Goal: Task Accomplishment & Management: Manage account settings

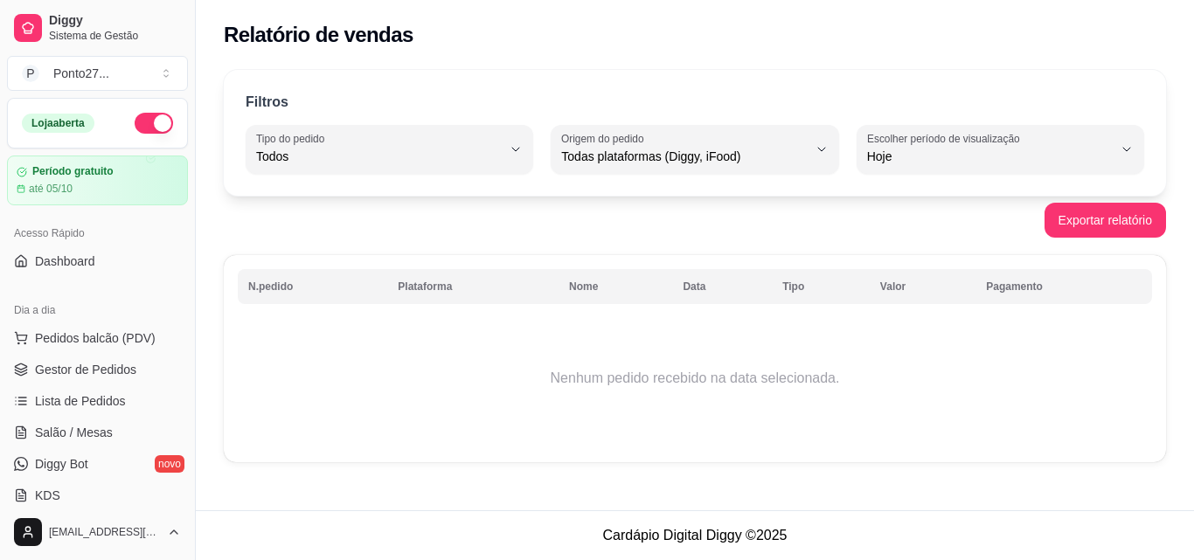
select select "ALL"
select select "0"
click at [128, 365] on span "Gestor de Pedidos" at bounding box center [85, 369] width 101 height 17
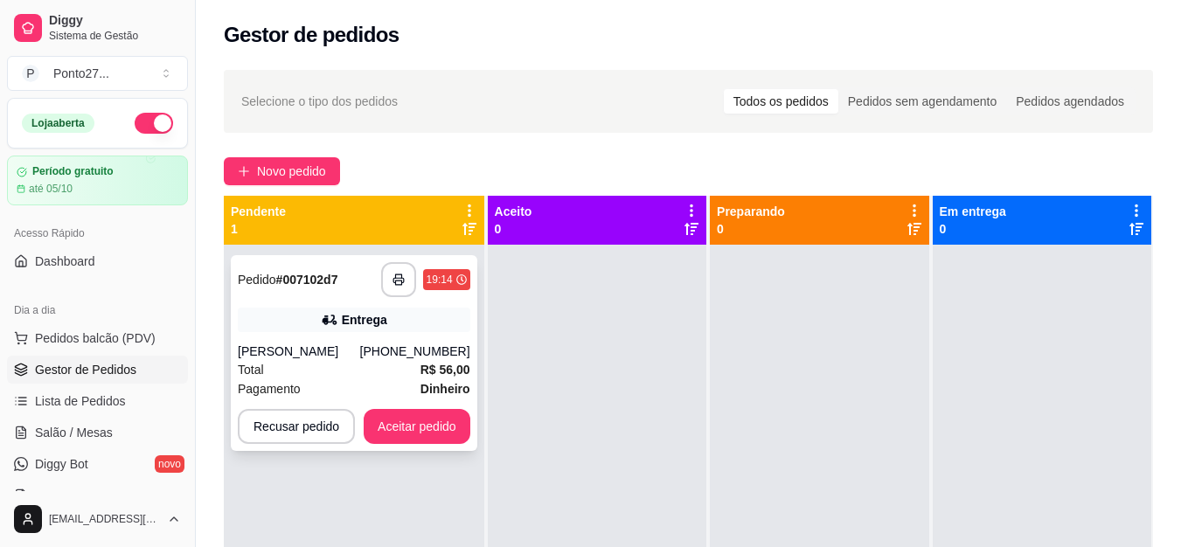
click at [338, 369] on div "Total R$ 56,00" at bounding box center [354, 369] width 233 height 19
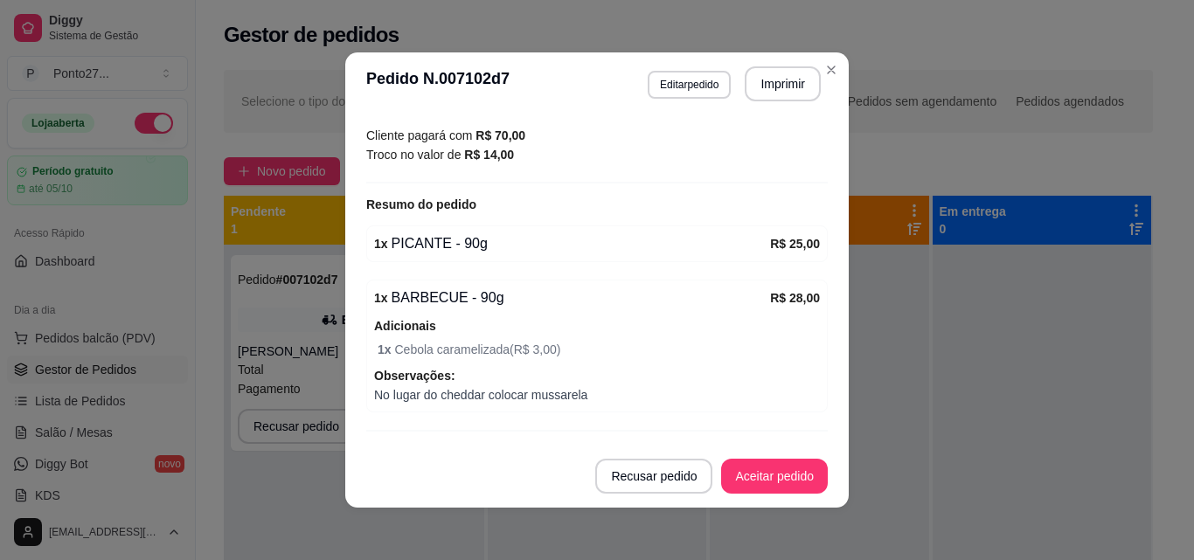
scroll to position [531, 0]
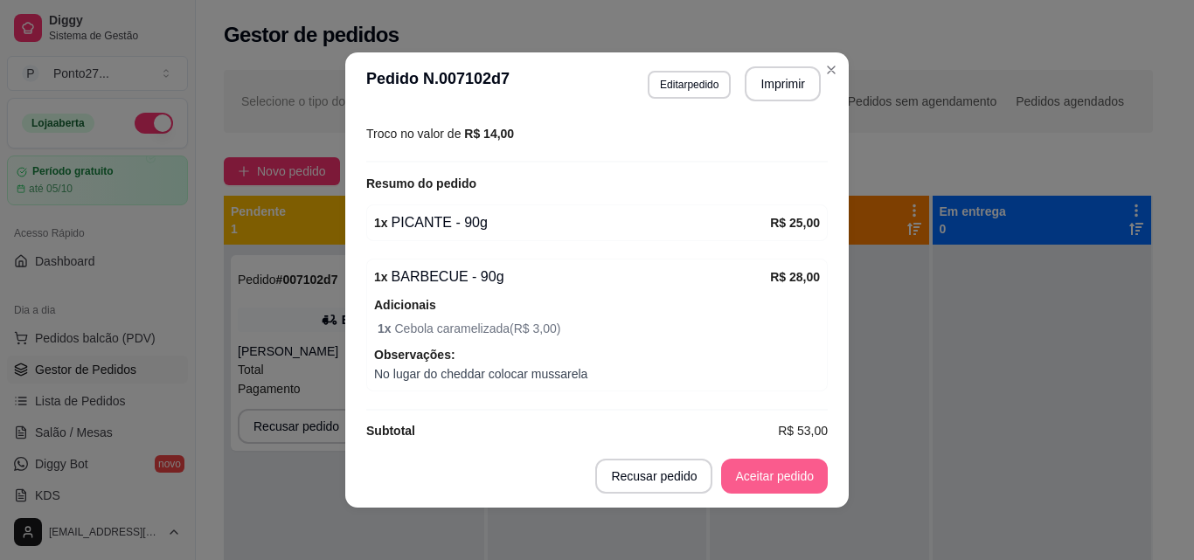
click at [772, 469] on button "Aceitar pedido" at bounding box center [774, 476] width 107 height 35
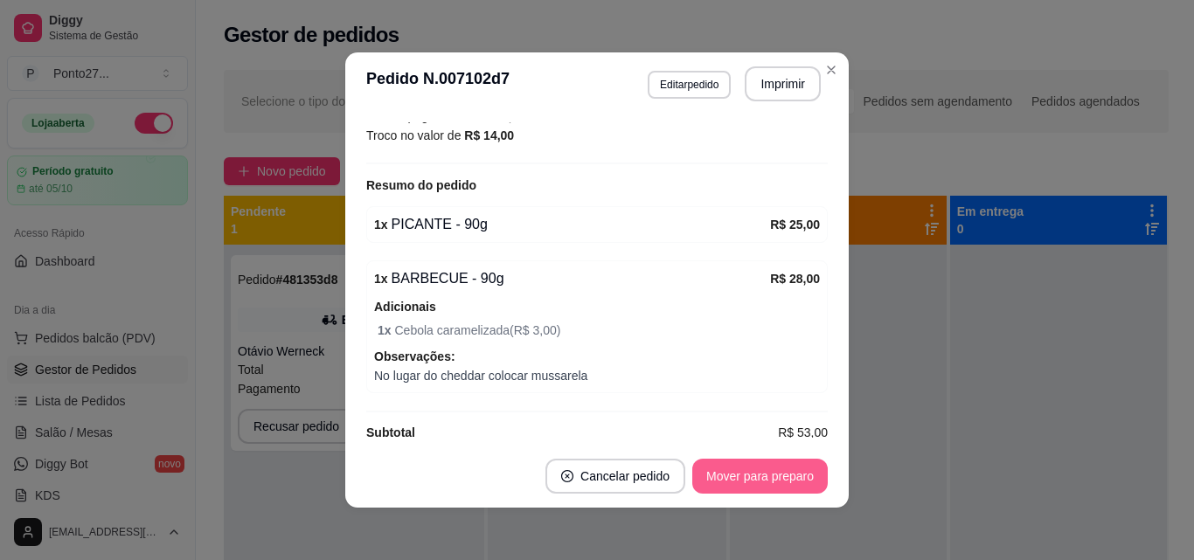
scroll to position [553, 0]
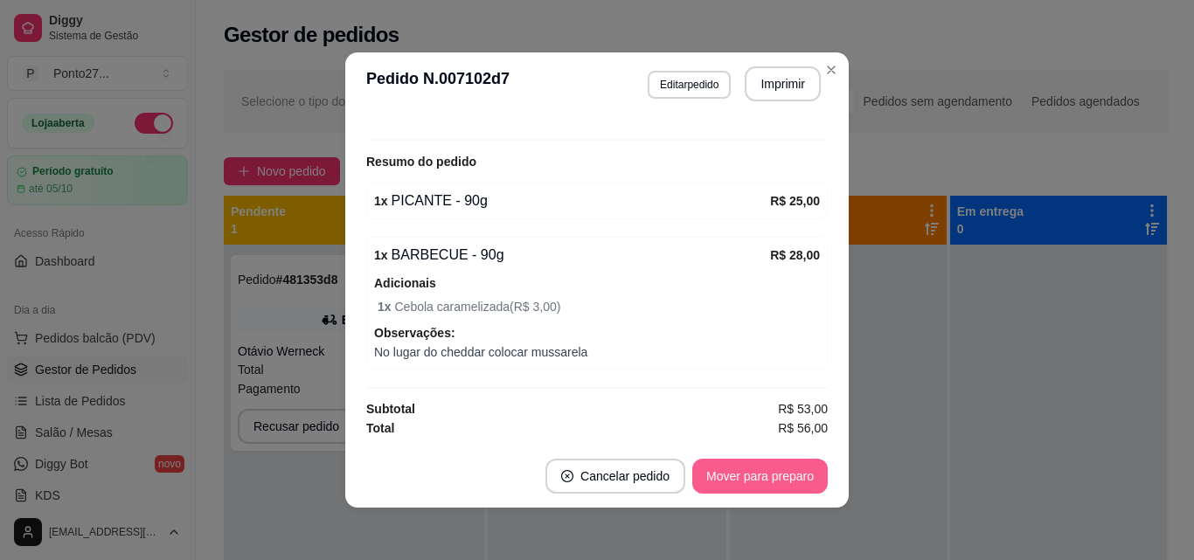
click at [768, 490] on button "Mover para preparo" at bounding box center [760, 476] width 136 height 35
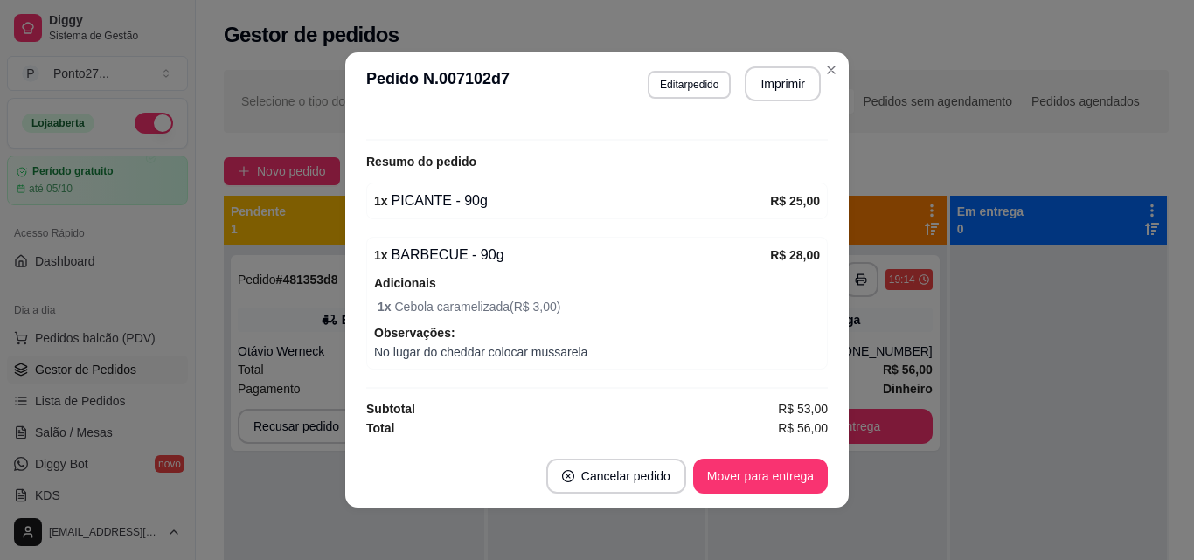
click at [822, 73] on div "Selecione o tipo dos pedidos Todos os pedidos Pedidos sem agendamento Pedidos a…" at bounding box center [696, 101] width 945 height 63
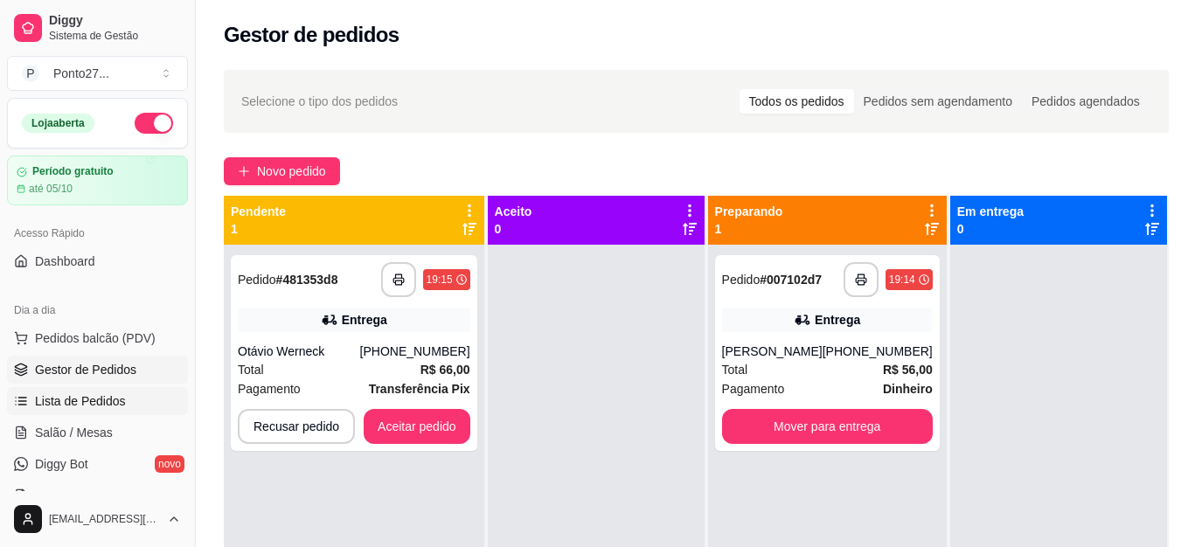
click at [103, 401] on span "Lista de Pedidos" at bounding box center [80, 401] width 91 height 17
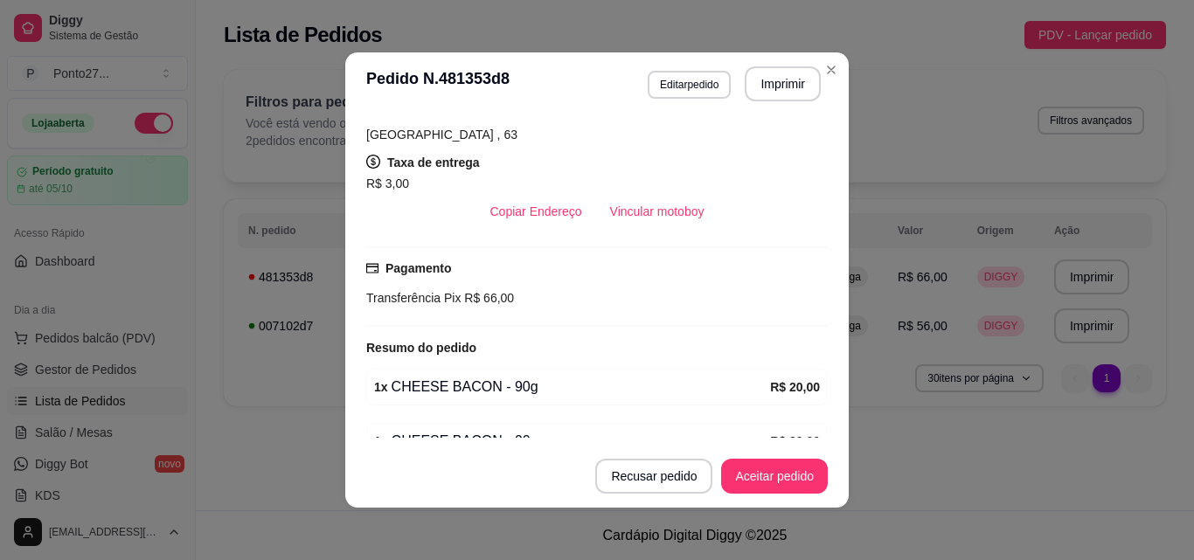
scroll to position [327, 0]
click at [771, 480] on button "Aceitar pedido" at bounding box center [774, 476] width 107 height 35
click at [793, 486] on button "Mover para preparo" at bounding box center [760, 476] width 136 height 35
click at [838, 82] on header "**********" at bounding box center [597, 83] width 504 height 63
click at [826, 68] on div "**********" at bounding box center [695, 243] width 998 height 368
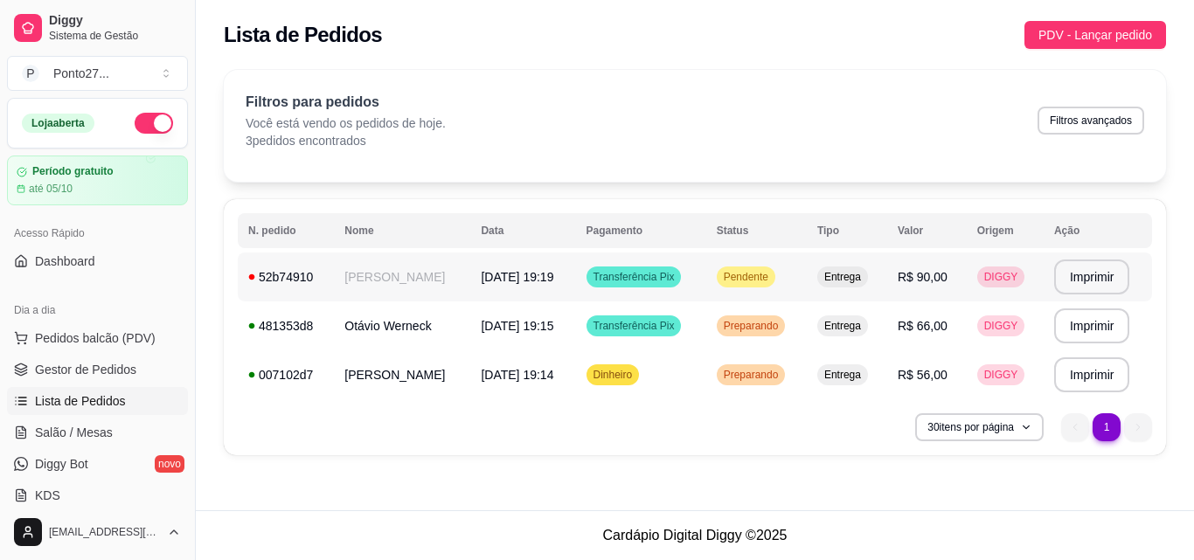
click at [473, 263] on td "19/09/25 às 19:19" at bounding box center [522, 277] width 105 height 49
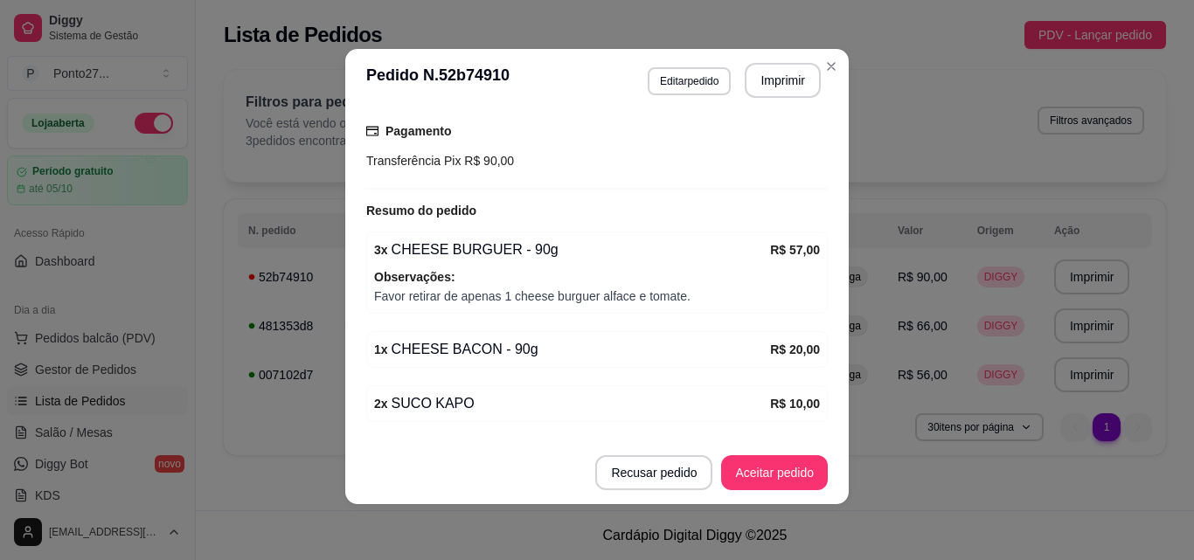
scroll to position [450, 0]
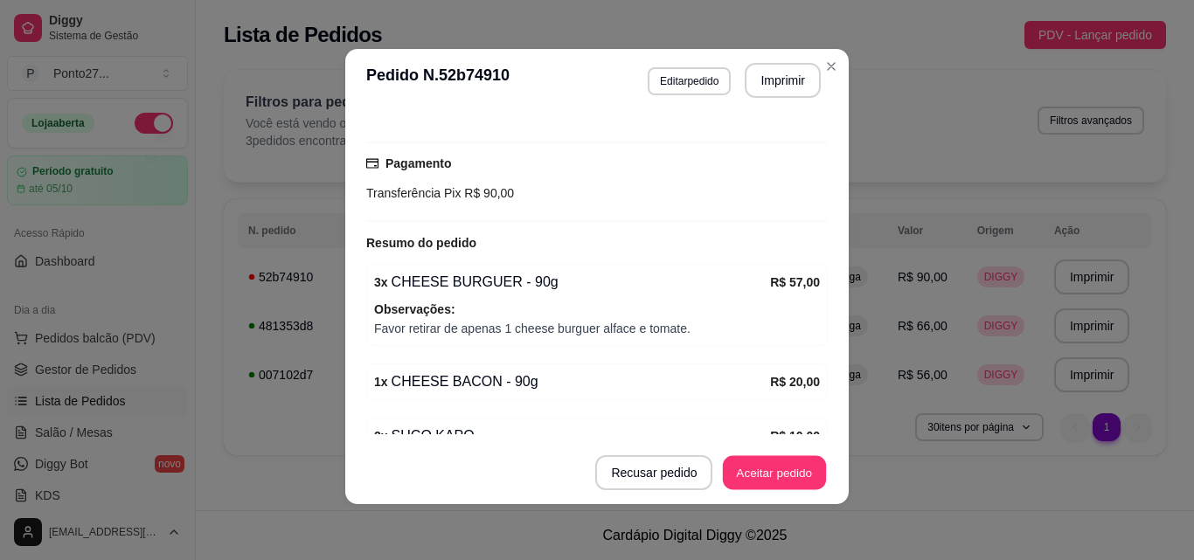
click at [789, 480] on button "Aceitar pedido" at bounding box center [774, 473] width 103 height 34
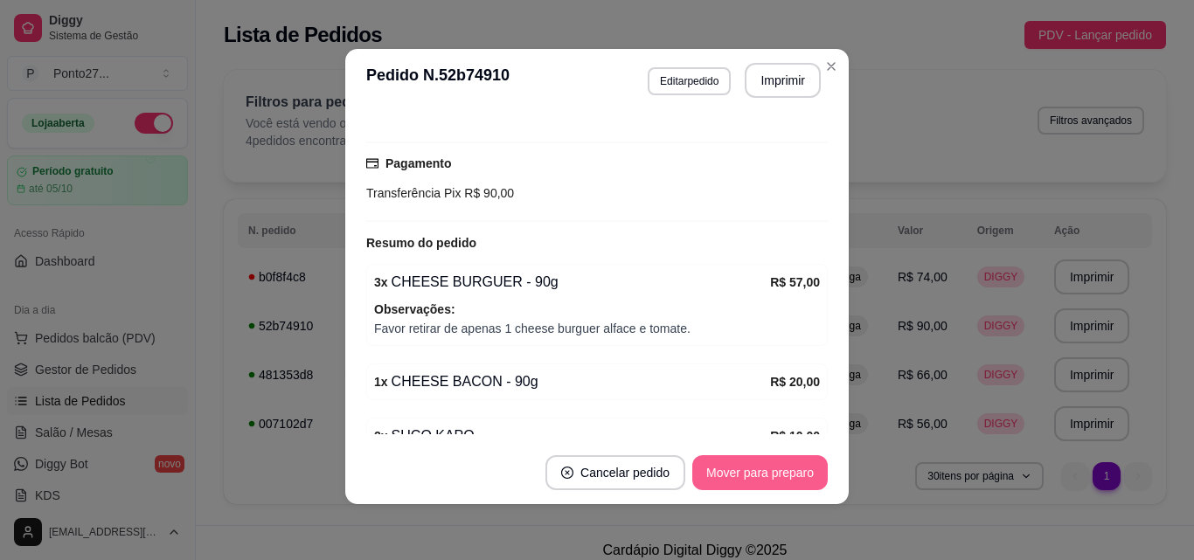
click at [762, 473] on button "Mover para preparo" at bounding box center [760, 472] width 136 height 35
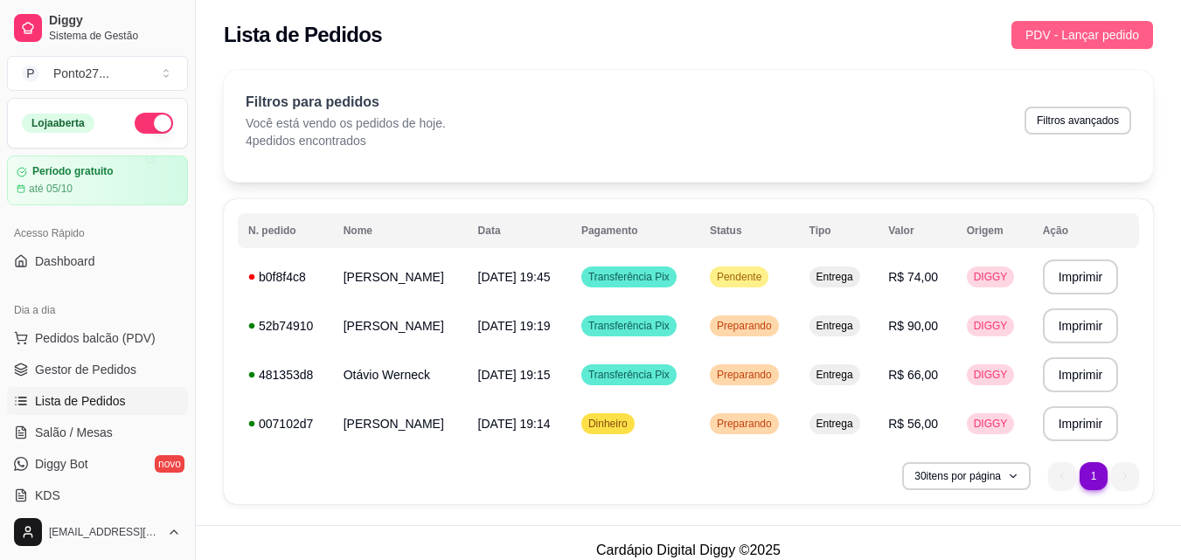
click at [1091, 44] on span "PDV - Lançar pedido" at bounding box center [1082, 34] width 114 height 19
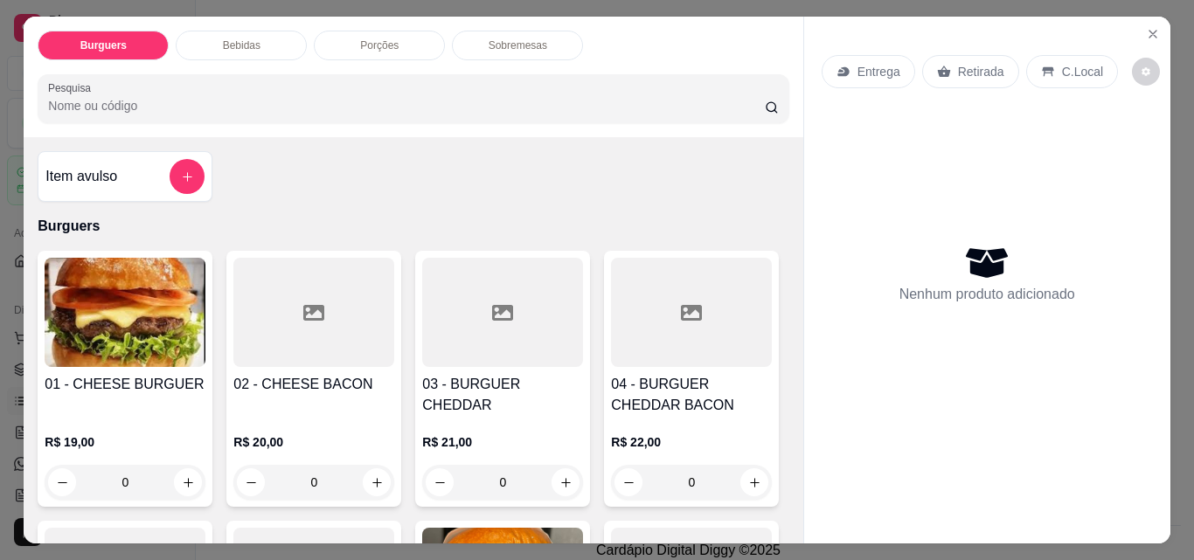
click at [875, 73] on p "Entrega" at bounding box center [879, 71] width 43 height 17
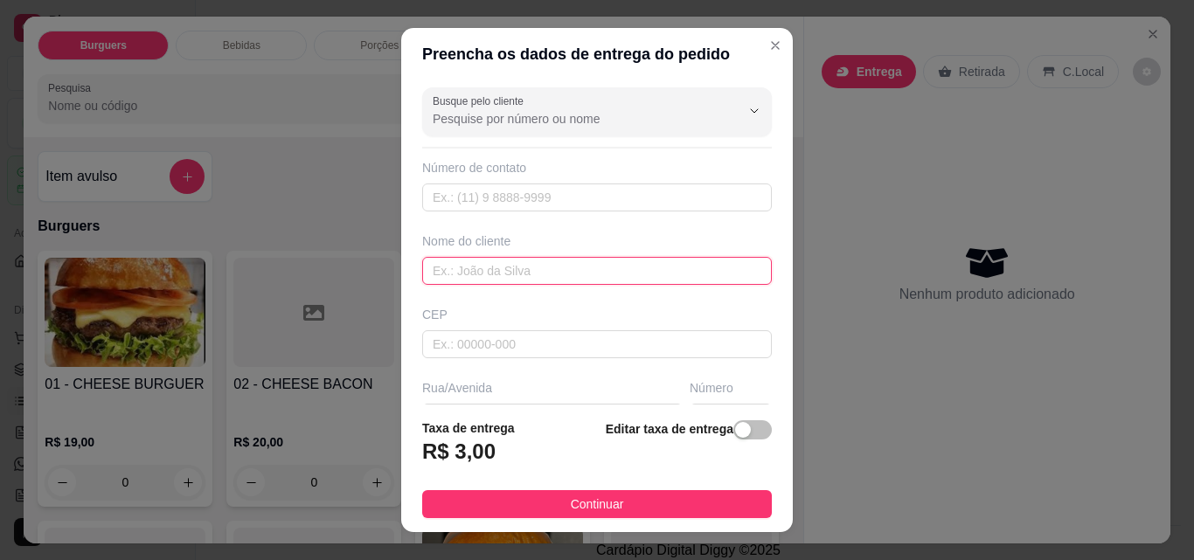
click at [607, 268] on input "text" at bounding box center [597, 271] width 350 height 28
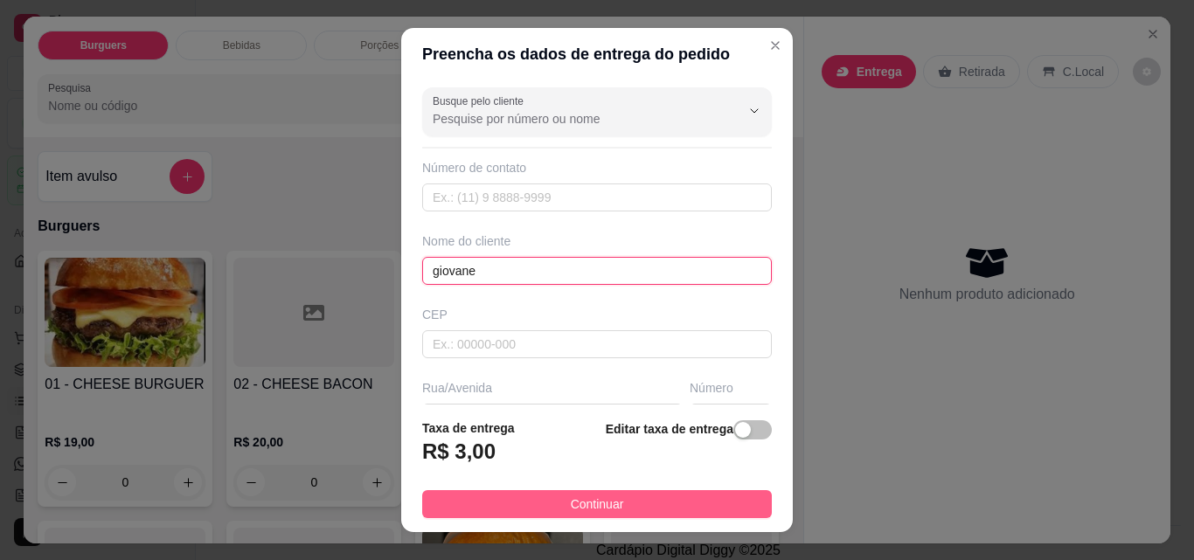
type input "giovane"
click at [571, 502] on span "Continuar" at bounding box center [597, 504] width 53 height 19
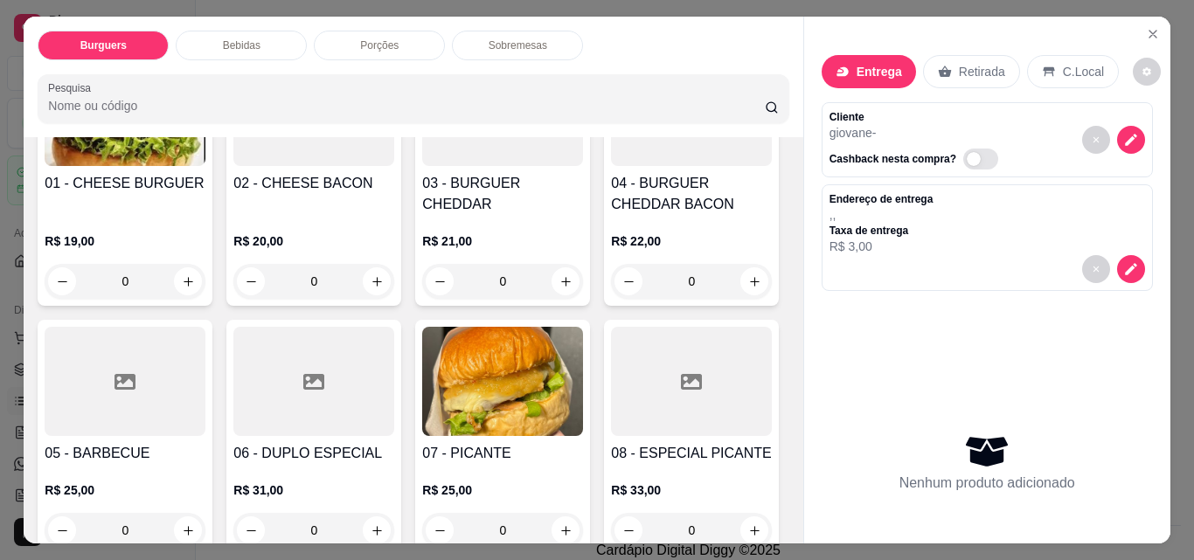
scroll to position [232, 0]
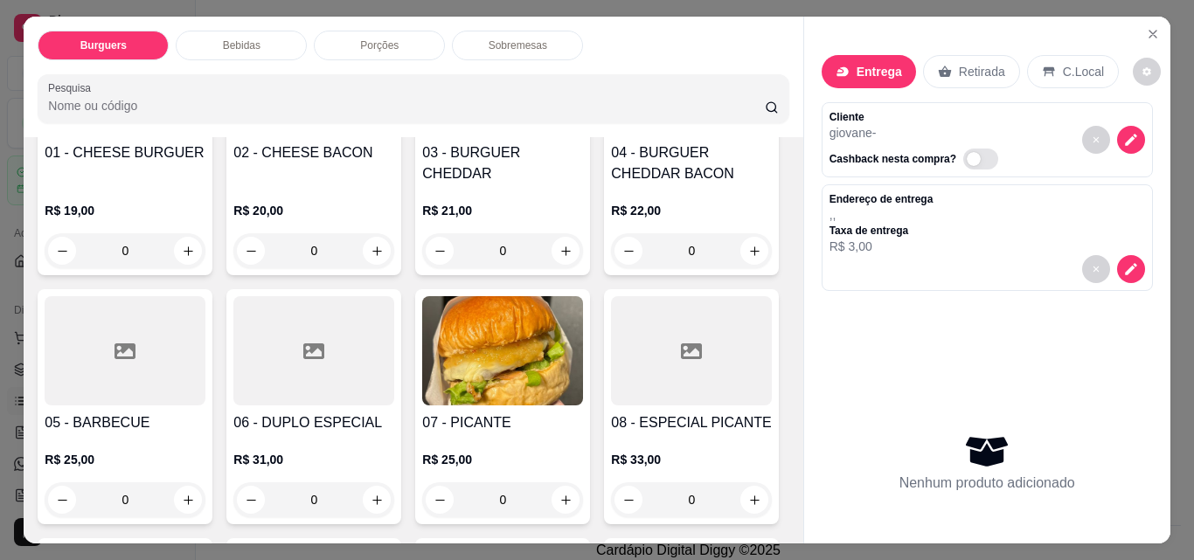
click at [611, 268] on div "0" at bounding box center [691, 250] width 161 height 35
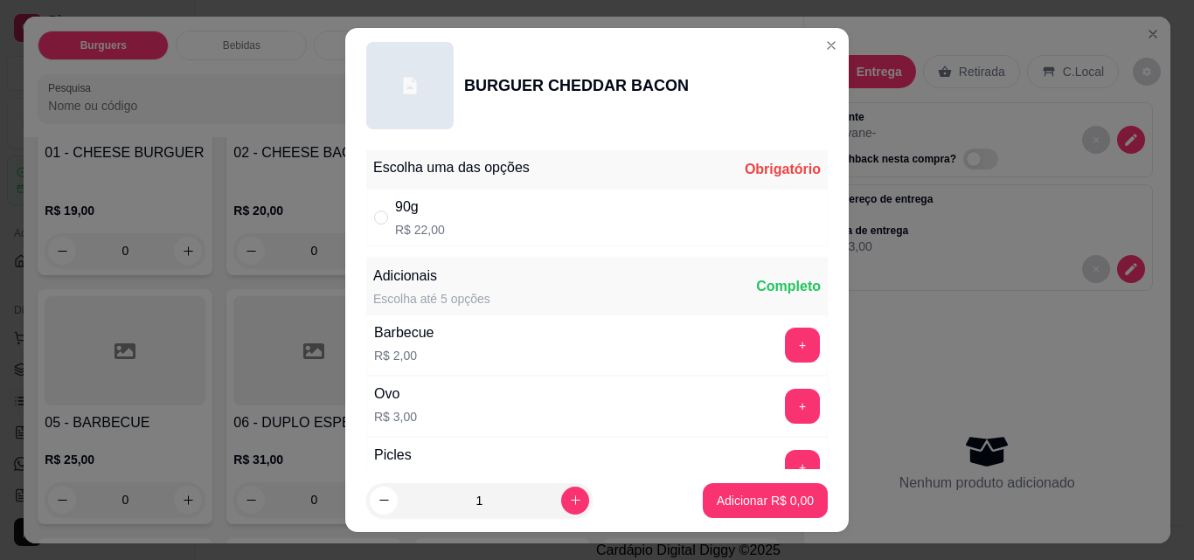
click at [549, 213] on div "90g R$ 22,00" at bounding box center [597, 218] width 462 height 58
radio input "true"
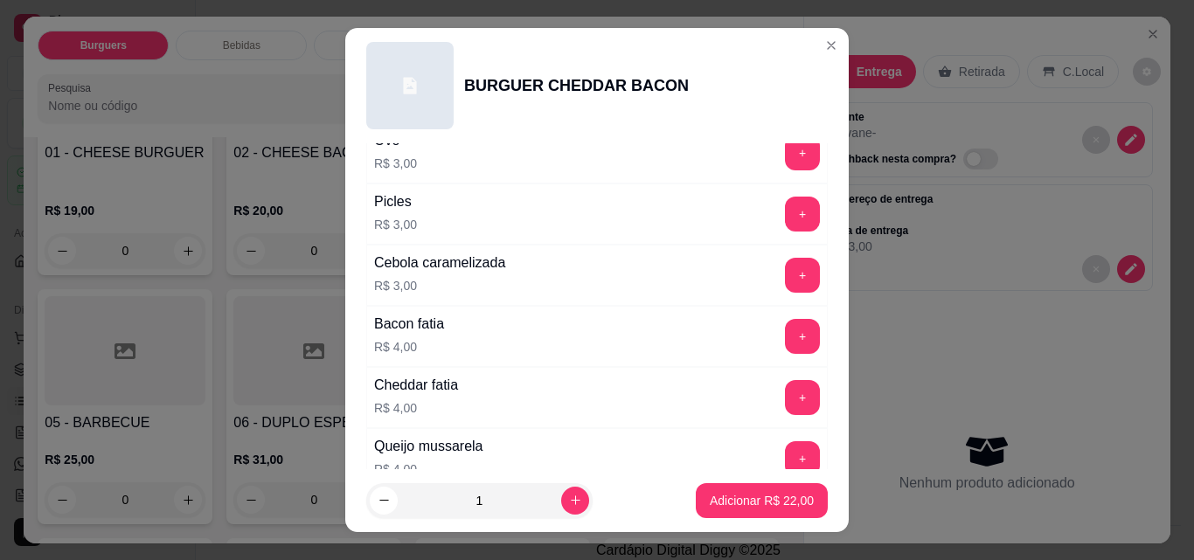
scroll to position [261, 0]
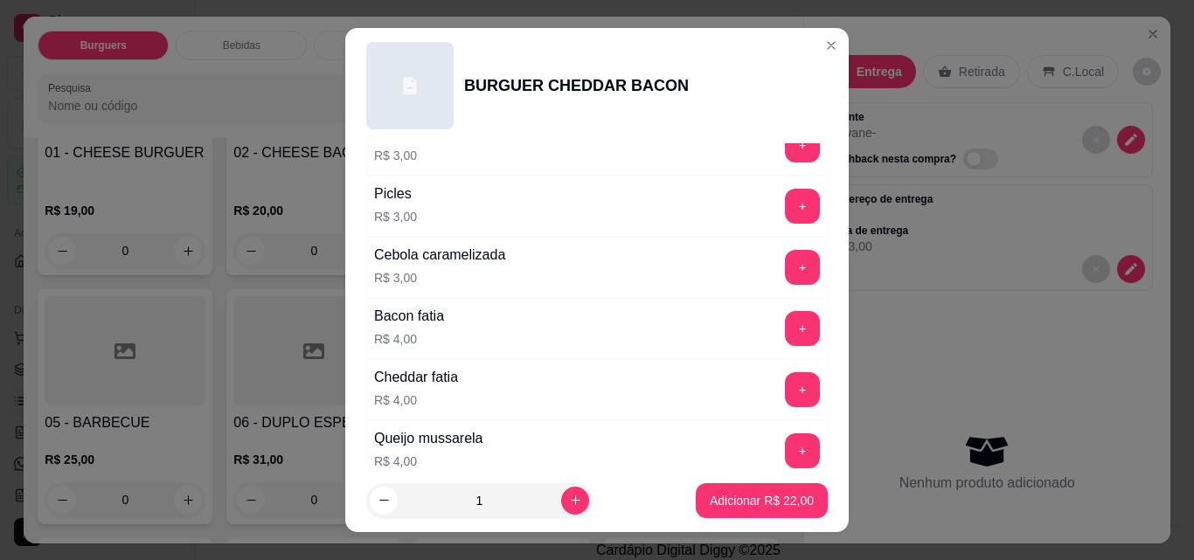
click at [785, 271] on button "+" at bounding box center [802, 267] width 35 height 35
click at [561, 511] on button "increase-product-quantity" at bounding box center [575, 501] width 28 height 28
type input "2"
click at [750, 503] on p "Adicionar R$ 50,00" at bounding box center [762, 500] width 104 height 17
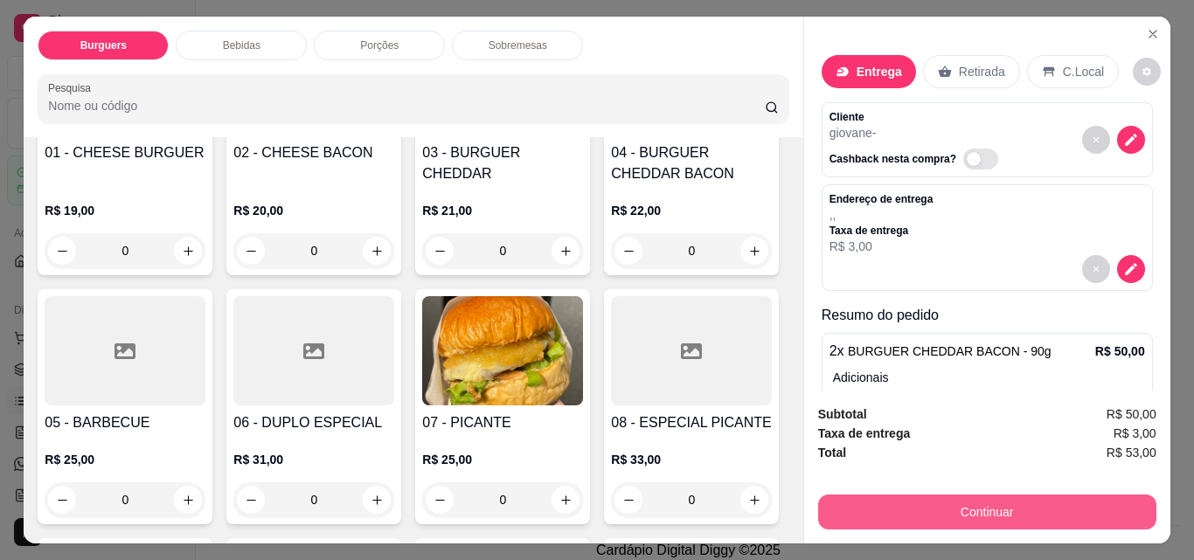
click at [998, 495] on button "Continuar" at bounding box center [987, 512] width 338 height 35
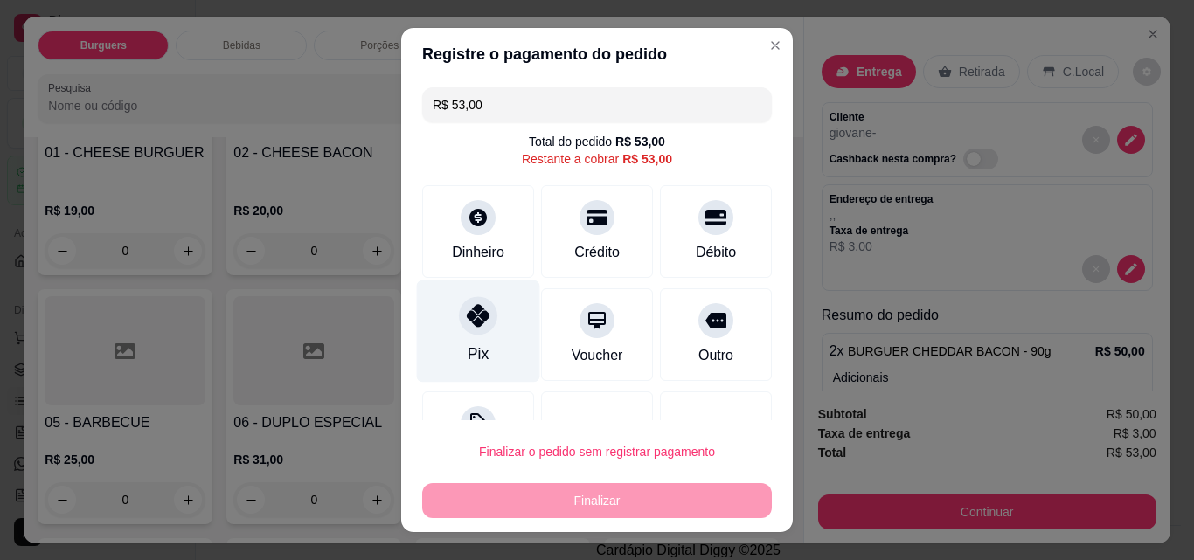
click at [486, 315] on div at bounding box center [478, 315] width 38 height 38
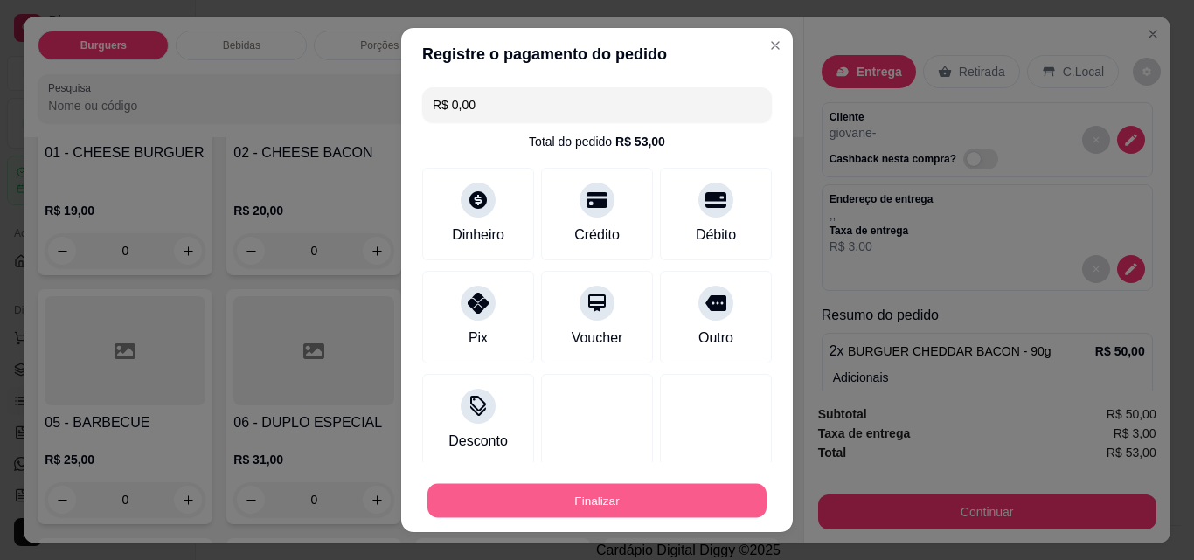
click at [582, 496] on button "Finalizar" at bounding box center [596, 501] width 339 height 34
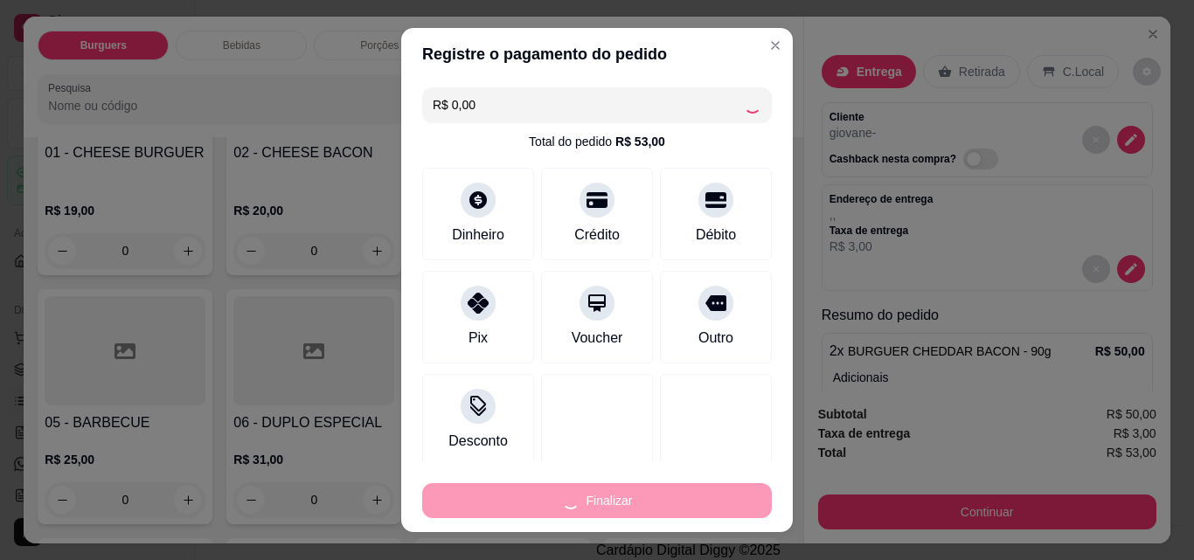
type input "-R$ 53,00"
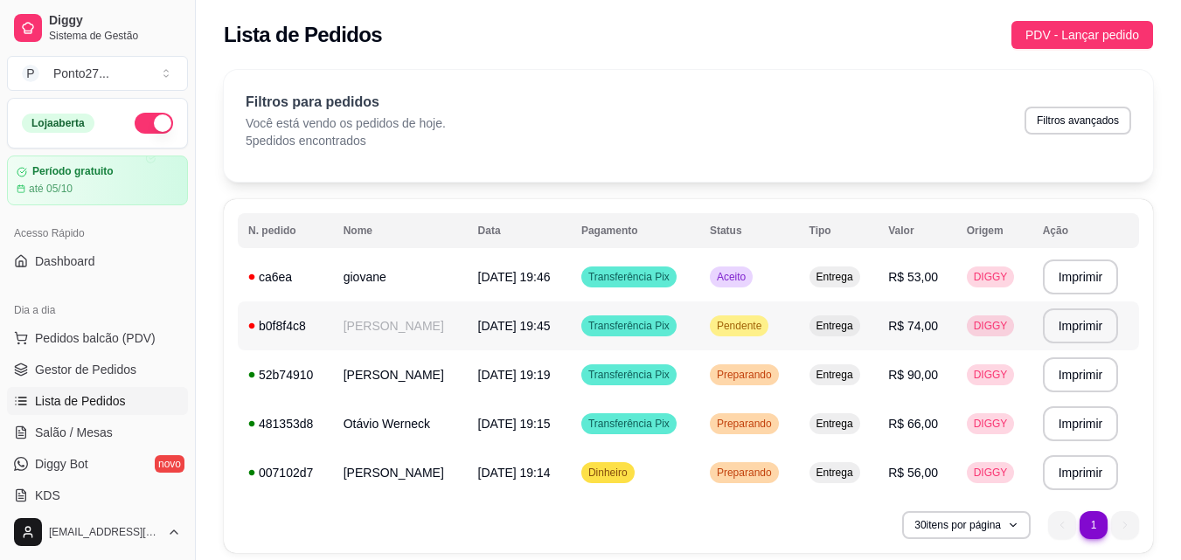
click at [760, 316] on div "Pendente" at bounding box center [739, 326] width 59 height 21
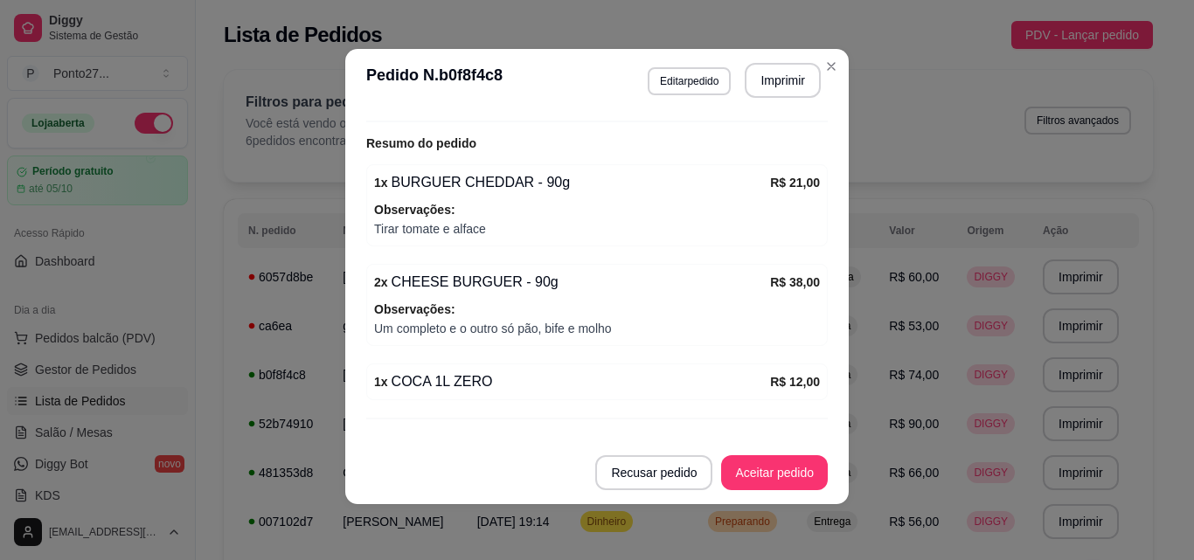
scroll to position [563, 0]
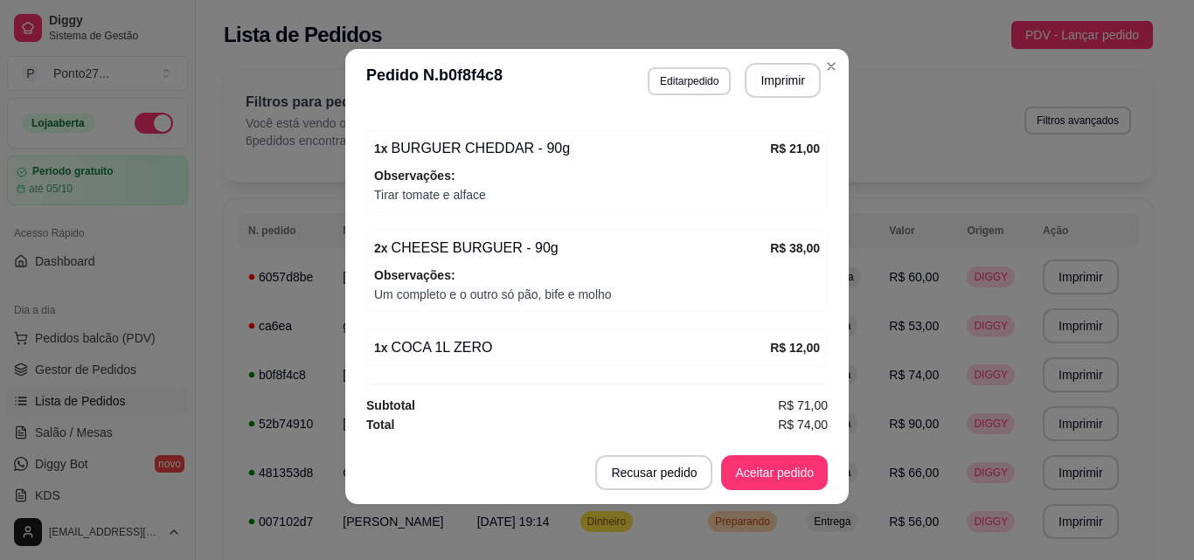
click at [796, 473] on button "Aceitar pedido" at bounding box center [774, 472] width 107 height 35
click at [838, 66] on button "Close" at bounding box center [831, 66] width 28 height 28
click at [823, 72] on div "Filtros para pedidos Você está vendo os pedidos de hoje. 6 pedidos encontrados …" at bounding box center [688, 126] width 929 height 112
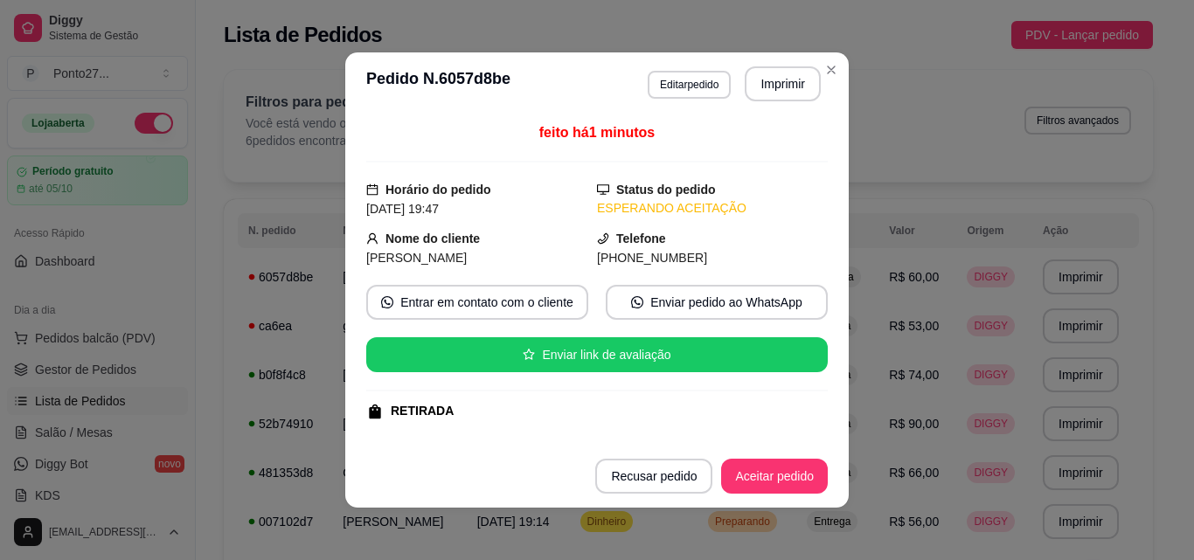
click at [791, 480] on button "Aceitar pedido" at bounding box center [774, 476] width 107 height 35
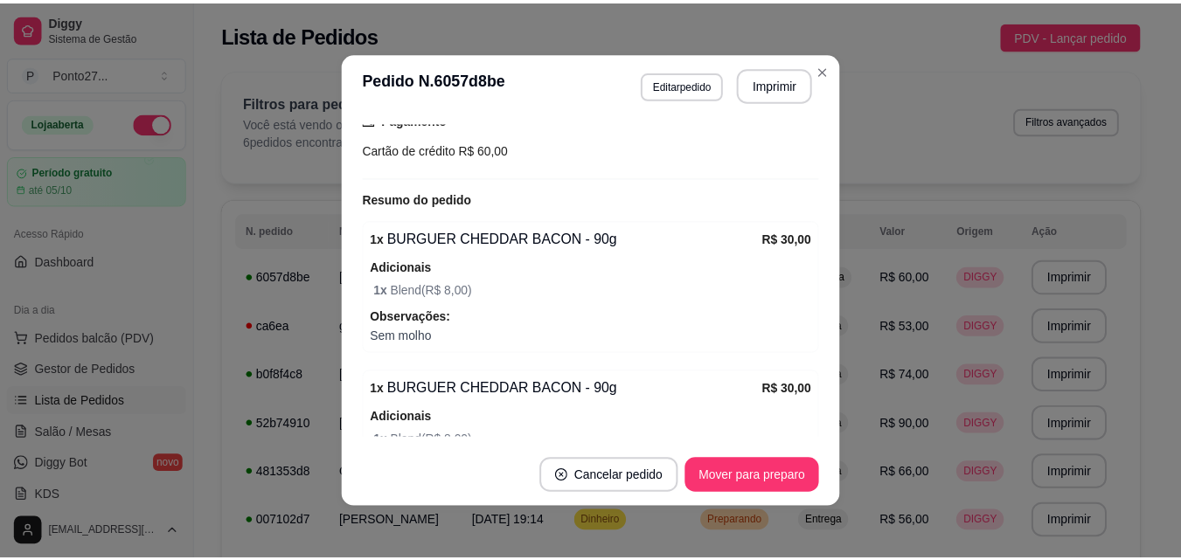
scroll to position [407, 0]
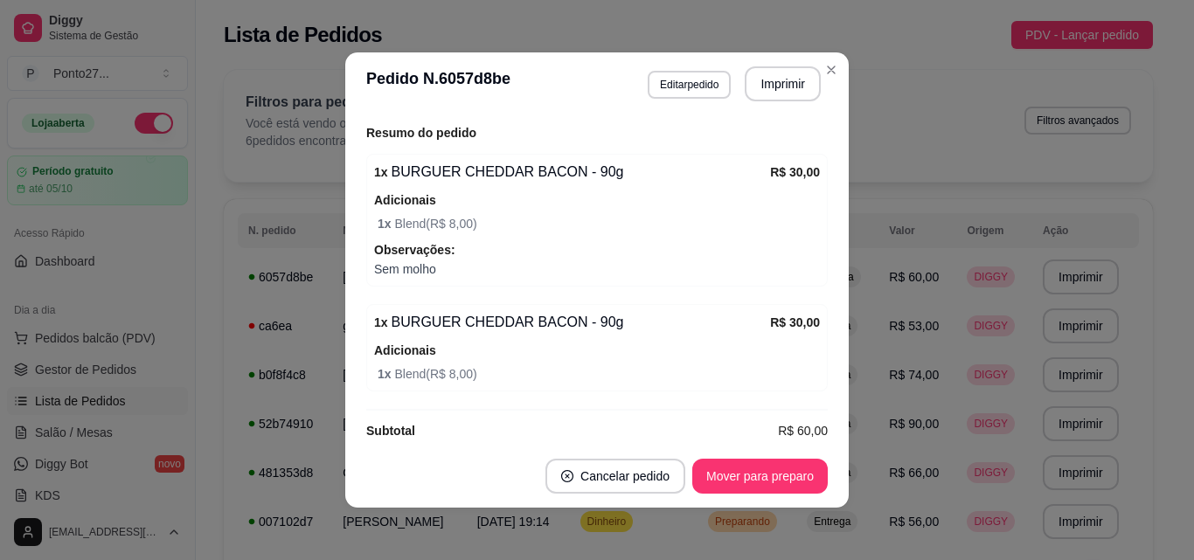
click at [831, 80] on div "Filtros para pedidos Você está vendo os pedidos de hoje. 6 pedidos encontrados …" at bounding box center [688, 126] width 929 height 112
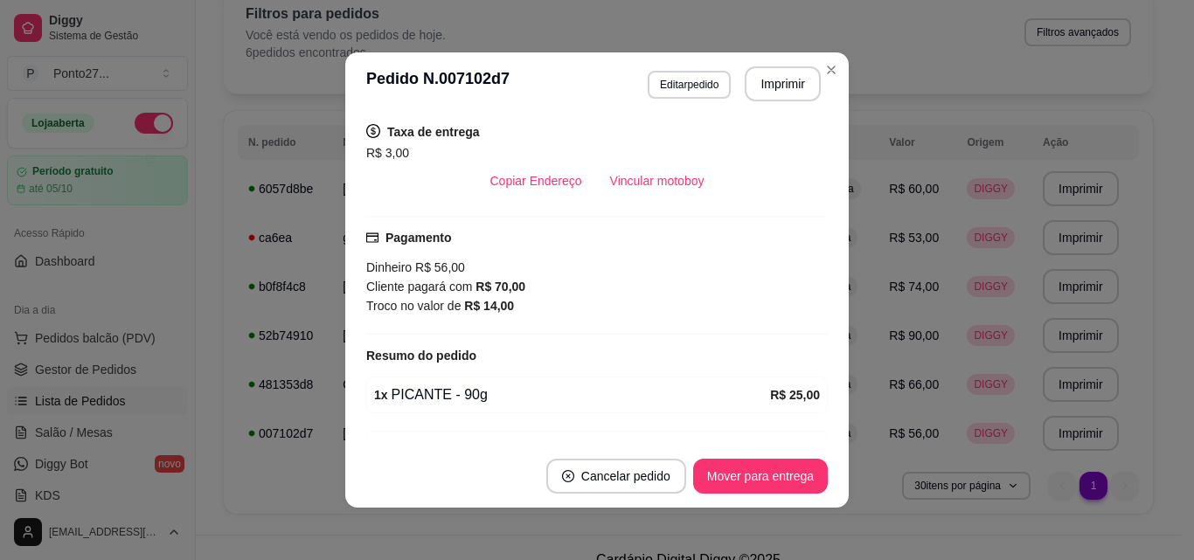
scroll to position [359, 0]
click at [835, 73] on div "Filtros para pedidos Você está vendo os pedidos de hoje. 6 pedidos encontrados …" at bounding box center [688, 38] width 929 height 112
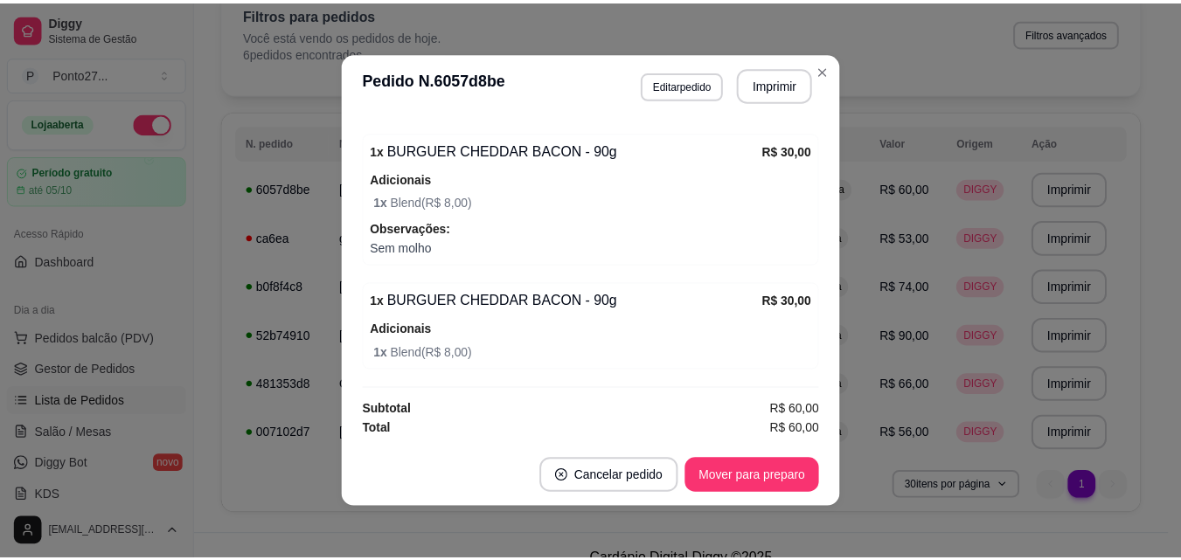
scroll to position [3, 0]
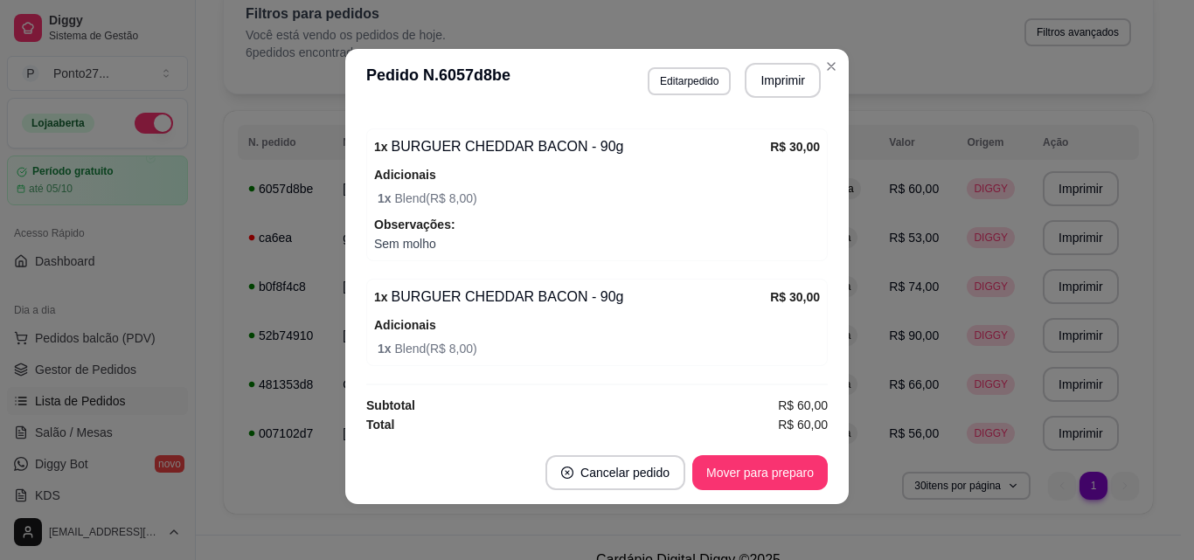
click at [824, 66] on div "Filtros para pedidos Você está vendo os pedidos de hoje. 6 pedidos encontrados …" at bounding box center [688, 38] width 929 height 112
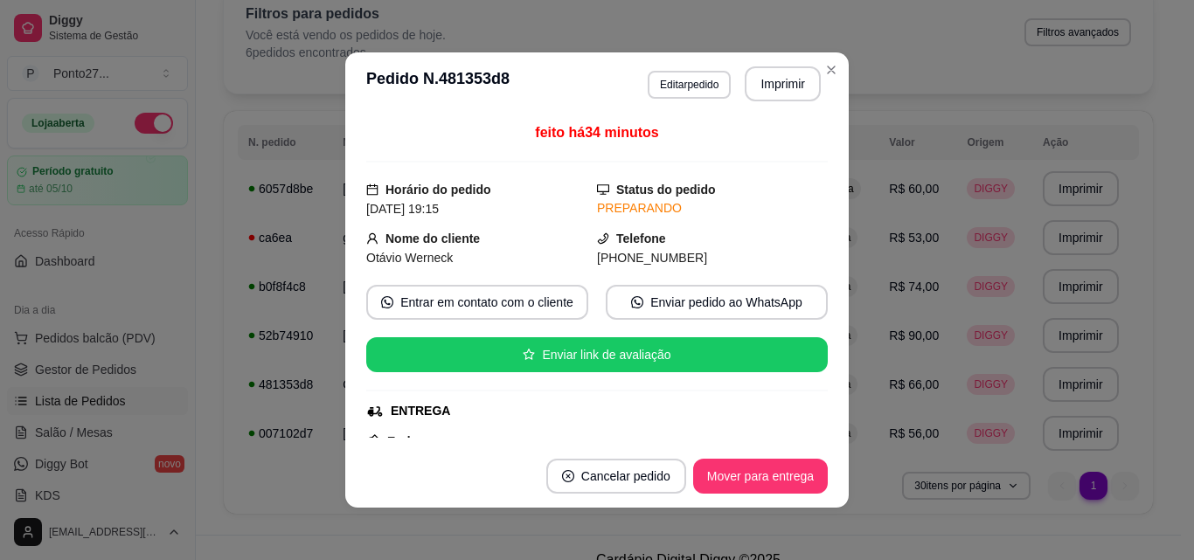
click at [736, 475] on button "Mover para entrega" at bounding box center [760, 476] width 135 height 35
click at [774, 481] on button "Mover para finalizado" at bounding box center [755, 476] width 145 height 35
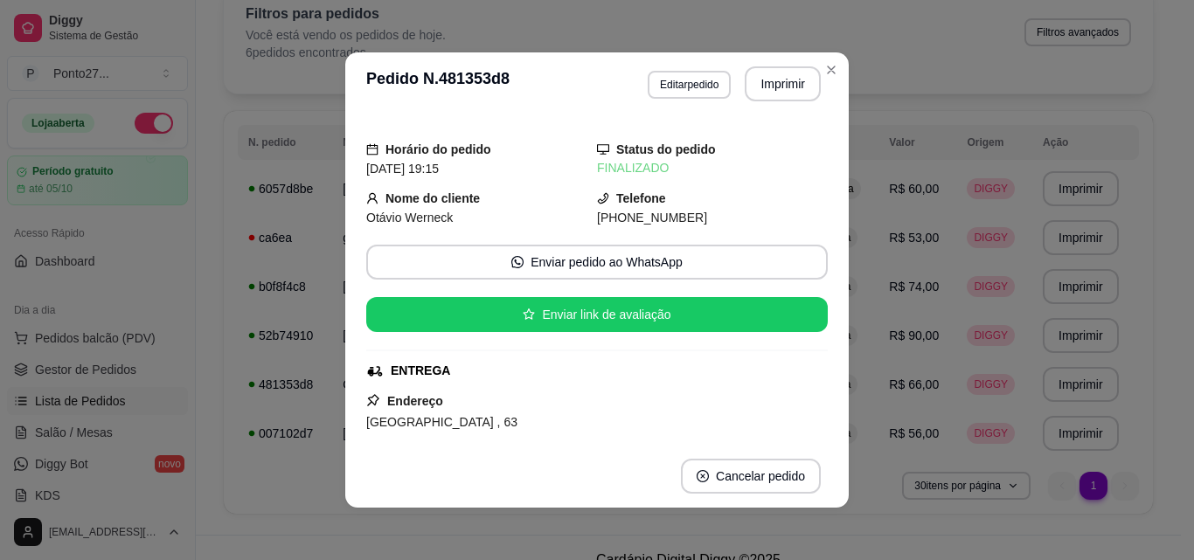
click at [833, 73] on div "Filtros para pedidos Você está vendo os pedidos de hoje. 6 pedidos encontrados …" at bounding box center [688, 38] width 929 height 112
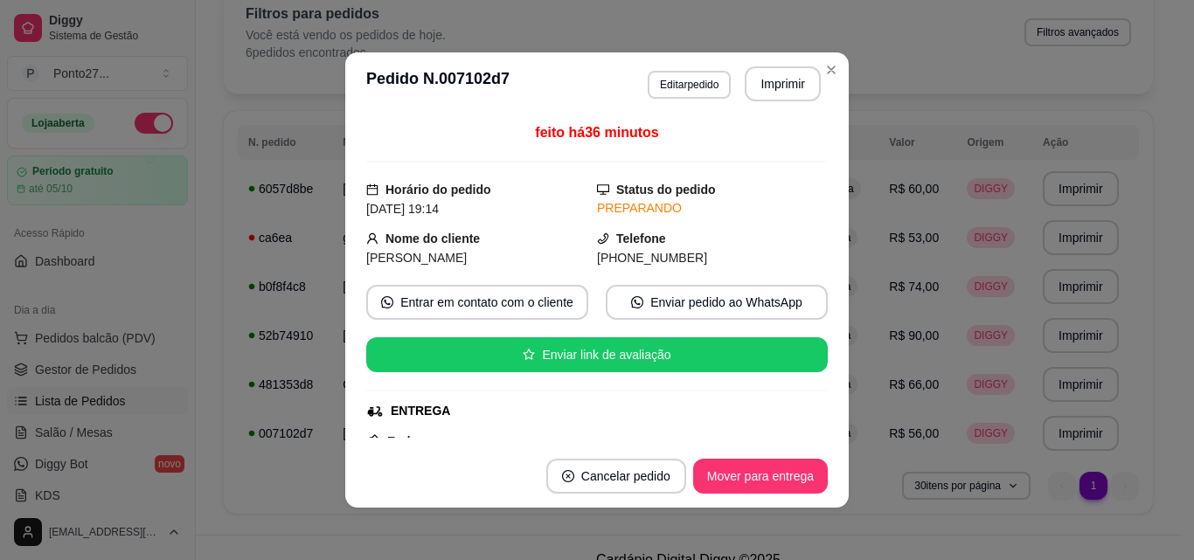
click at [733, 478] on button "Mover para entrega" at bounding box center [760, 476] width 135 height 35
click at [826, 72] on div "Filtros para pedidos Você está vendo os pedidos de hoje. 6 pedidos encontrados …" at bounding box center [688, 38] width 929 height 112
click at [737, 476] on button "Mover para entrega" at bounding box center [760, 476] width 135 height 35
click at [824, 71] on div "Filtros para pedidos Você está vendo os pedidos de hoje. 6 pedidos encontrados …" at bounding box center [688, 38] width 929 height 112
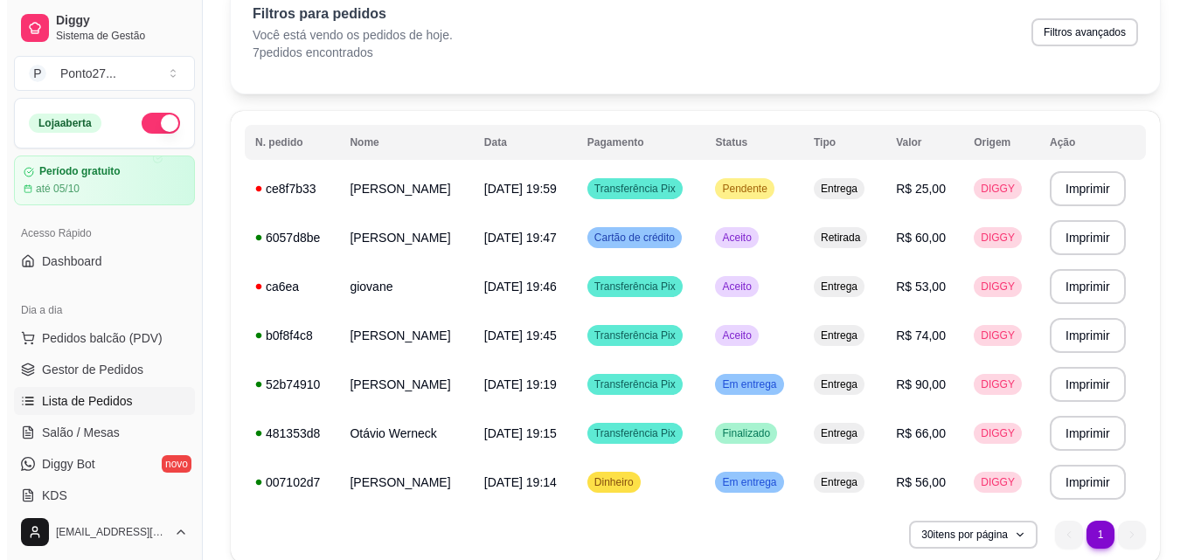
scroll to position [23, 0]
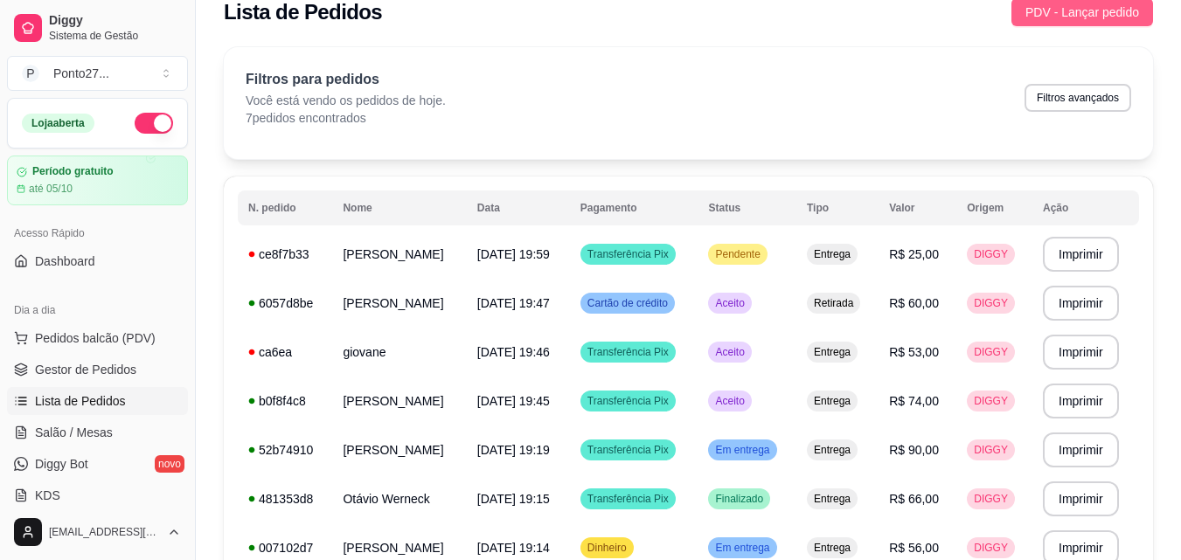
click at [1085, 24] on button "PDV - Lançar pedido" at bounding box center [1082, 12] width 142 height 28
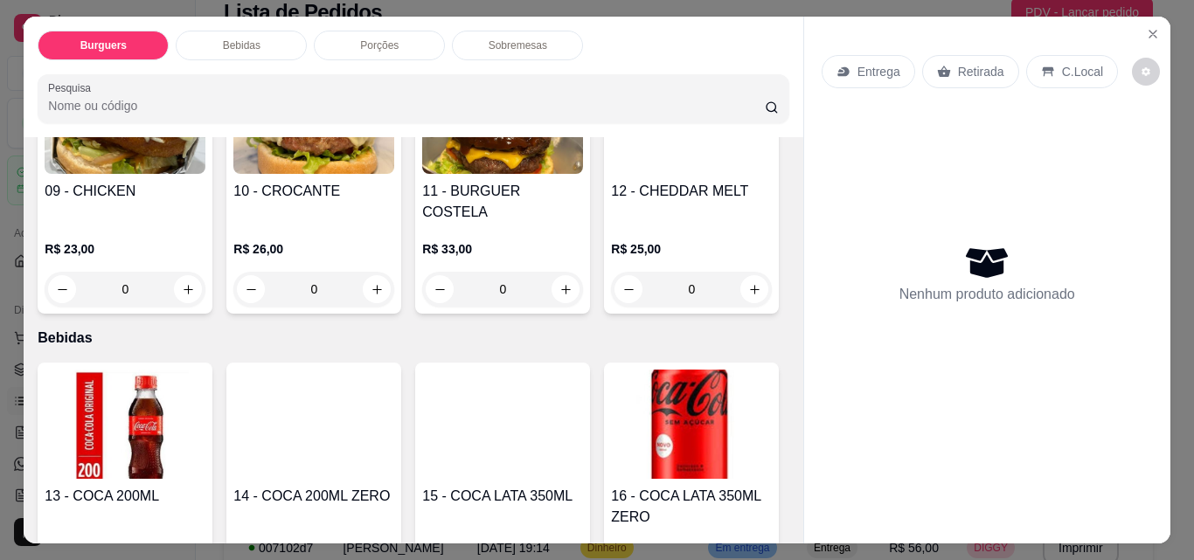
scroll to position [772, 0]
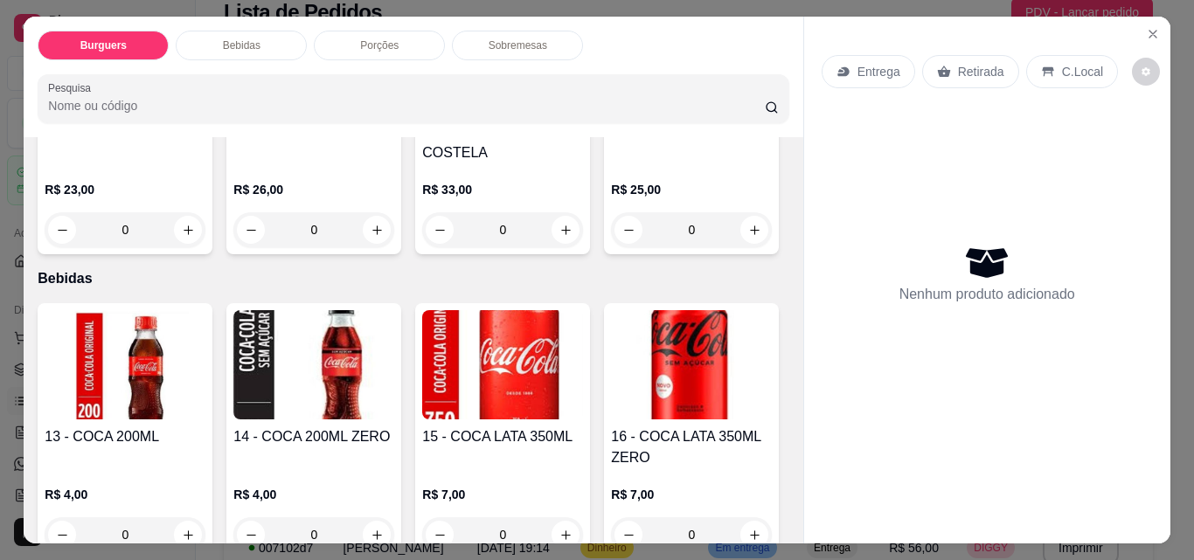
click at [233, 247] on div "0" at bounding box center [313, 229] width 161 height 35
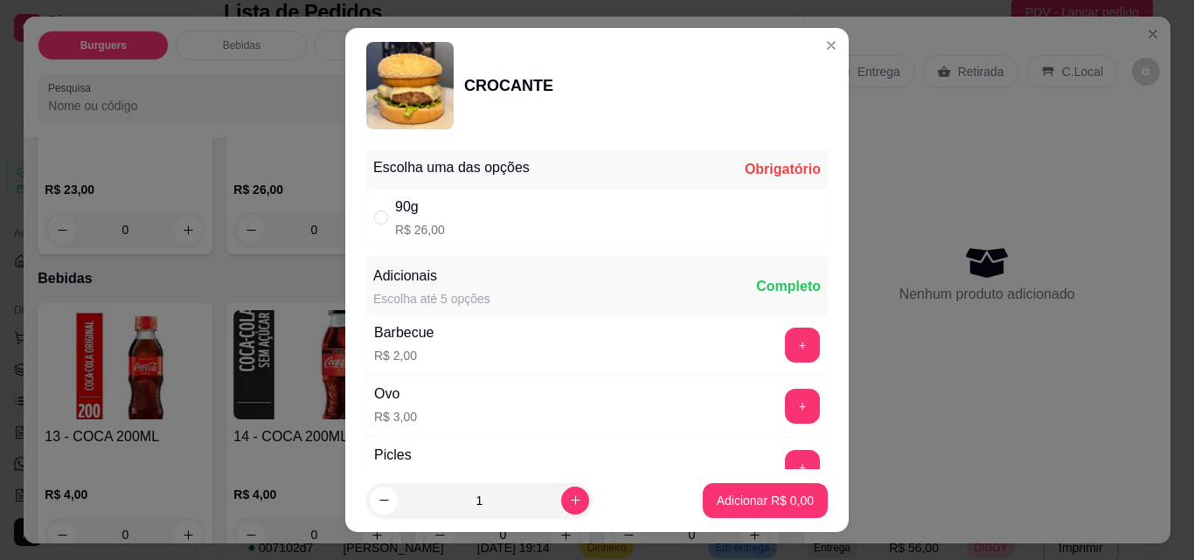
click at [748, 221] on div "90g R$ 26,00" at bounding box center [597, 218] width 462 height 58
radio input "true"
click at [756, 508] on p "Adicionar R$ 26,00" at bounding box center [762, 500] width 101 height 17
type input "1"
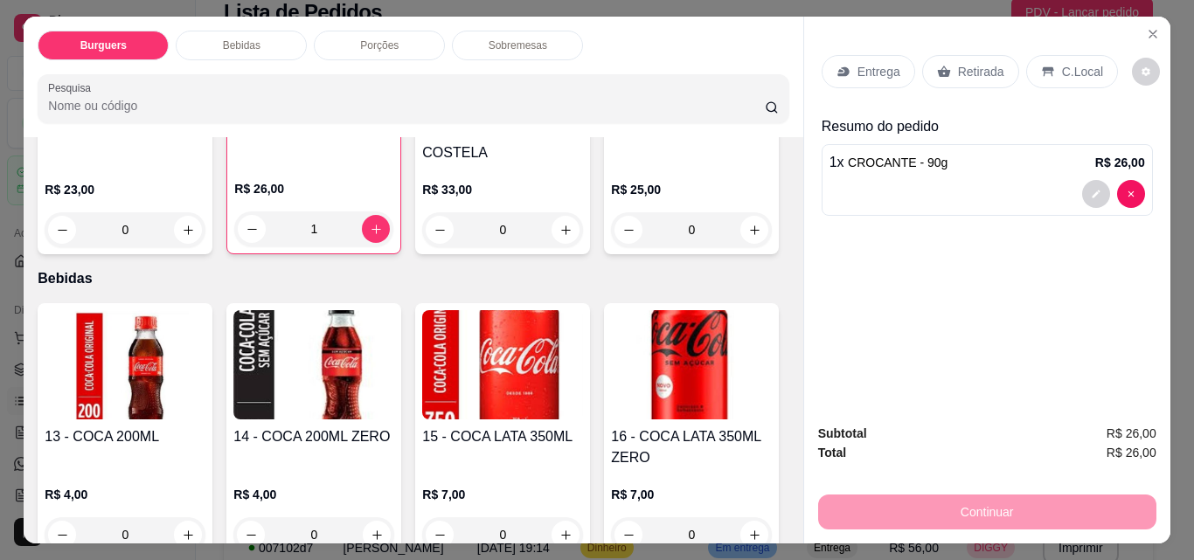
click at [870, 70] on p "Entrega" at bounding box center [879, 71] width 43 height 17
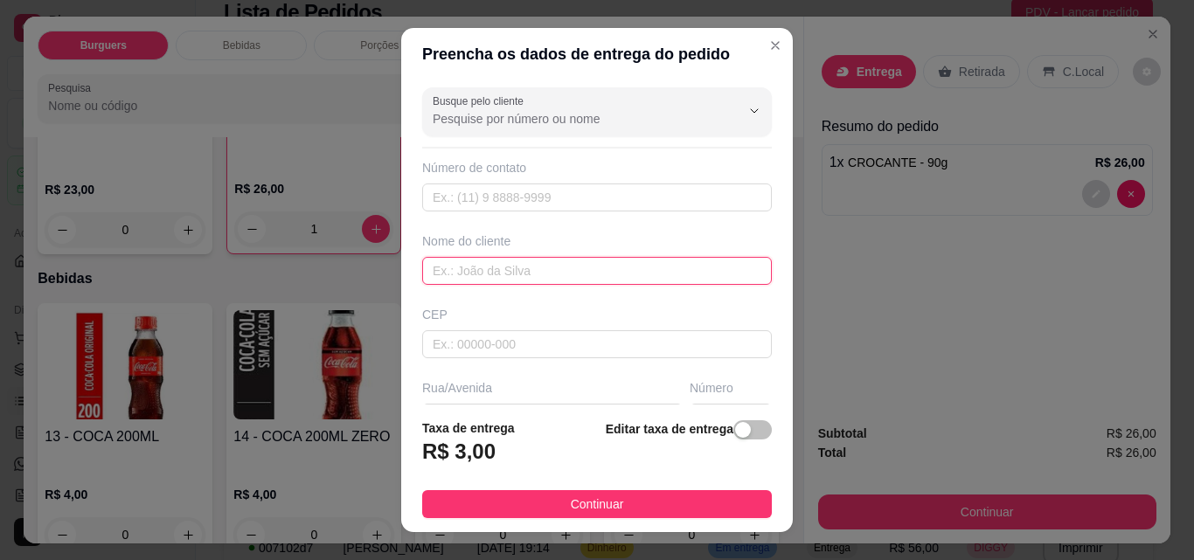
click at [594, 277] on input "text" at bounding box center [597, 271] width 350 height 28
type input "preto"
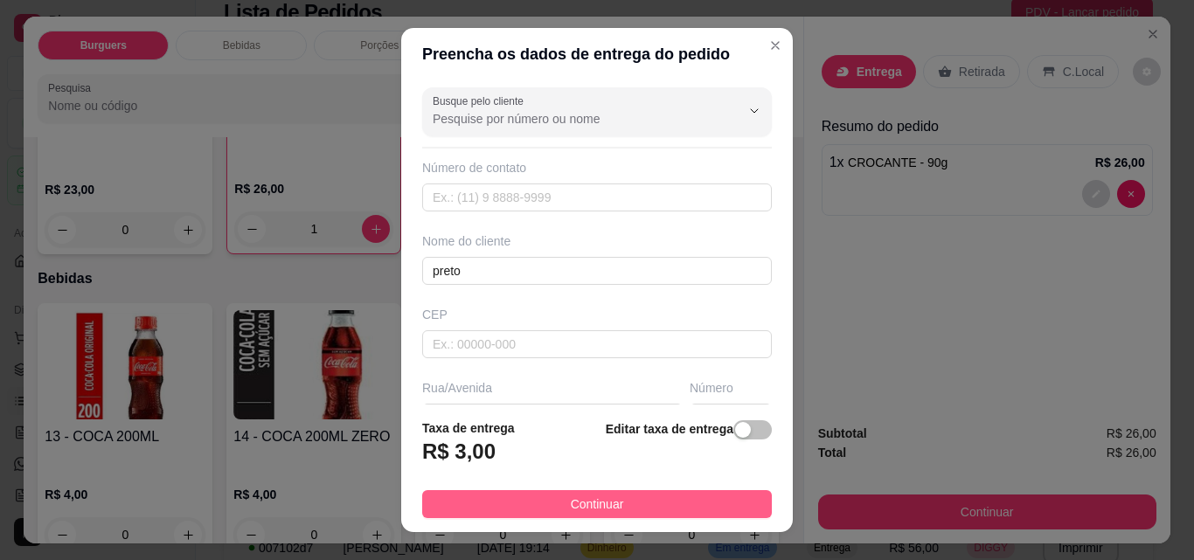
click at [664, 510] on button "Continuar" at bounding box center [597, 504] width 350 height 28
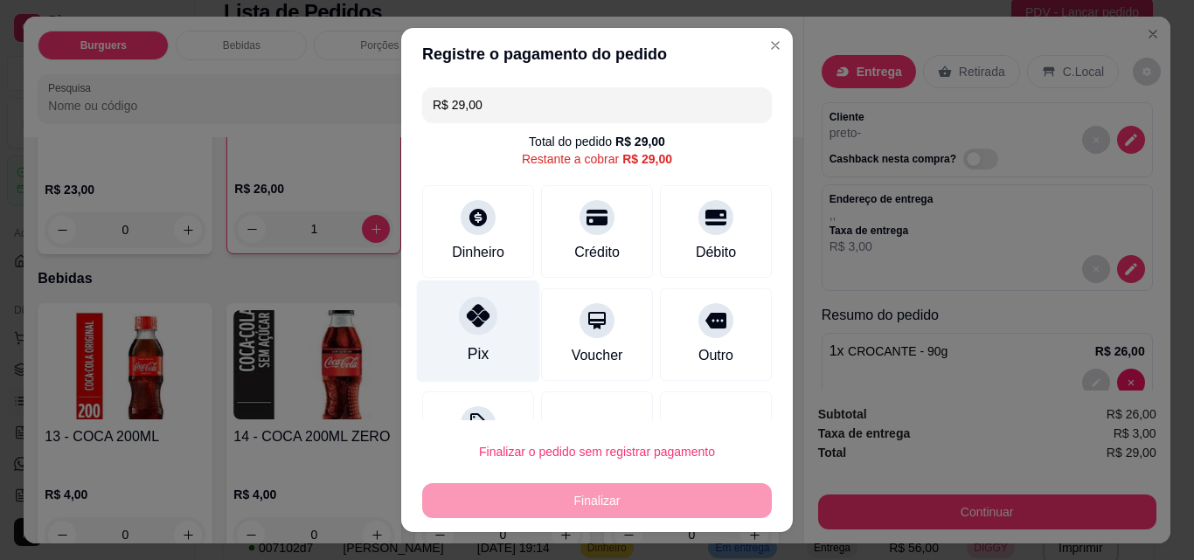
click at [475, 314] on icon at bounding box center [478, 315] width 23 height 23
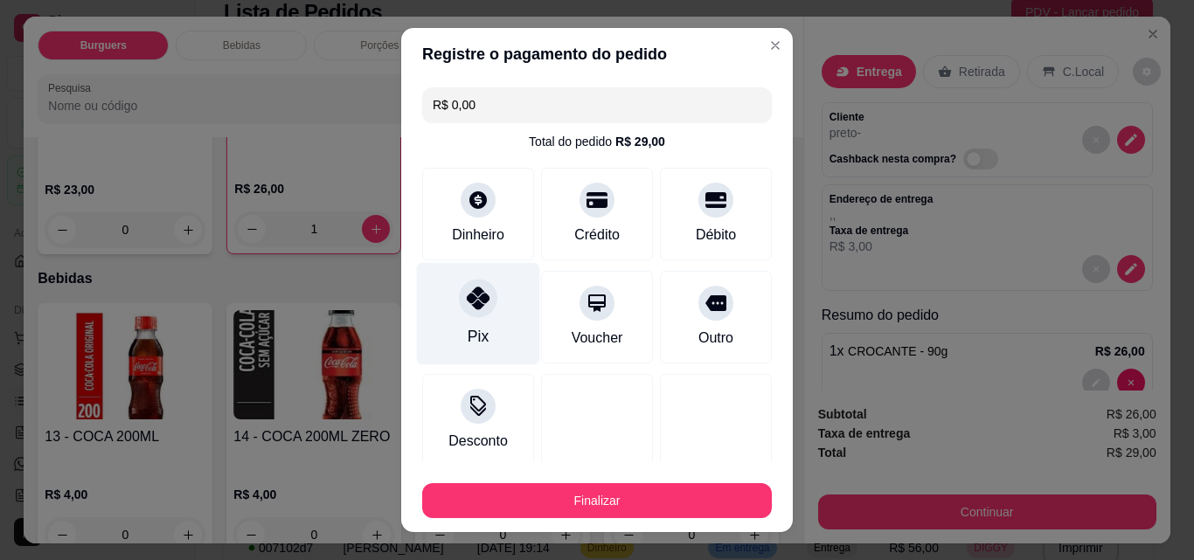
type input "R$ 0,00"
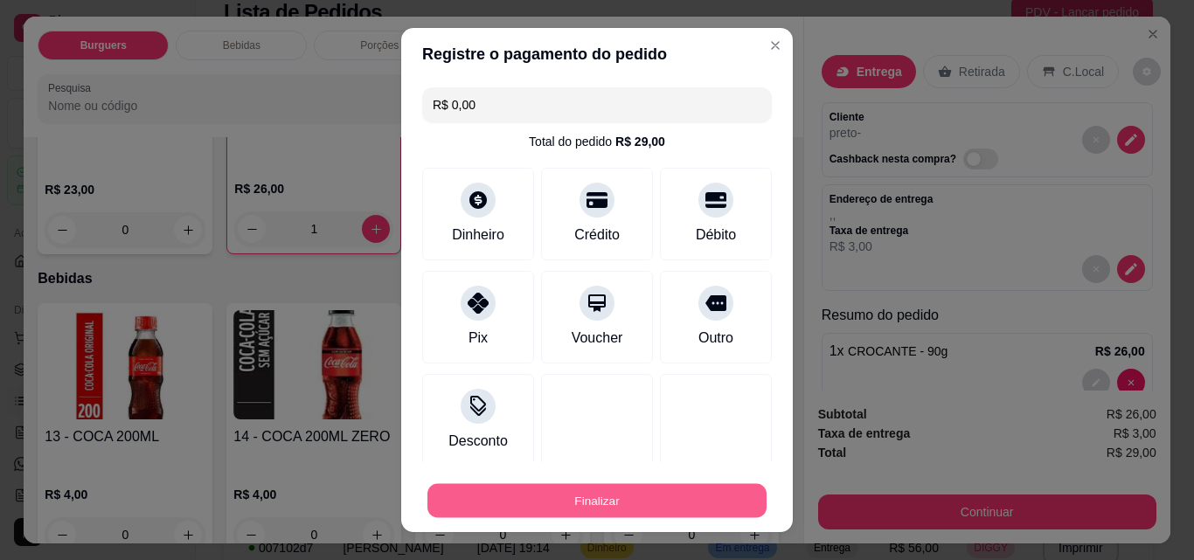
click at [505, 489] on button "Finalizar" at bounding box center [596, 501] width 339 height 34
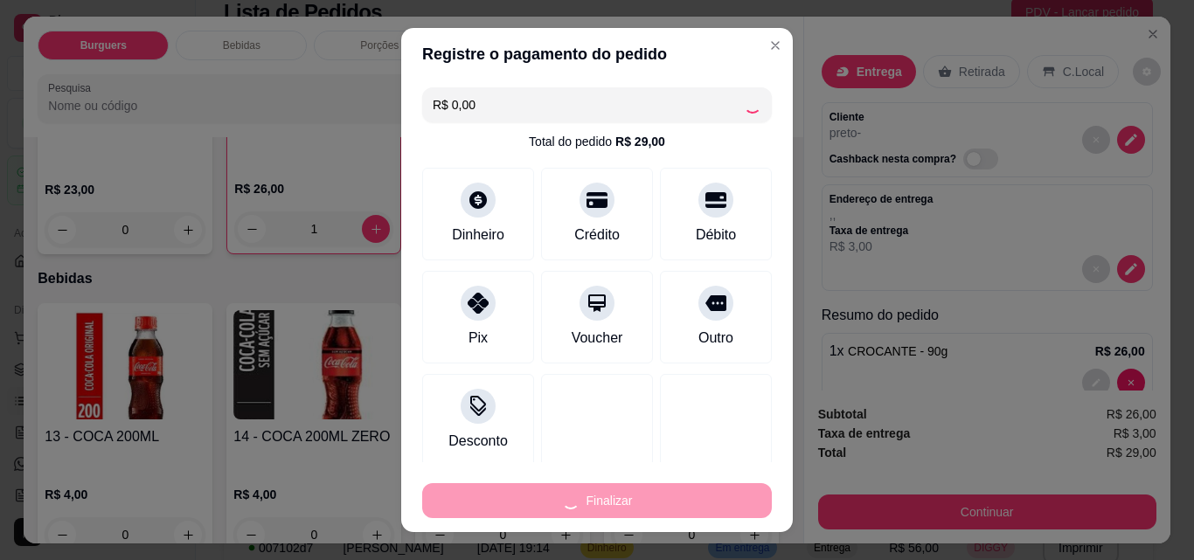
type input "0"
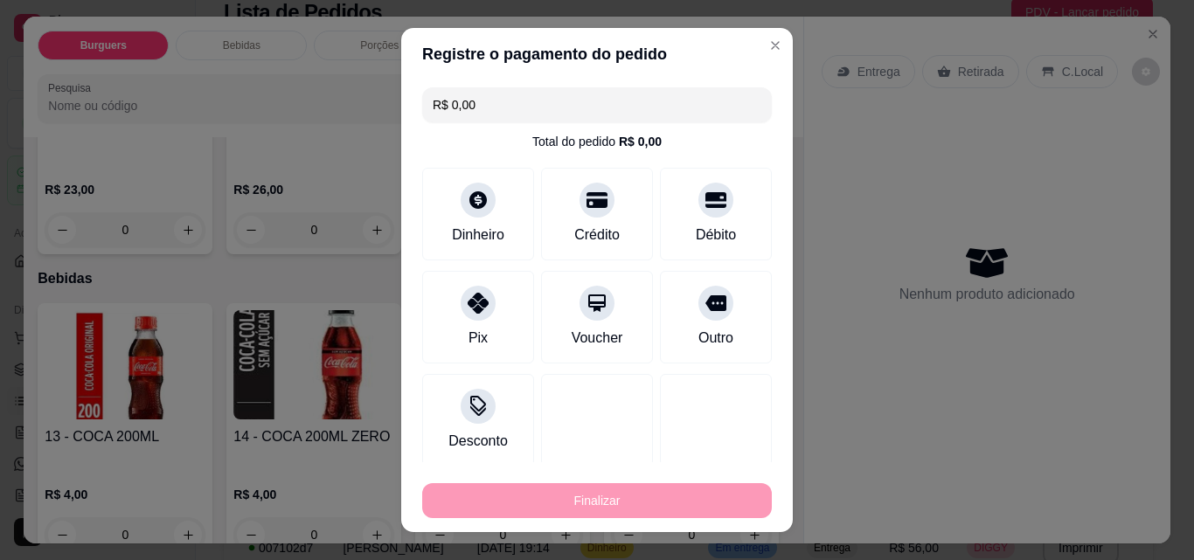
type input "-R$ 29,00"
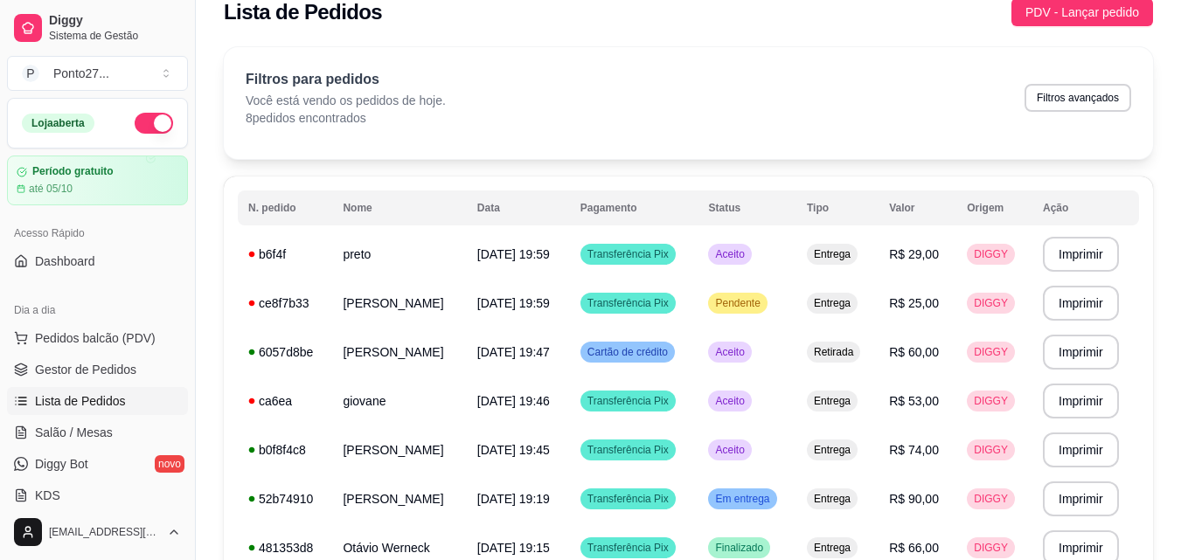
click at [751, 44] on div "**********" at bounding box center [688, 368] width 985 height 662
click at [737, 254] on span "Aceito" at bounding box center [730, 254] width 36 height 14
click at [742, 307] on span "Pendente" at bounding box center [738, 303] width 52 height 14
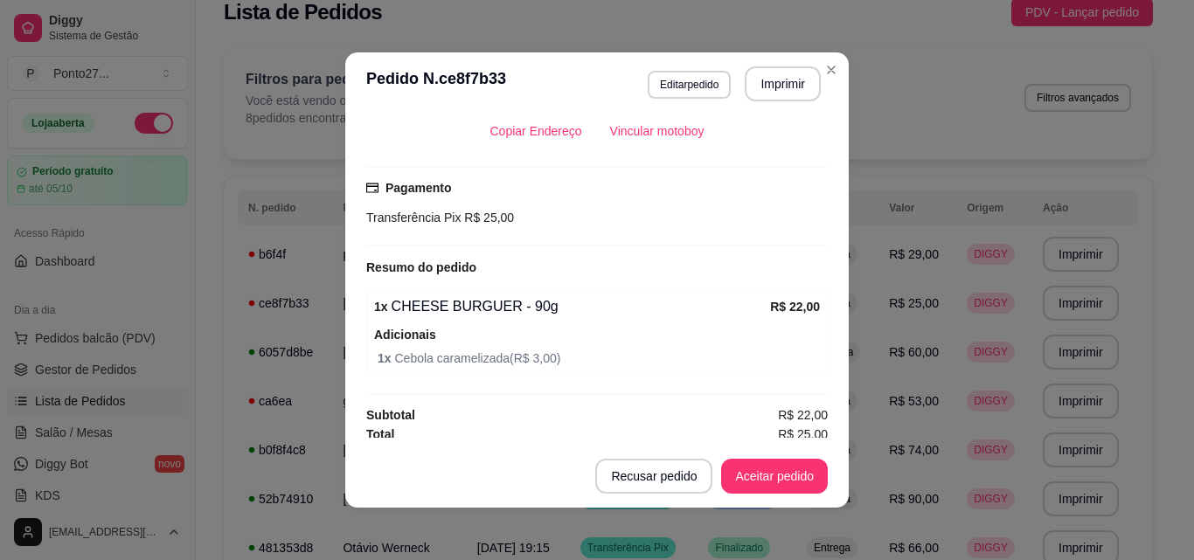
scroll to position [414, 0]
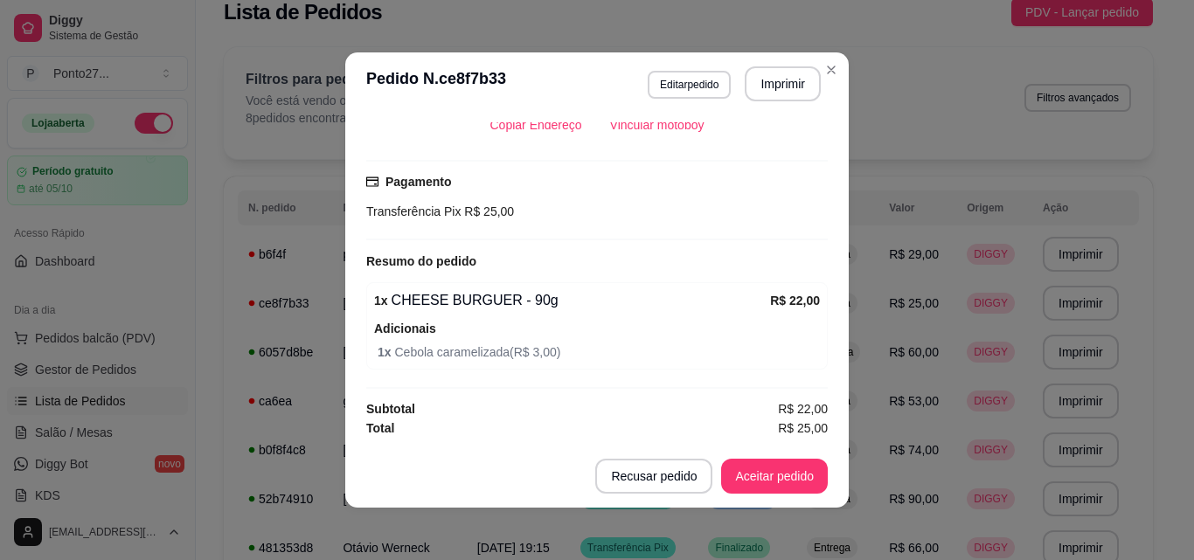
click at [768, 469] on button "Aceitar pedido" at bounding box center [774, 476] width 107 height 35
click at [829, 73] on div "Filtros para pedidos Você está vendo os pedidos de hoje. 8 pedidos encontrados …" at bounding box center [689, 98] width 886 height 58
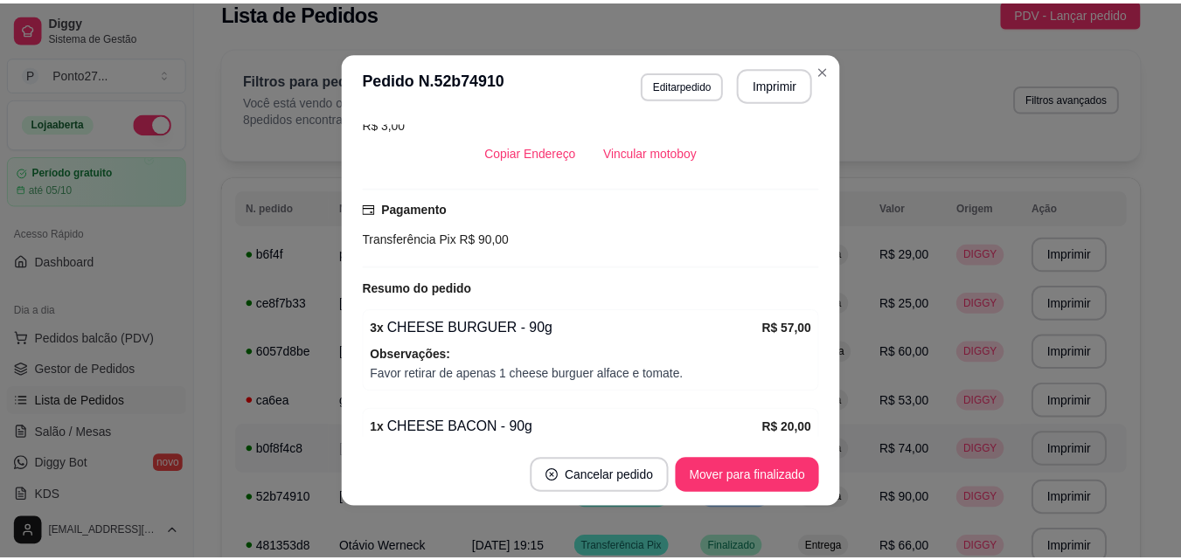
scroll to position [539, 0]
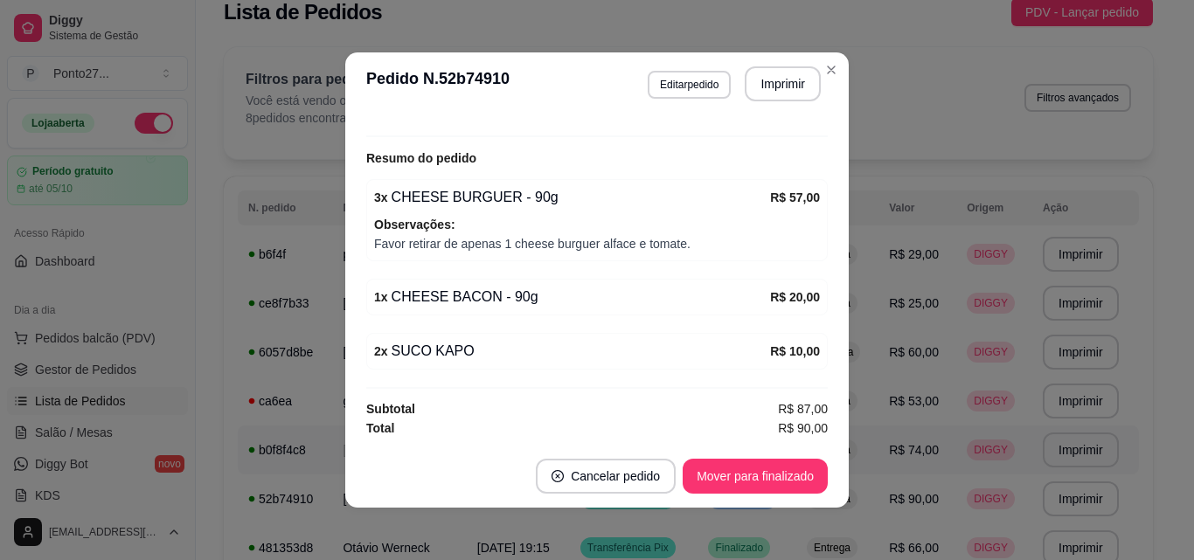
click at [837, 72] on div "Filtros para pedidos Você está vendo os pedidos de hoje. 8 pedidos encontrados …" at bounding box center [689, 98] width 886 height 58
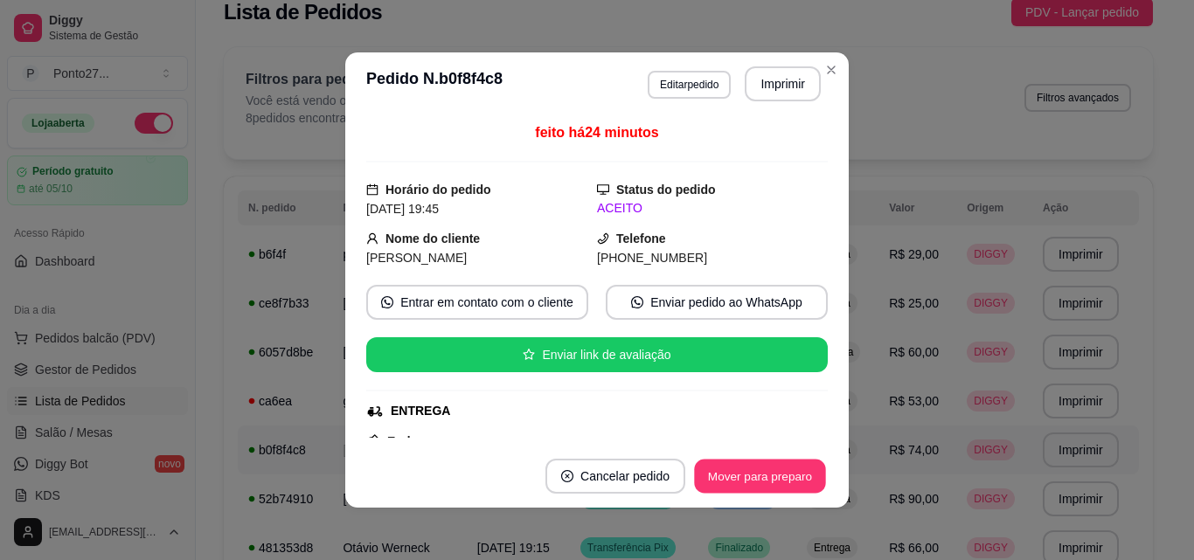
click at [767, 472] on button "Mover para preparo" at bounding box center [759, 477] width 131 height 34
click at [768, 478] on button "Mover para entrega" at bounding box center [760, 476] width 135 height 35
click at [791, 480] on button "Mover para finalizado" at bounding box center [755, 476] width 145 height 35
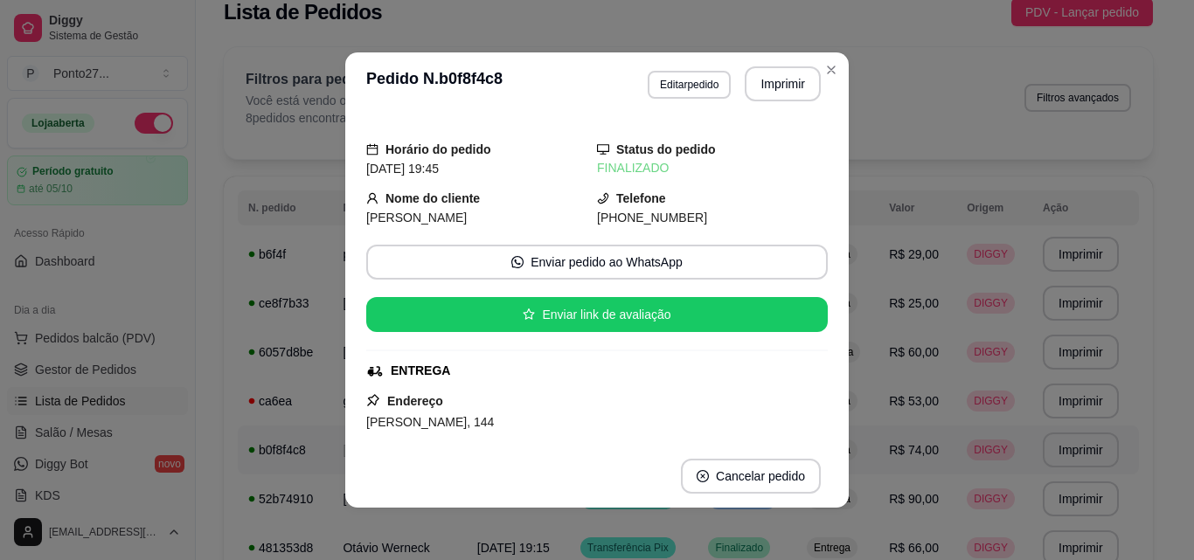
click at [830, 70] on div "Filtros para pedidos Você está vendo os pedidos de hoje. 8 pedidos encontrados …" at bounding box center [689, 98] width 886 height 58
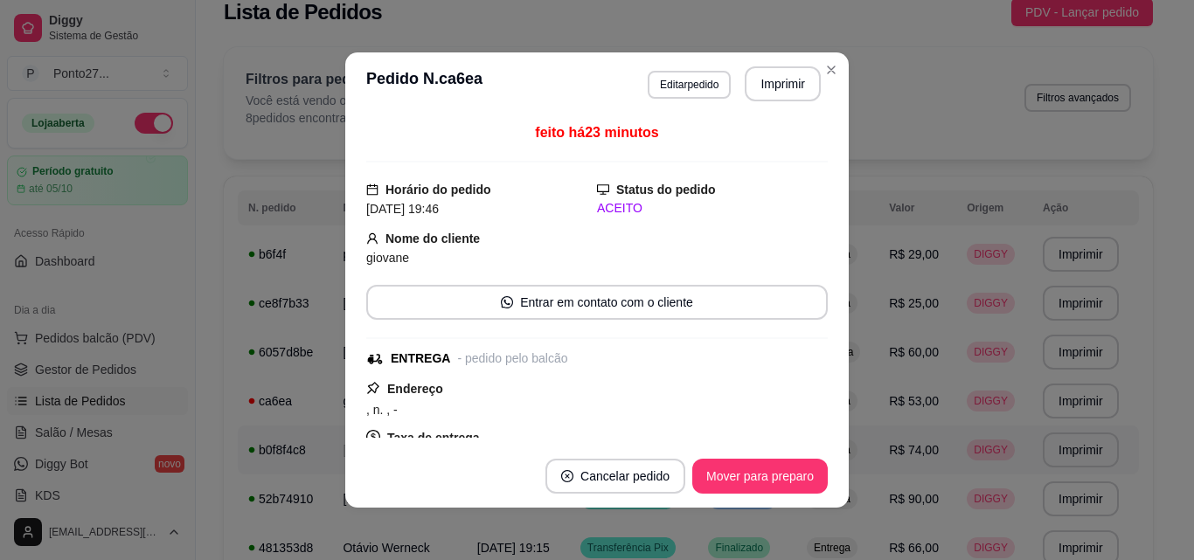
click at [742, 469] on button "Mover para preparo" at bounding box center [760, 476] width 136 height 35
click at [757, 480] on button "Mover para entrega" at bounding box center [760, 476] width 135 height 35
click at [836, 72] on div "Filtros para pedidos Você está vendo os pedidos de hoje. 8 pedidos encontrados …" at bounding box center [689, 98] width 886 height 58
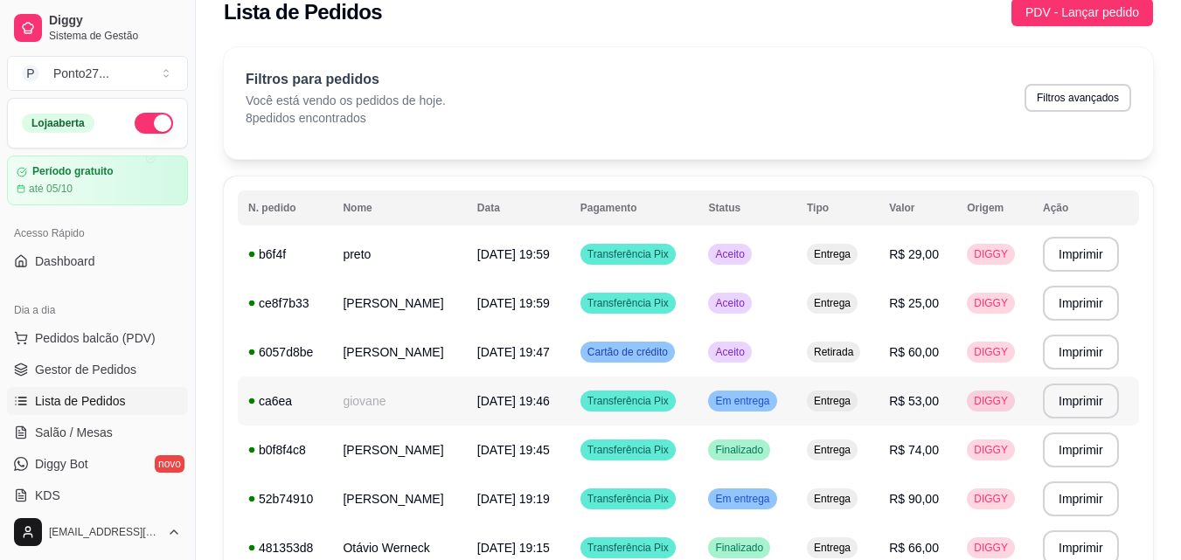
click at [773, 395] on span "Em entrega" at bounding box center [742, 401] width 61 height 14
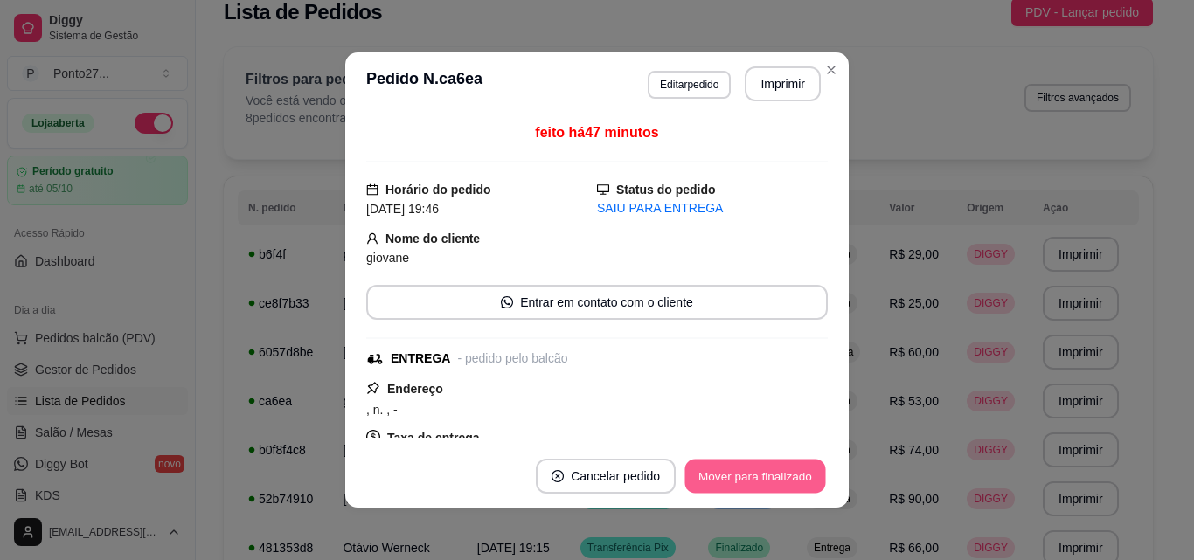
click at [766, 469] on button "Mover para finalizado" at bounding box center [755, 477] width 141 height 34
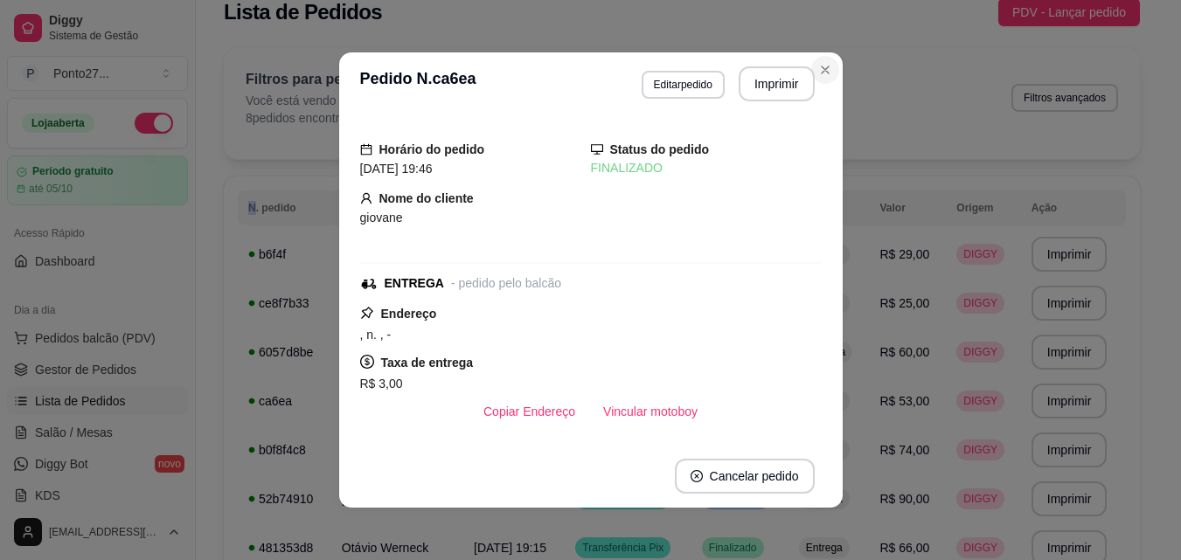
click at [817, 69] on div "Filtros para pedidos Você está vendo os pedidos de hoje. 8 pedidos encontrados …" at bounding box center [682, 98] width 872 height 58
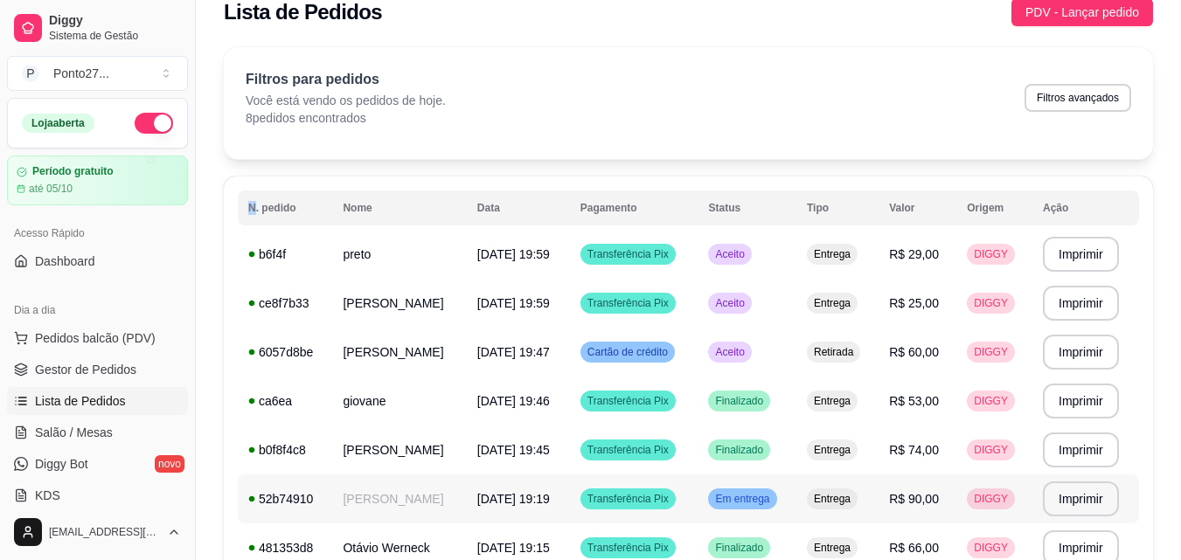
click at [747, 497] on span "Em entrega" at bounding box center [742, 499] width 61 height 14
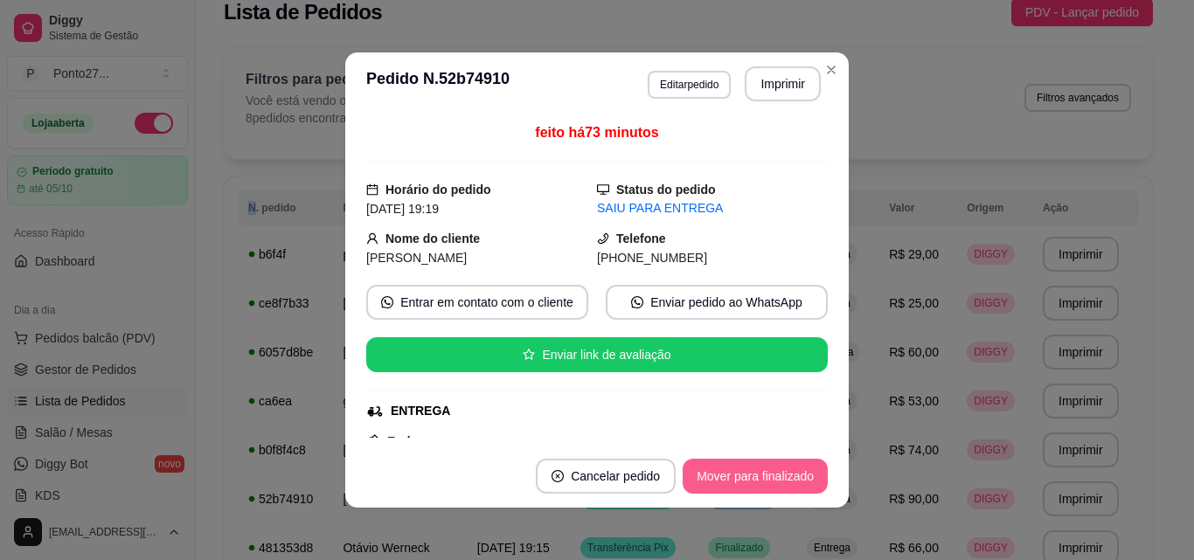
click at [748, 481] on button "Mover para finalizado" at bounding box center [755, 476] width 145 height 35
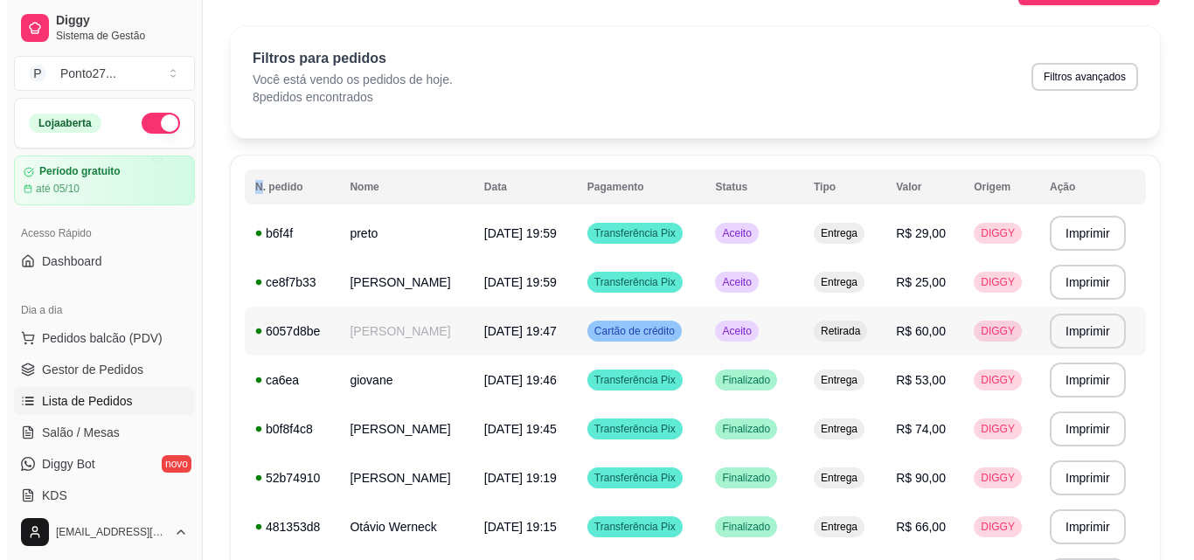
scroll to position [0, 0]
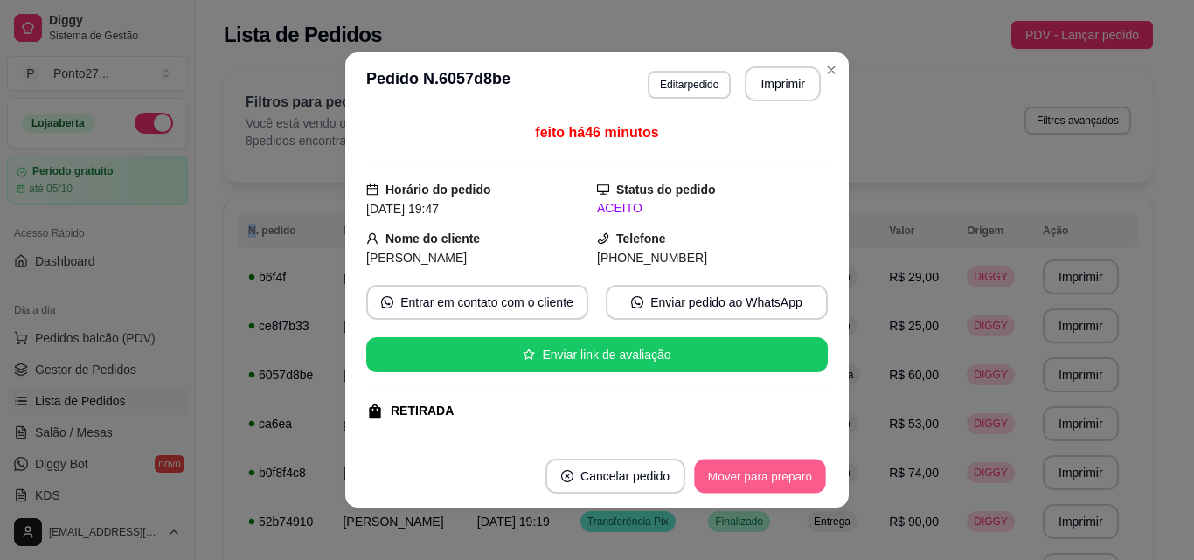
click at [748, 479] on button "Mover para preparo" at bounding box center [759, 477] width 131 height 34
click at [748, 479] on button "Mover para retirada disponível" at bounding box center [730, 477] width 187 height 34
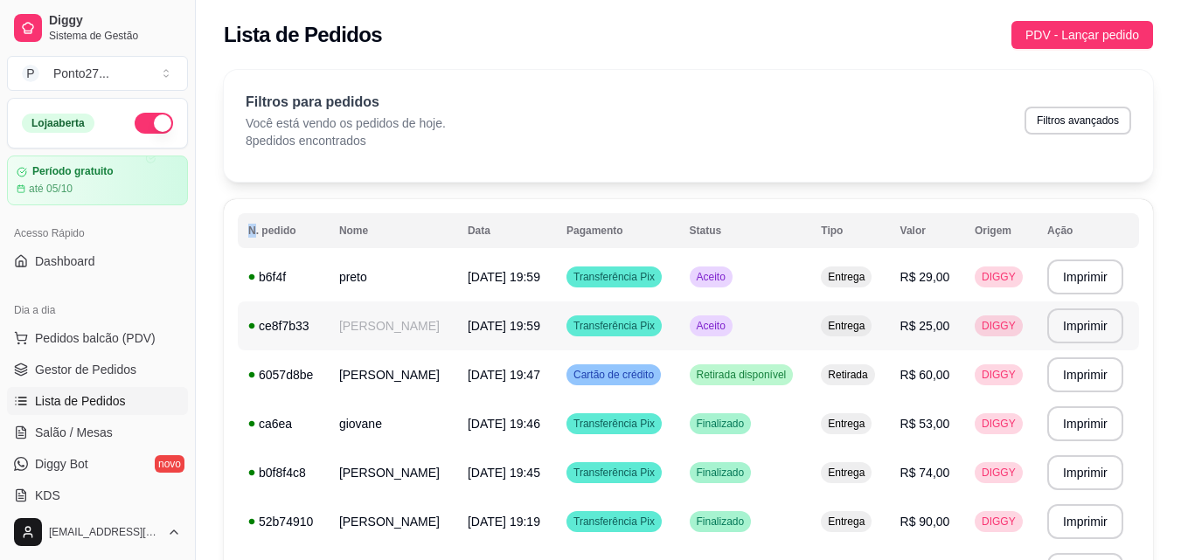
click at [732, 340] on td "Aceito" at bounding box center [745, 326] width 132 height 49
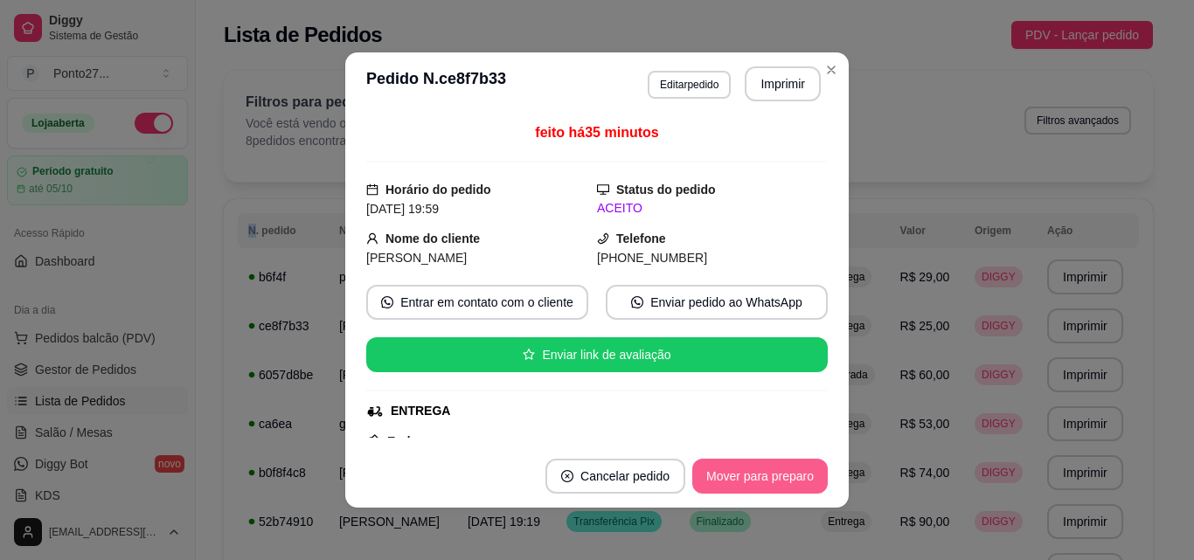
click at [717, 472] on button "Mover para preparo" at bounding box center [760, 476] width 136 height 35
click at [732, 473] on button "Mover para entrega" at bounding box center [760, 476] width 135 height 35
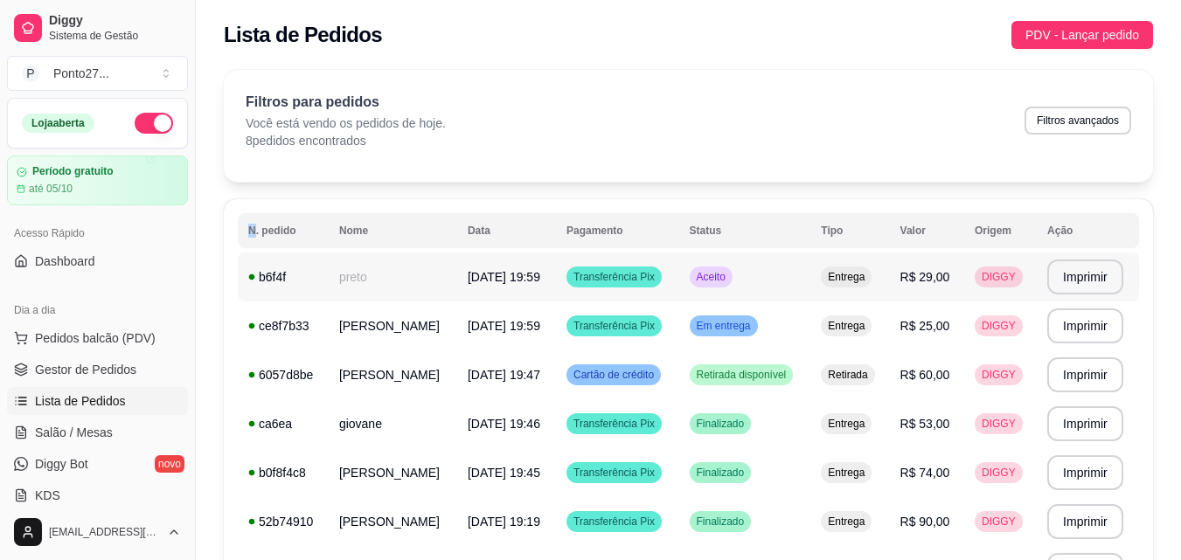
click at [729, 276] on span "Aceito" at bounding box center [711, 277] width 36 height 14
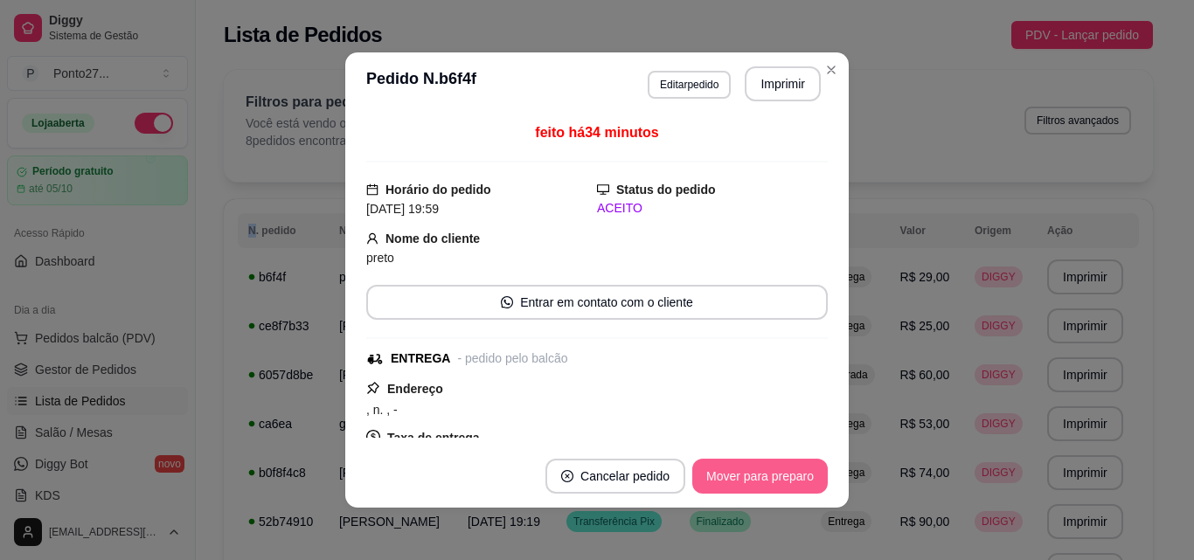
click at [768, 470] on button "Mover para preparo" at bounding box center [760, 476] width 136 height 35
click at [760, 471] on button "Mover para entrega" at bounding box center [760, 477] width 131 height 34
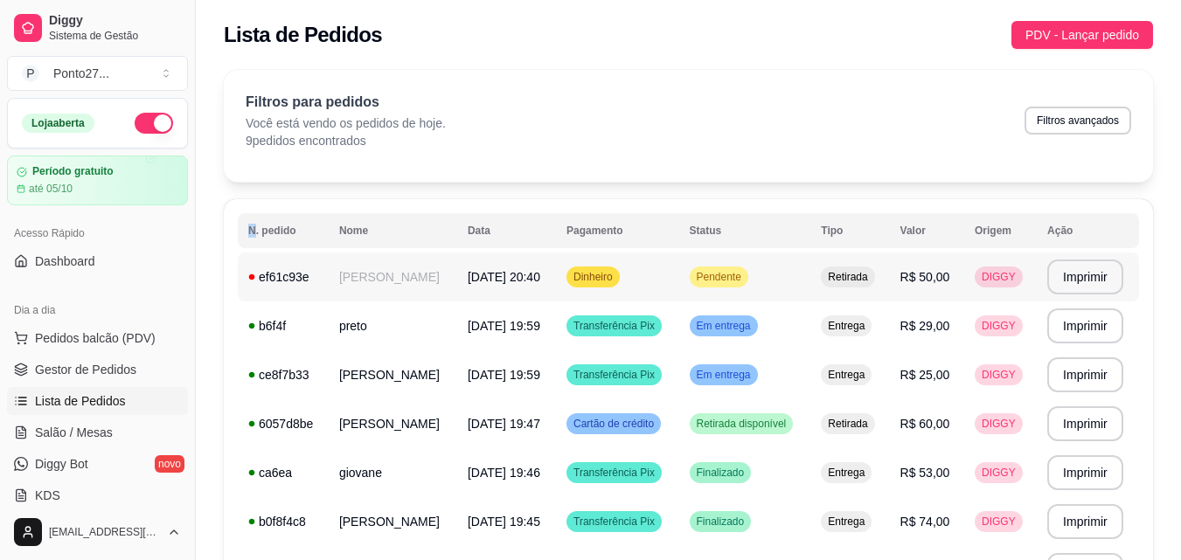
click at [620, 269] on div "Dinheiro" at bounding box center [593, 277] width 53 height 21
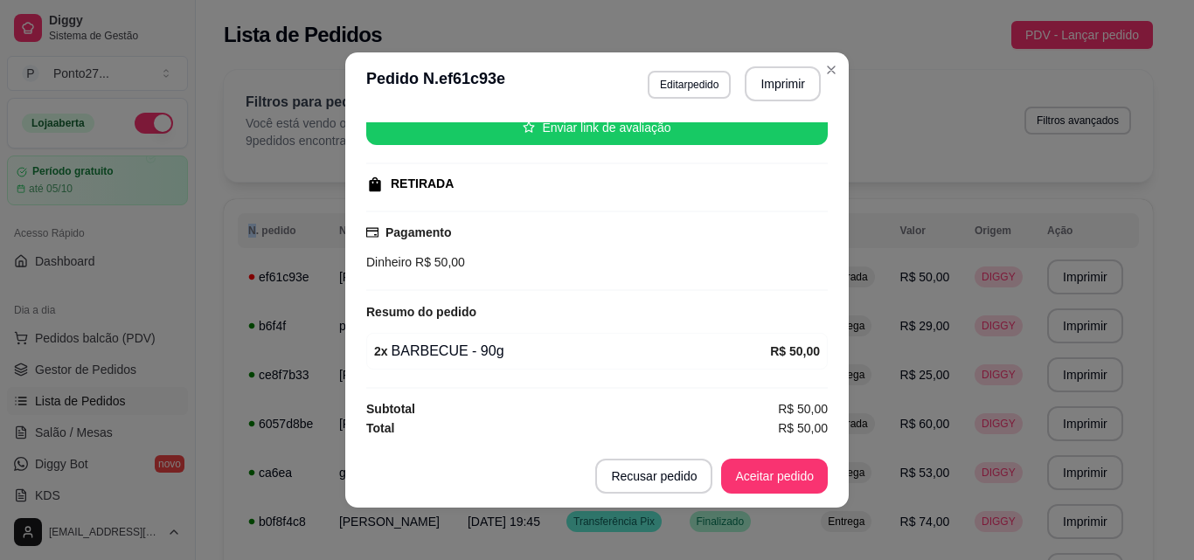
scroll to position [3, 0]
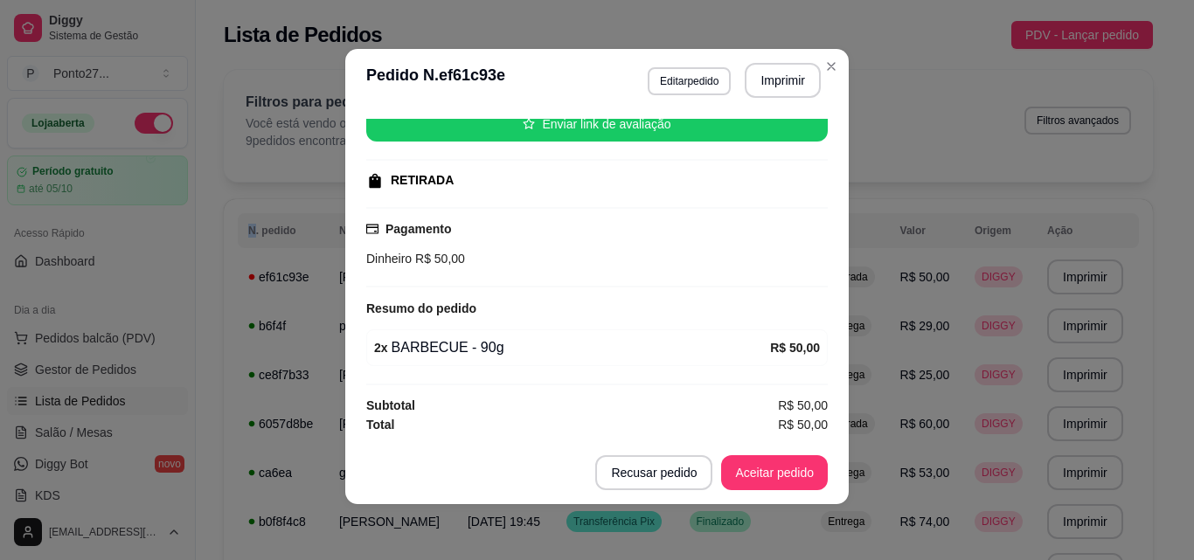
click at [789, 468] on button "Aceitar pedido" at bounding box center [774, 472] width 107 height 35
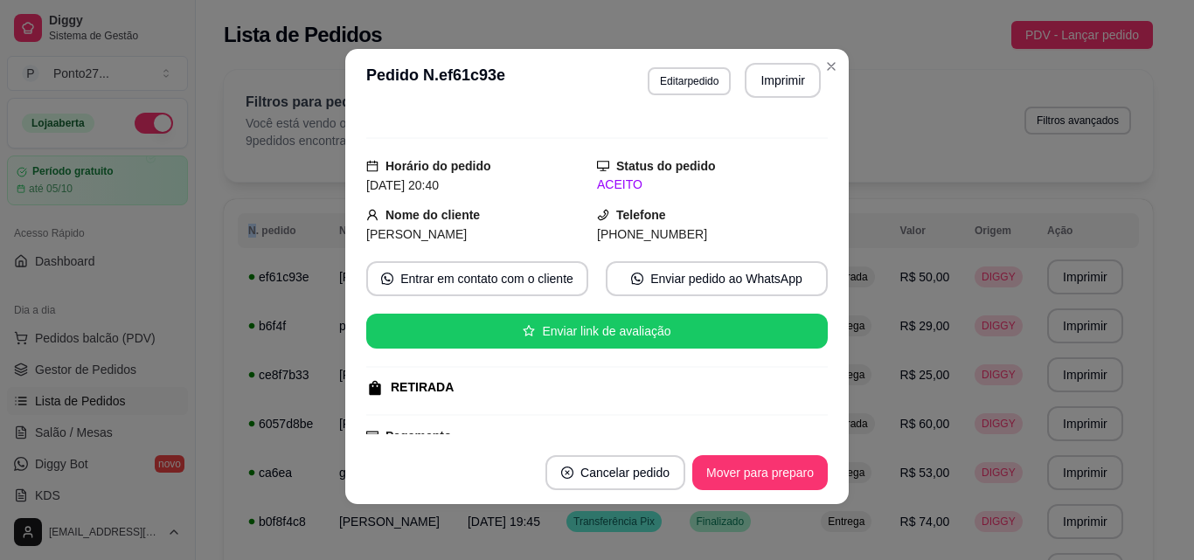
scroll to position [0, 0]
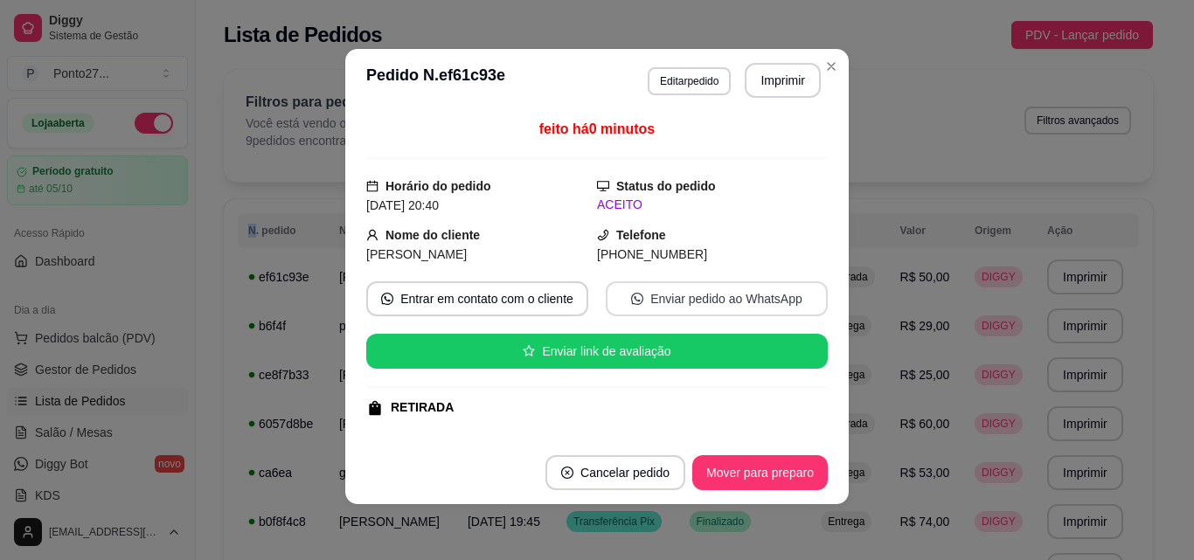
click at [807, 289] on div "Entrar em contato com o cliente Enviar pedido ao WhatsApp" at bounding box center [597, 299] width 462 height 35
click at [773, 459] on button "Mover para preparo" at bounding box center [759, 473] width 131 height 34
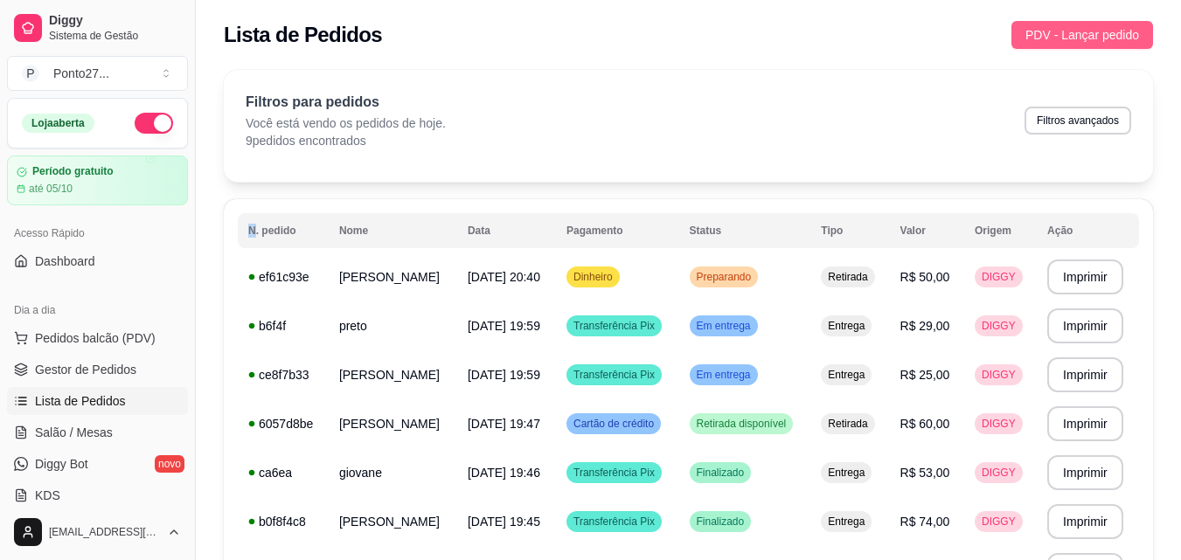
click at [1052, 30] on span "PDV - Lançar pedido" at bounding box center [1082, 34] width 114 height 19
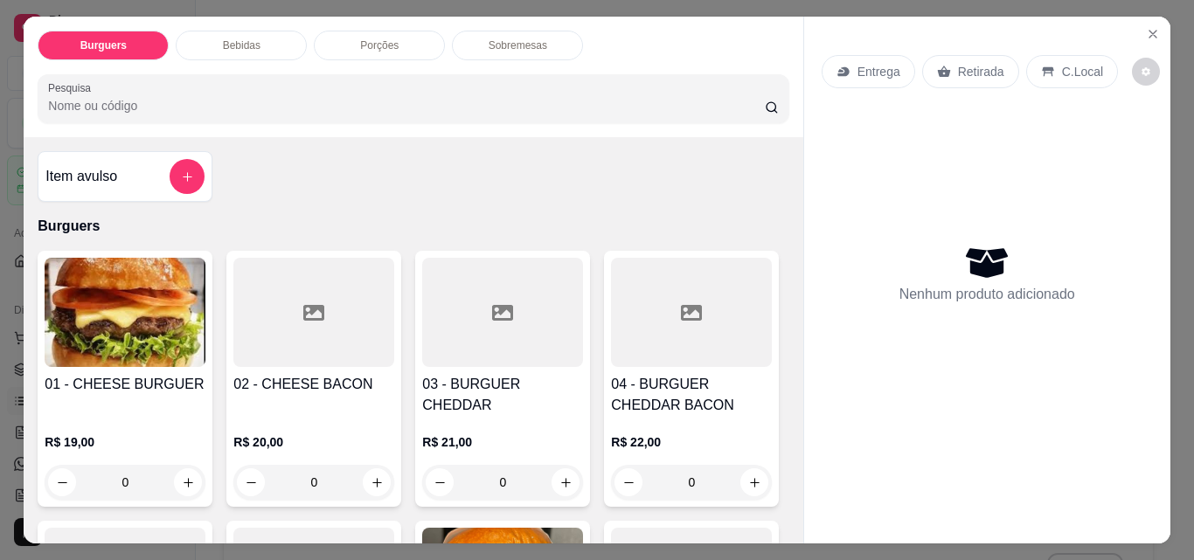
click at [986, 64] on p "Retirada" at bounding box center [981, 71] width 46 height 17
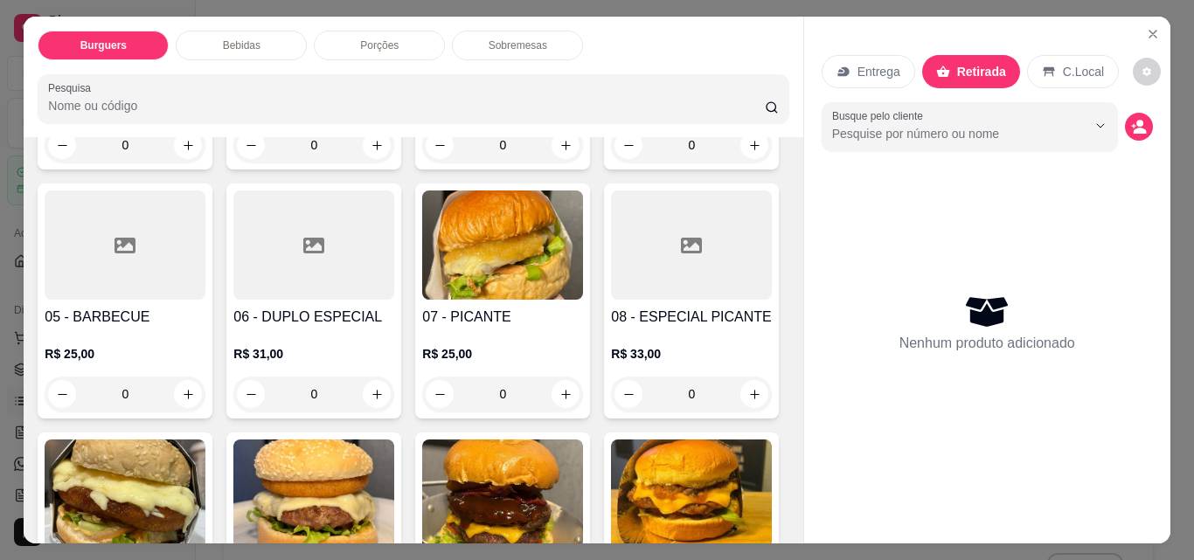
scroll to position [337, 0]
click at [611, 163] on div "0" at bounding box center [691, 145] width 161 height 35
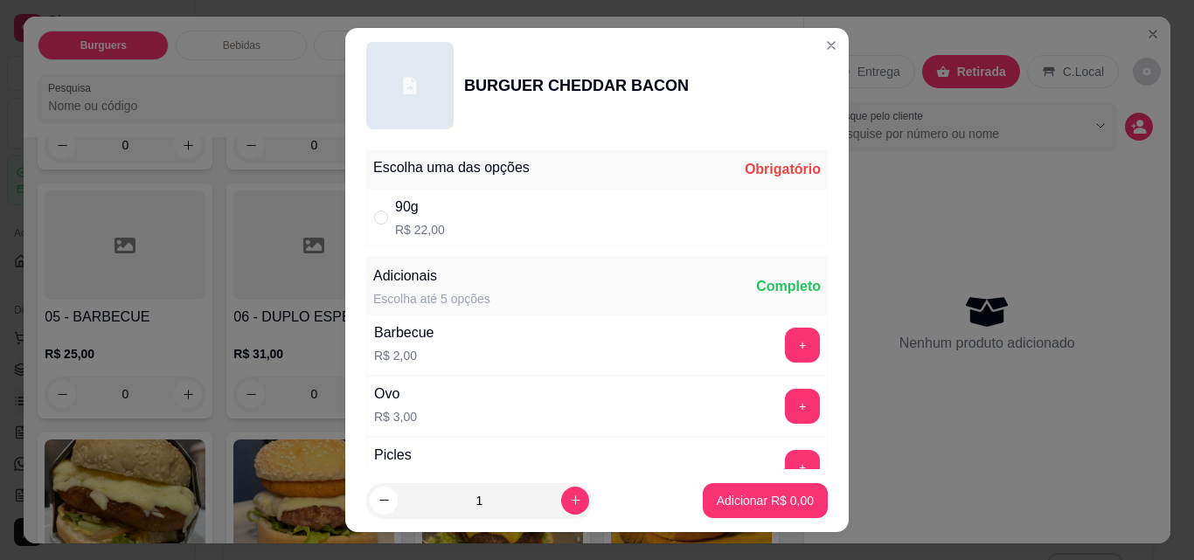
click at [646, 226] on div "90g R$ 22,00" at bounding box center [597, 218] width 462 height 58
radio input "true"
click at [758, 498] on p "Adicionar R$ 22,00" at bounding box center [762, 500] width 104 height 17
type input "1"
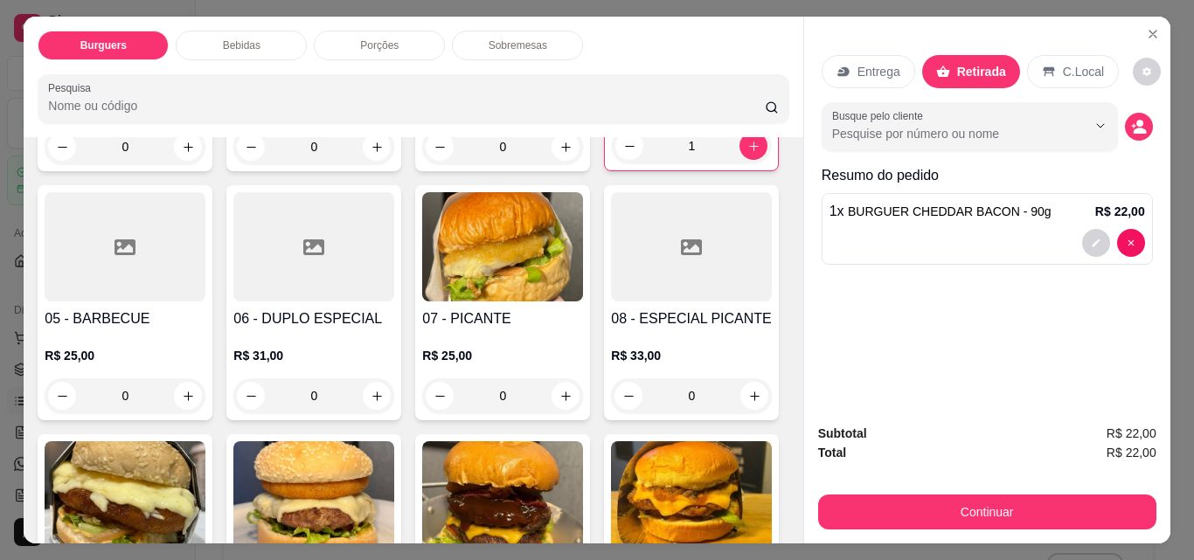
click at [255, 39] on div "Bebidas" at bounding box center [241, 46] width 131 height 30
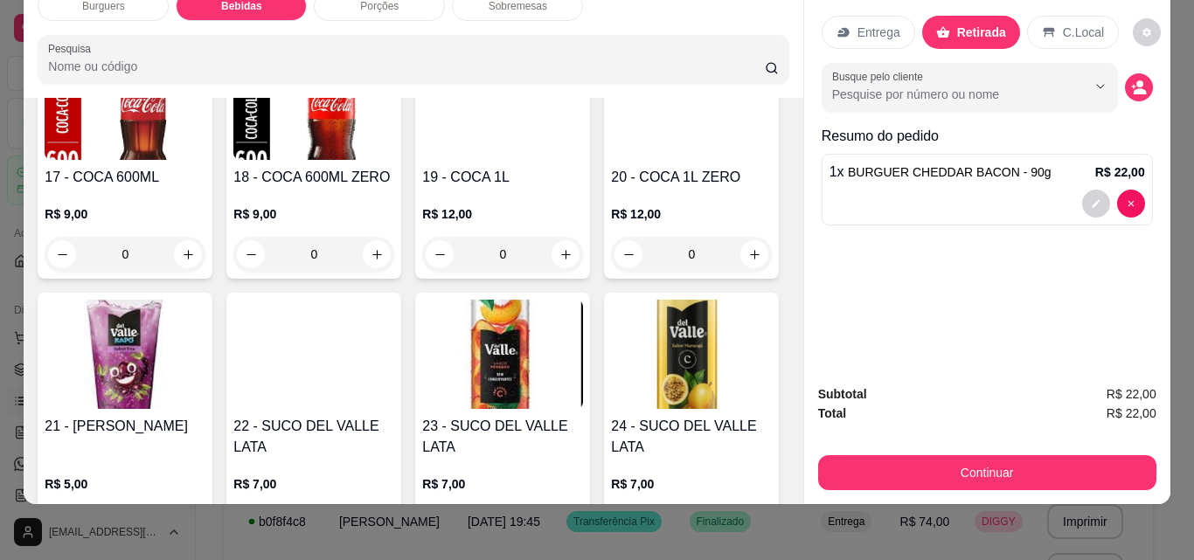
scroll to position [1267, 0]
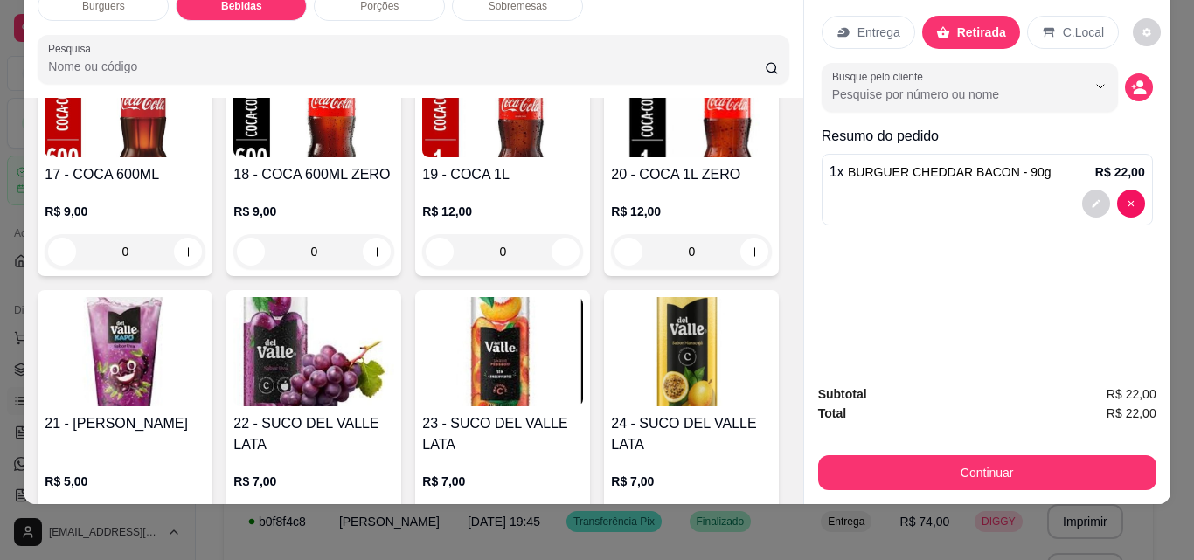
click at [561, 8] on icon "increase-product-quantity" at bounding box center [566, 3] width 10 height 10
type input "1"
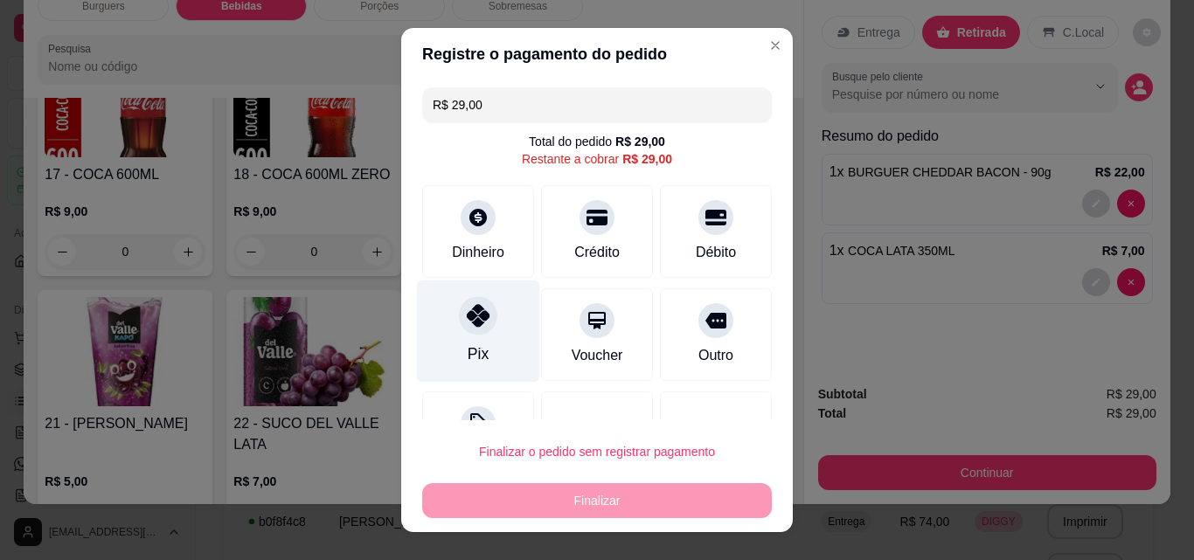
click at [467, 319] on icon at bounding box center [478, 315] width 23 height 23
type input "R$ 0,00"
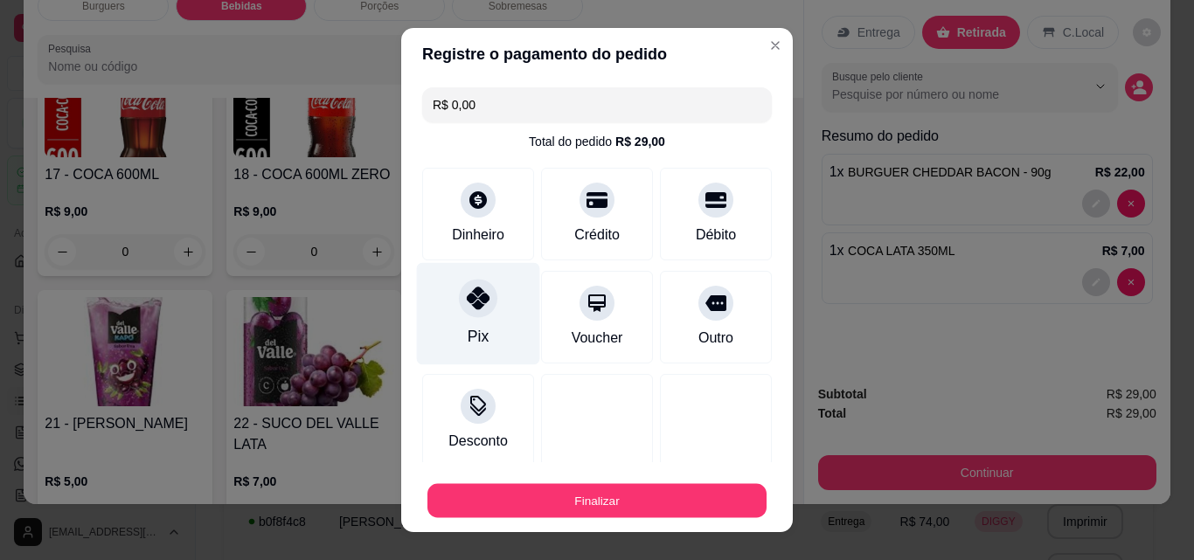
click at [615, 500] on button "Finalizar" at bounding box center [596, 501] width 339 height 34
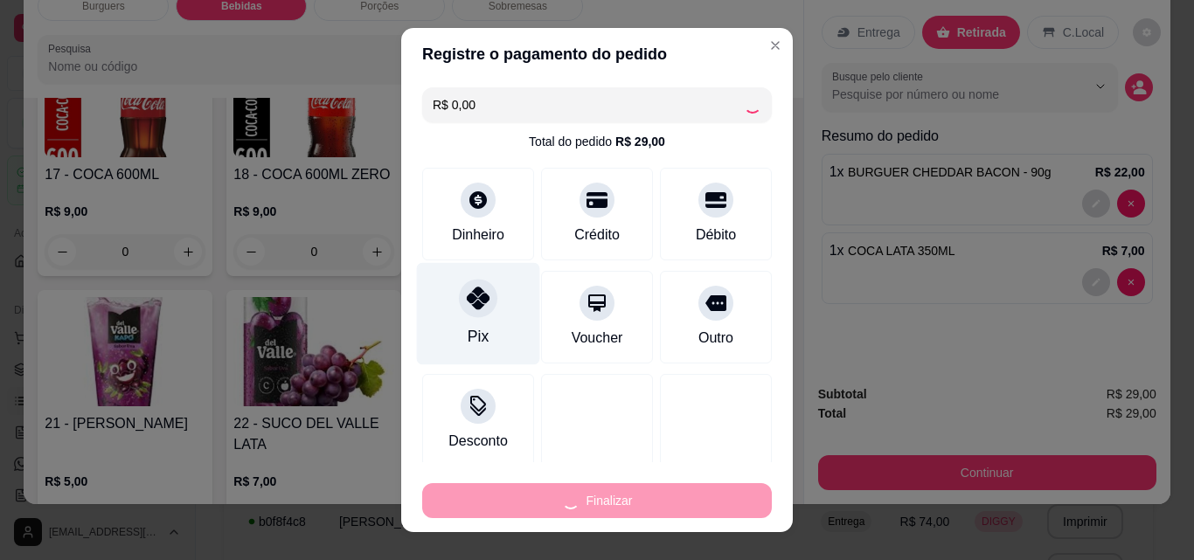
type input "0"
type input "-R$ 29,00"
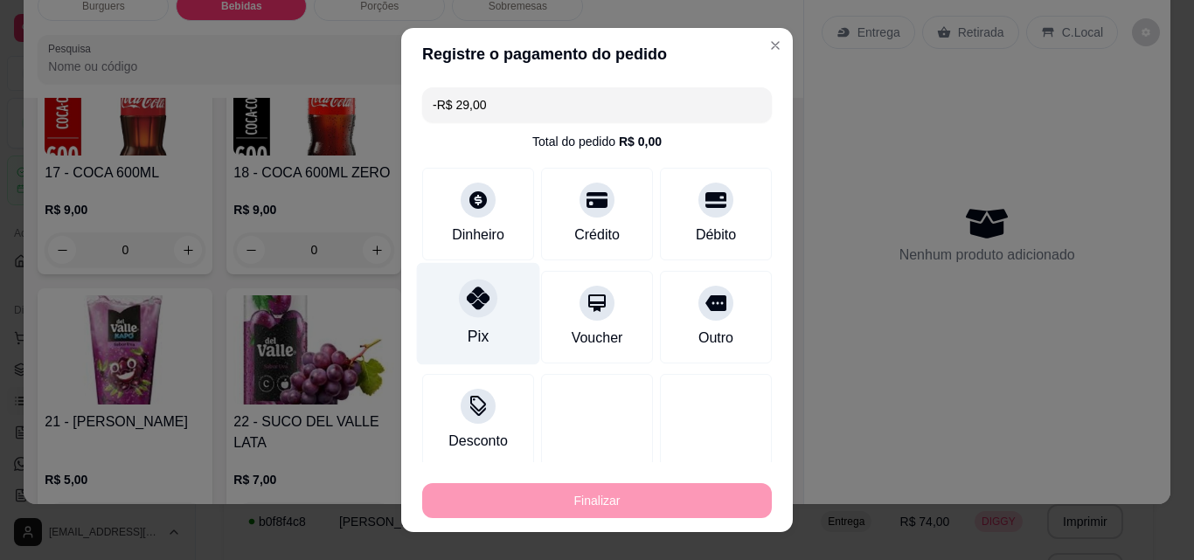
scroll to position [1265, 0]
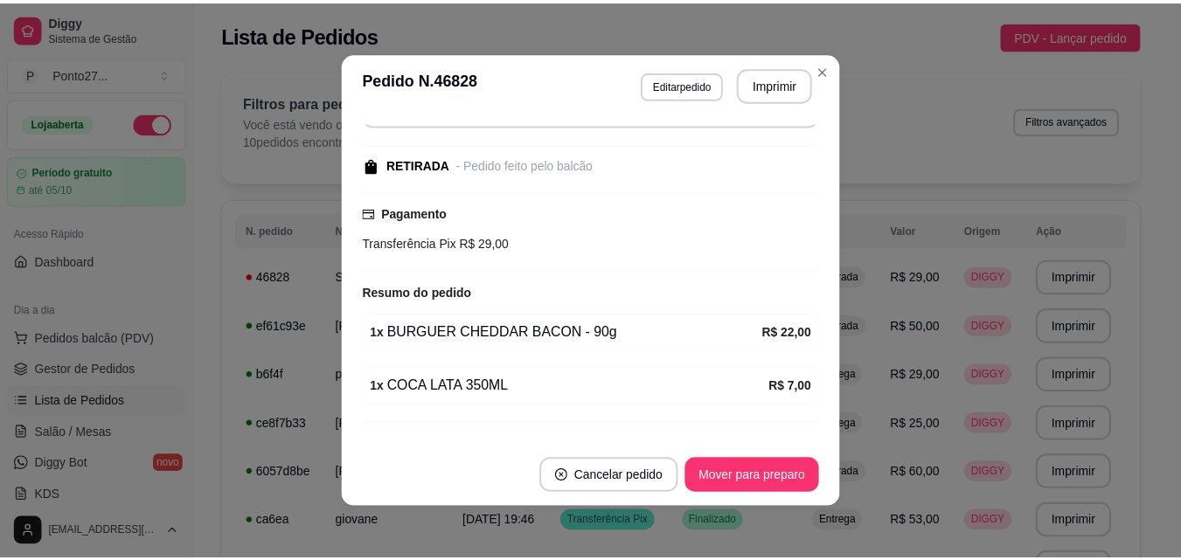
scroll to position [191, 0]
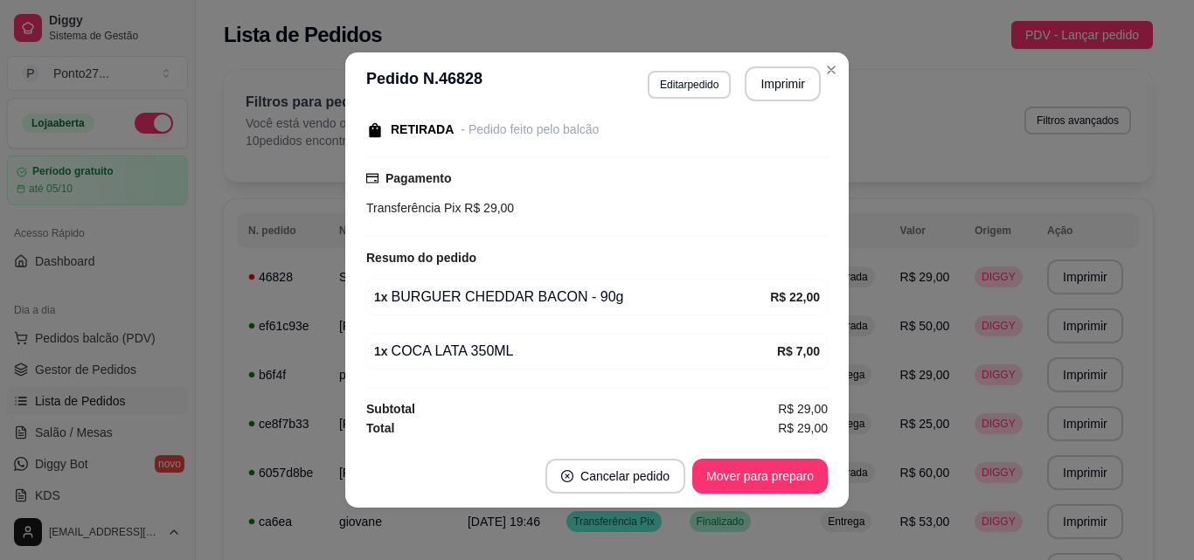
click at [814, 98] on div "**********" at bounding box center [734, 83] width 173 height 35
click at [825, 70] on div "Filtros para pedidos Você está vendo os pedidos de hoje. 10 pedidos encontrados…" at bounding box center [688, 126] width 929 height 112
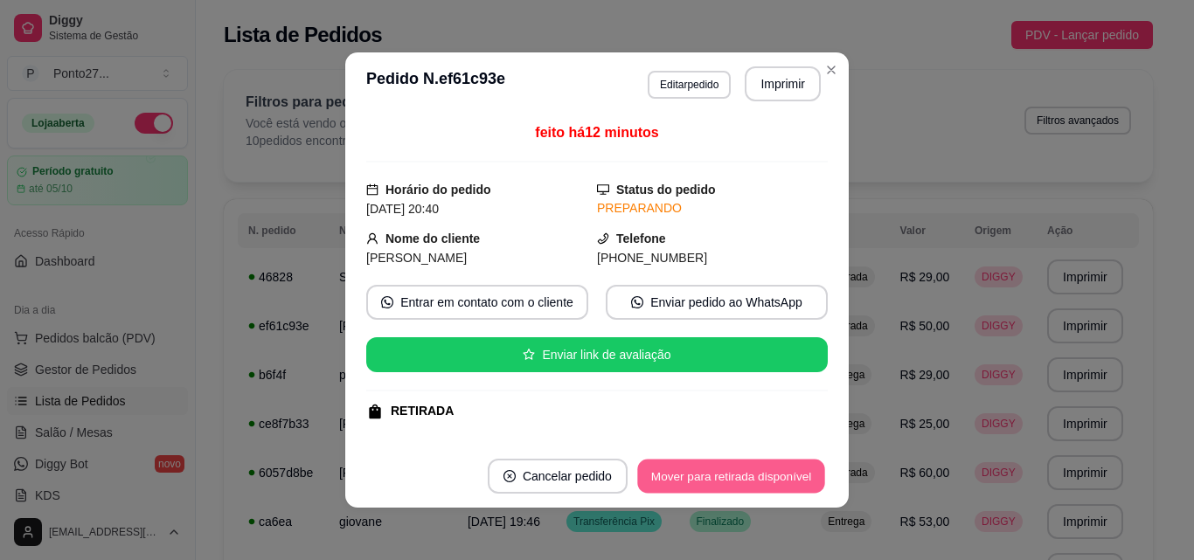
click at [659, 473] on button "Mover para retirada disponível" at bounding box center [730, 477] width 187 height 34
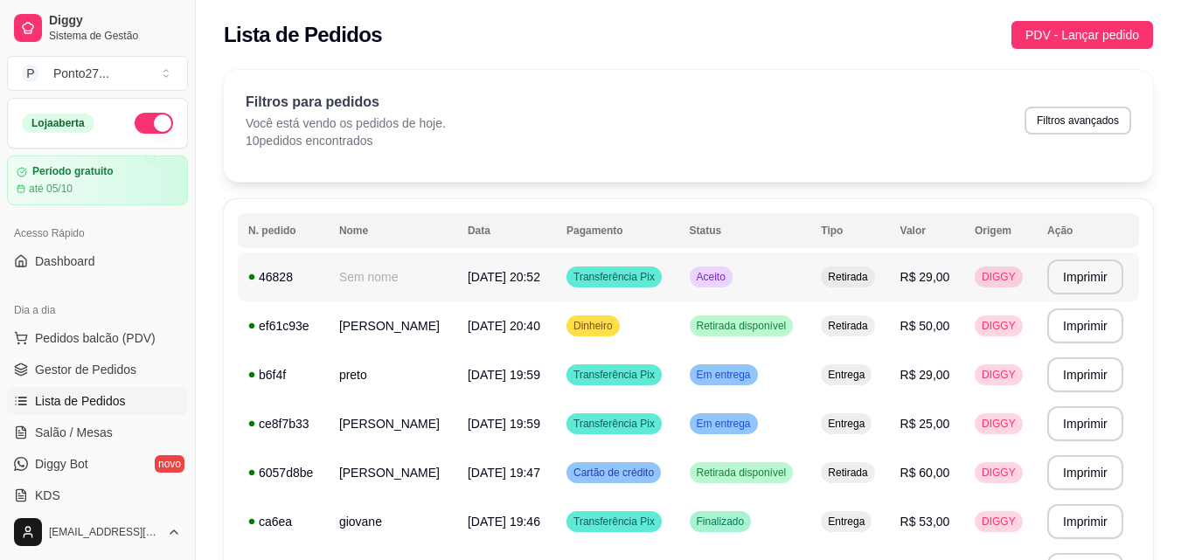
click at [729, 275] on span "Aceito" at bounding box center [711, 277] width 36 height 14
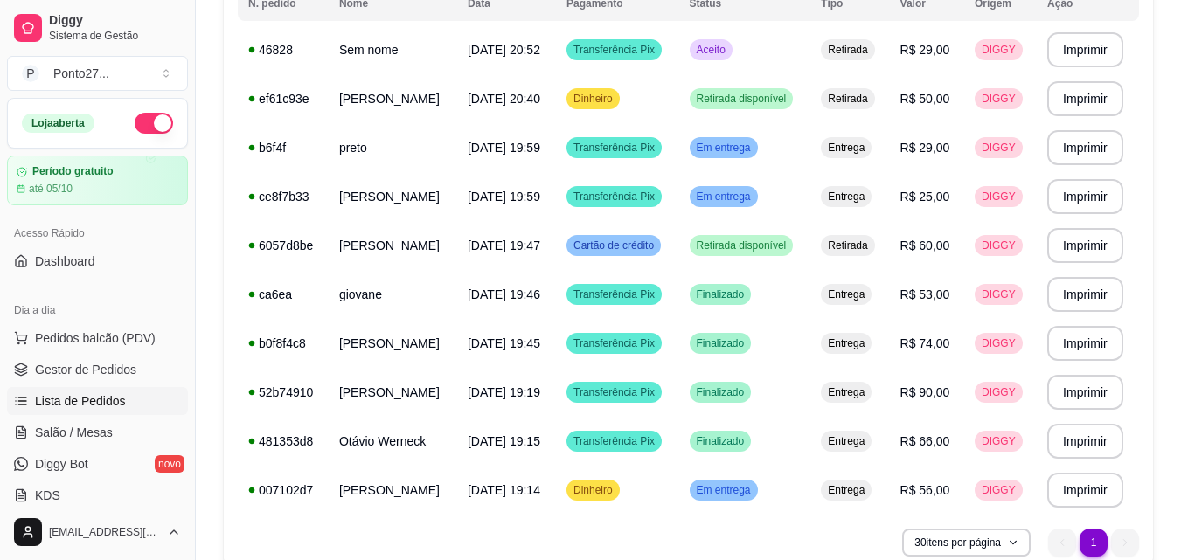
scroll to position [221, 0]
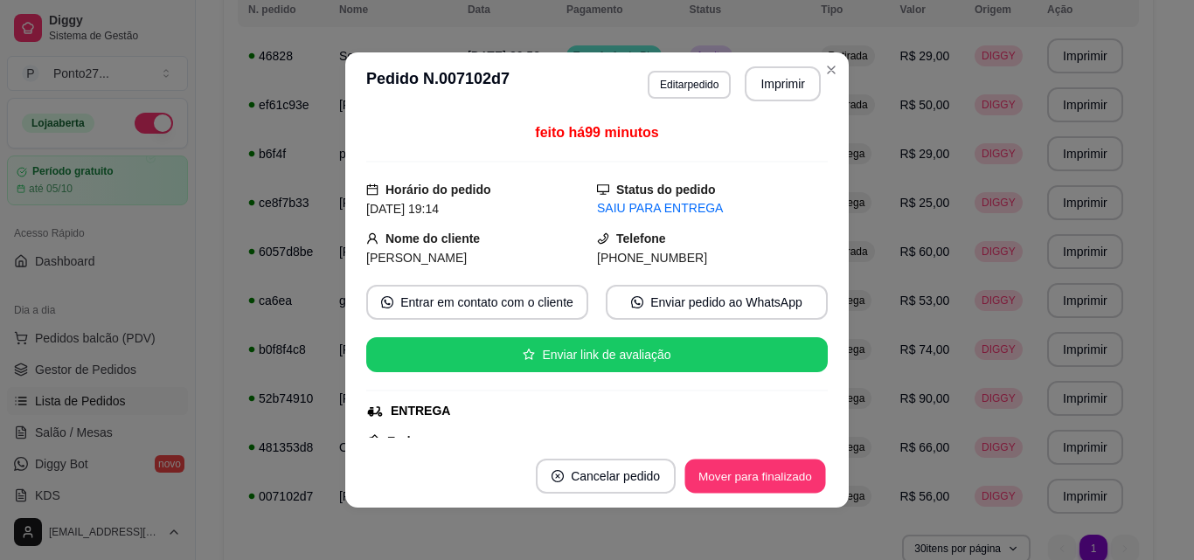
click at [731, 488] on button "Mover para finalizado" at bounding box center [755, 477] width 141 height 34
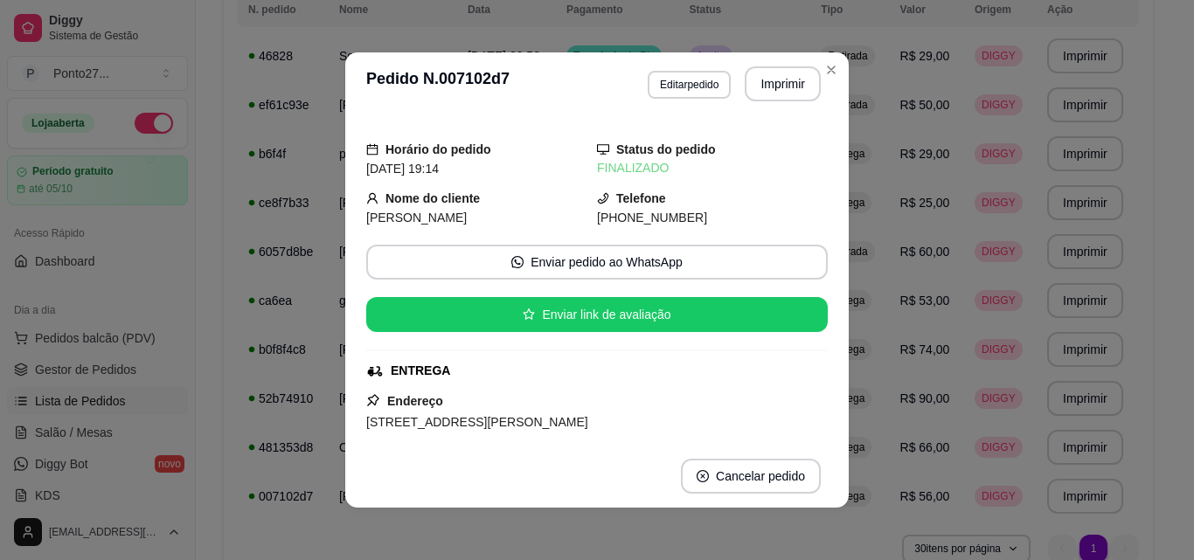
click at [824, 70] on td "Retirada" at bounding box center [849, 55] width 79 height 49
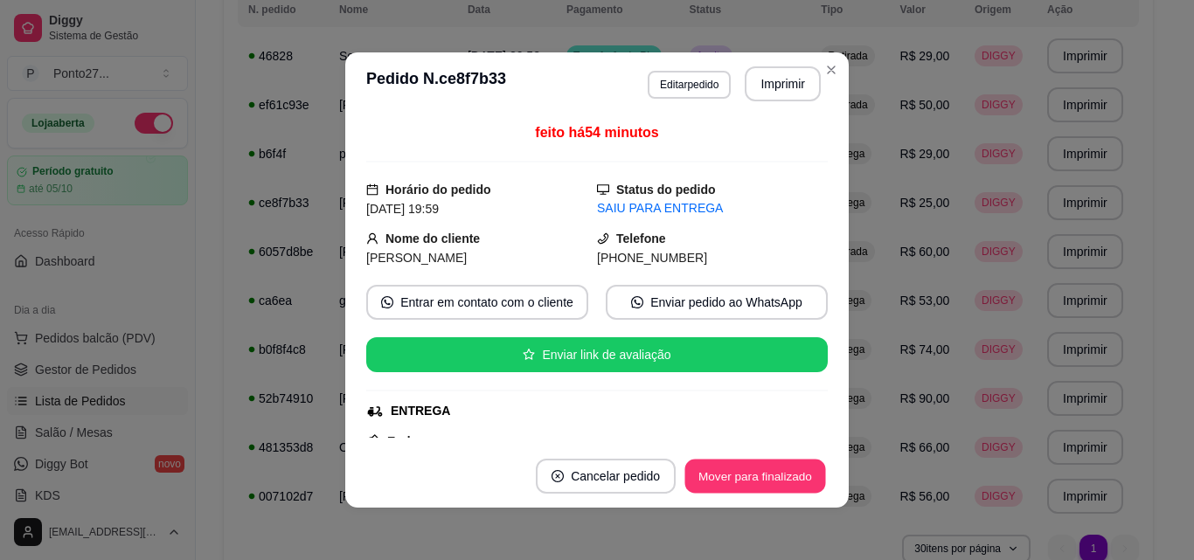
click at [721, 472] on button "Mover para finalizado" at bounding box center [755, 477] width 141 height 34
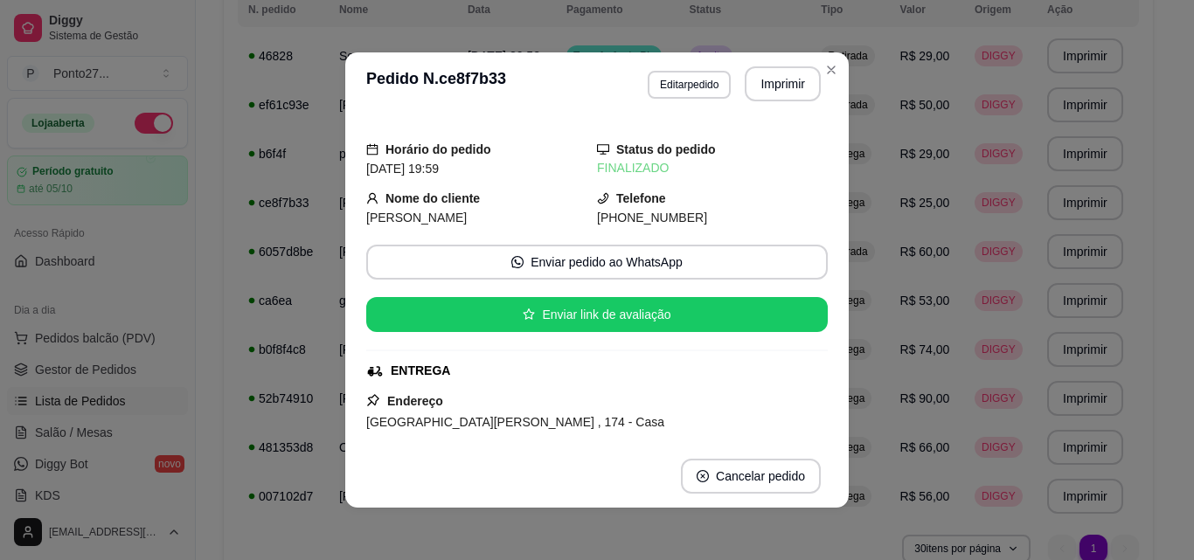
click at [823, 76] on td "Retirada" at bounding box center [849, 55] width 79 height 49
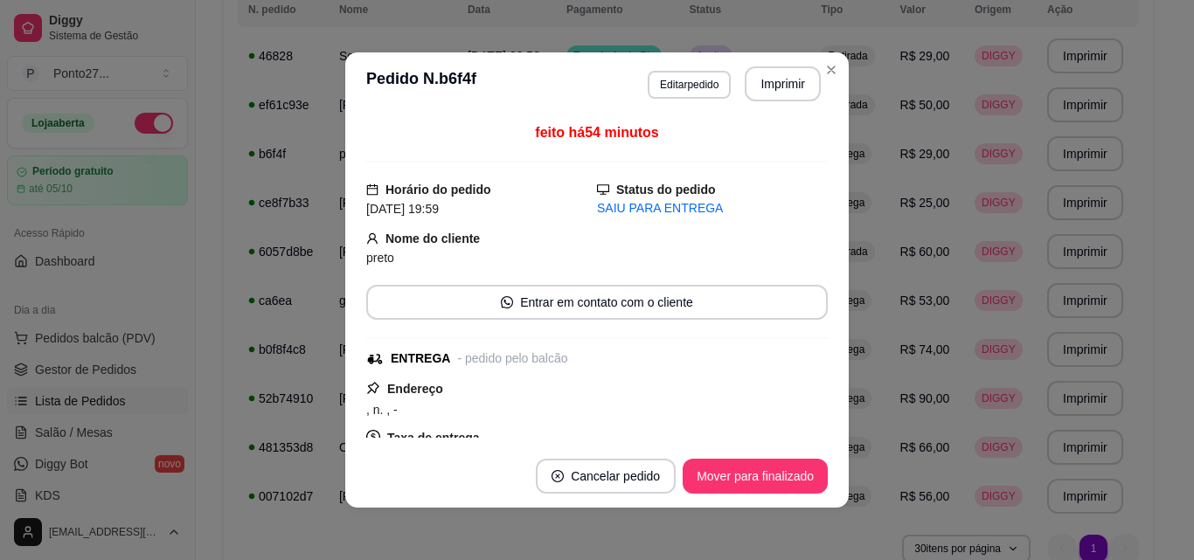
click at [736, 480] on button "Mover para finalizado" at bounding box center [755, 476] width 145 height 35
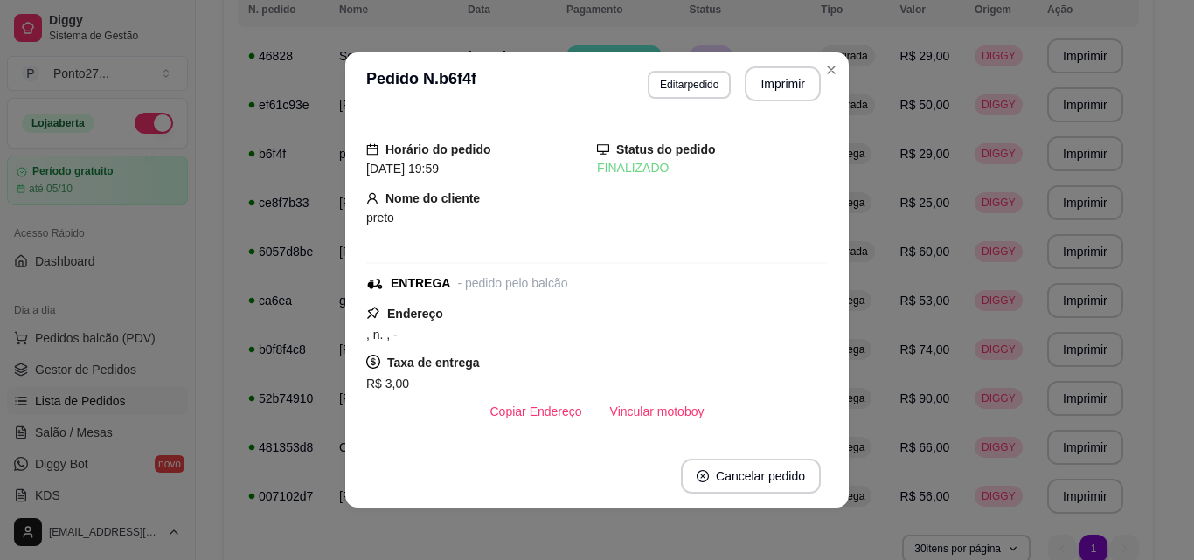
click at [826, 80] on td "Retirada" at bounding box center [849, 55] width 79 height 49
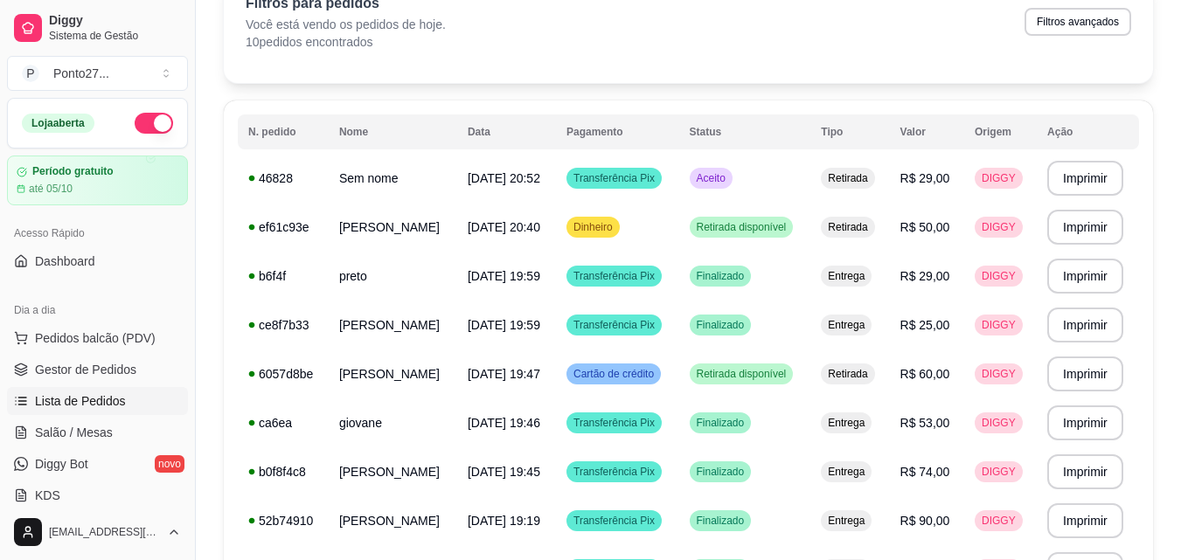
scroll to position [87, 0]
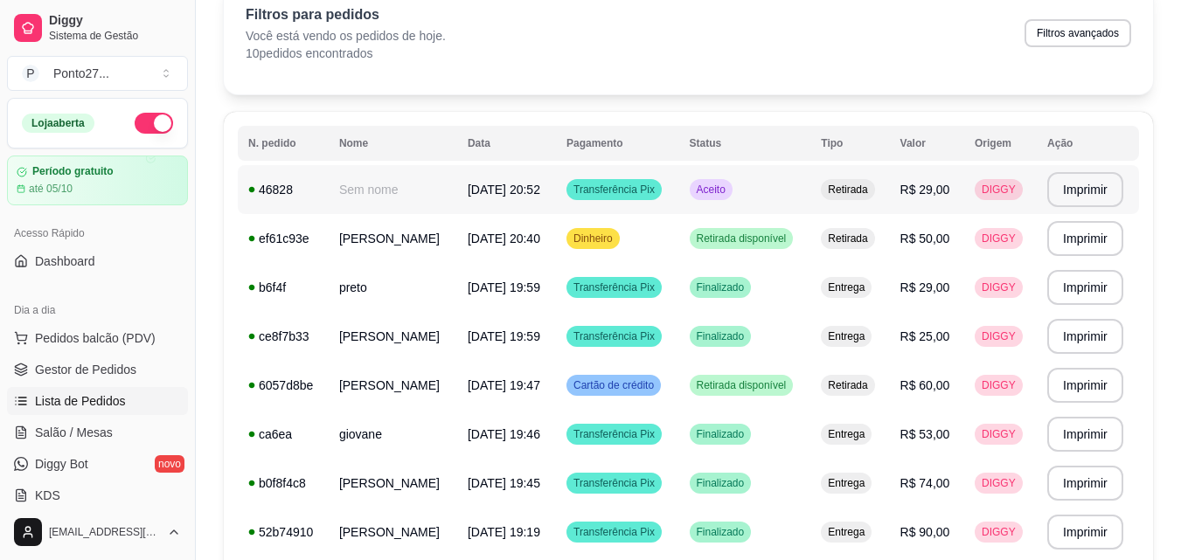
click at [729, 190] on span "Aceito" at bounding box center [711, 190] width 36 height 14
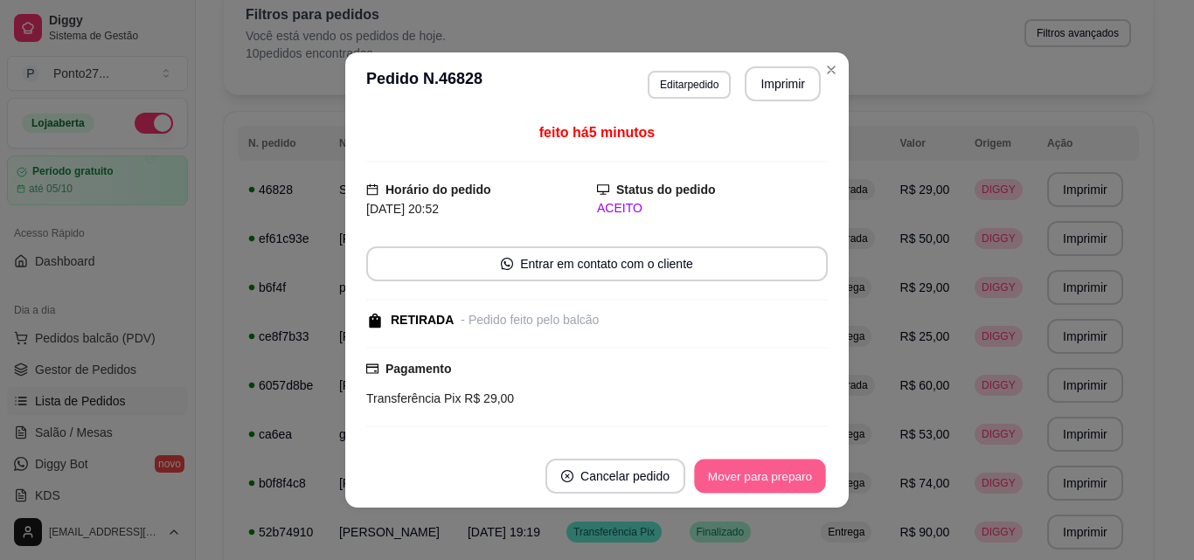
click at [733, 475] on button "Mover para preparo" at bounding box center [759, 477] width 131 height 34
click at [733, 475] on button "Mover para retirada disponível" at bounding box center [730, 477] width 187 height 34
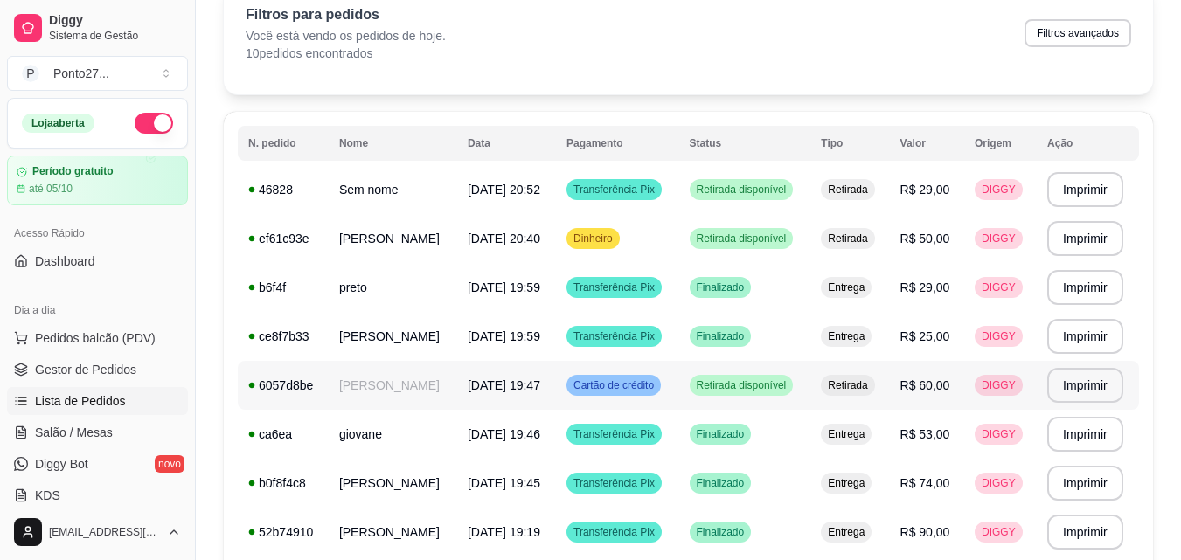
click at [758, 380] on span "Retirada disponível" at bounding box center [741, 386] width 97 height 14
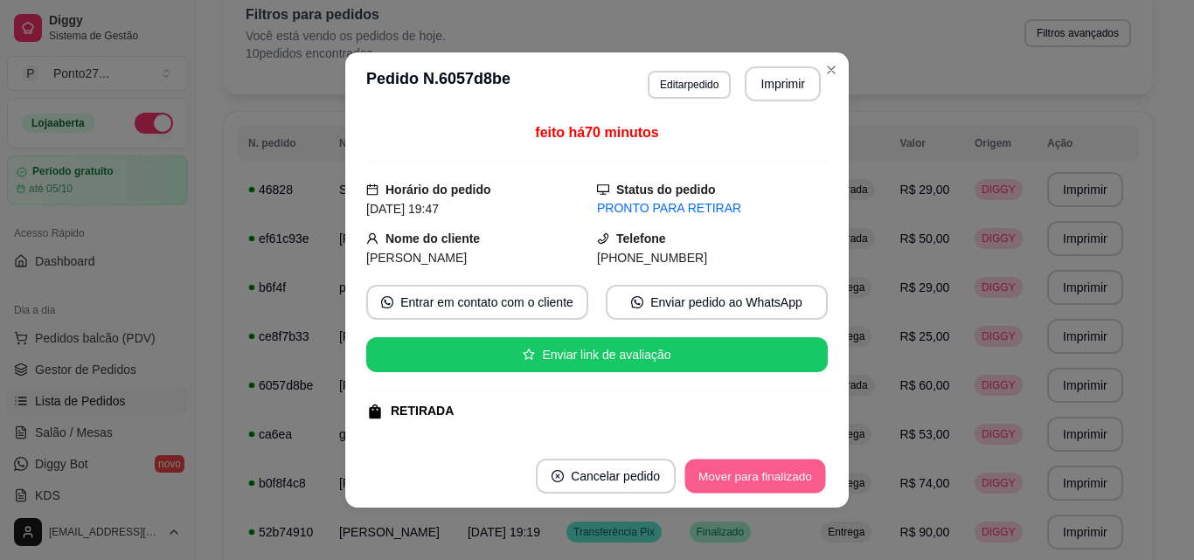
click at [750, 490] on button "Mover para finalizado" at bounding box center [755, 477] width 141 height 34
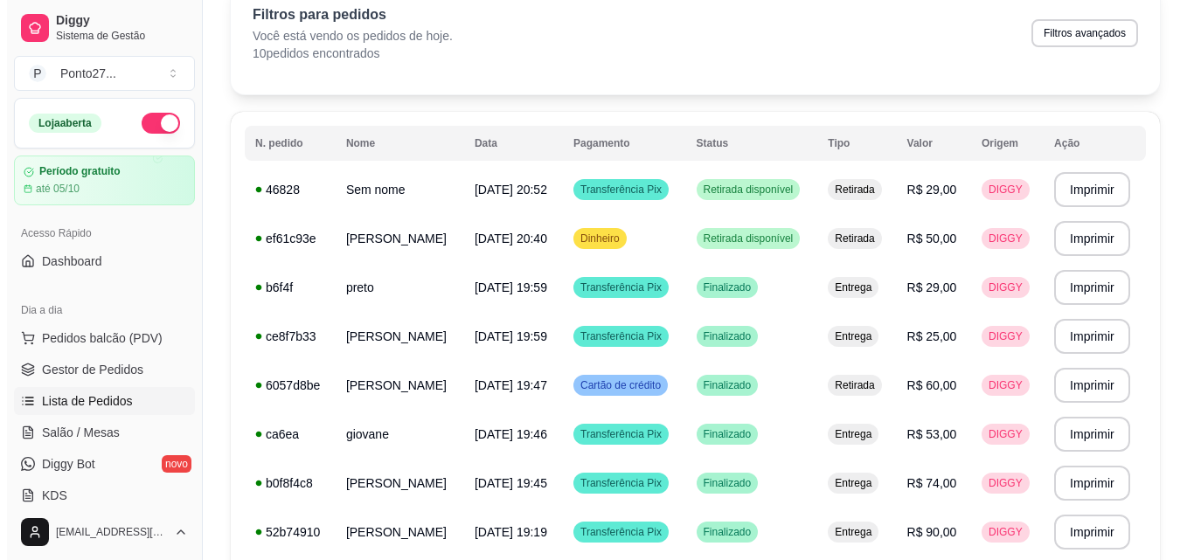
scroll to position [5, 0]
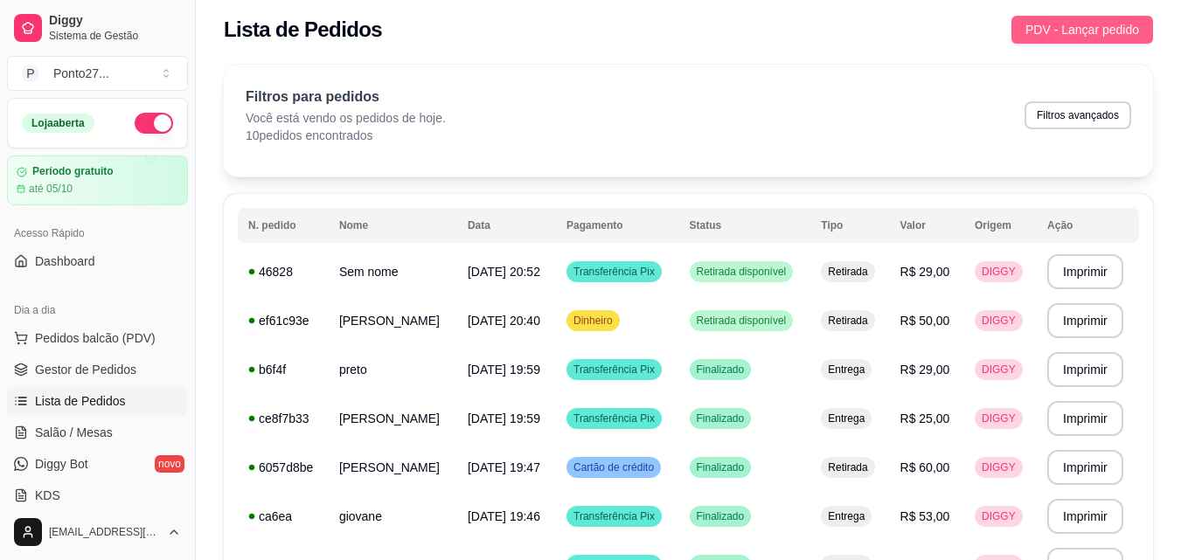
click at [1074, 33] on span "PDV - Lançar pedido" at bounding box center [1082, 29] width 114 height 19
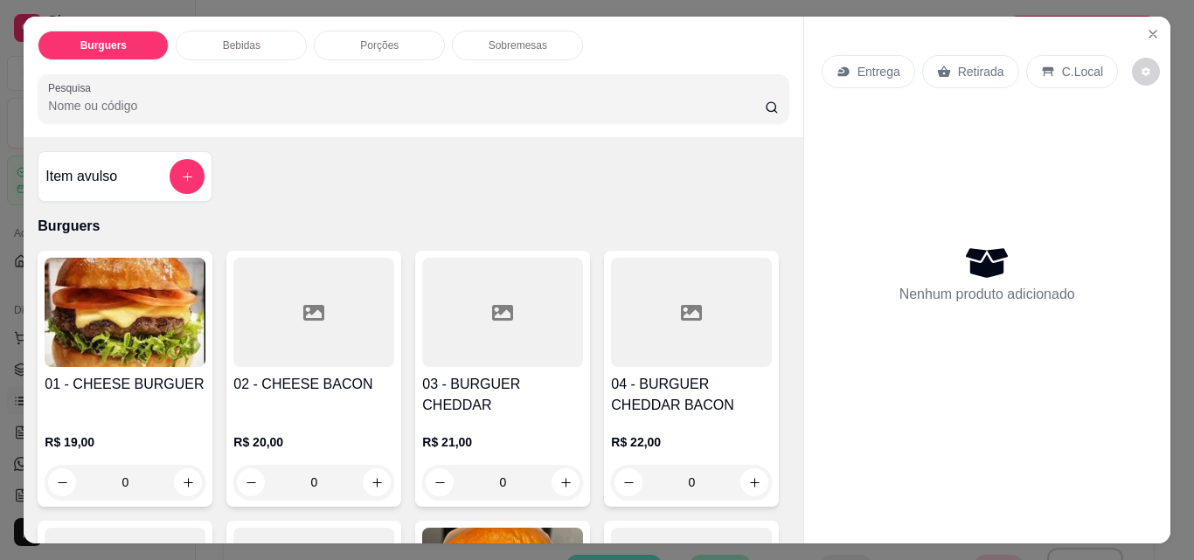
click at [879, 63] on p "Entrega" at bounding box center [879, 71] width 43 height 17
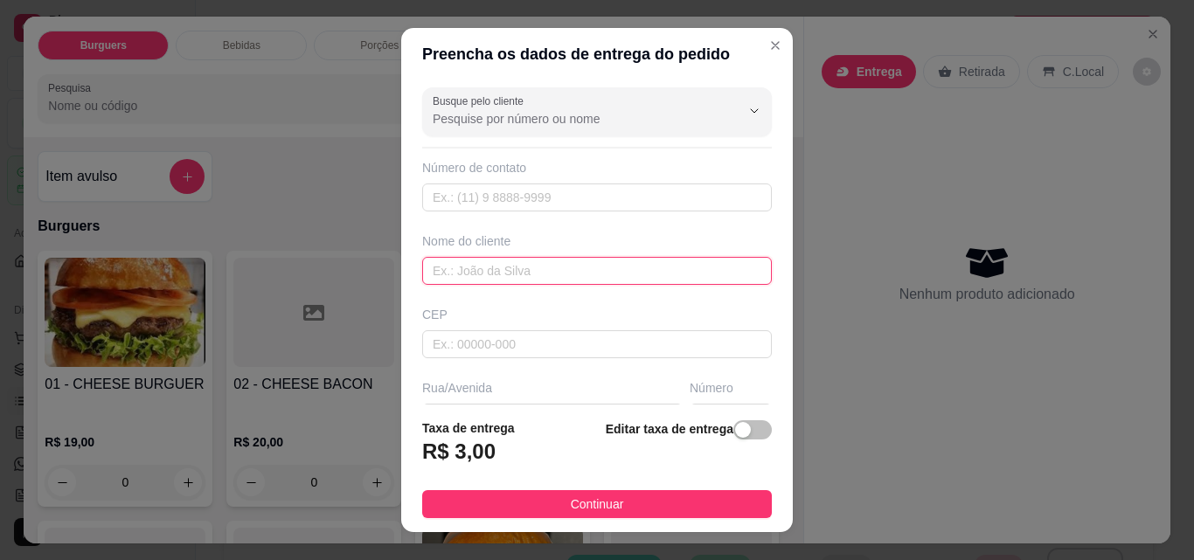
click at [537, 278] on input "text" at bounding box center [597, 271] width 350 height 28
type input "thiago"
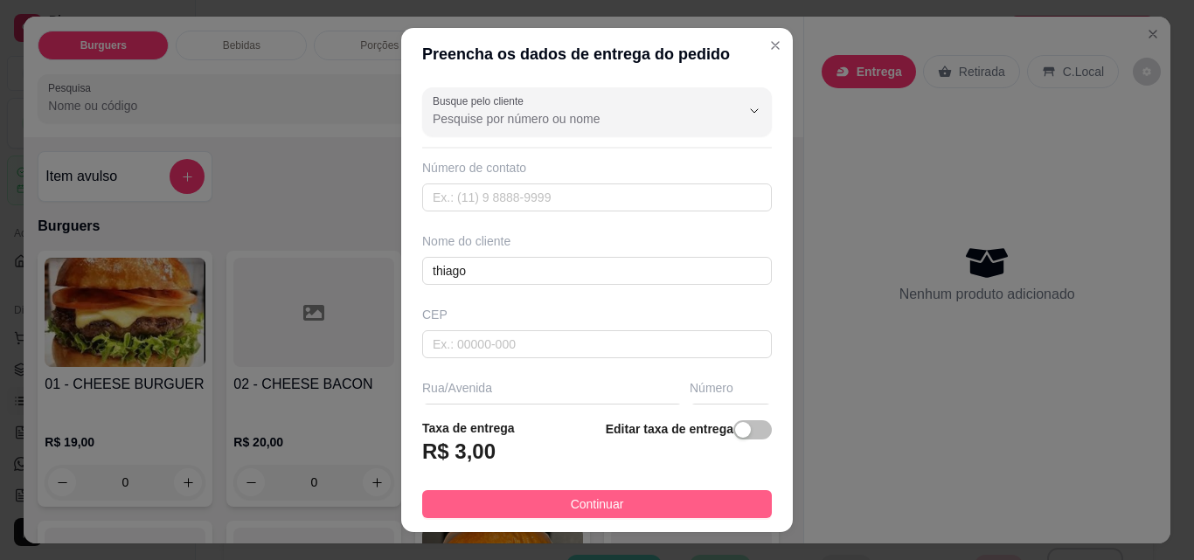
click at [598, 508] on span "Continuar" at bounding box center [597, 504] width 53 height 19
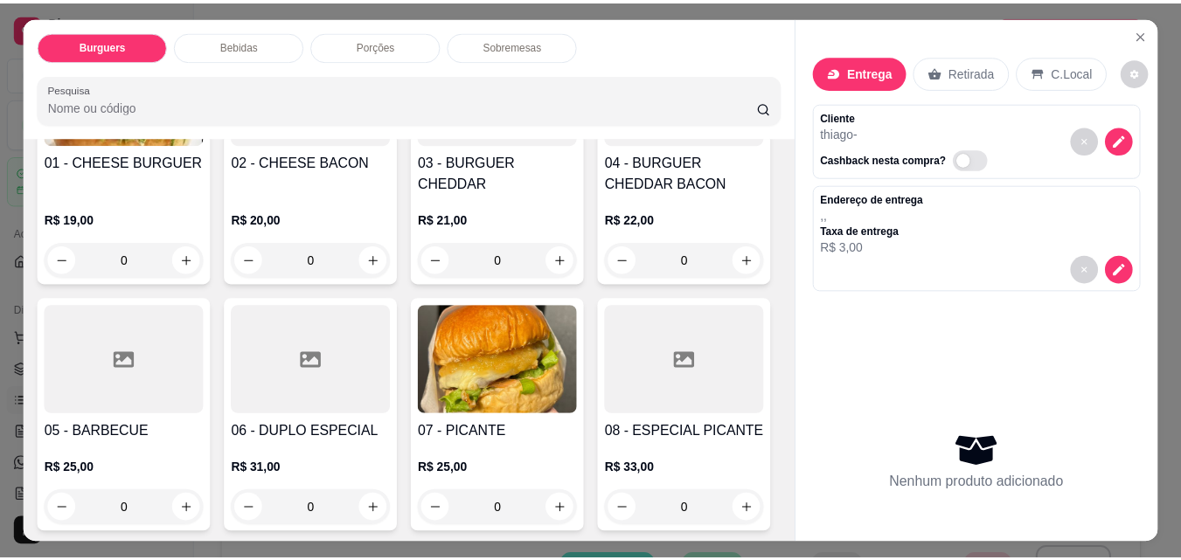
scroll to position [225, 0]
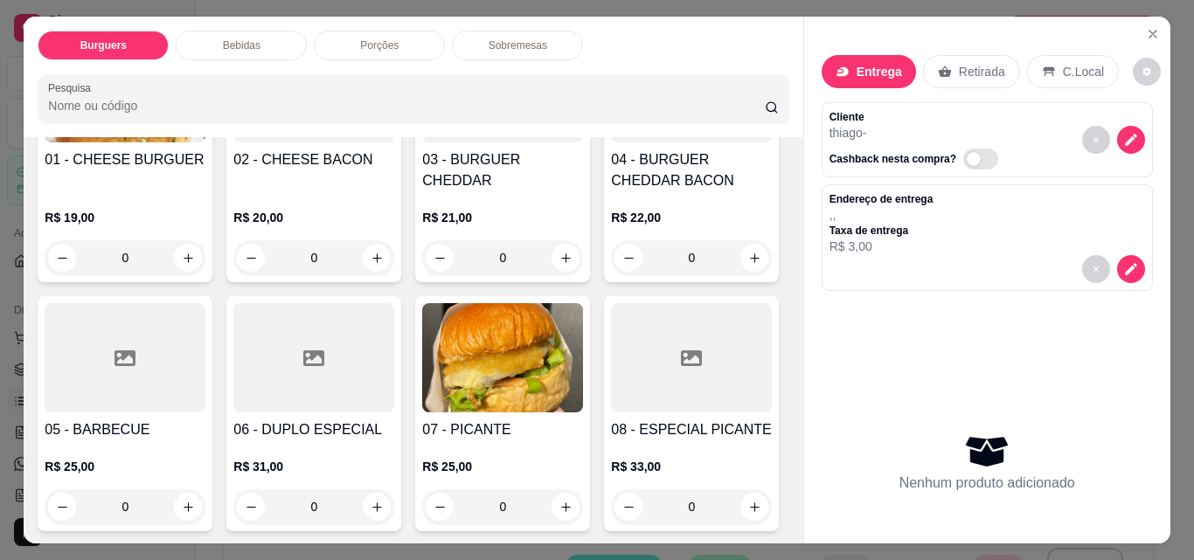
click at [611, 275] on div "0" at bounding box center [691, 257] width 161 height 35
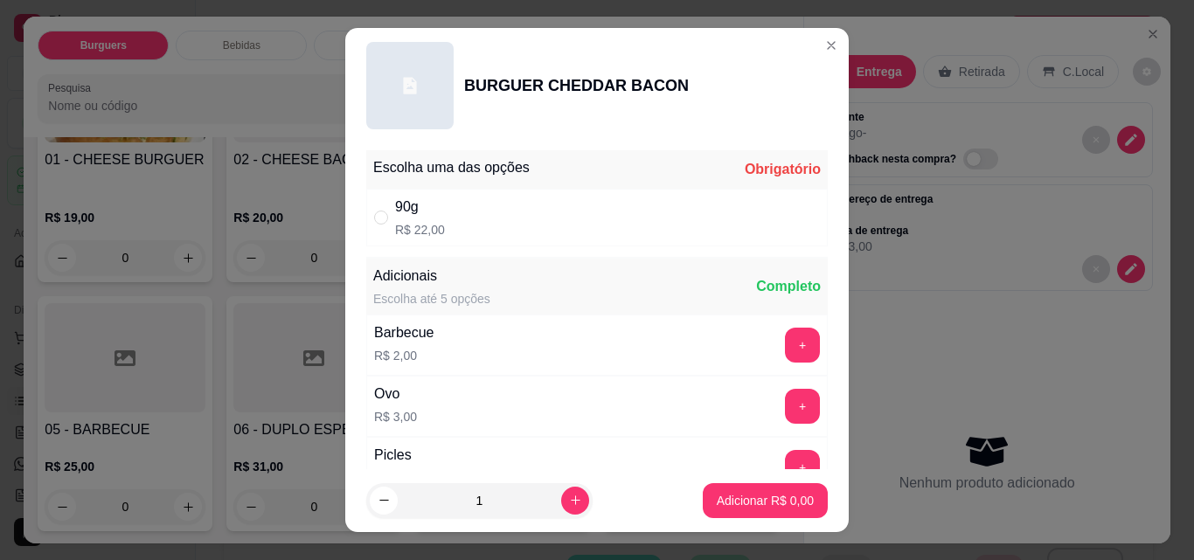
click at [452, 219] on div "90g R$ 22,00" at bounding box center [597, 218] width 462 height 58
radio input "true"
click at [569, 494] on icon "increase-product-quantity" at bounding box center [575, 500] width 13 height 13
type input "2"
click at [724, 505] on p "Adicionar R$ 44,00" at bounding box center [762, 500] width 104 height 17
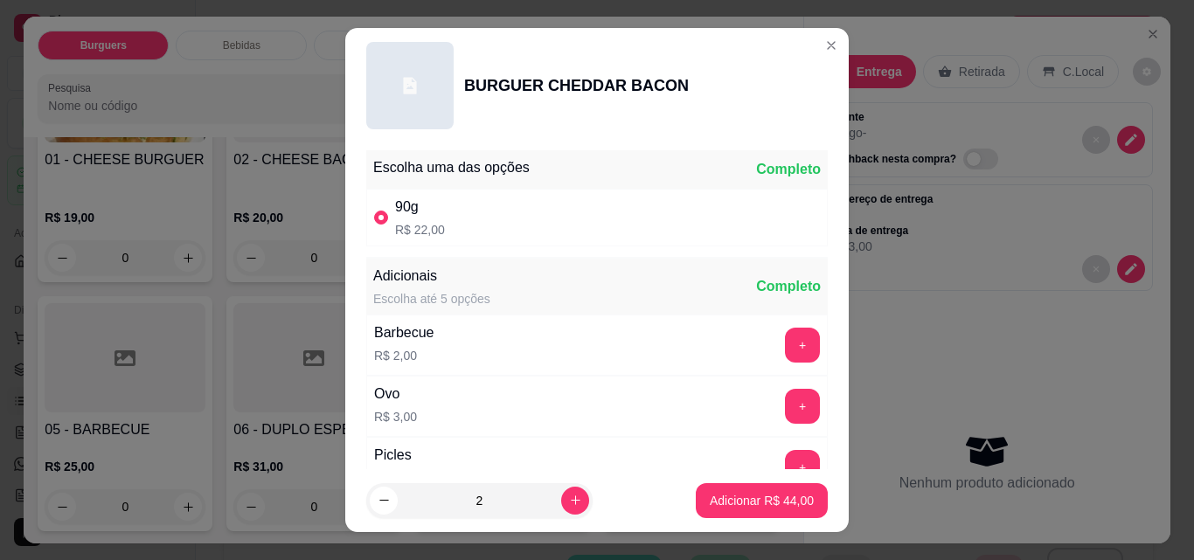
type input "2"
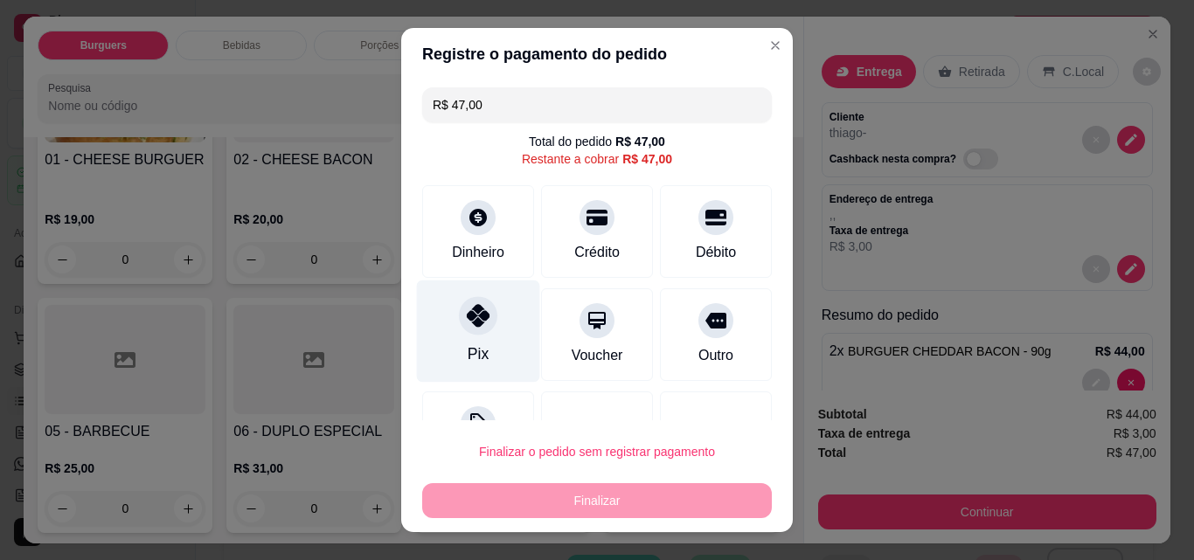
click at [473, 323] on icon at bounding box center [478, 315] width 23 height 23
type input "R$ 0,00"
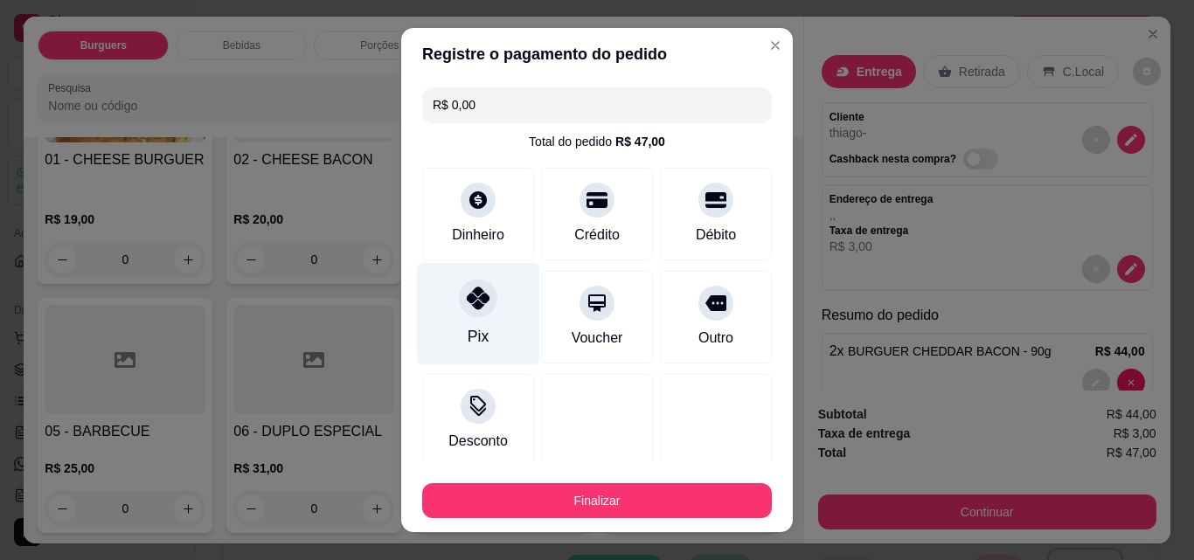
click at [553, 494] on button "Finalizar" at bounding box center [597, 500] width 350 height 35
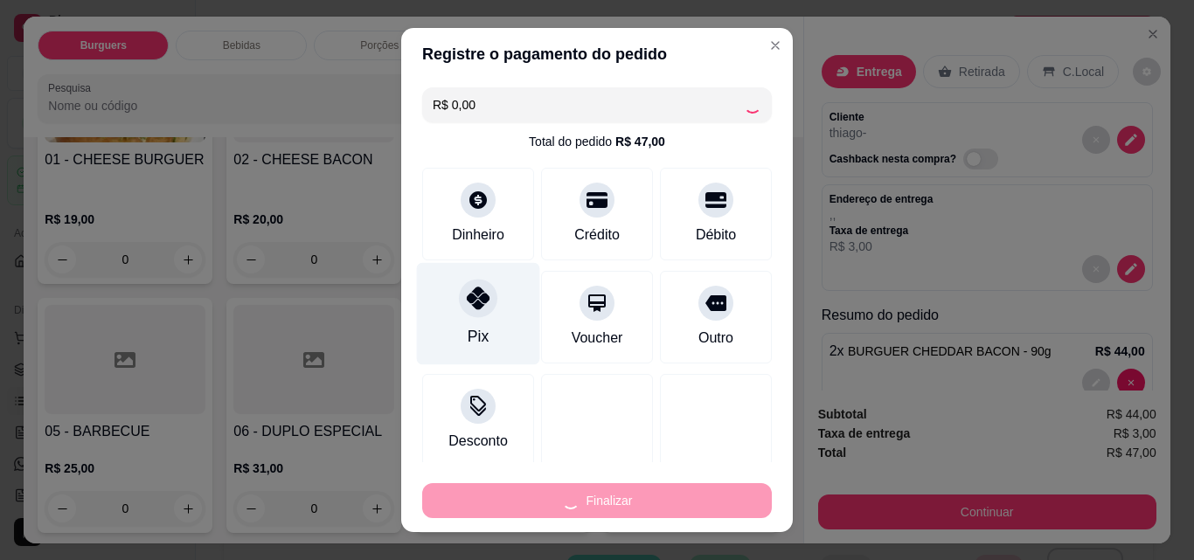
type input "0"
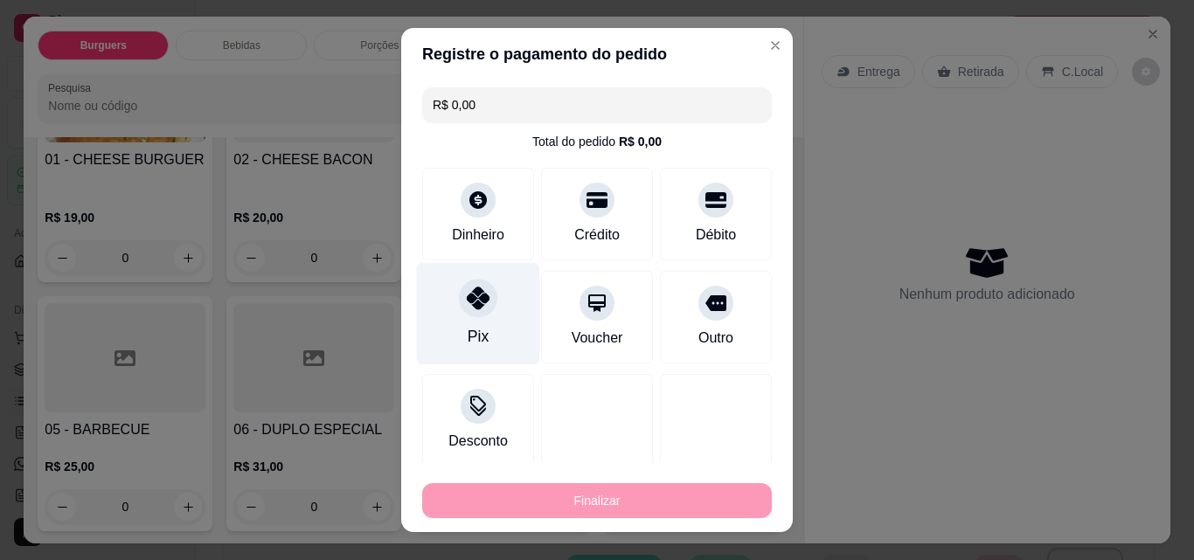
type input "-R$ 47,00"
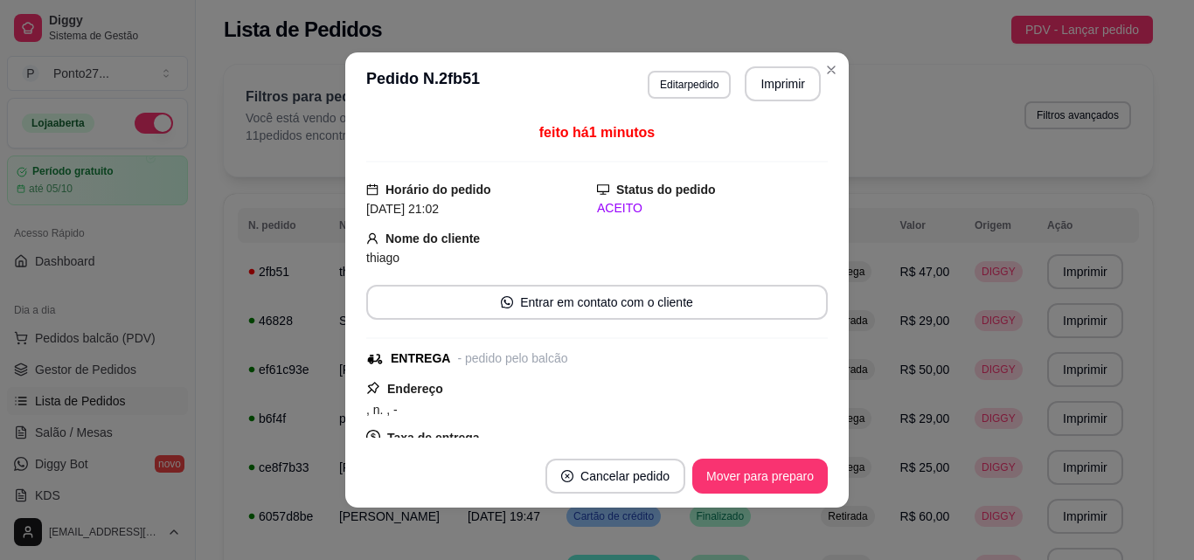
click at [787, 477] on button "Mover para preparo" at bounding box center [760, 476] width 136 height 35
click at [822, 80] on div "Filtros para pedidos Você está vendo os pedidos de hoje. 11 pedidos encontrados…" at bounding box center [688, 121] width 929 height 112
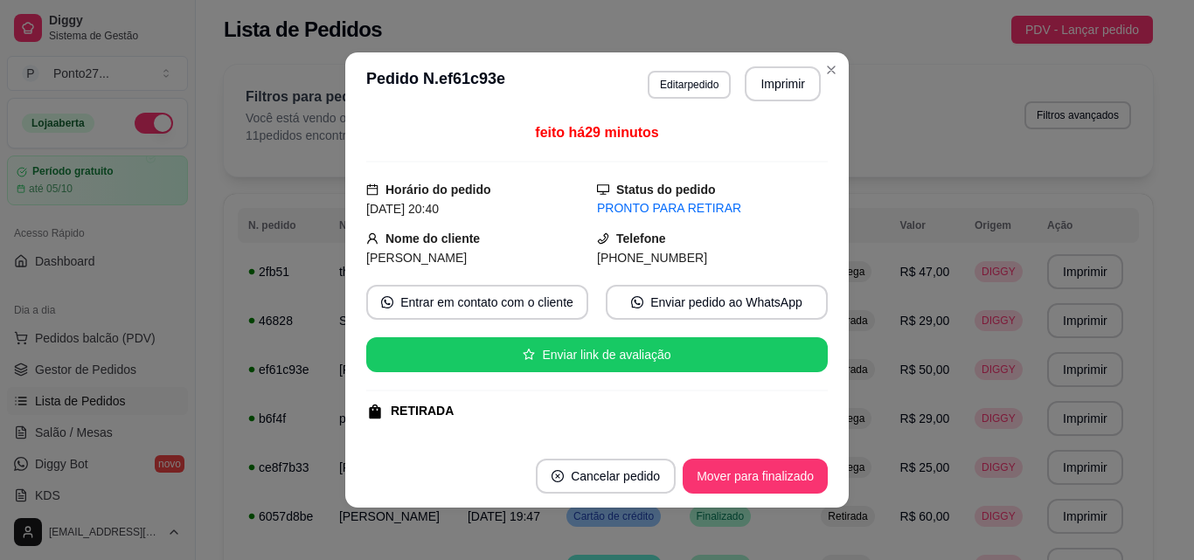
click at [765, 476] on button "Mover para finalizado" at bounding box center [755, 476] width 145 height 35
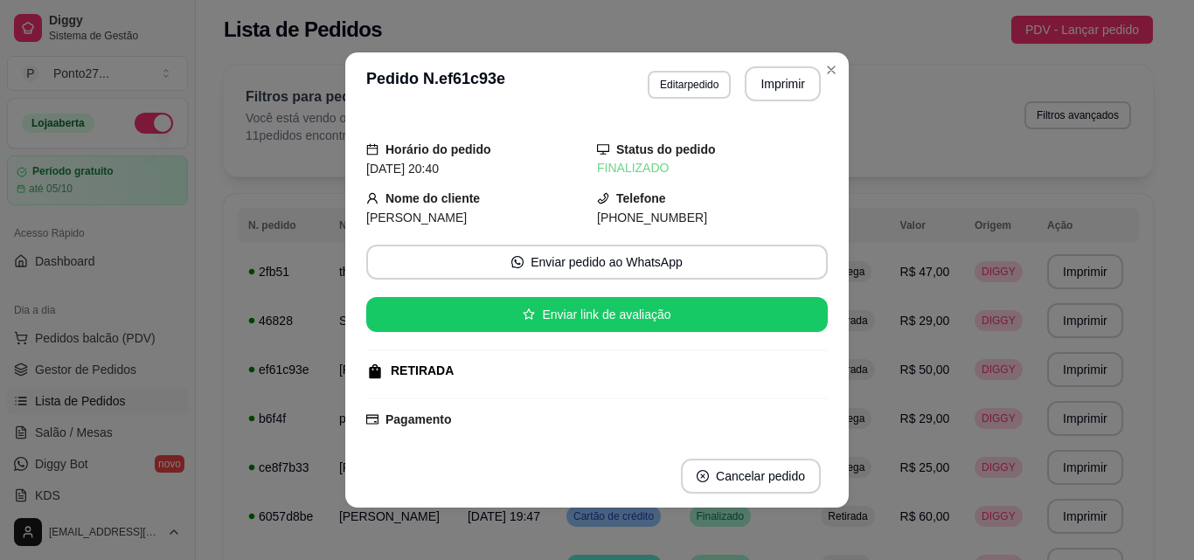
click at [827, 71] on div "Filtros para pedidos Você está vendo os pedidos de hoje. 11 pedidos encontrados…" at bounding box center [688, 121] width 929 height 112
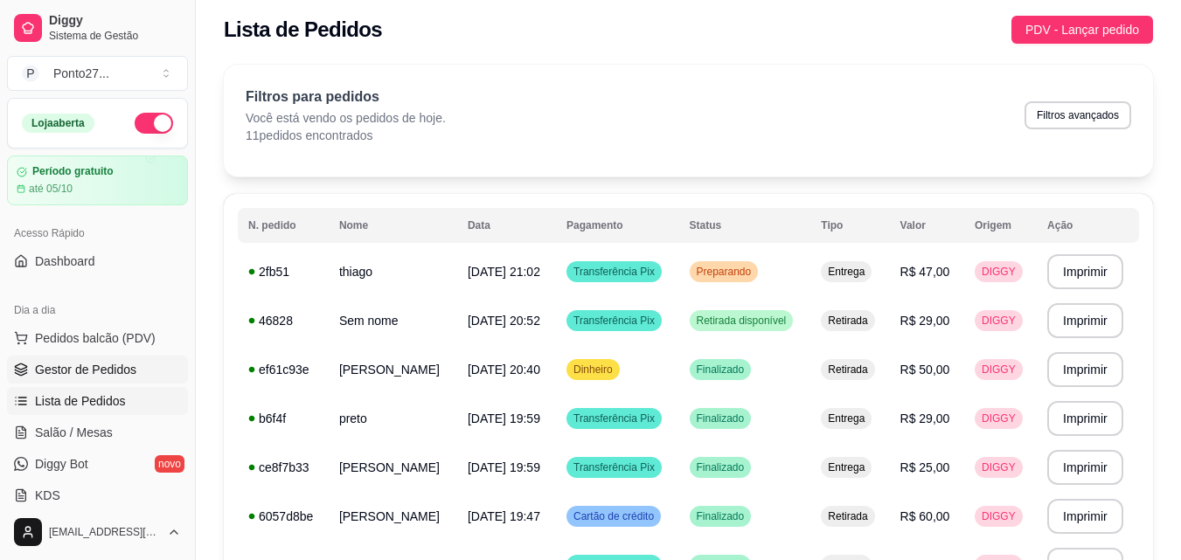
click at [87, 366] on span "Gestor de Pedidos" at bounding box center [85, 369] width 101 height 17
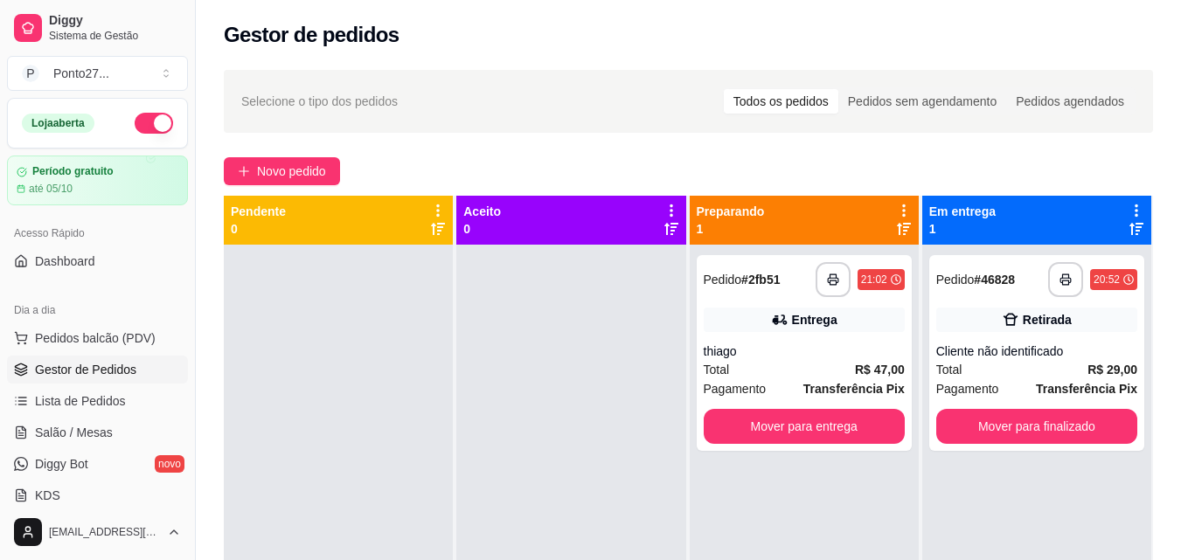
click at [819, 428] on button "Mover para entrega" at bounding box center [804, 426] width 201 height 35
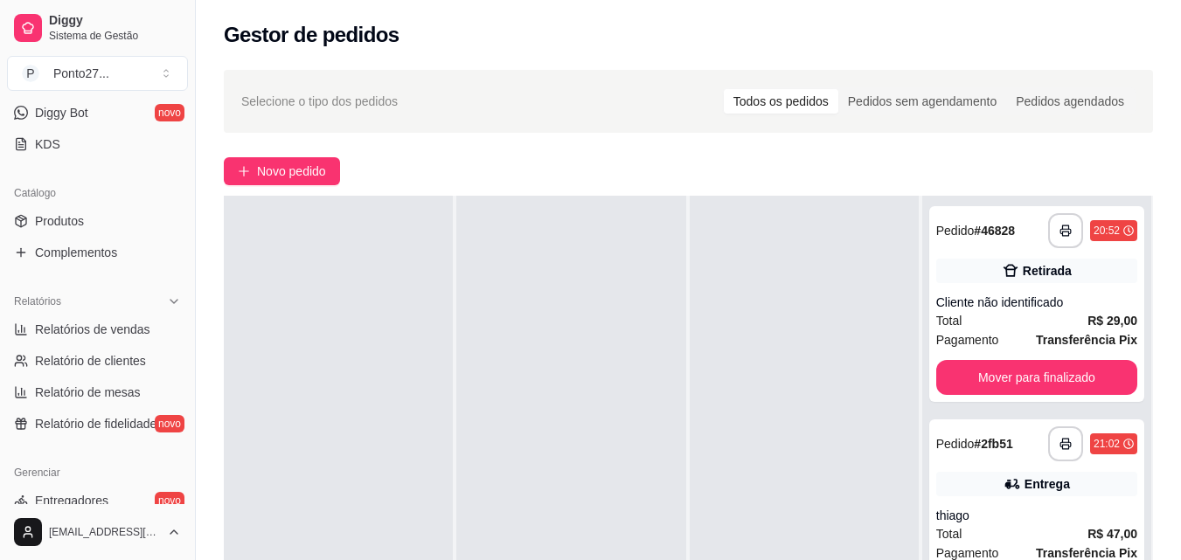
scroll to position [361, 0]
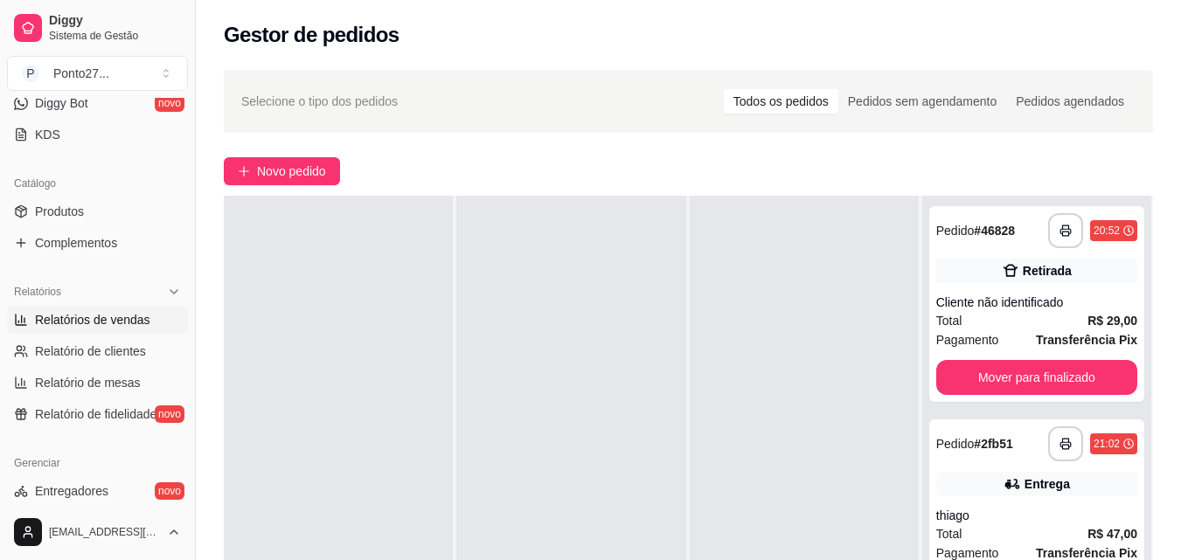
click at [108, 316] on span "Relatórios de vendas" at bounding box center [92, 319] width 115 height 17
select select "ALL"
select select "0"
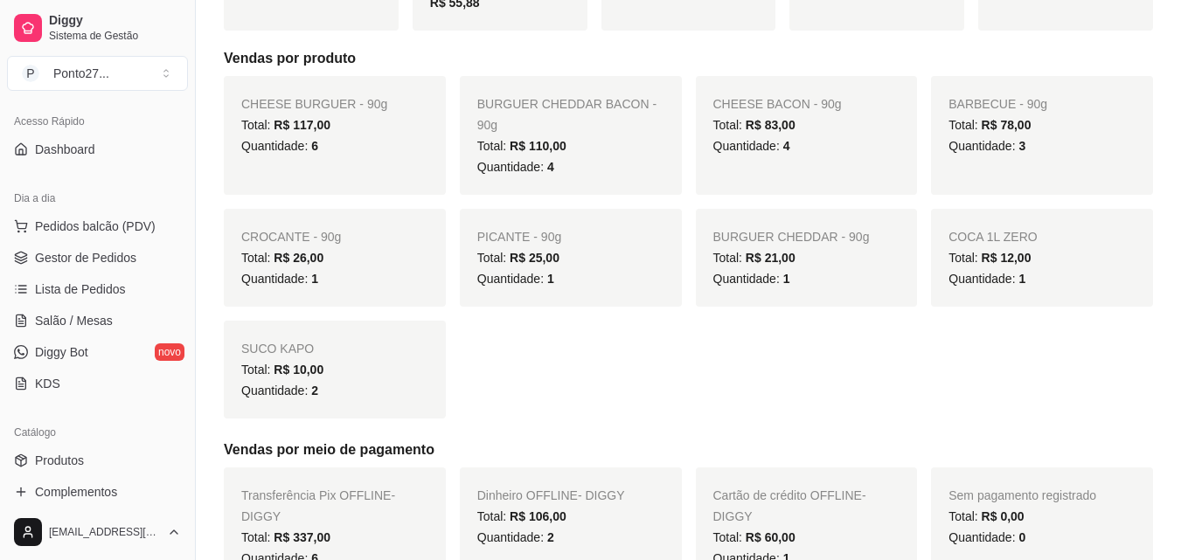
scroll to position [99, 0]
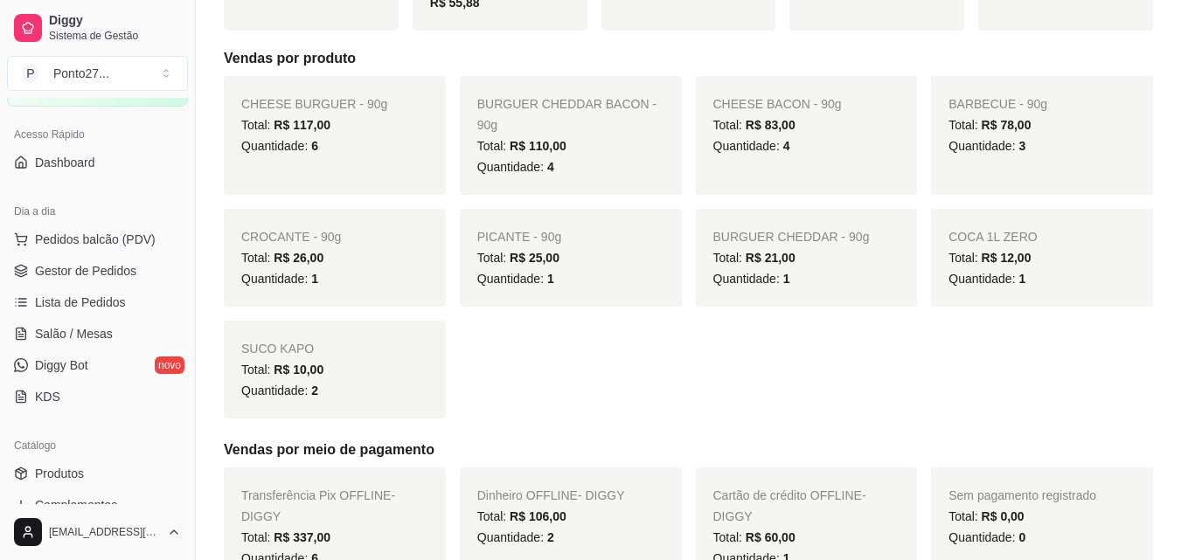
click at [94, 278] on span "Gestor de Pedidos" at bounding box center [85, 270] width 101 height 17
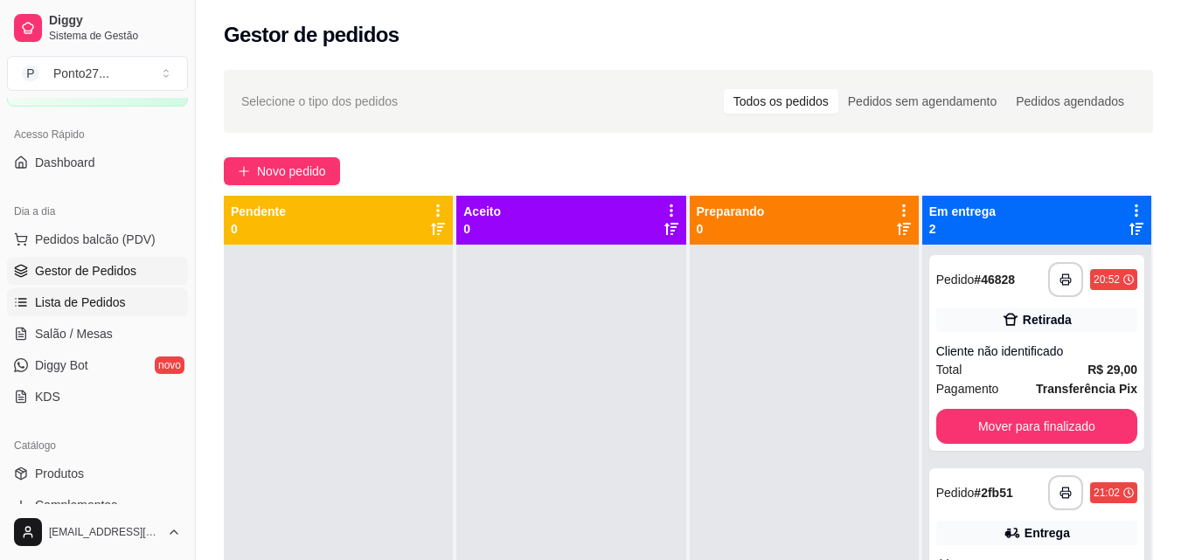
click at [89, 305] on span "Lista de Pedidos" at bounding box center [80, 302] width 91 height 17
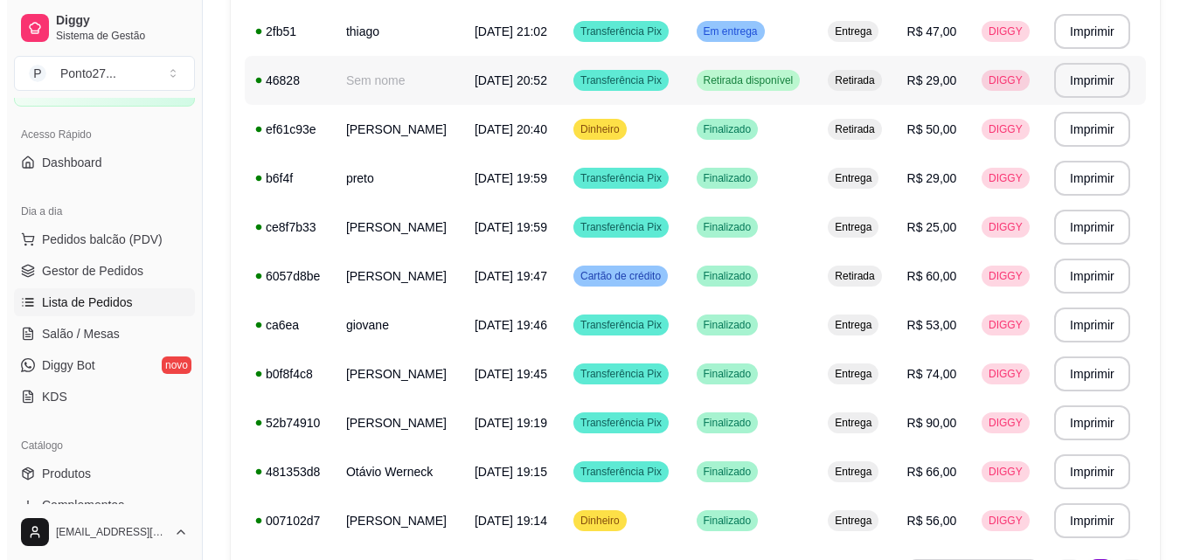
scroll to position [186, 0]
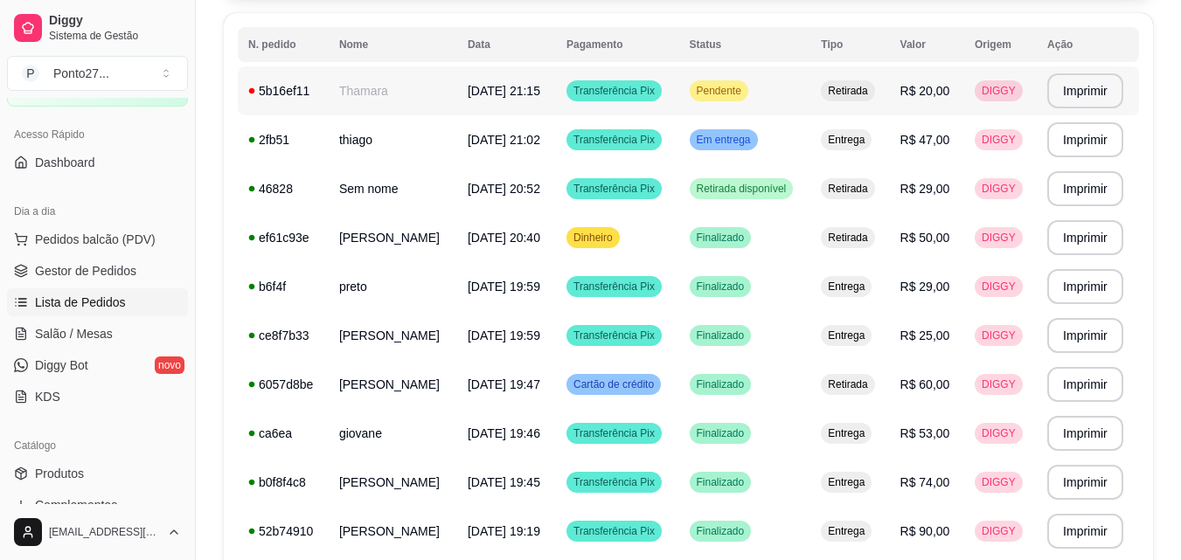
click at [739, 97] on span "Pendente" at bounding box center [719, 91] width 52 height 14
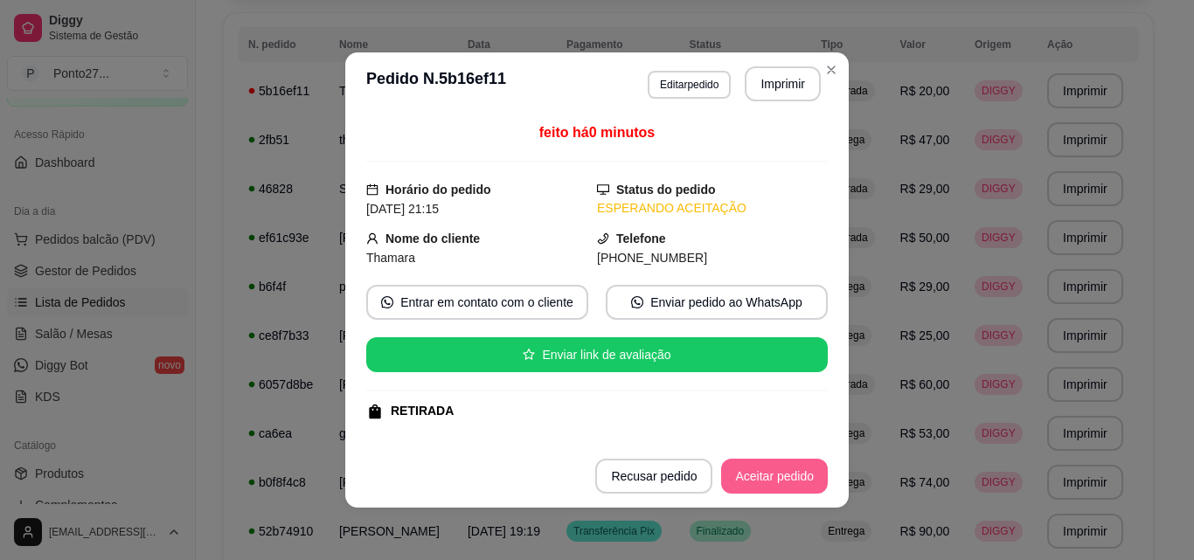
click at [736, 477] on button "Aceitar pedido" at bounding box center [774, 476] width 107 height 35
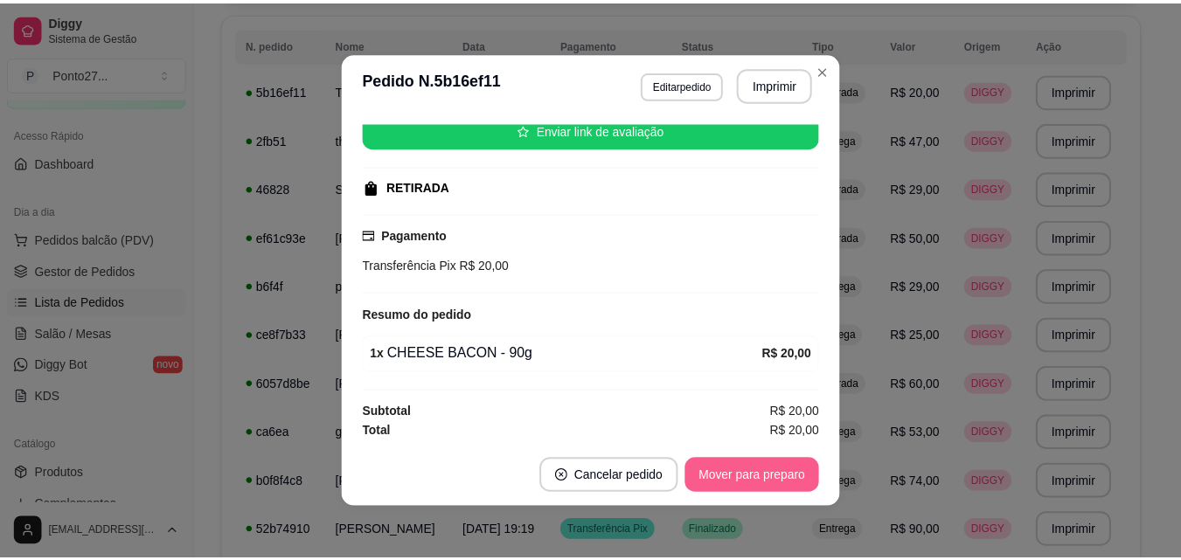
scroll to position [227, 0]
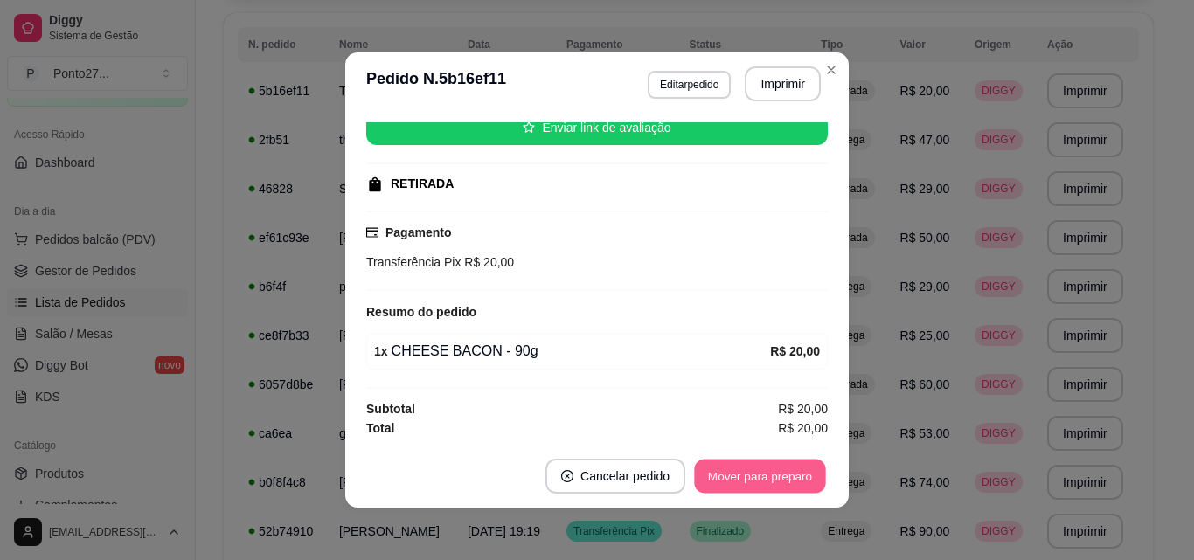
click at [708, 468] on button "Mover para preparo" at bounding box center [759, 477] width 131 height 34
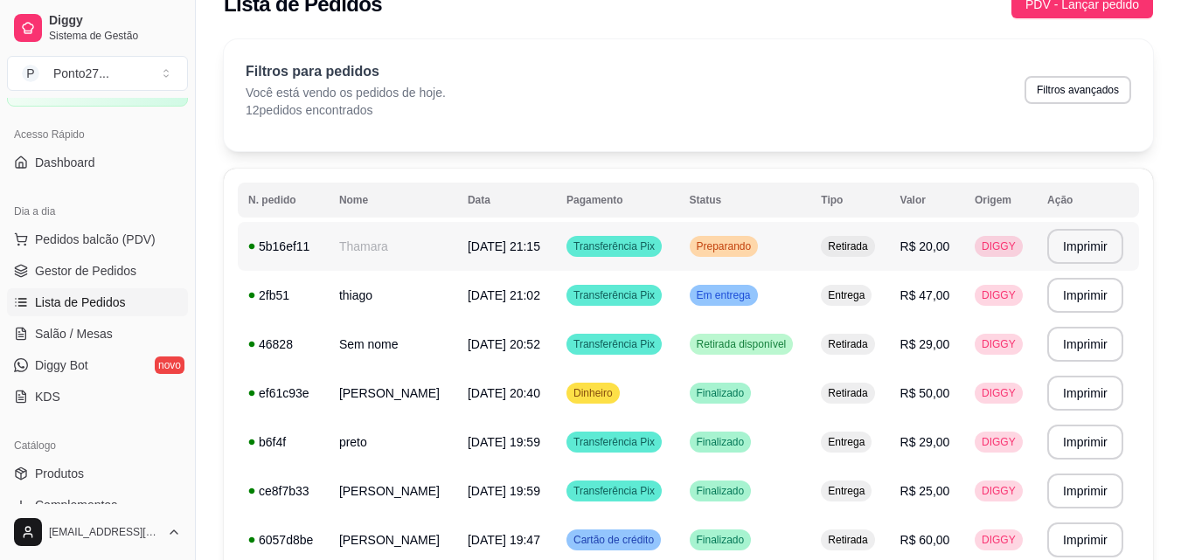
scroll to position [0, 0]
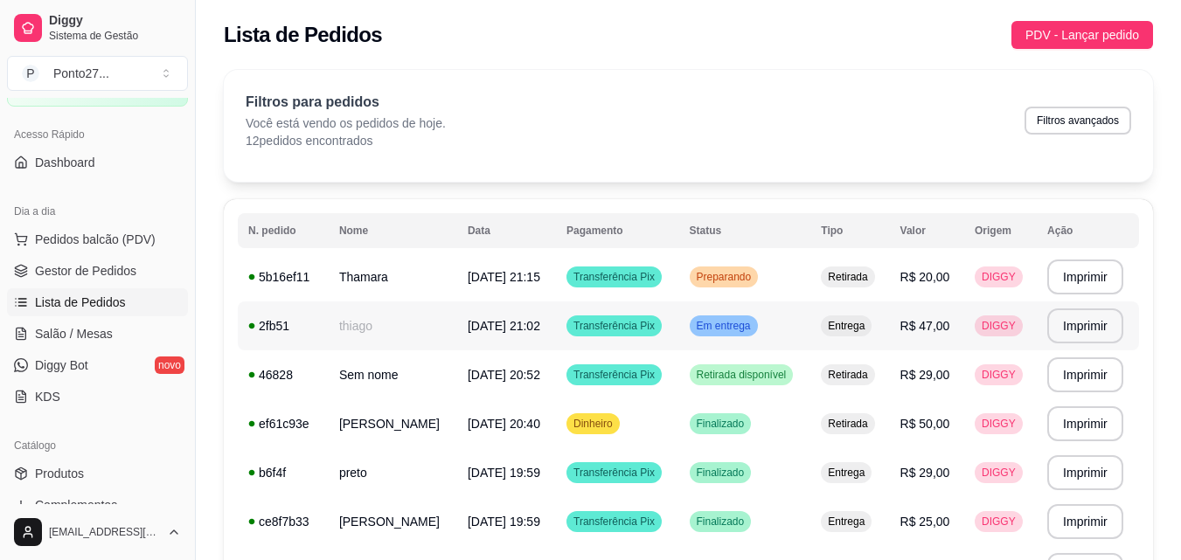
click at [754, 326] on span "Em entrega" at bounding box center [723, 326] width 61 height 14
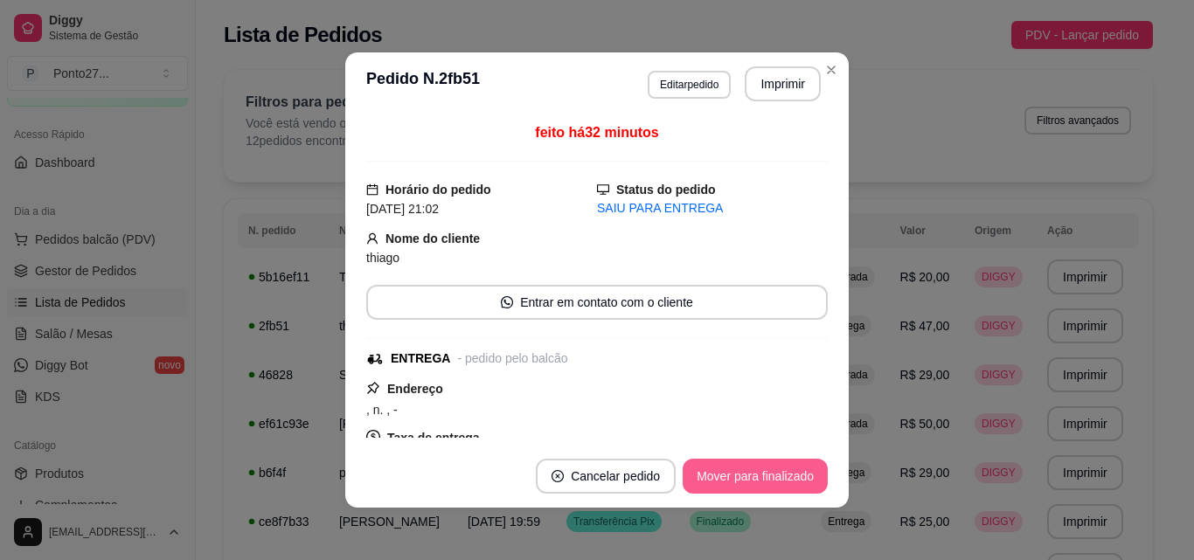
click at [720, 467] on button "Mover para finalizado" at bounding box center [755, 476] width 145 height 35
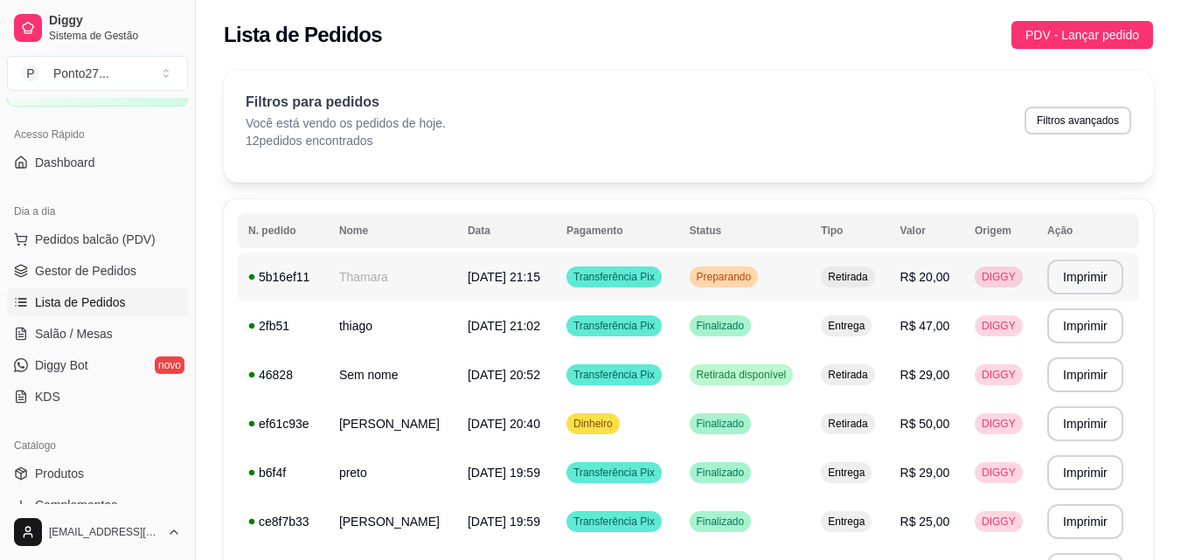
click at [725, 293] on td "Preparando" at bounding box center [745, 277] width 132 height 49
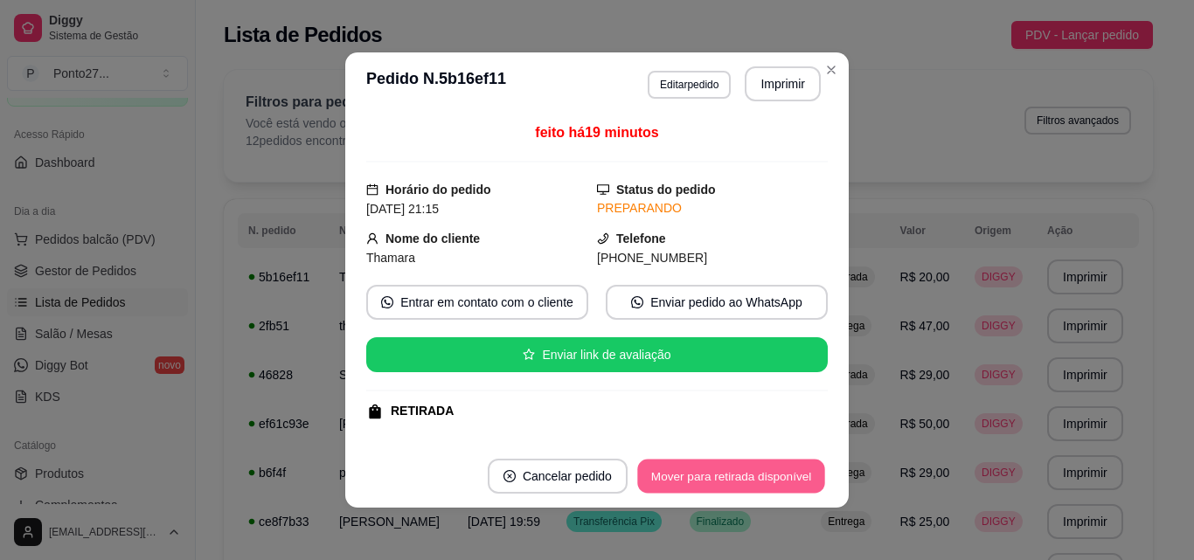
click at [729, 484] on button "Mover para retirada disponível" at bounding box center [730, 477] width 187 height 34
click at [730, 484] on button "Mover para finalizado" at bounding box center [755, 476] width 145 height 35
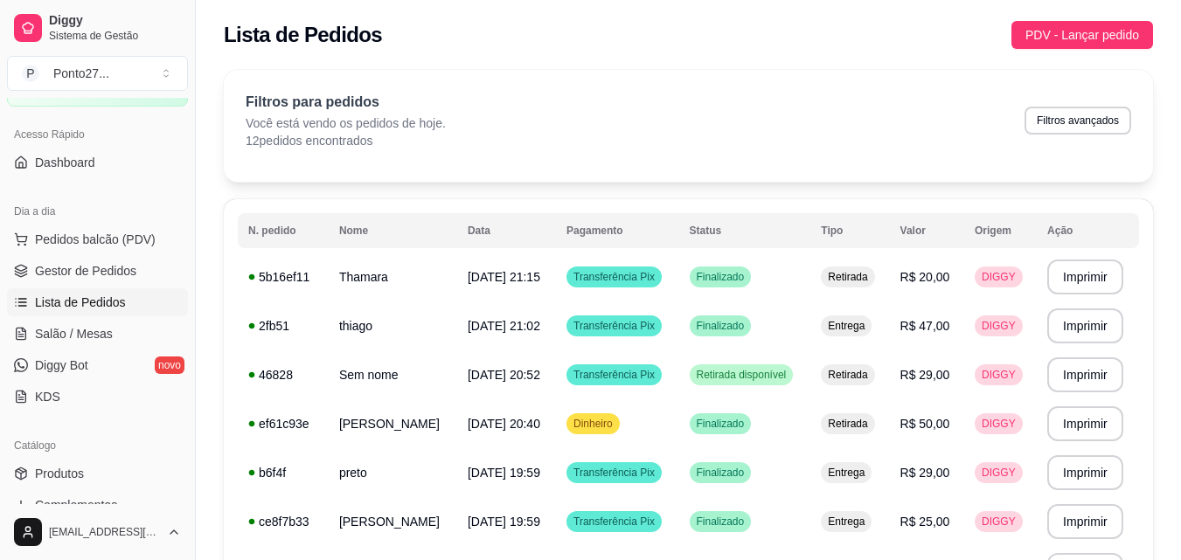
click at [186, 177] on div "Diggy Sistema de Gestão P Ponto27 ... Loja aberta Período gratuito até 05/10 Ac…" at bounding box center [97, 280] width 195 height 560
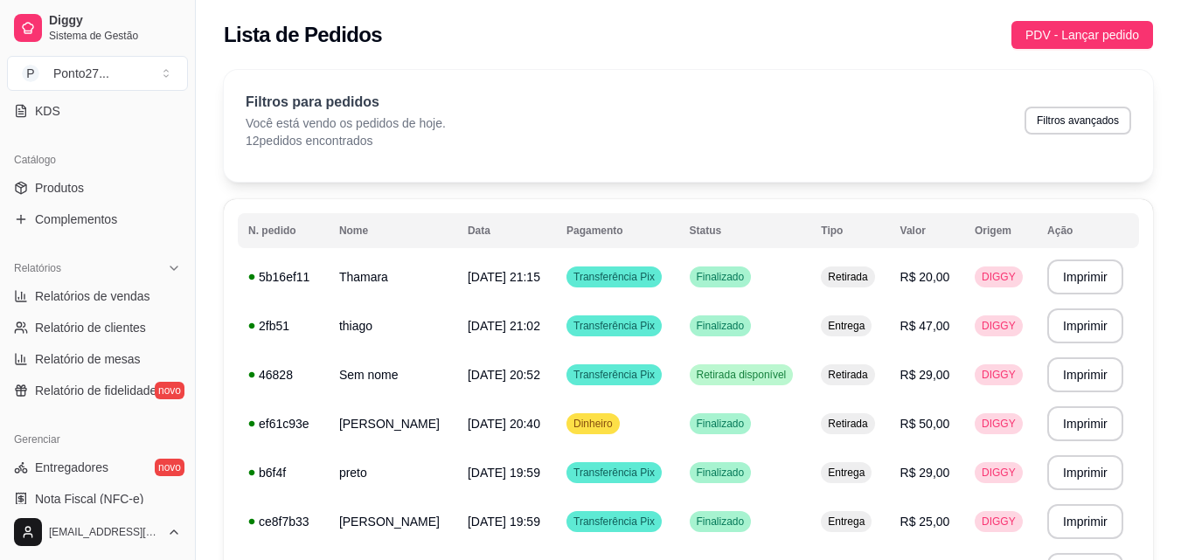
scroll to position [397, 0]
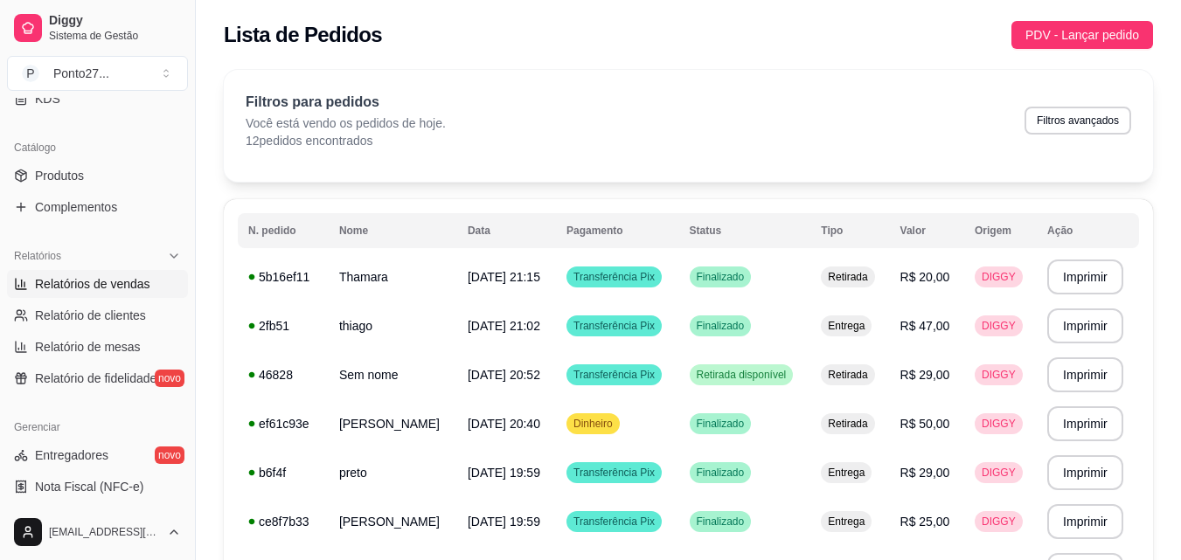
click at [140, 286] on span "Relatórios de vendas" at bounding box center [92, 283] width 115 height 17
select select "ALL"
select select "0"
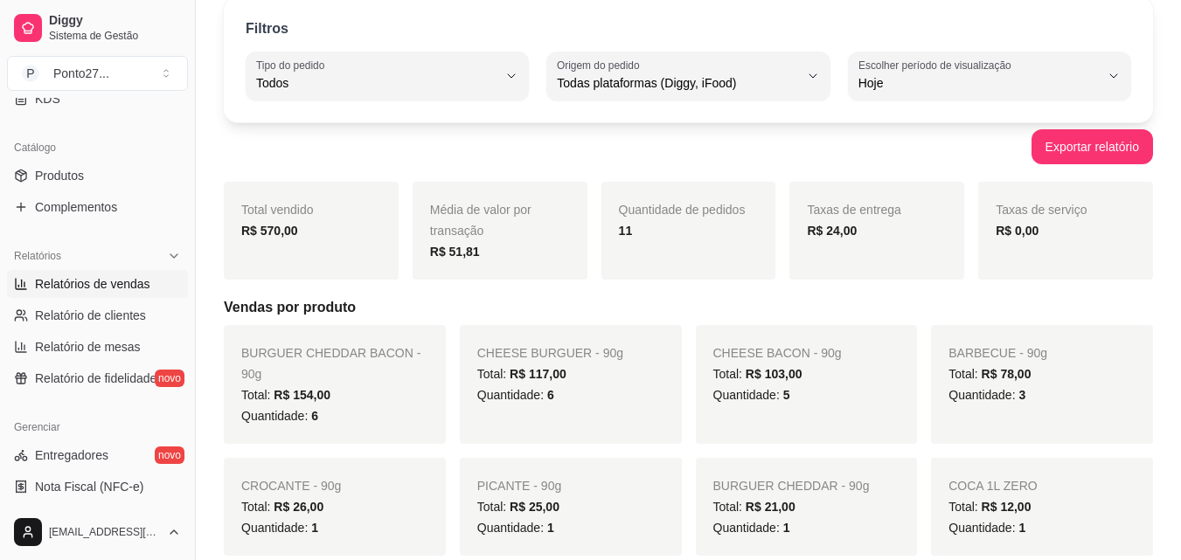
scroll to position [68, 0]
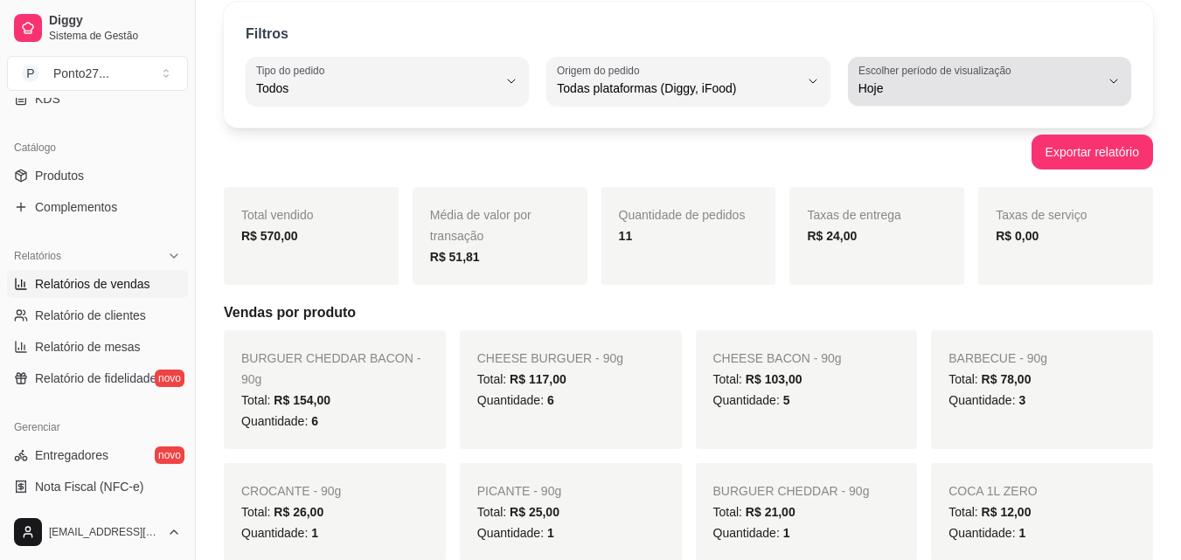
click at [986, 80] on span "Hoje" at bounding box center [978, 88] width 241 height 17
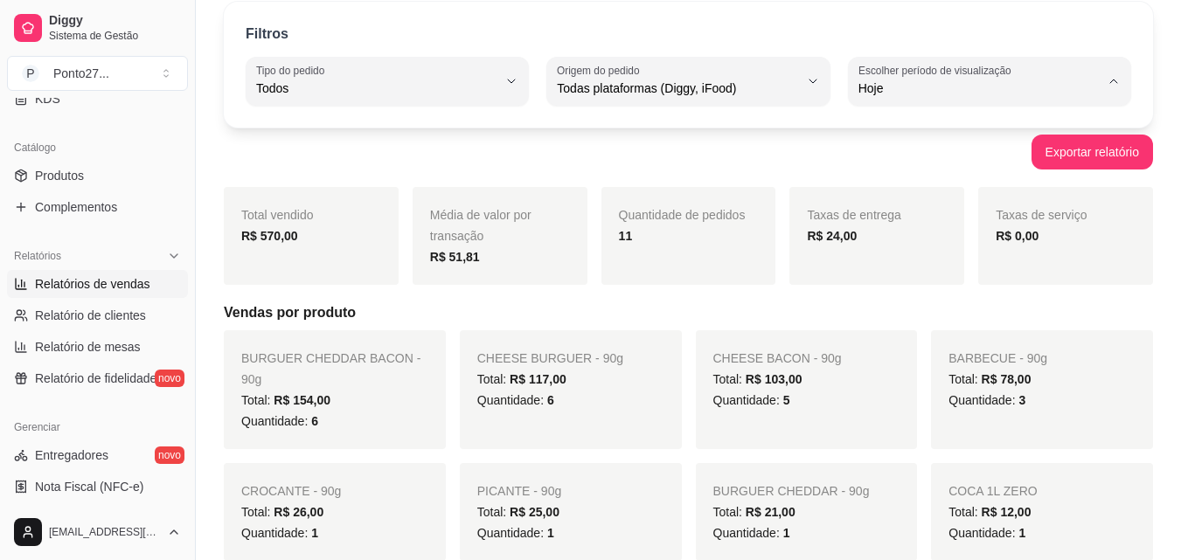
click at [941, 162] on span "Ontem" at bounding box center [980, 158] width 228 height 17
type input "1"
select select "1"
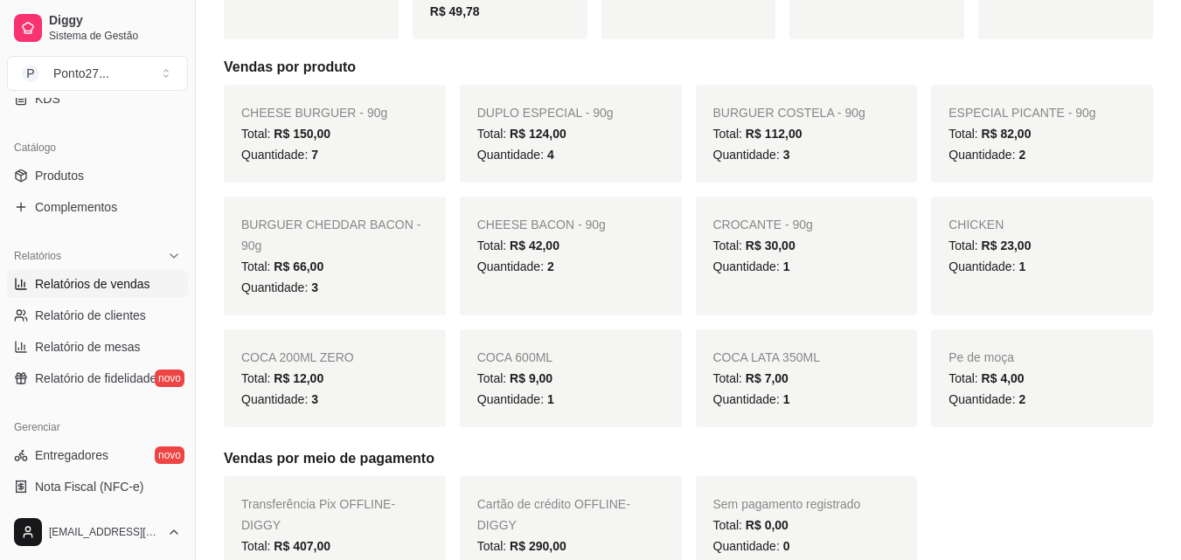
scroll to position [0, 0]
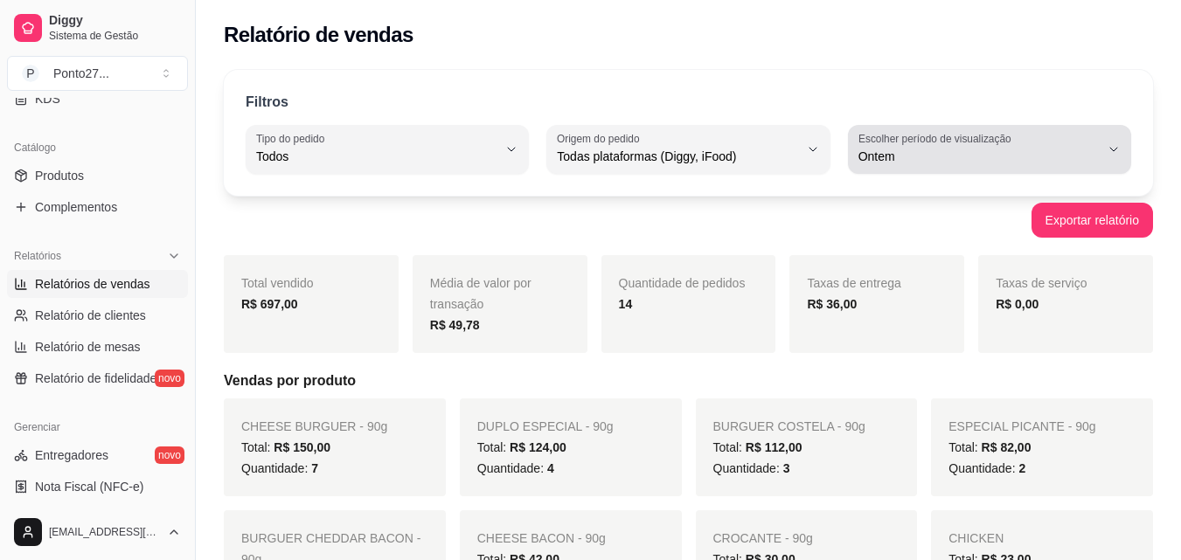
click at [931, 156] on span "Ontem" at bounding box center [978, 156] width 241 height 17
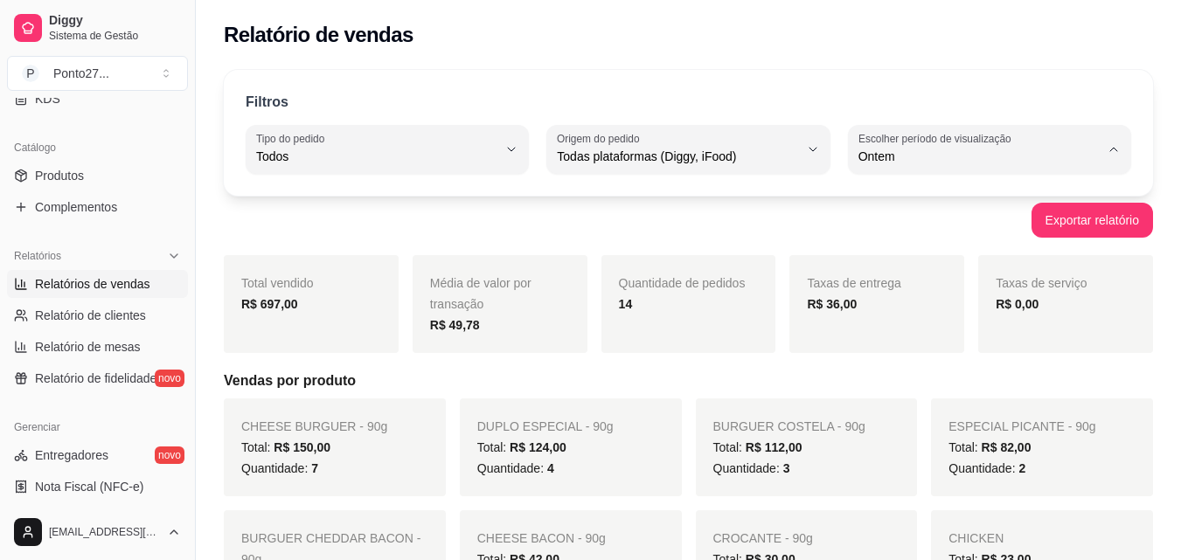
click at [899, 191] on span "Hoje" at bounding box center [980, 198] width 228 height 17
type input "0"
select select "0"
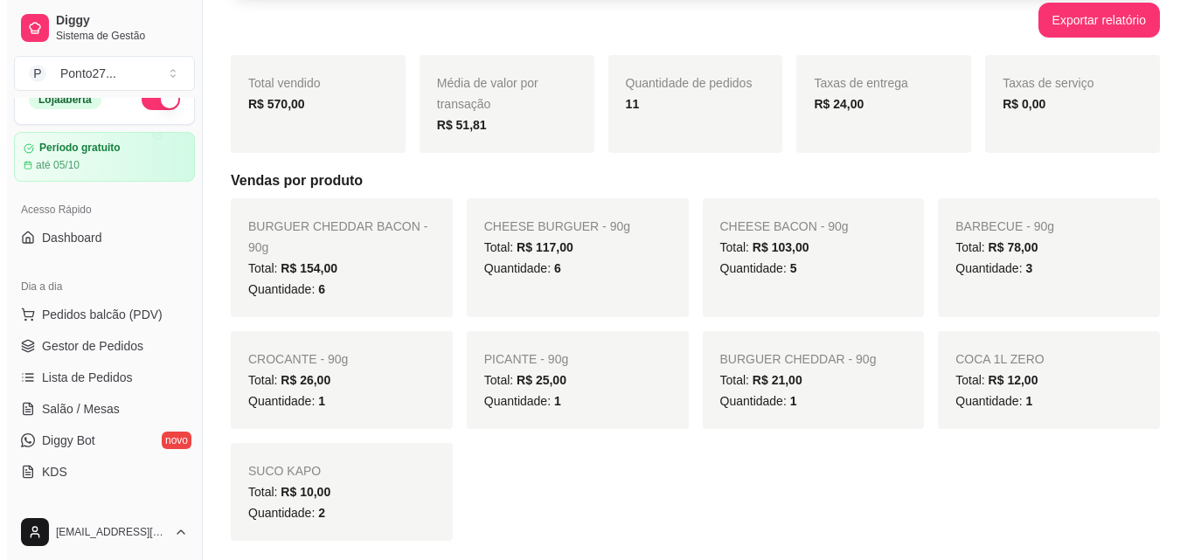
scroll to position [21, 0]
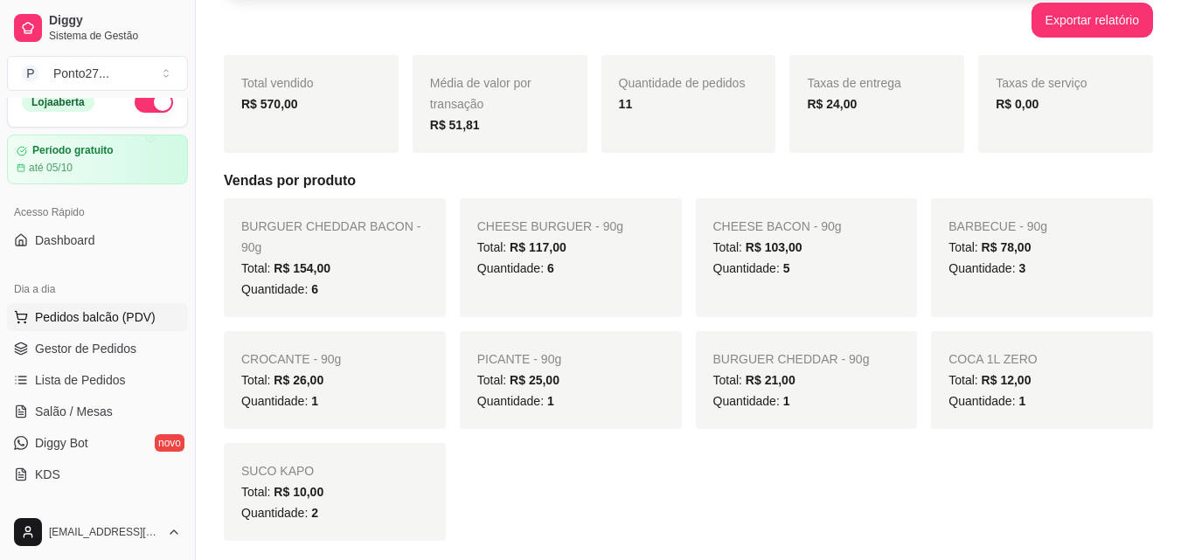
click at [28, 316] on button "Pedidos balcão (PDV)" at bounding box center [97, 317] width 181 height 28
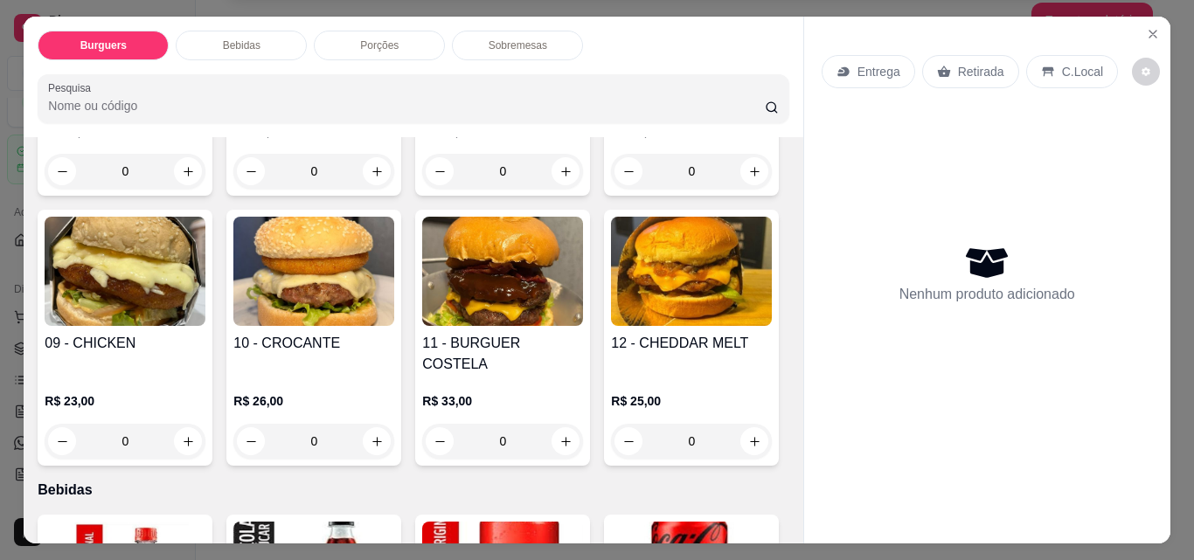
scroll to position [498, 0]
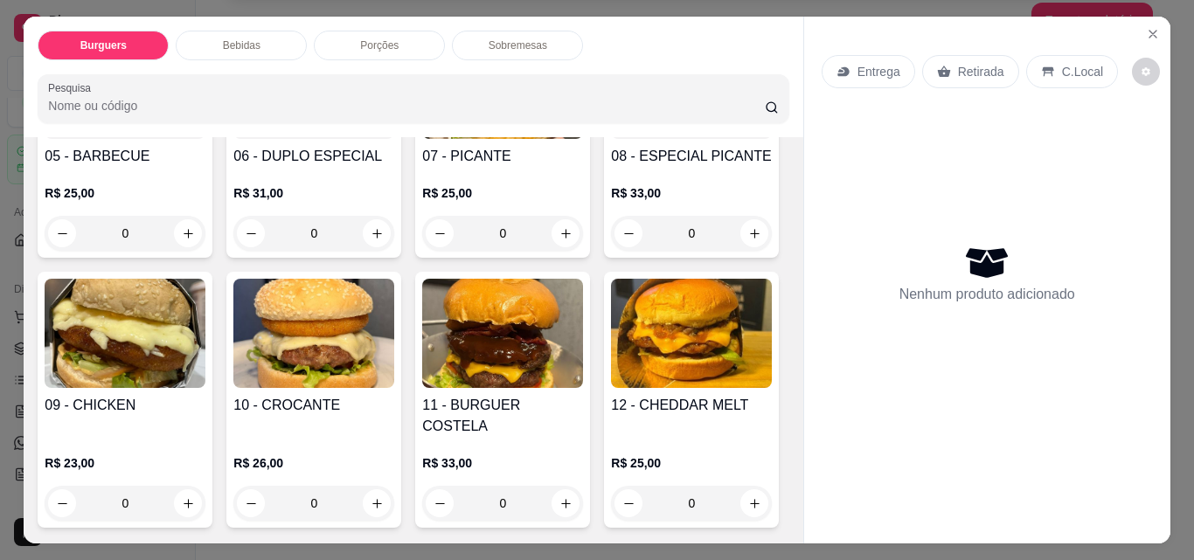
click at [879, 74] on div "Entrega" at bounding box center [869, 71] width 94 height 33
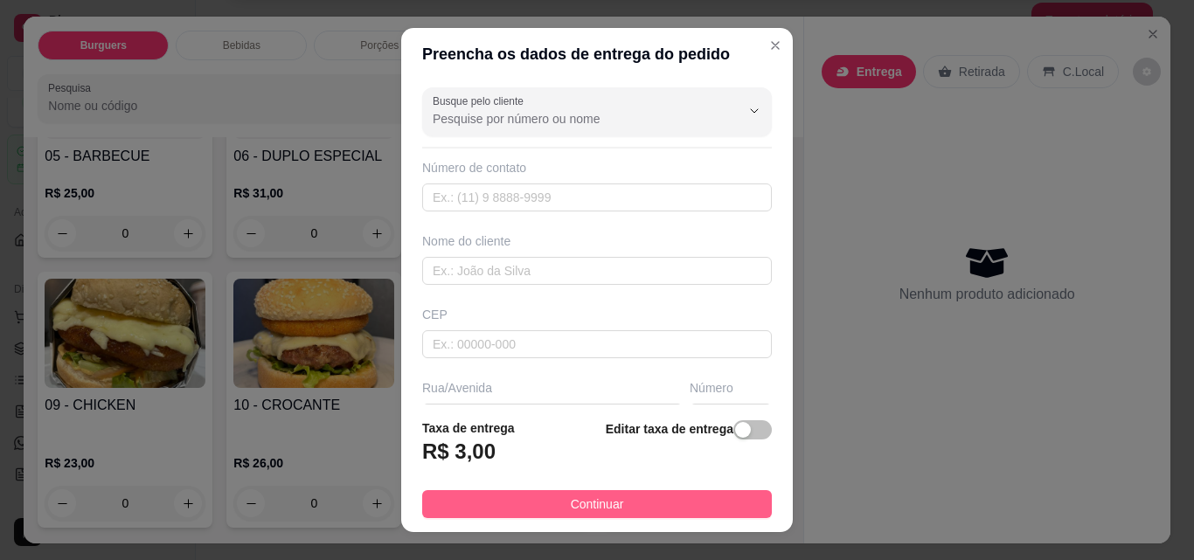
click at [597, 510] on span "Continuar" at bounding box center [597, 504] width 53 height 19
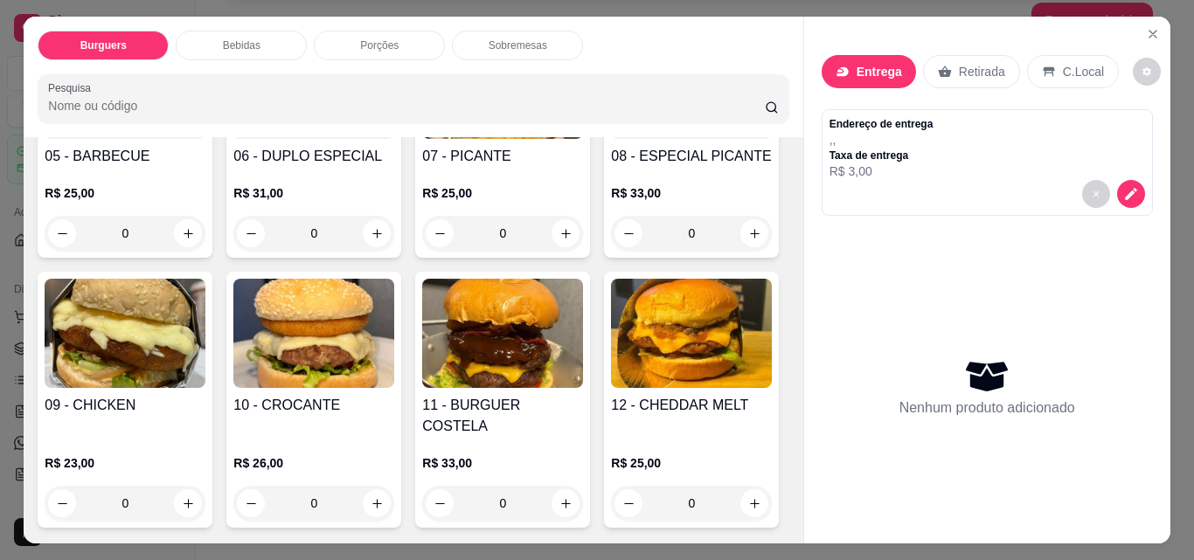
click at [865, 64] on p "Entrega" at bounding box center [879, 71] width 45 height 17
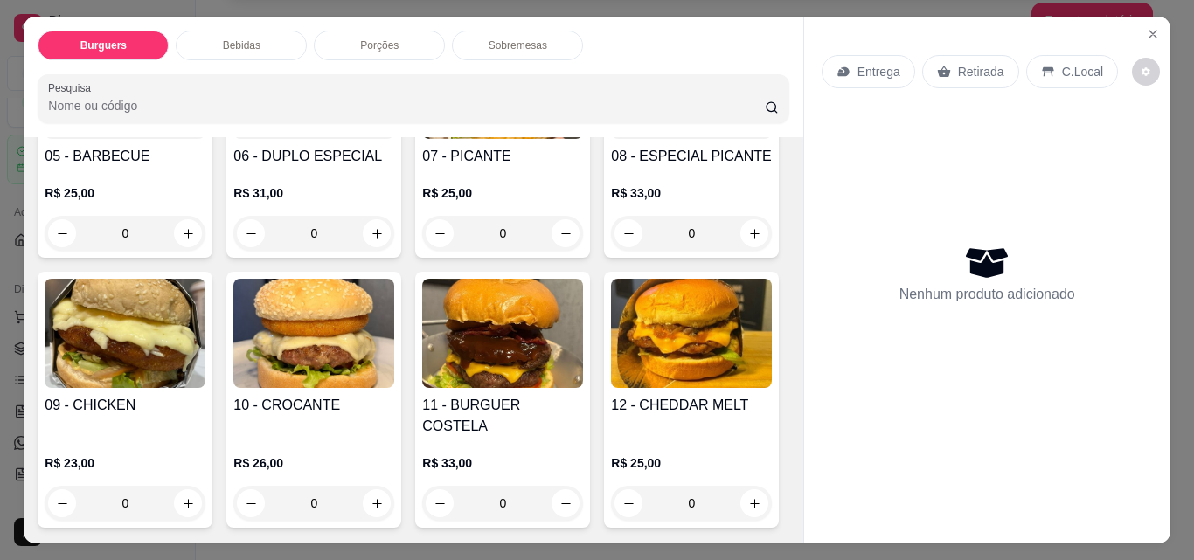
click at [865, 64] on p "Entrega" at bounding box center [879, 71] width 43 height 17
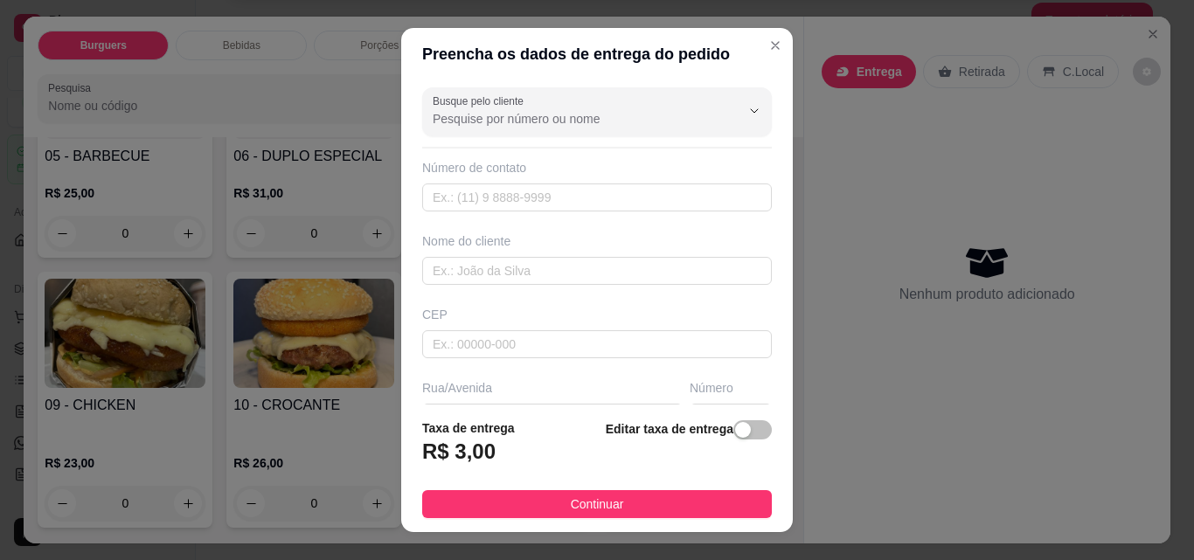
click at [735, 435] on div "button" at bounding box center [743, 430] width 16 height 16
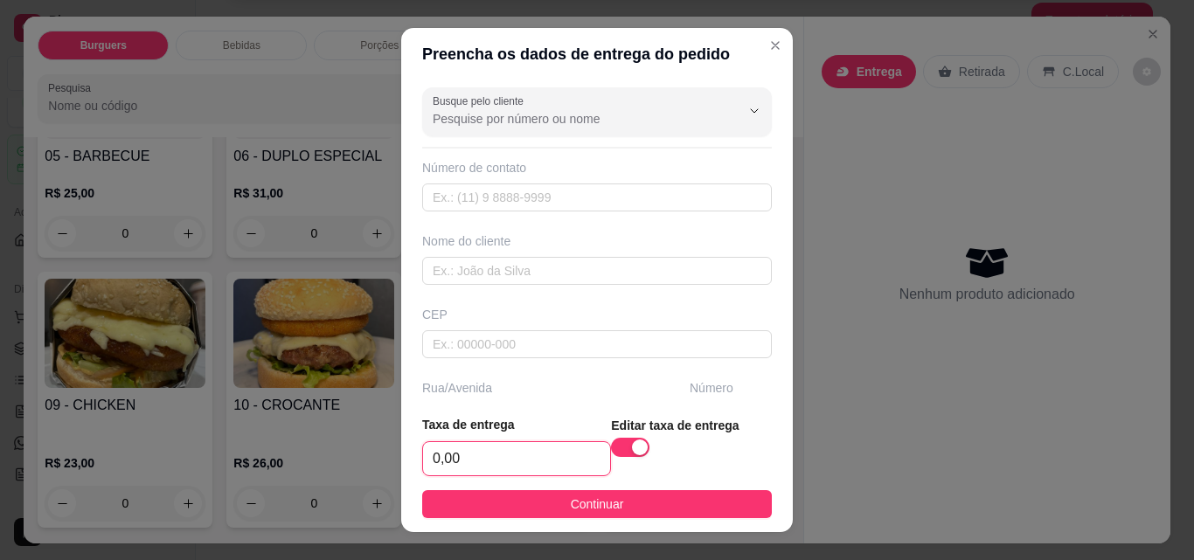
click at [496, 466] on input "0,00" at bounding box center [516, 458] width 187 height 33
click at [453, 466] on input "0,00" at bounding box center [516, 458] width 187 height 33
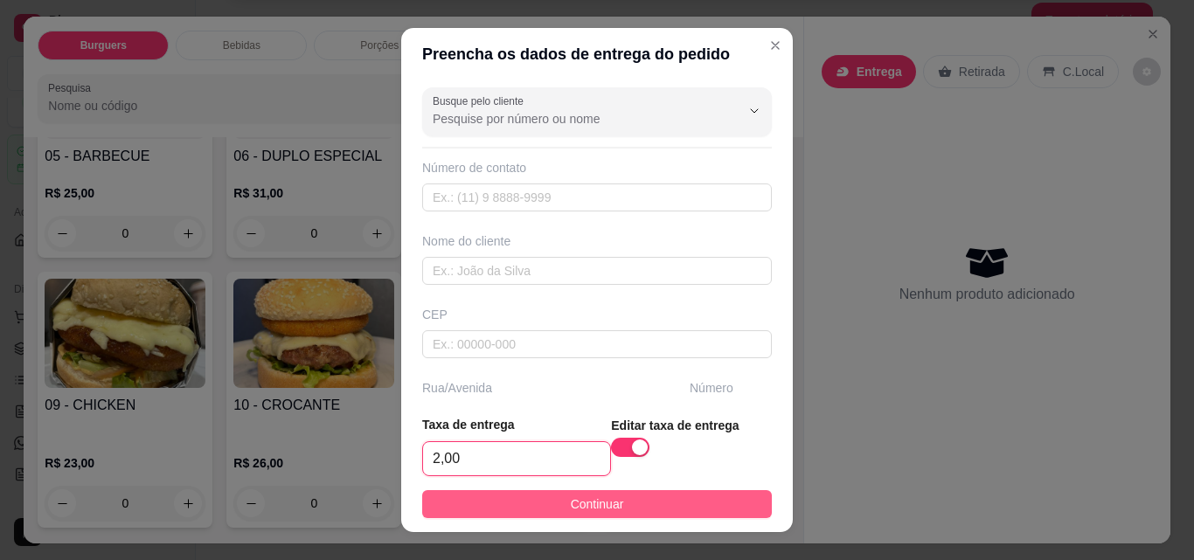
type input "2,00"
click at [555, 504] on button "Continuar" at bounding box center [597, 504] width 350 height 28
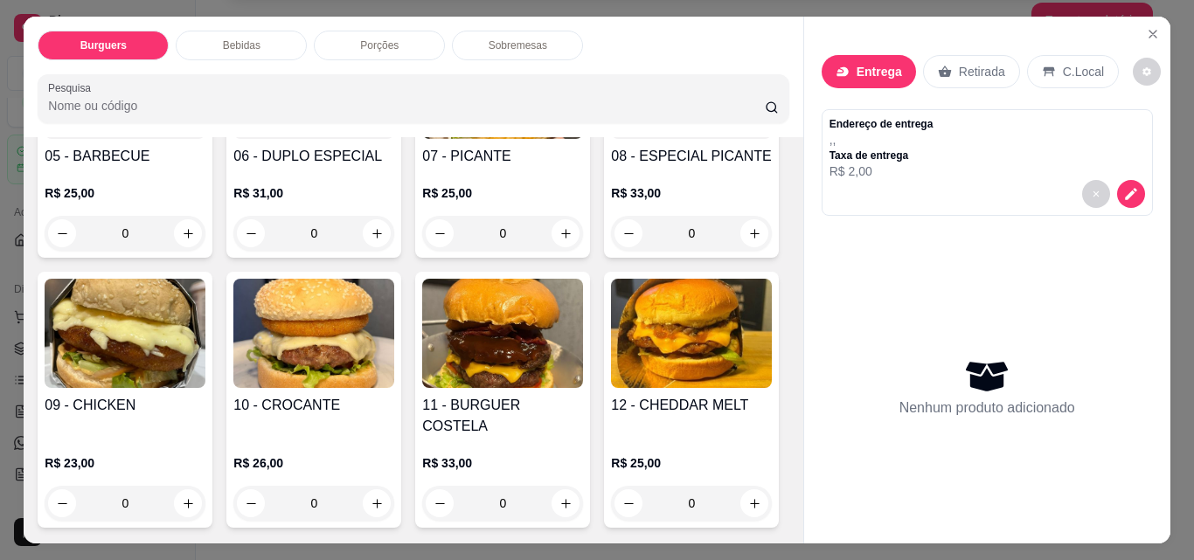
click at [394, 226] on div "0" at bounding box center [313, 233] width 161 height 35
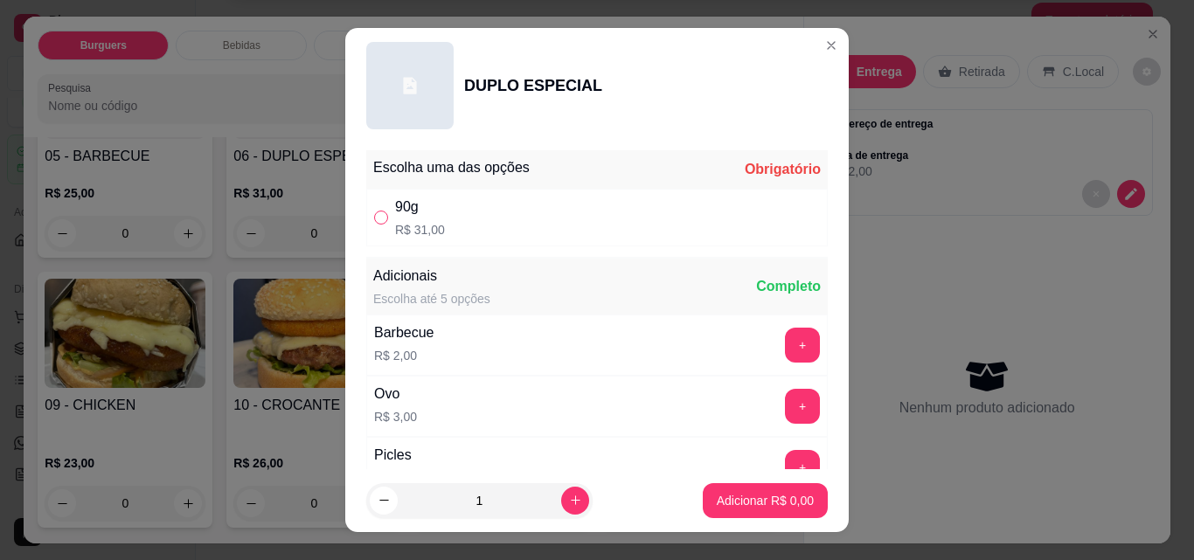
click at [376, 220] on input "" at bounding box center [381, 218] width 14 height 14
radio input "true"
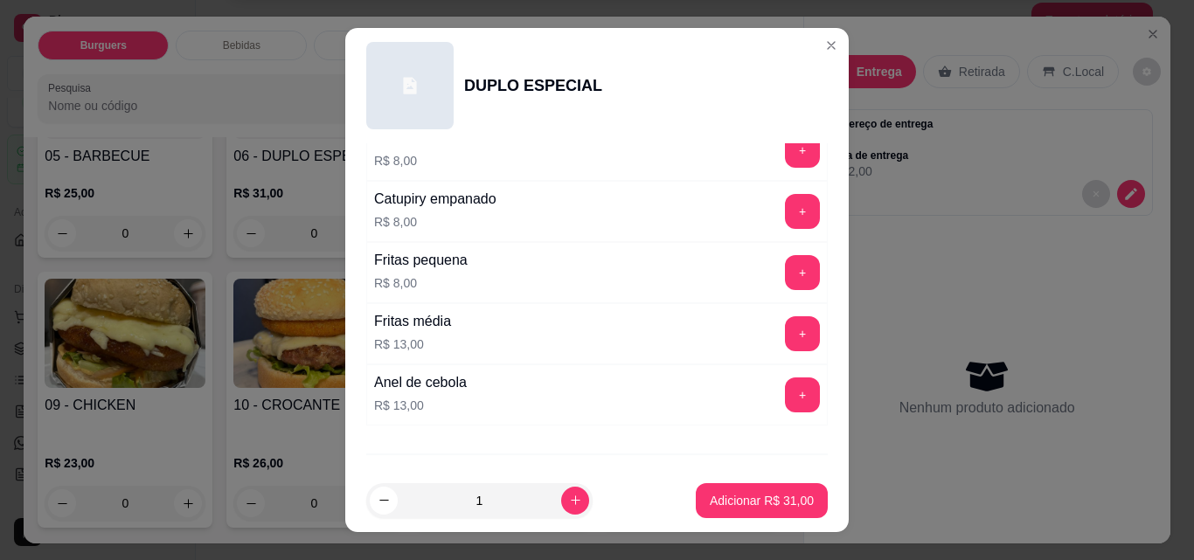
scroll to position [750, 0]
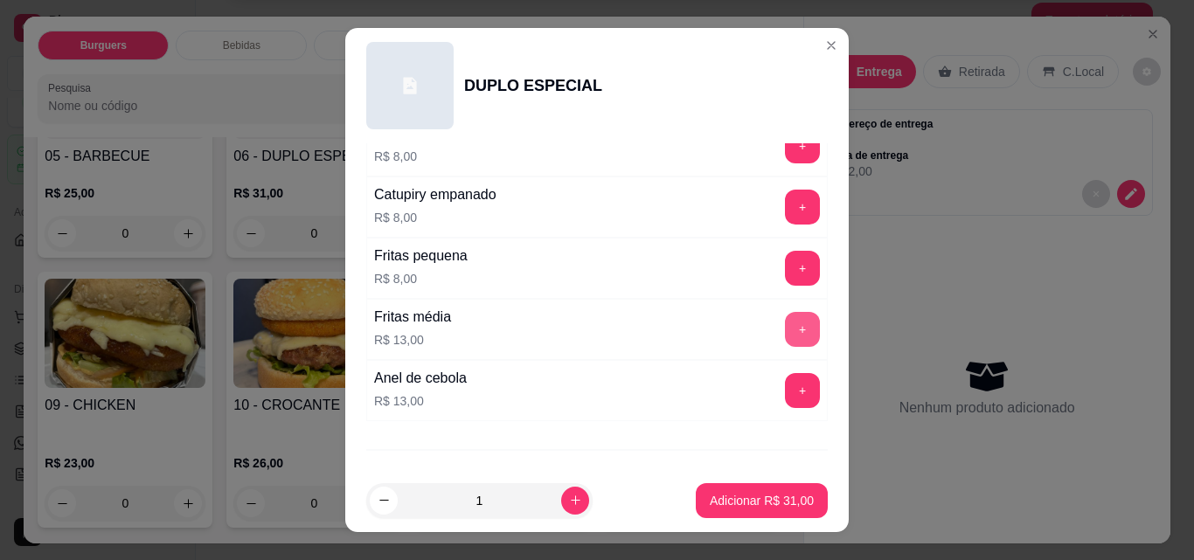
click at [785, 323] on button "+" at bounding box center [802, 329] width 35 height 35
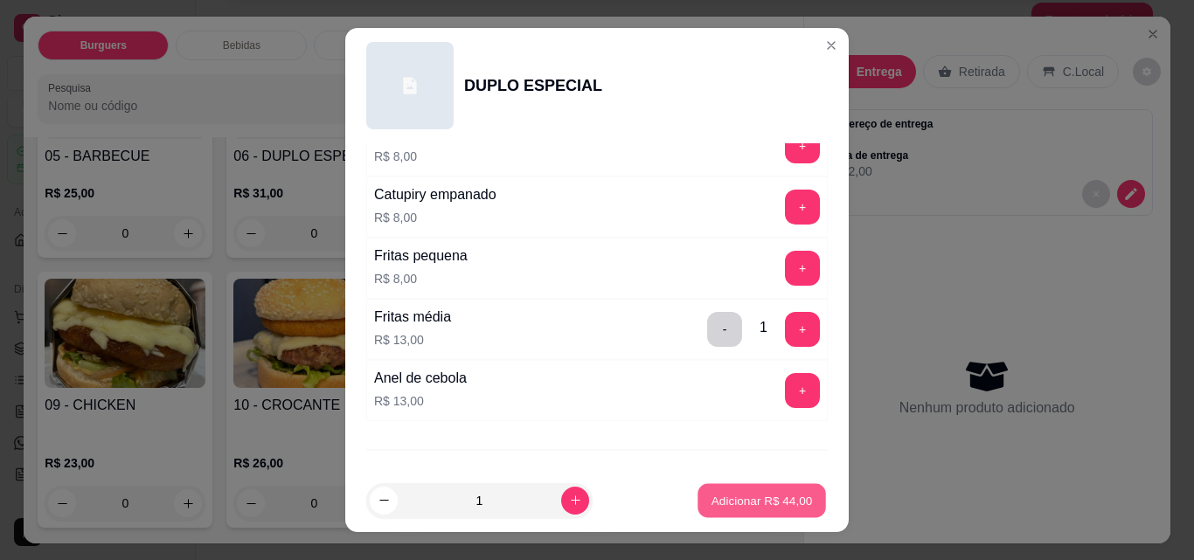
click at [764, 491] on button "Adicionar R$ 44,00" at bounding box center [762, 501] width 129 height 34
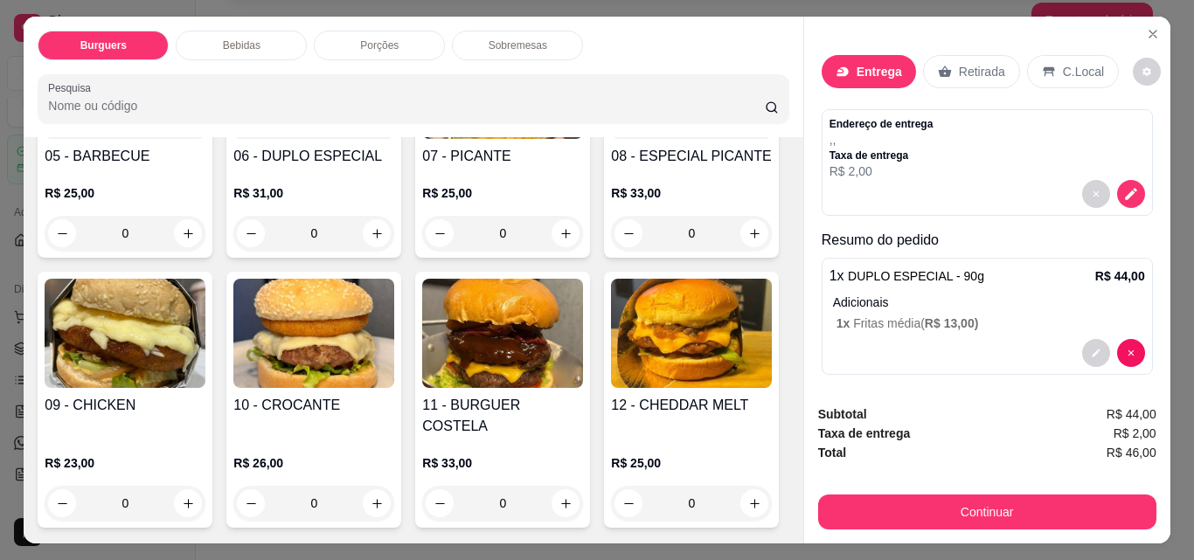
click at [290, 47] on div "Bebidas" at bounding box center [241, 46] width 131 height 30
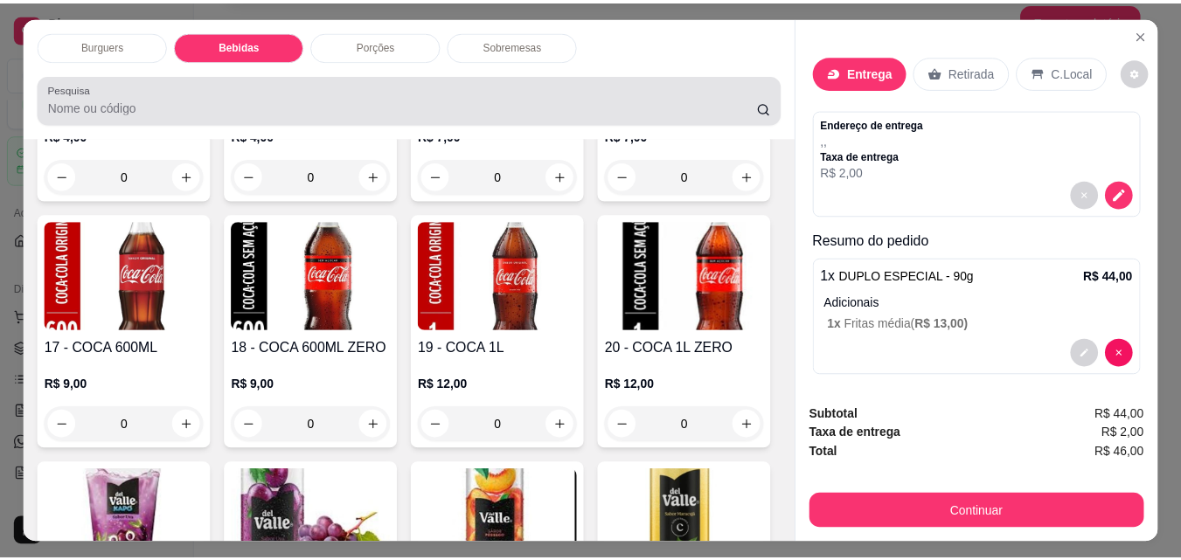
scroll to position [45, 0]
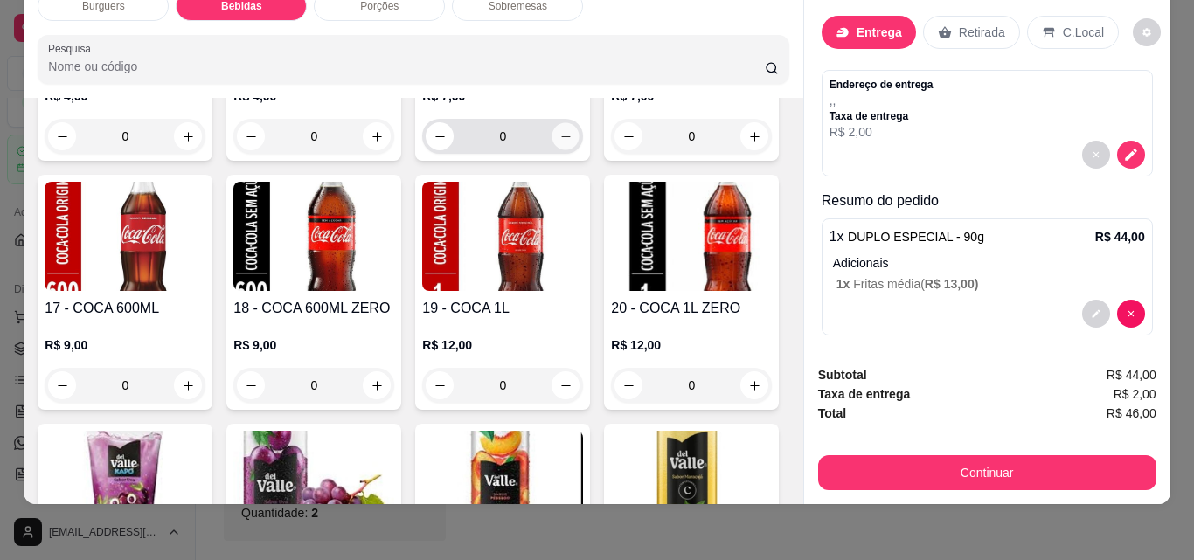
click at [563, 143] on icon "increase-product-quantity" at bounding box center [566, 136] width 13 height 13
type input "1"
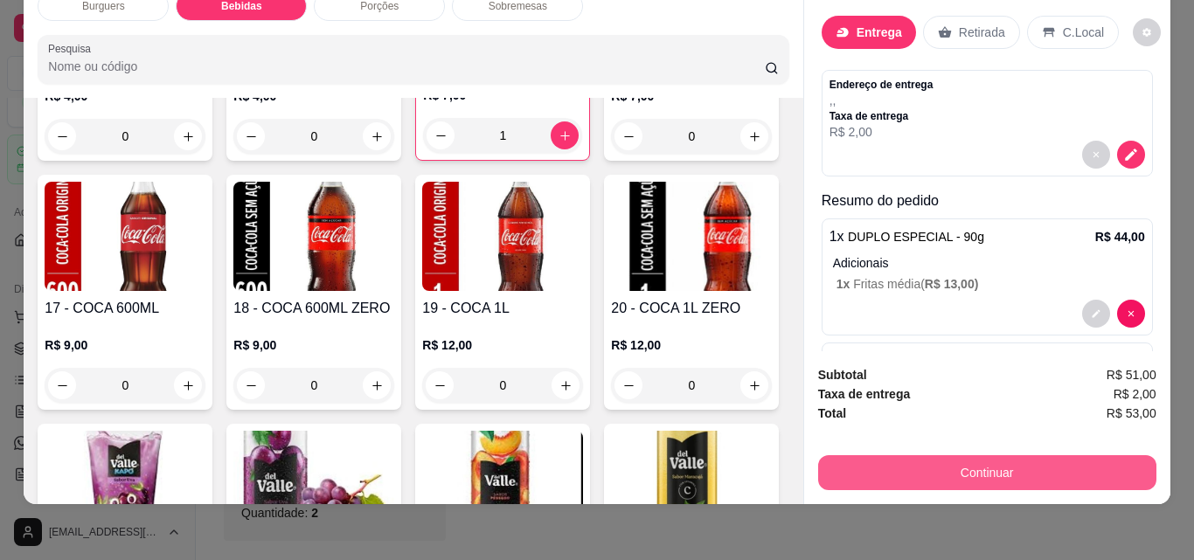
click at [967, 458] on button "Continuar" at bounding box center [987, 472] width 338 height 35
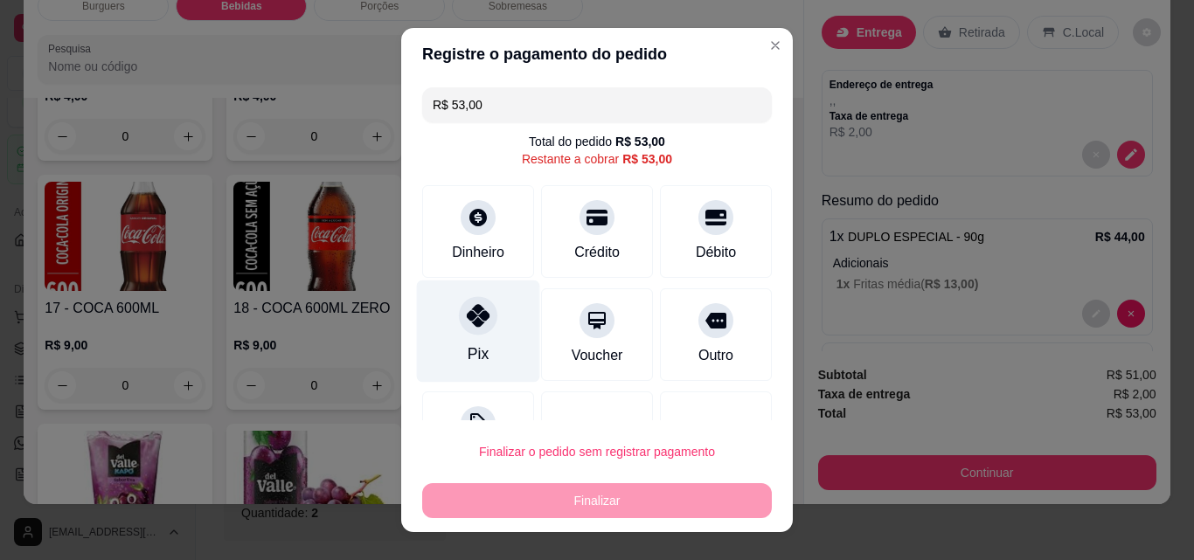
click at [479, 342] on div "Pix" at bounding box center [478, 332] width 123 height 102
type input "R$ 0,00"
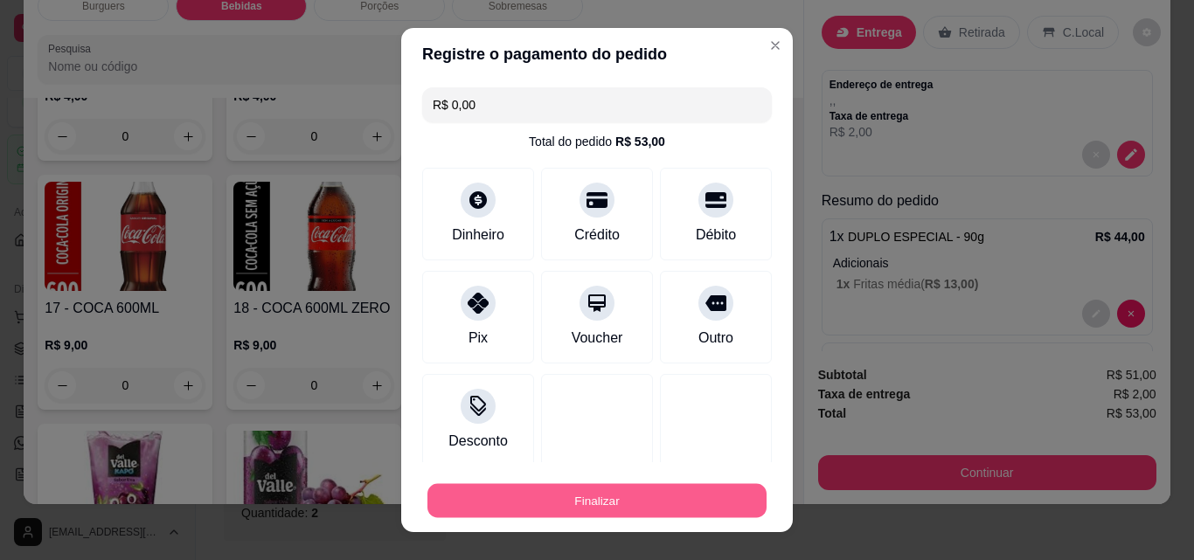
click at [632, 494] on button "Finalizar" at bounding box center [596, 501] width 339 height 34
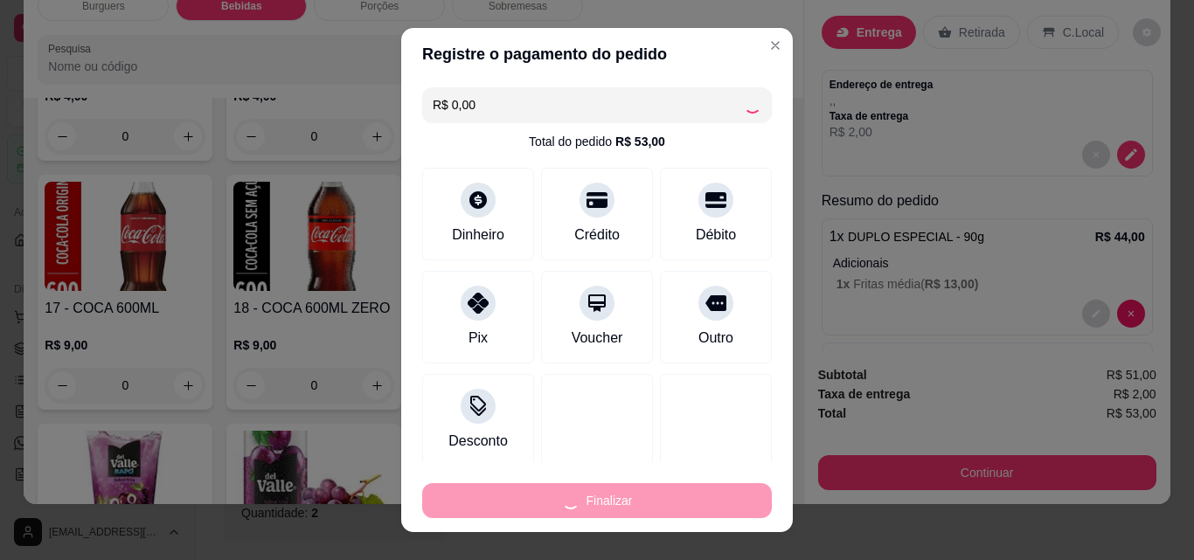
type input "0"
type input "-R$ 53,00"
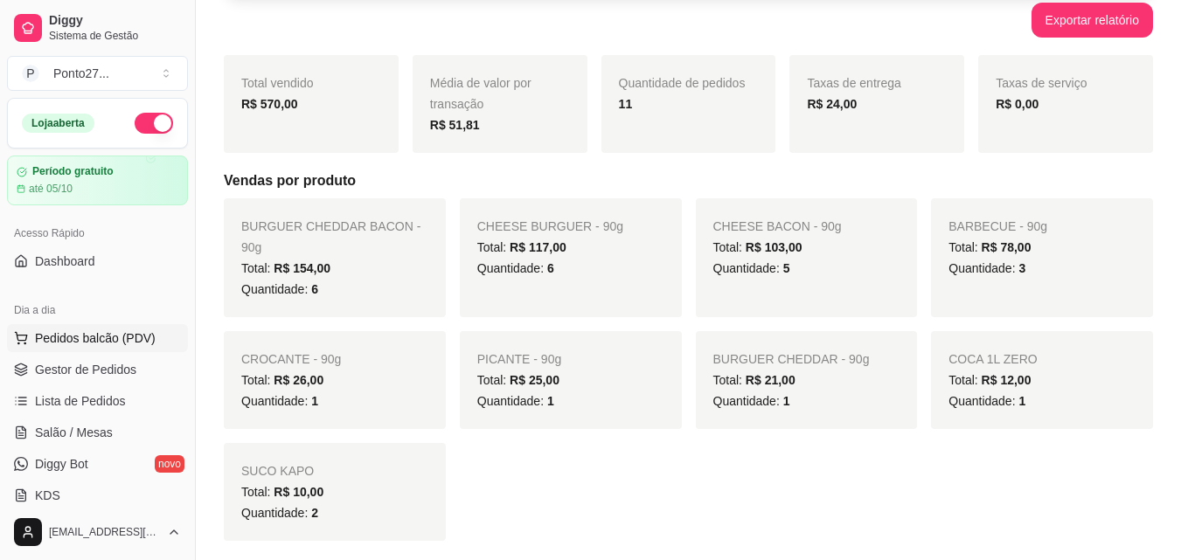
click at [112, 331] on span "Pedidos balcão (PDV)" at bounding box center [95, 338] width 121 height 17
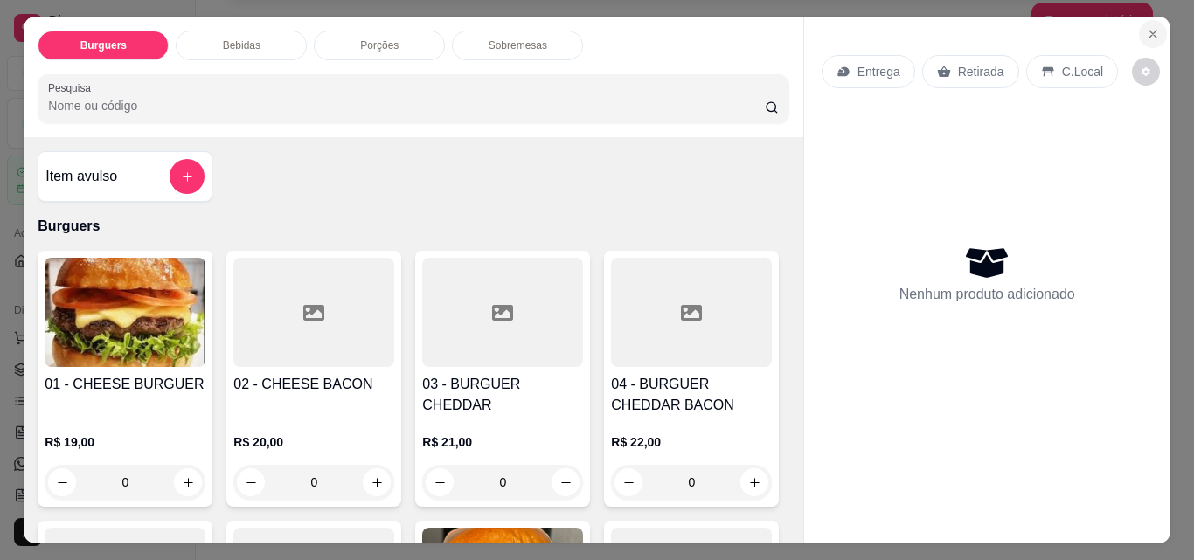
click at [1148, 27] on icon "Close" at bounding box center [1153, 34] width 14 height 14
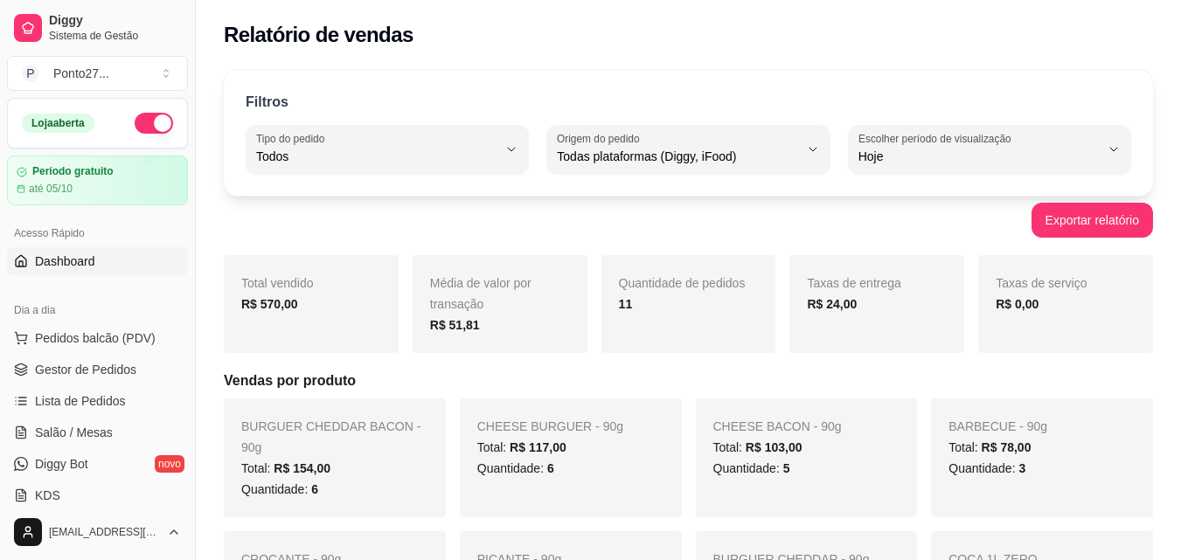
click at [89, 261] on span "Dashboard" at bounding box center [65, 261] width 60 height 17
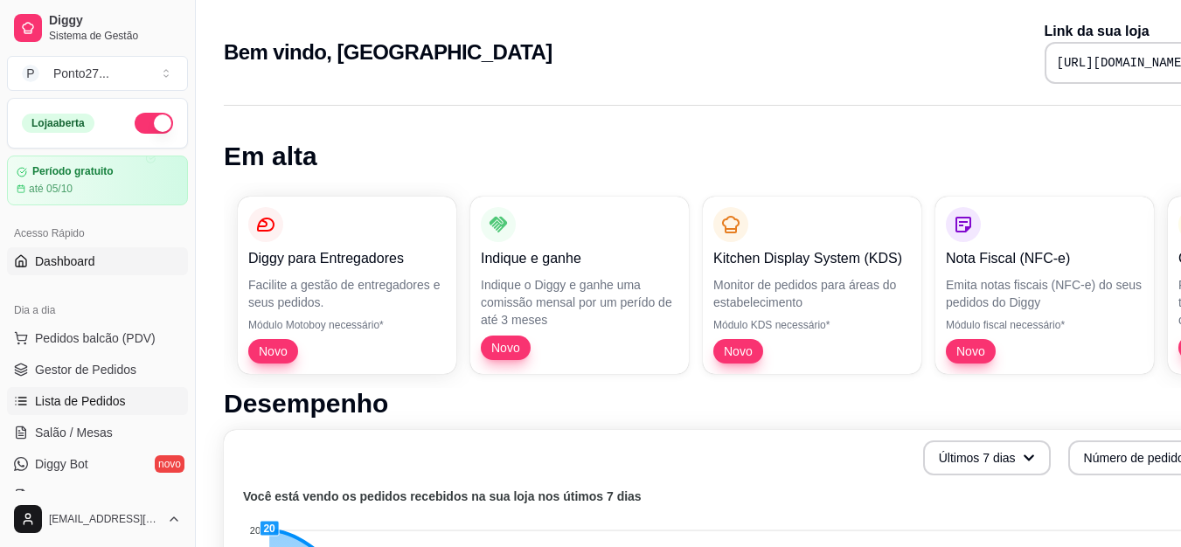
click at [108, 394] on span "Lista de Pedidos" at bounding box center [80, 401] width 91 height 17
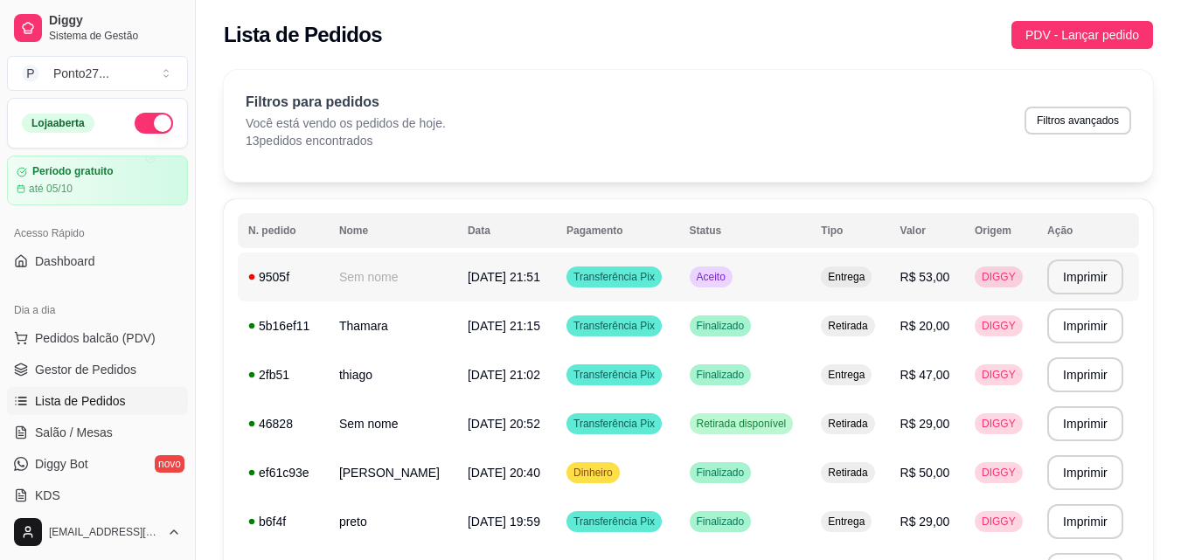
click at [539, 287] on td "19/09/25 às 21:51" at bounding box center [506, 277] width 99 height 49
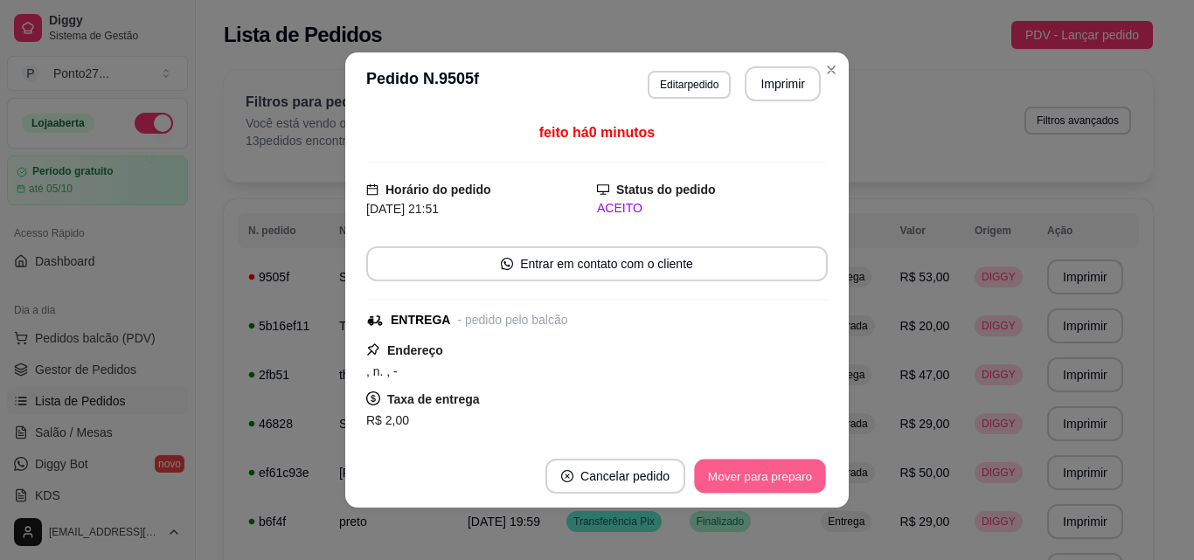
click at [757, 478] on button "Mover para preparo" at bounding box center [759, 477] width 131 height 34
click at [757, 478] on button "Mover para entrega" at bounding box center [760, 477] width 131 height 34
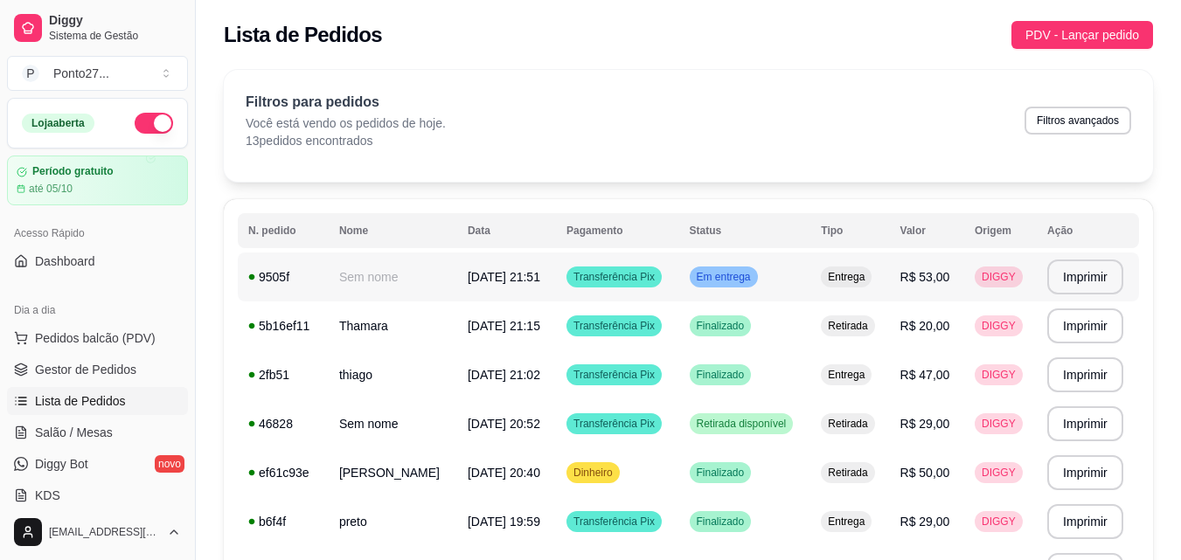
click at [674, 270] on td "Transferência Pix" at bounding box center [617, 277] width 122 height 49
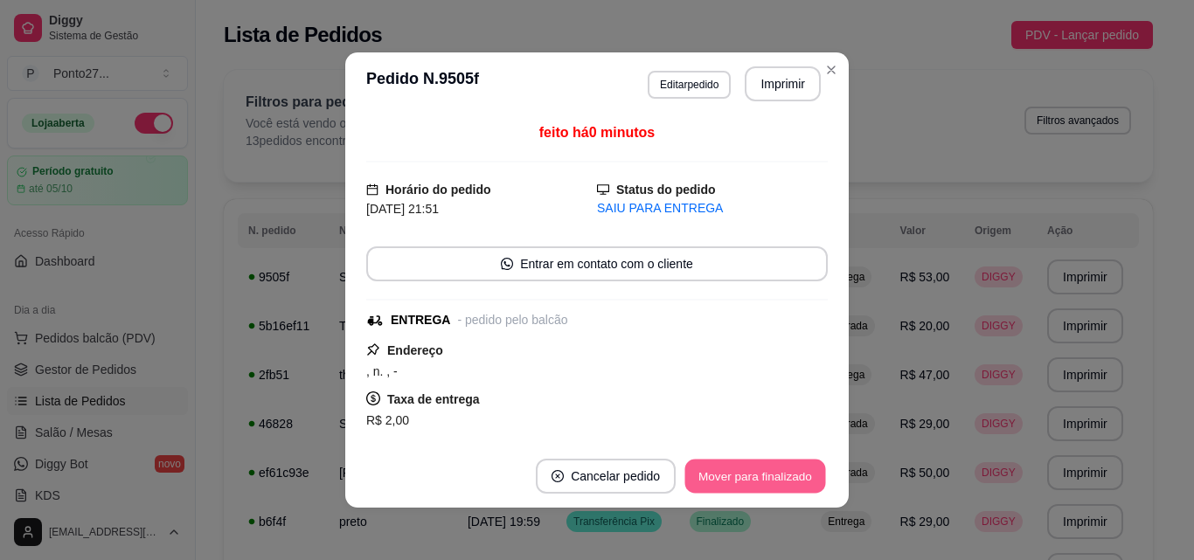
click at [769, 473] on button "Mover para finalizado" at bounding box center [755, 477] width 141 height 34
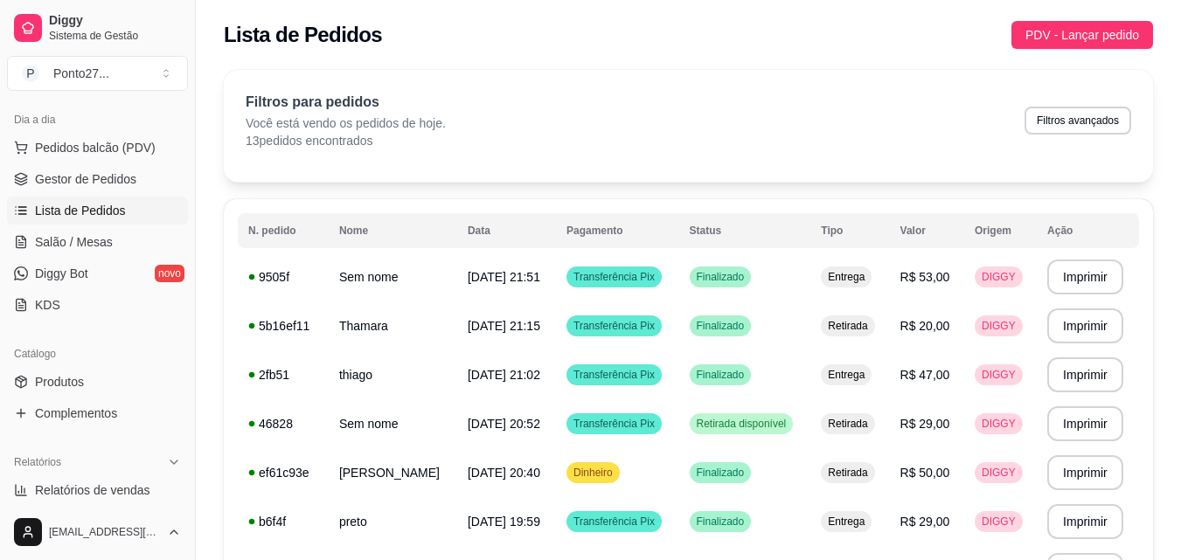
scroll to position [240, 0]
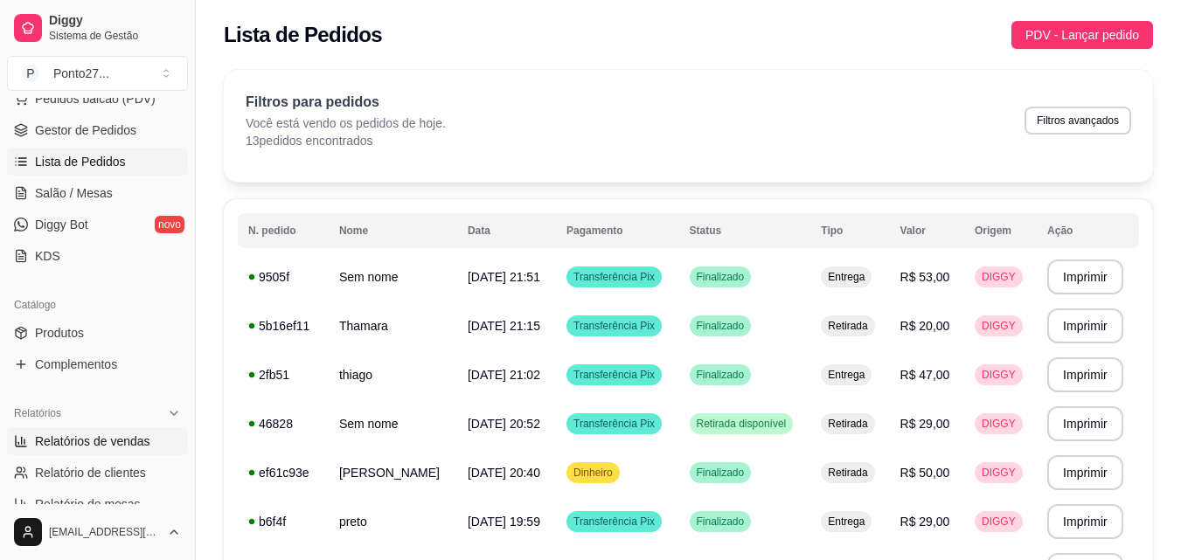
click at [133, 448] on span "Relatórios de vendas" at bounding box center [92, 441] width 115 height 17
select select "ALL"
select select "0"
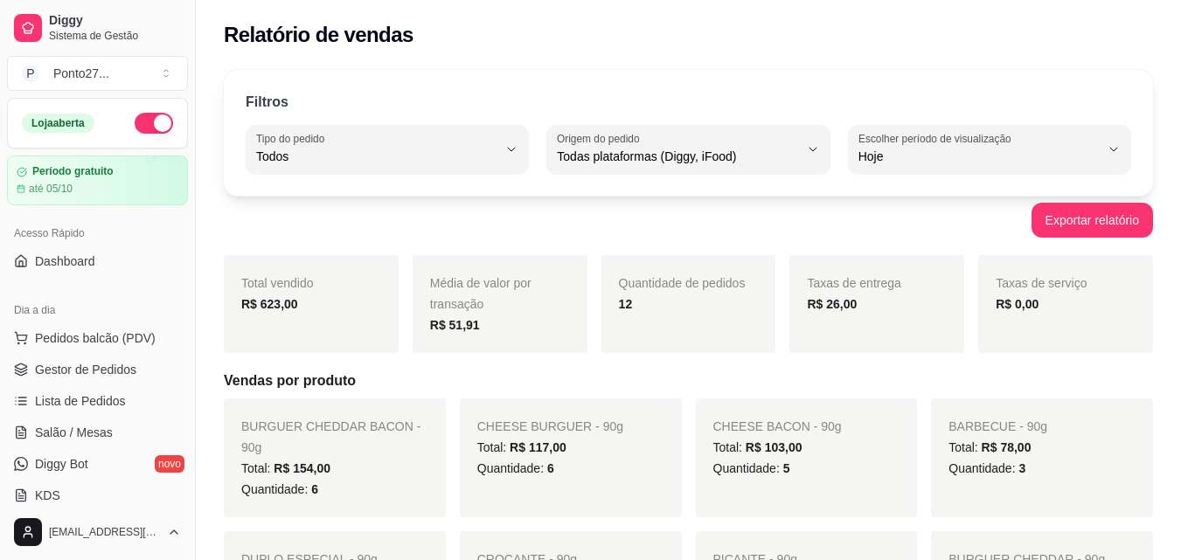
click at [117, 123] on div "Loja aberta" at bounding box center [97, 123] width 151 height 21
click at [135, 123] on button "button" at bounding box center [154, 123] width 38 height 21
click at [88, 398] on span "Lista de Pedidos" at bounding box center [80, 401] width 91 height 17
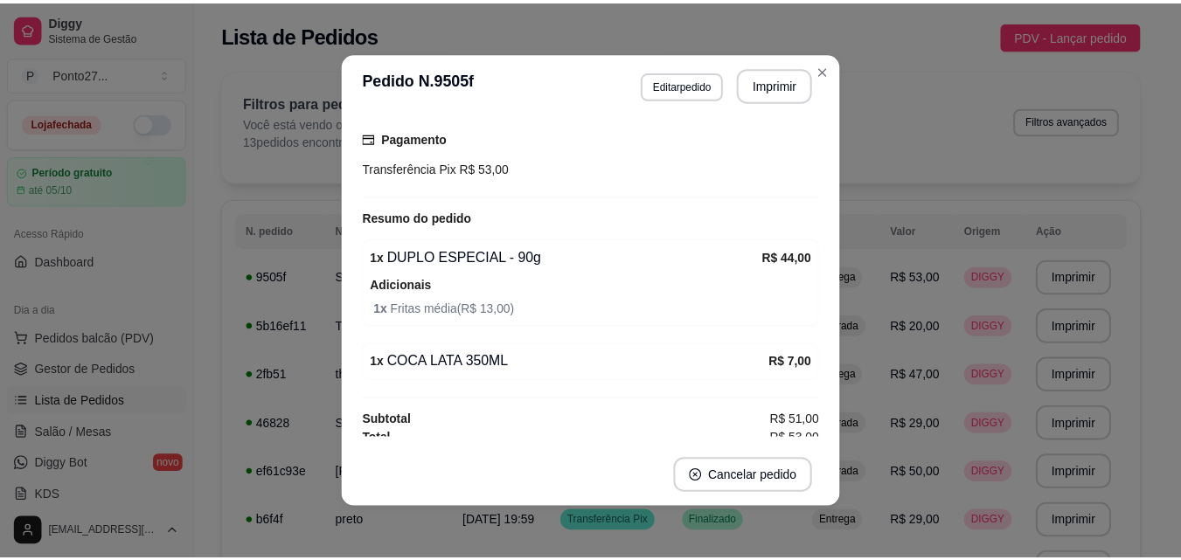
scroll to position [302, 0]
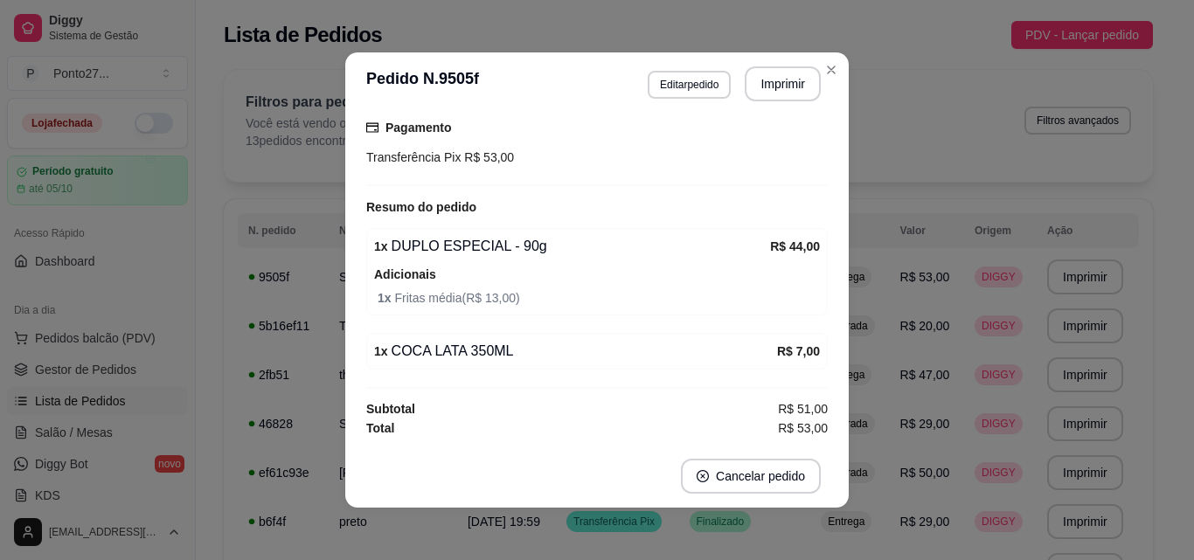
click at [824, 76] on div "Filtros para pedidos Você está vendo os pedidos de hoje. 13 pedidos encontrados…" at bounding box center [688, 126] width 929 height 112
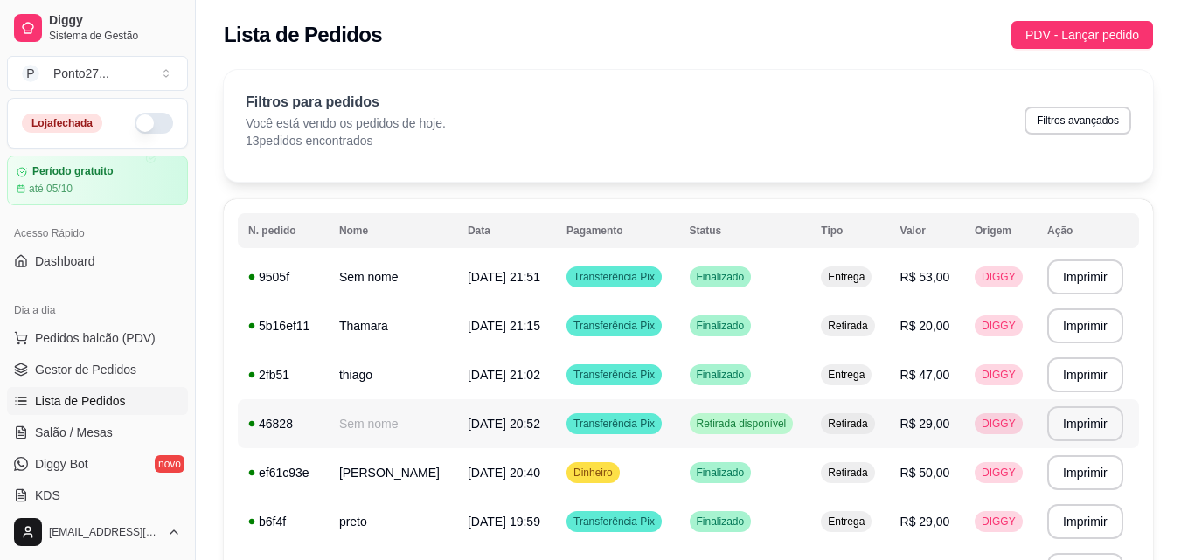
click at [776, 419] on span "Retirada disponível" at bounding box center [741, 424] width 97 height 14
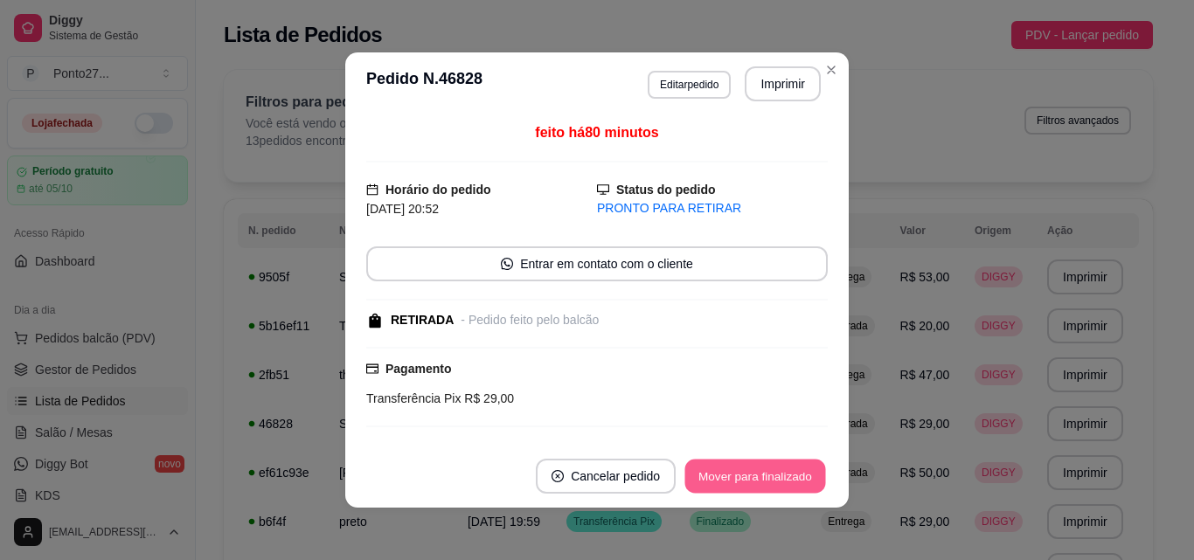
click at [761, 468] on button "Mover para finalizado" at bounding box center [755, 477] width 141 height 34
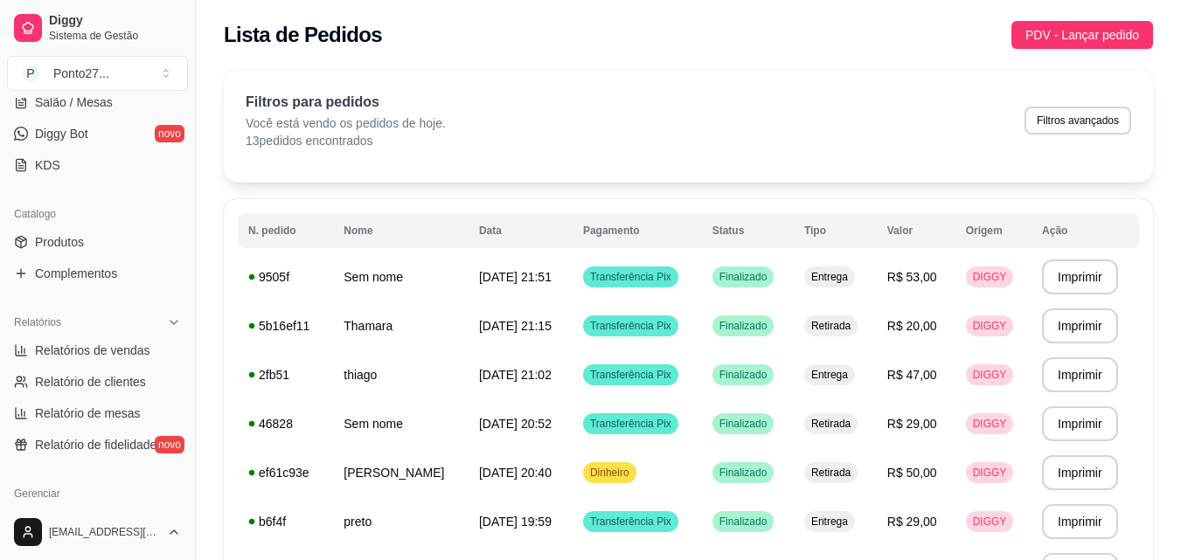
scroll to position [358, 0]
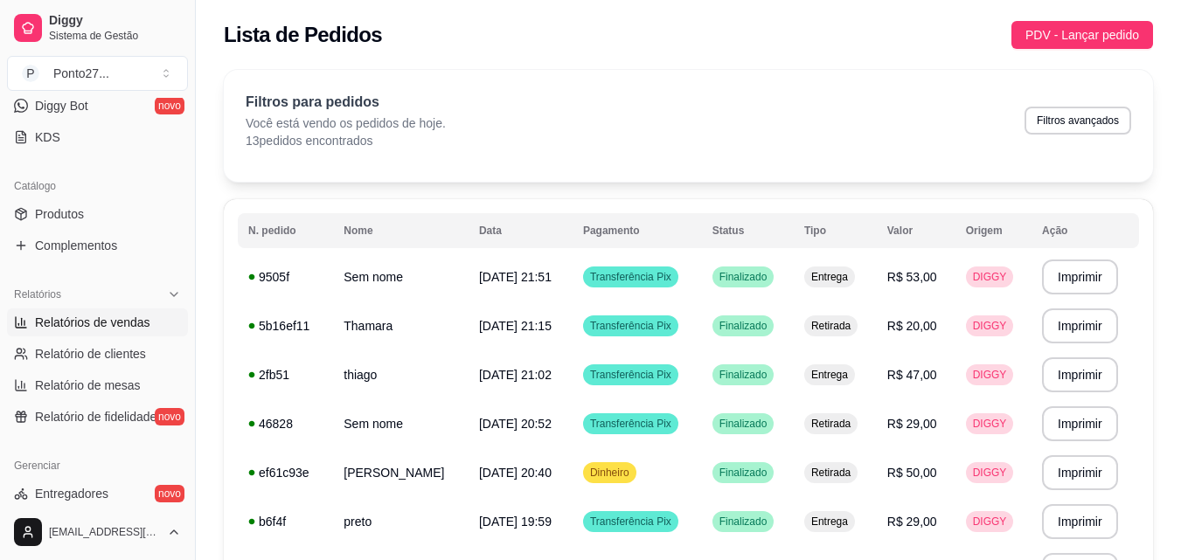
click at [119, 326] on span "Relatórios de vendas" at bounding box center [92, 322] width 115 height 17
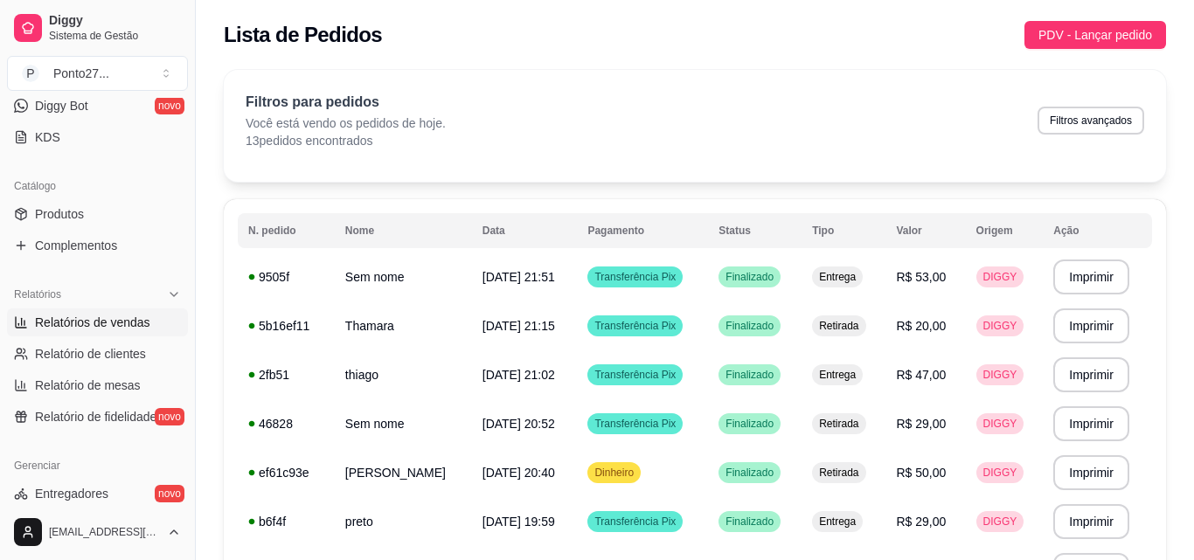
select select "ALL"
select select "0"
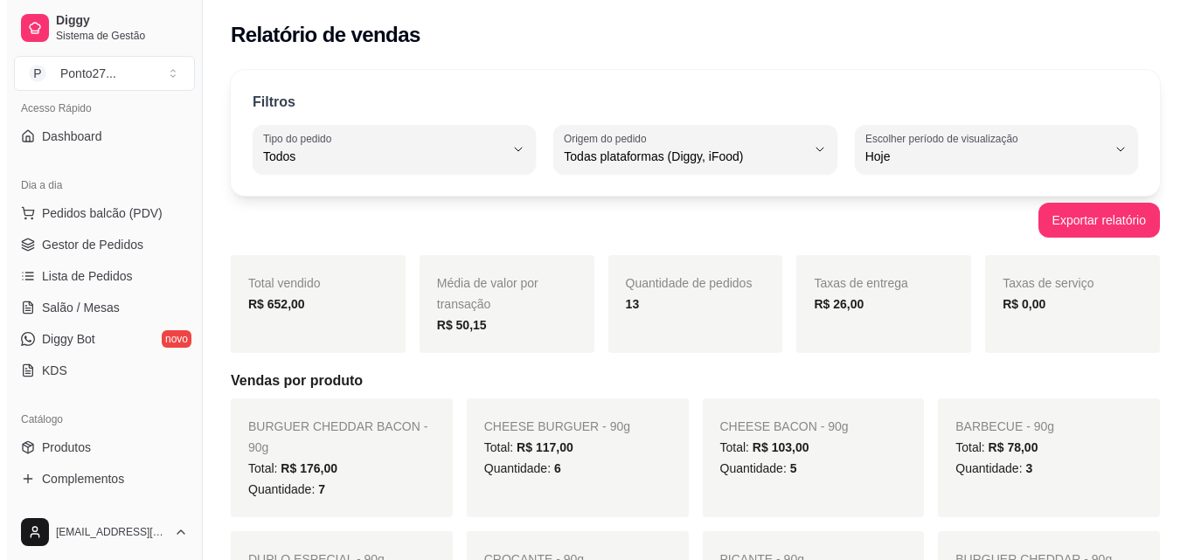
scroll to position [126, 0]
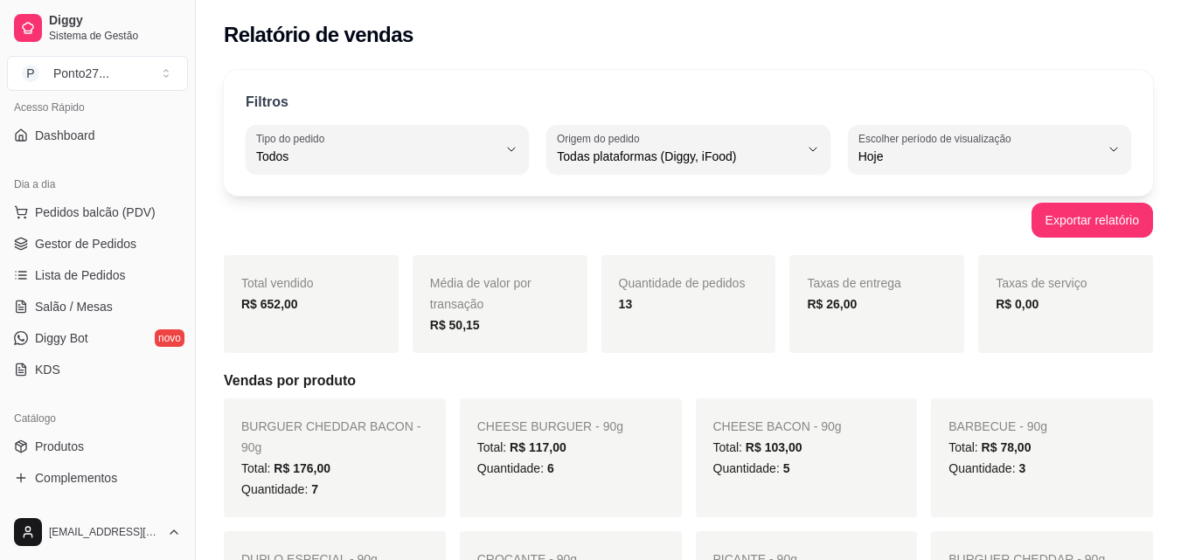
click at [115, 212] on span "Pedidos balcão (PDV)" at bounding box center [95, 212] width 121 height 17
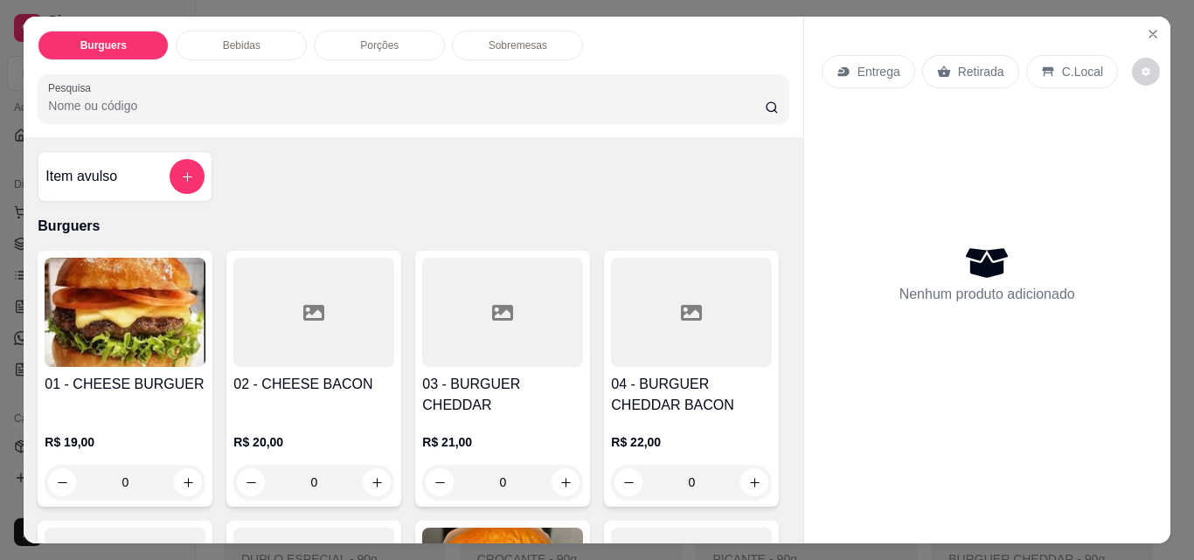
click at [846, 65] on div "Entrega" at bounding box center [869, 71] width 94 height 33
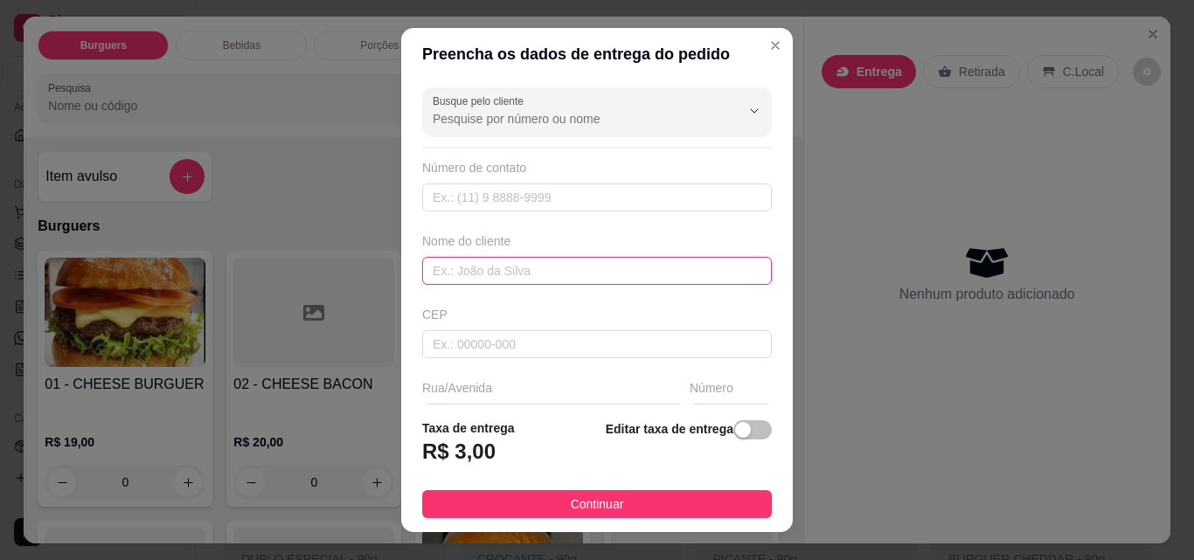
click at [570, 264] on input "text" at bounding box center [597, 271] width 350 height 28
type input "marquin"
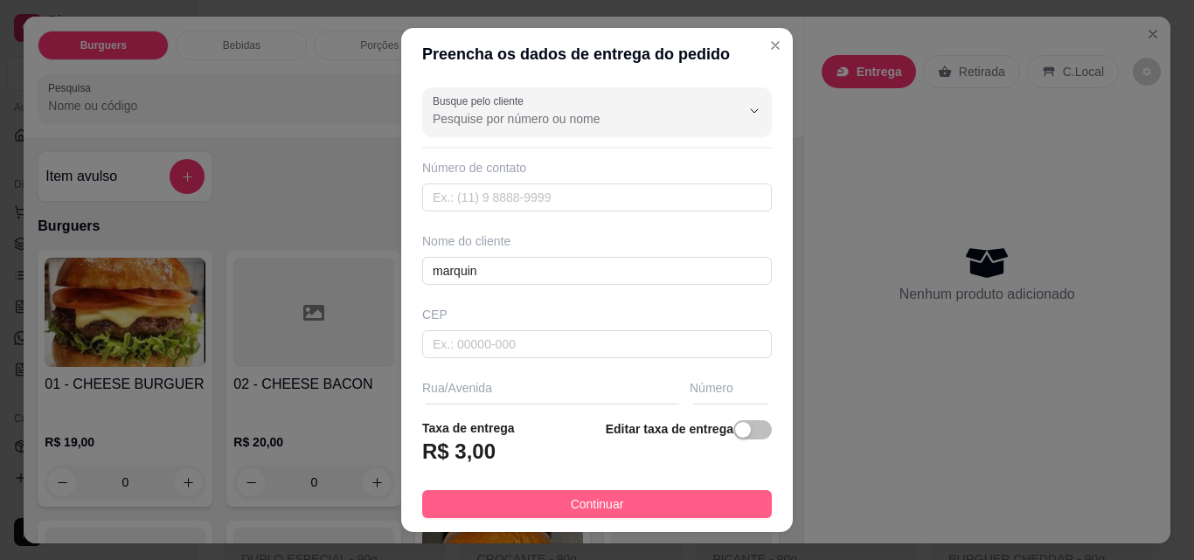
click at [615, 495] on button "Continuar" at bounding box center [597, 504] width 350 height 28
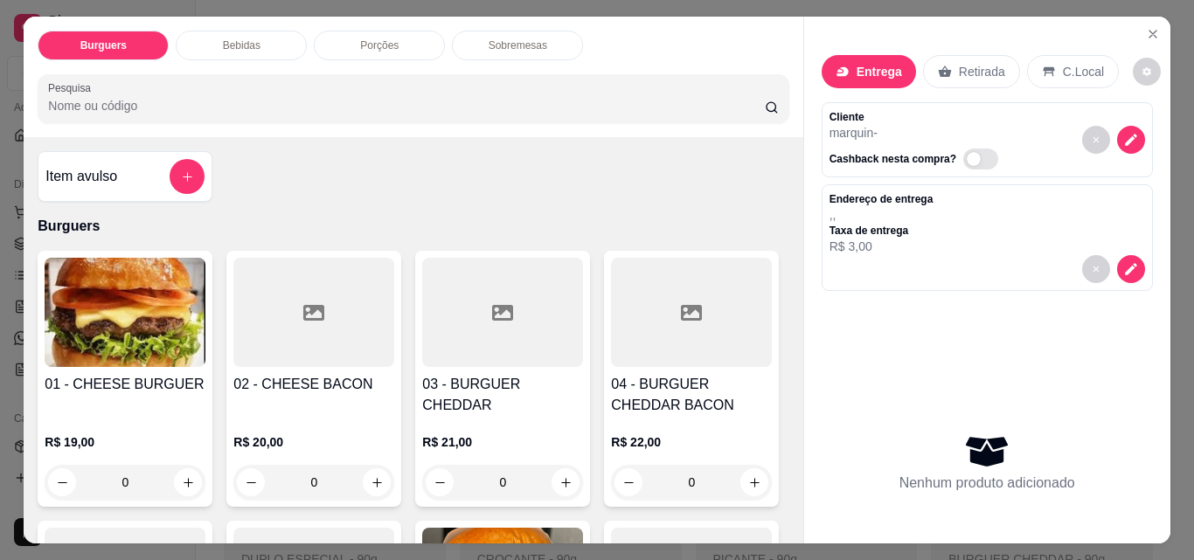
click at [186, 465] on div "0" at bounding box center [125, 482] width 161 height 35
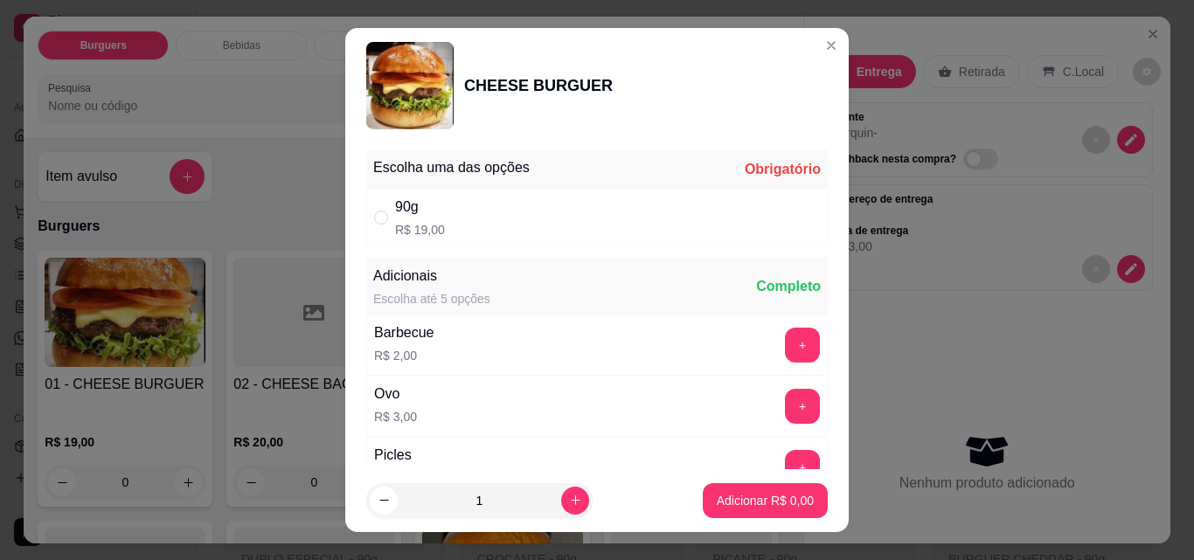
click at [568, 227] on div "90g R$ 19,00" at bounding box center [597, 218] width 462 height 58
radio input "true"
click at [786, 406] on button "+" at bounding box center [803, 407] width 34 height 34
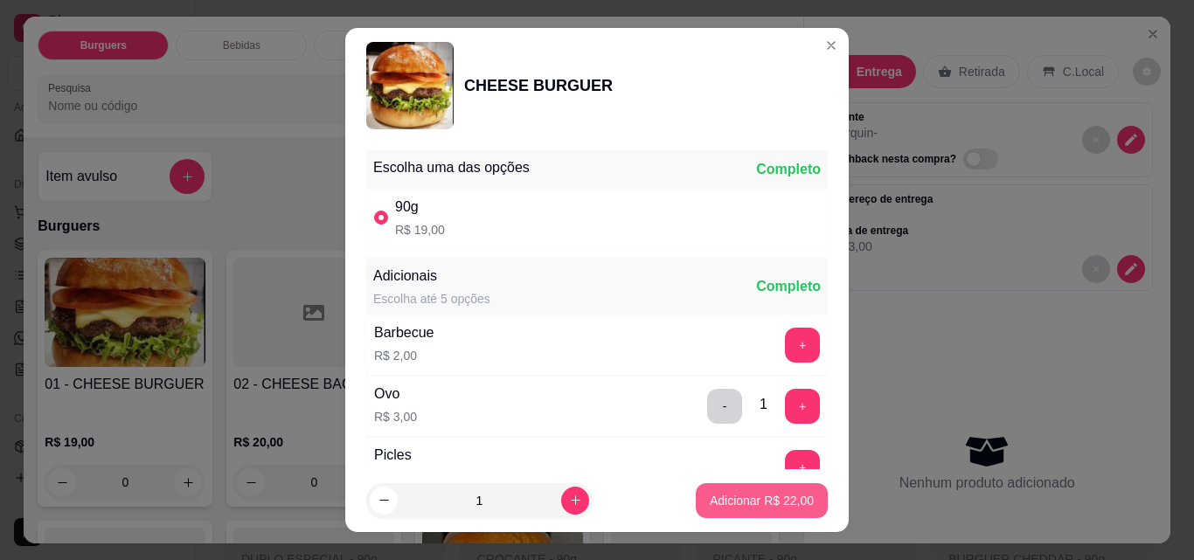
click at [759, 497] on p "Adicionar R$ 22,00" at bounding box center [762, 500] width 104 height 17
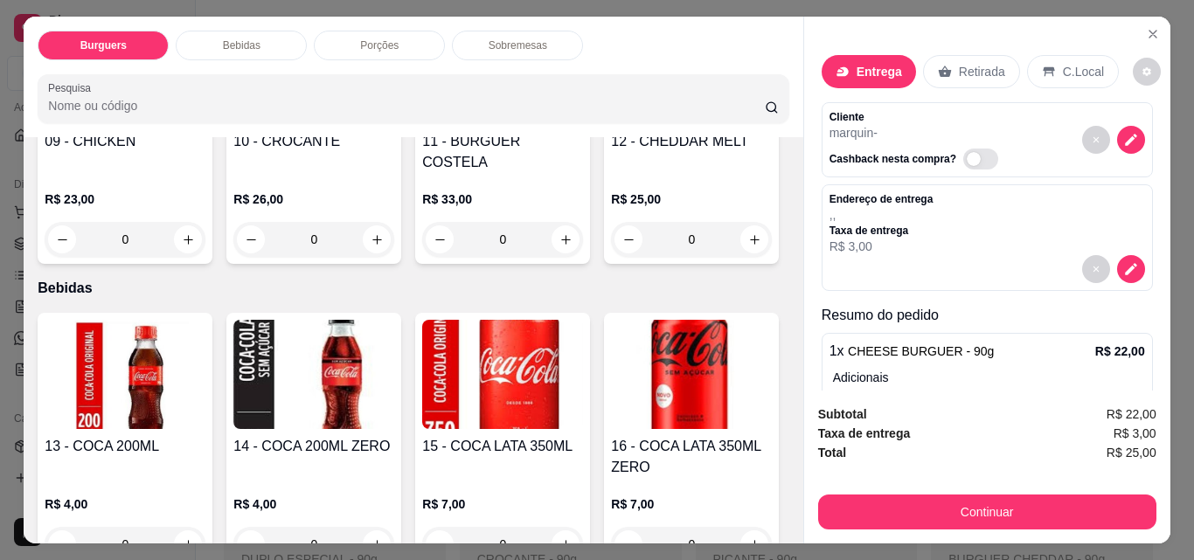
scroll to position [794, 0]
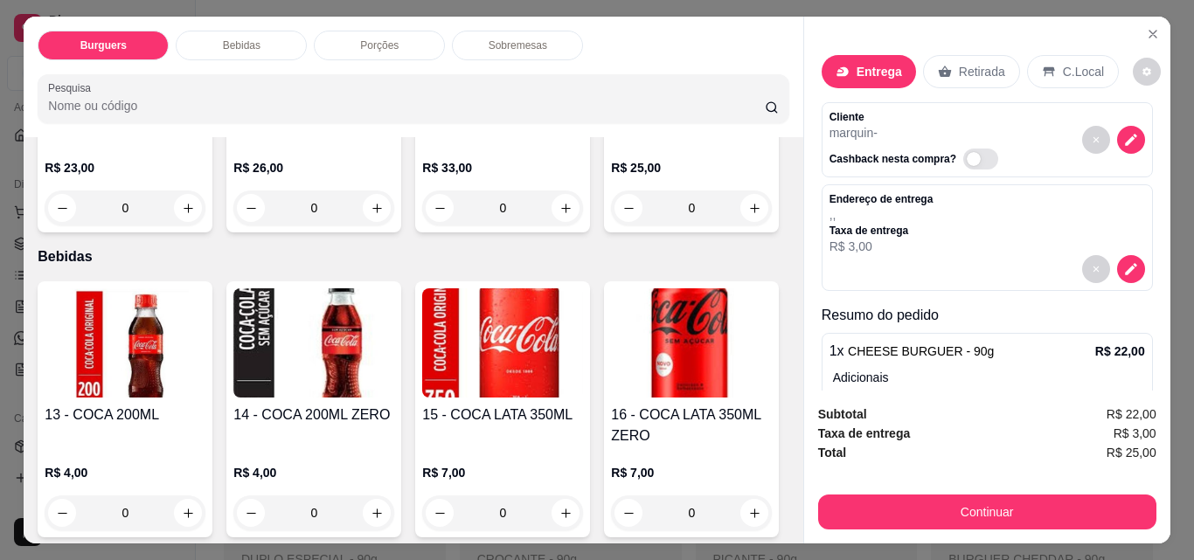
click at [422, 226] on div "R$ 33,00 0" at bounding box center [502, 184] width 161 height 84
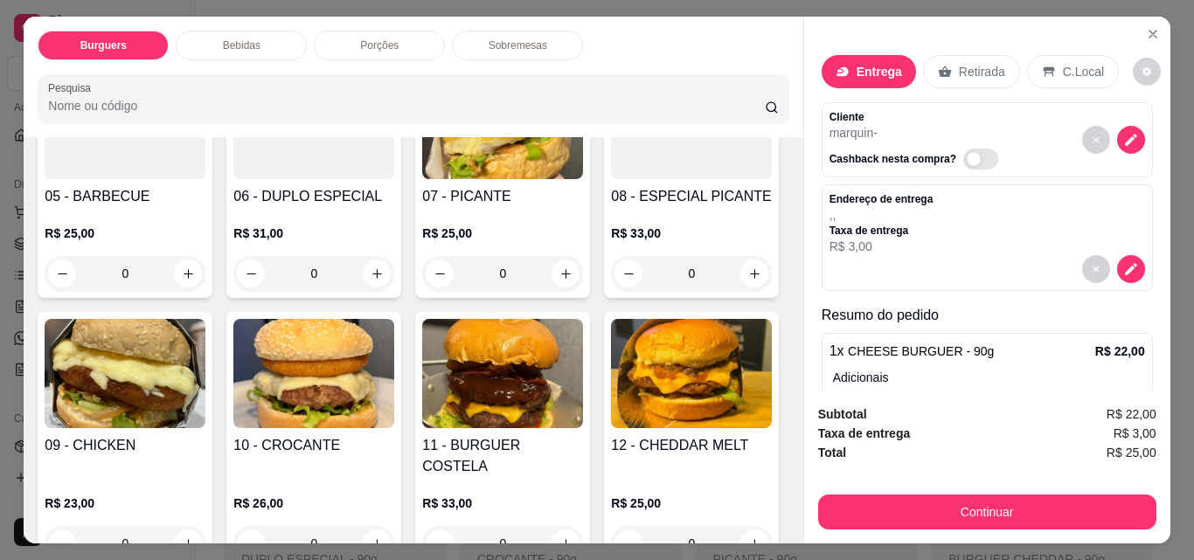
scroll to position [457, 0]
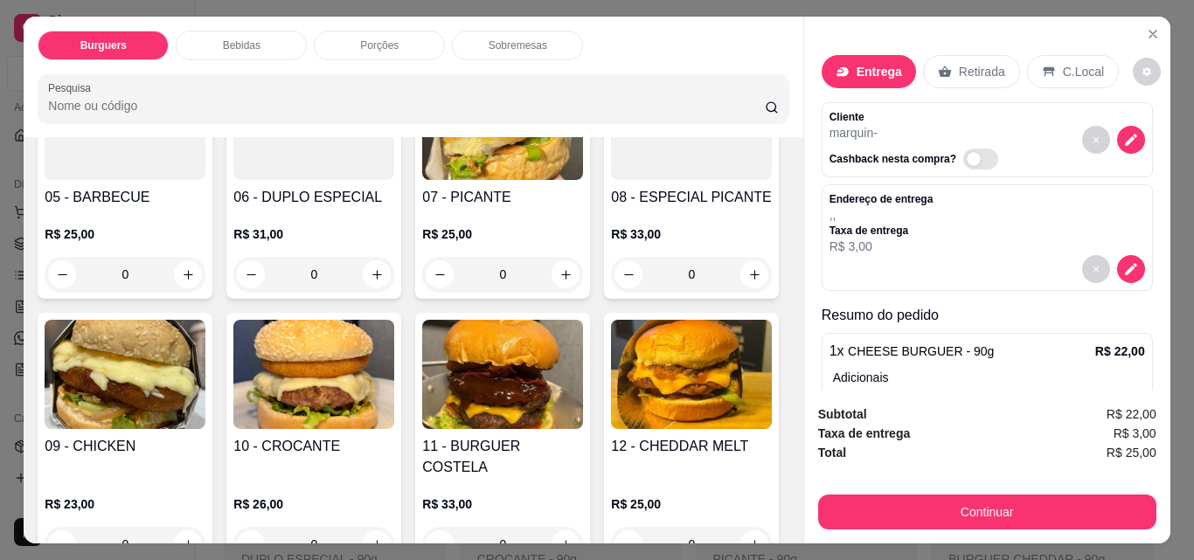
click at [394, 268] on div "0" at bounding box center [313, 274] width 161 height 35
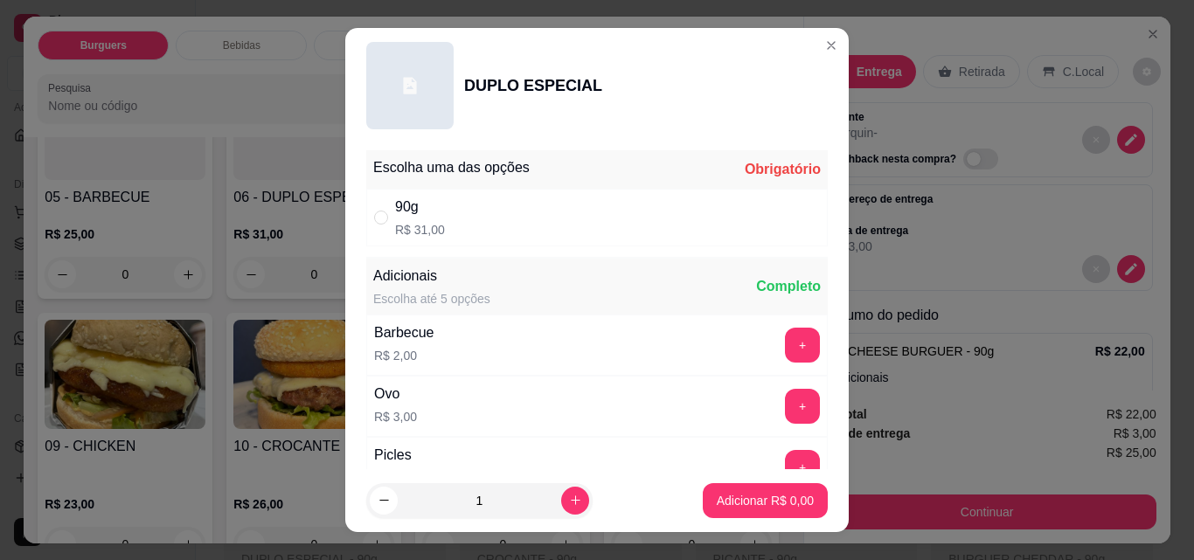
click at [555, 232] on div "90g R$ 31,00" at bounding box center [597, 218] width 462 height 58
radio input "true"
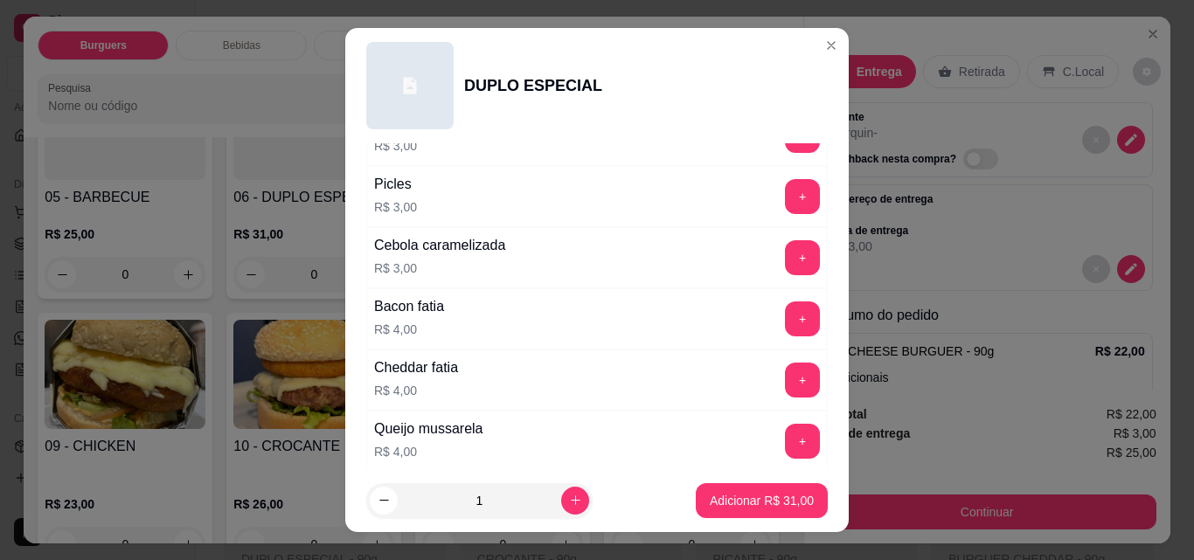
scroll to position [297, 0]
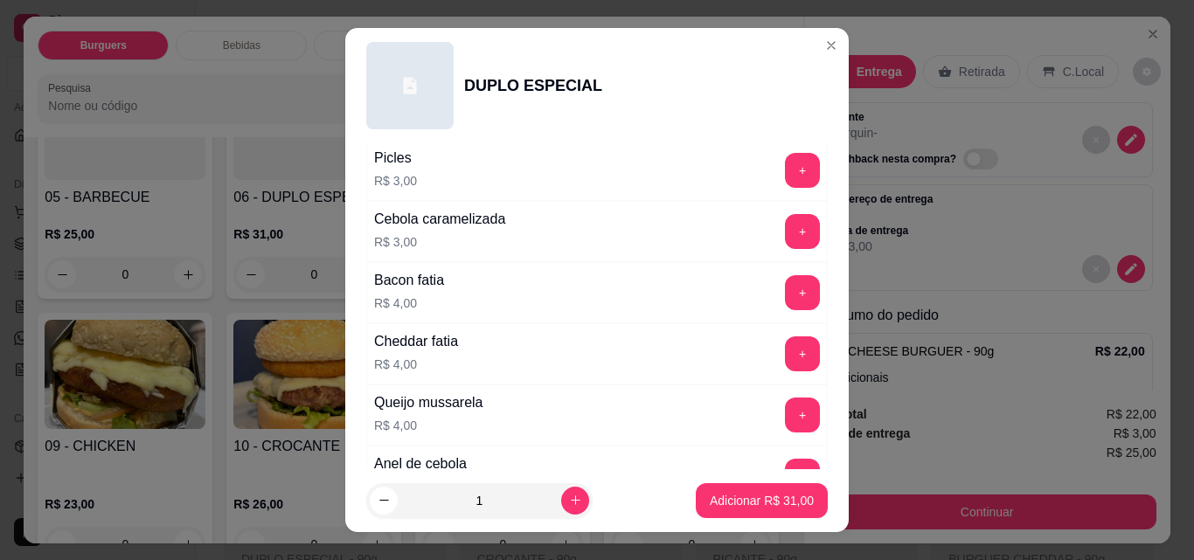
click at [622, 284] on div "Bacon fatia R$ 4,00 +" at bounding box center [597, 292] width 462 height 61
click at [785, 302] on button "+" at bounding box center [802, 292] width 35 height 35
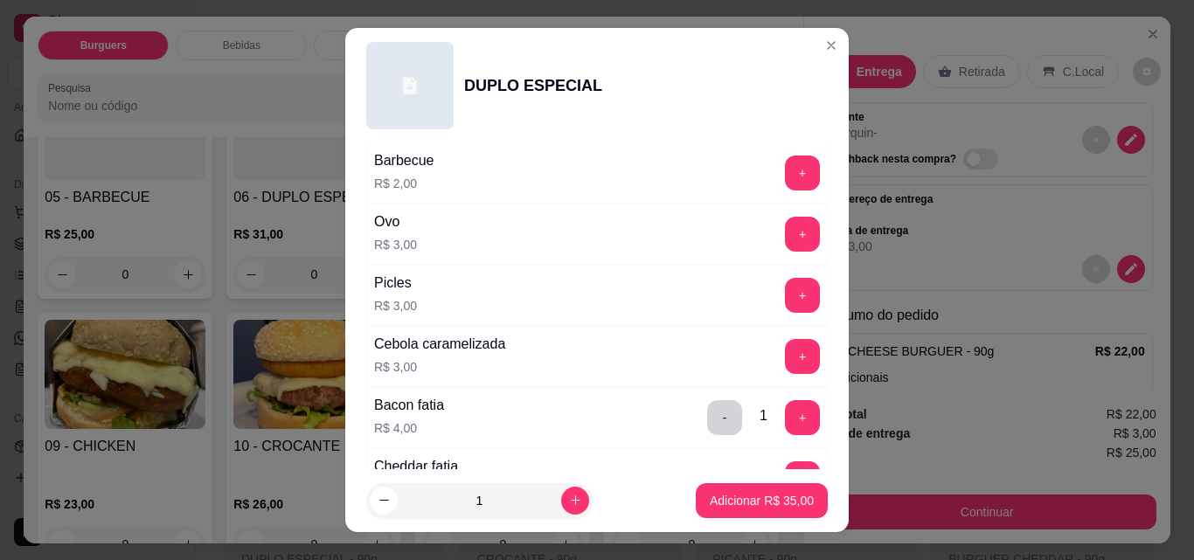
scroll to position [149, 0]
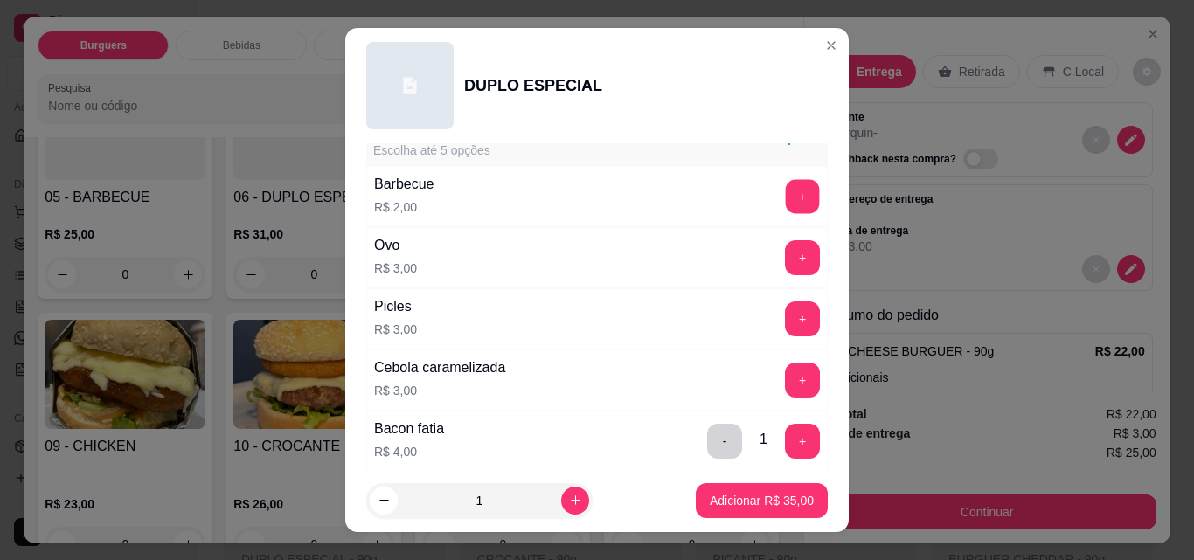
click at [786, 201] on button "+" at bounding box center [803, 197] width 34 height 34
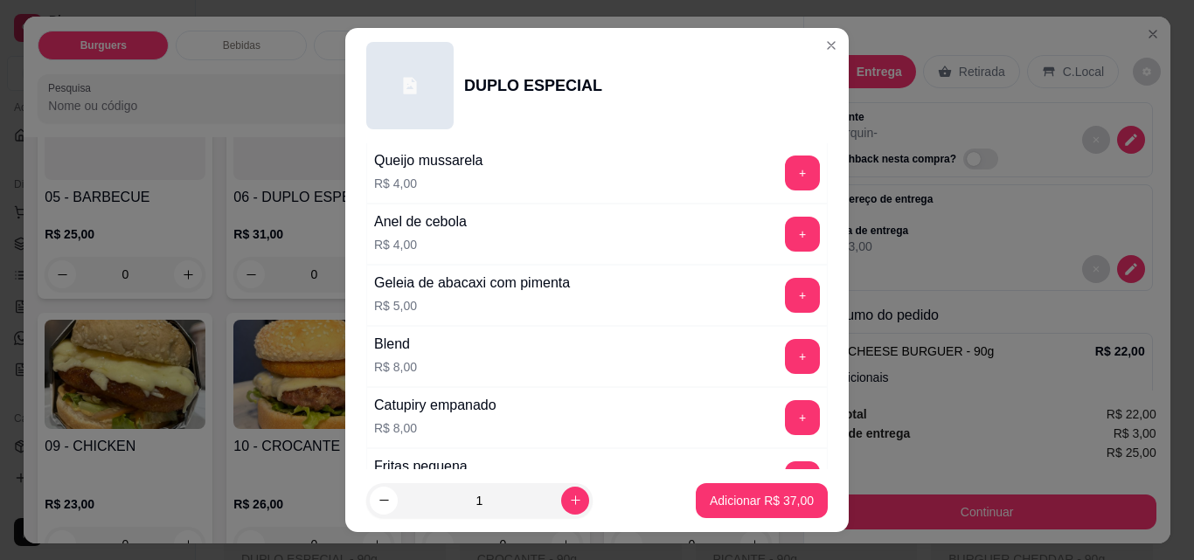
scroll to position [577, 0]
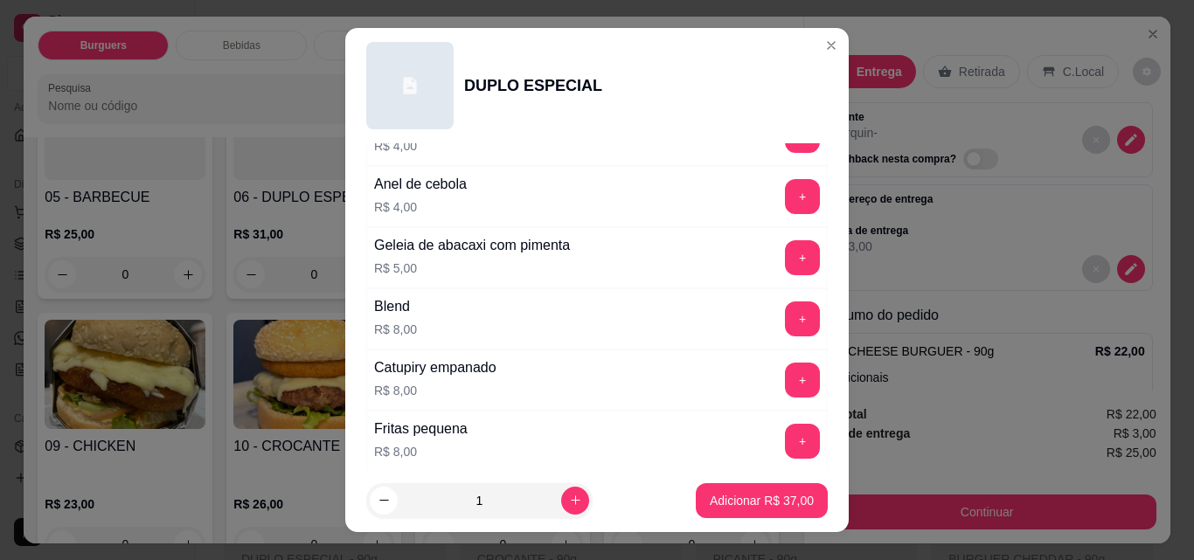
click at [785, 315] on button "+" at bounding box center [802, 319] width 35 height 35
click at [786, 503] on p "Adicionar R$ 45,00" at bounding box center [762, 500] width 104 height 17
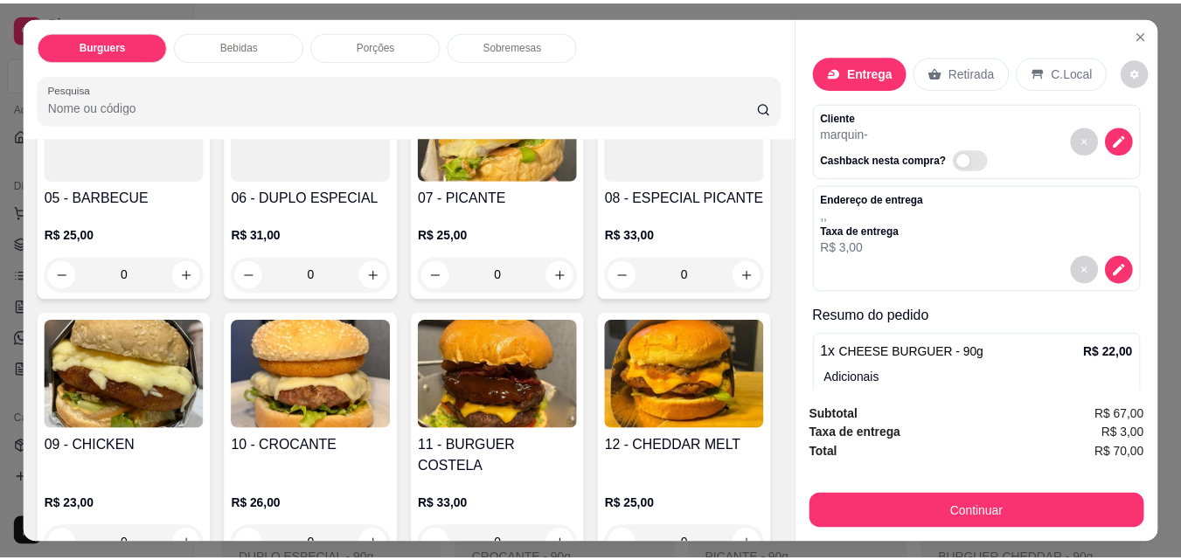
scroll to position [45, 0]
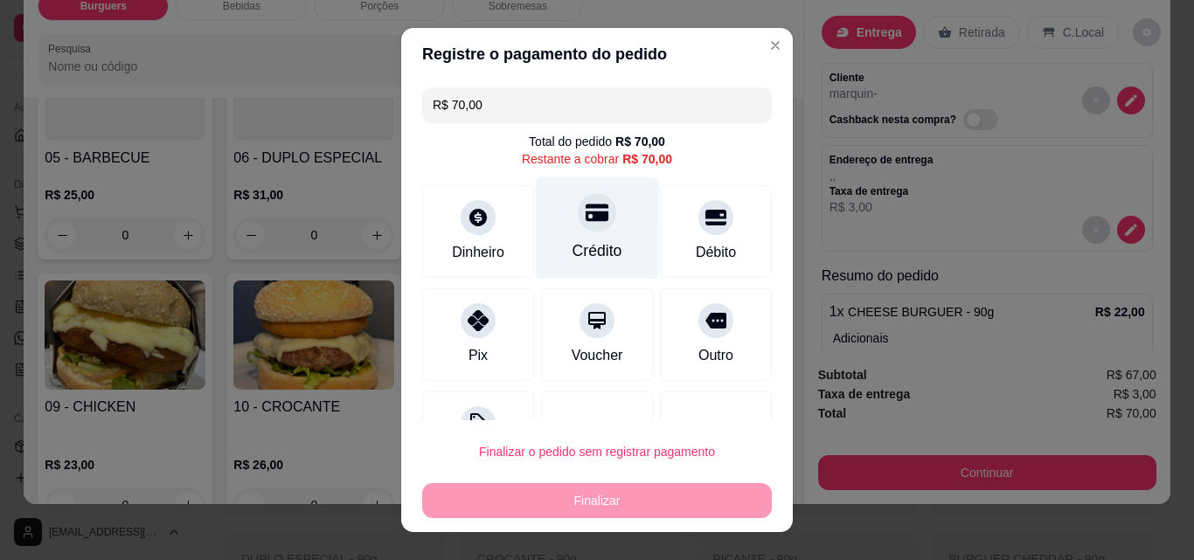
click at [584, 247] on div "Crédito" at bounding box center [598, 251] width 50 height 23
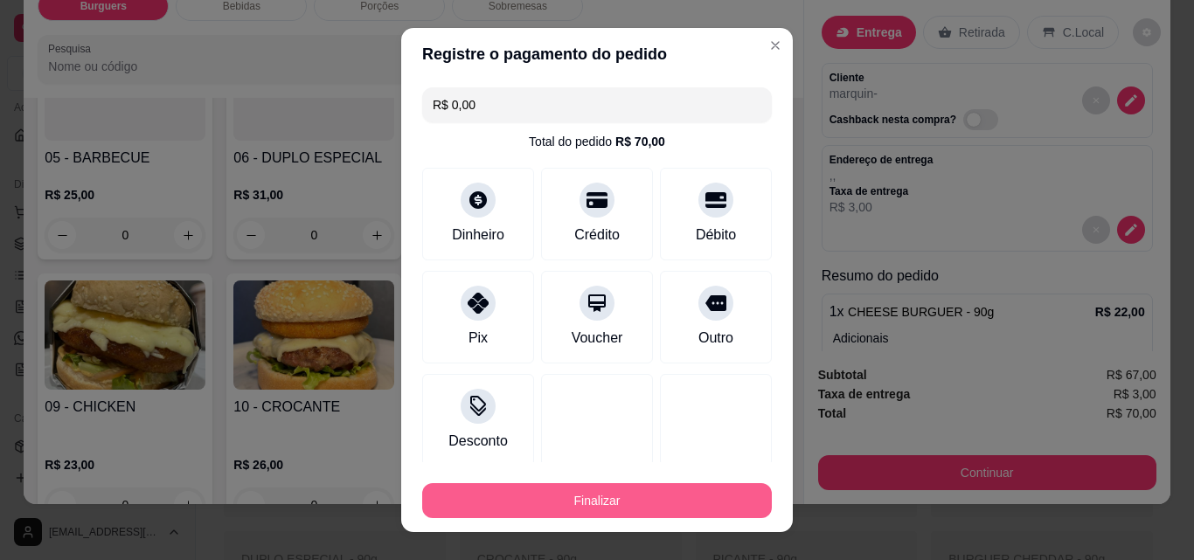
click at [535, 496] on button "Finalizar" at bounding box center [597, 500] width 350 height 35
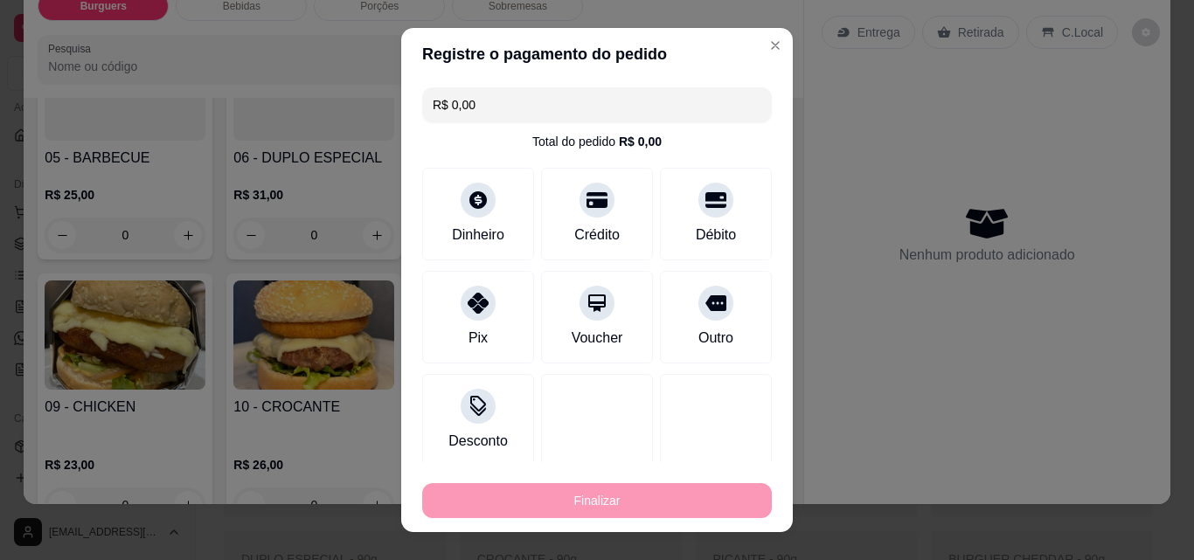
type input "-R$ 70,00"
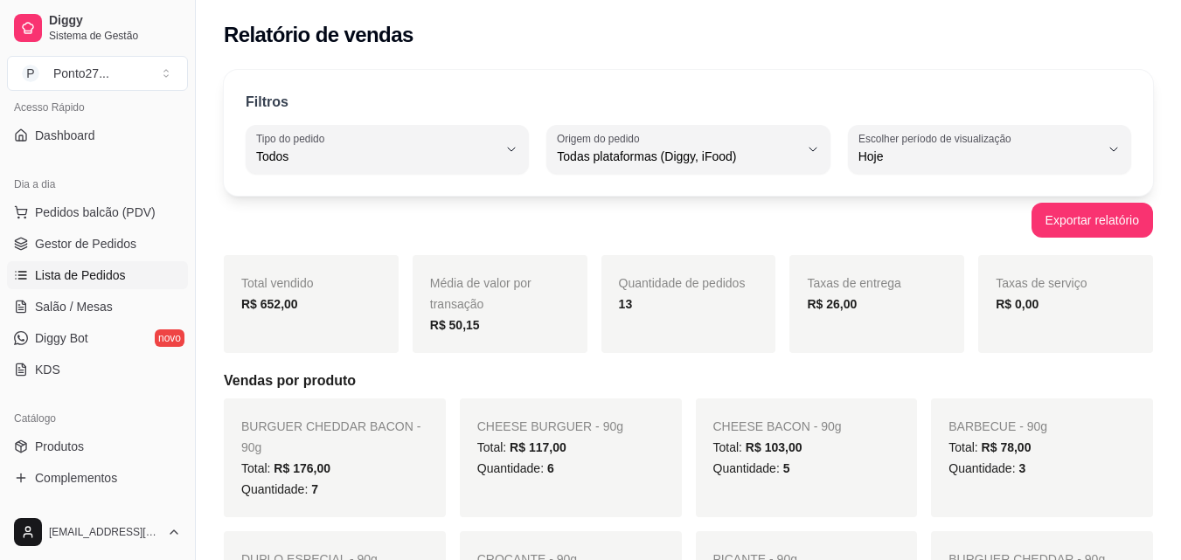
click at [80, 268] on span "Lista de Pedidos" at bounding box center [80, 275] width 91 height 17
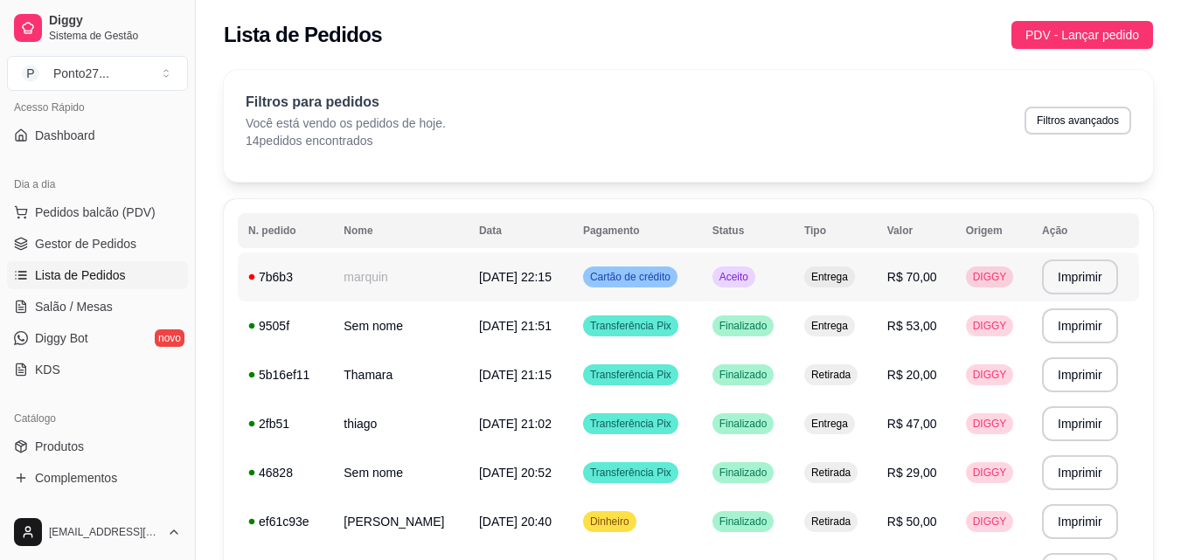
click at [748, 288] on td "Aceito" at bounding box center [748, 277] width 92 height 49
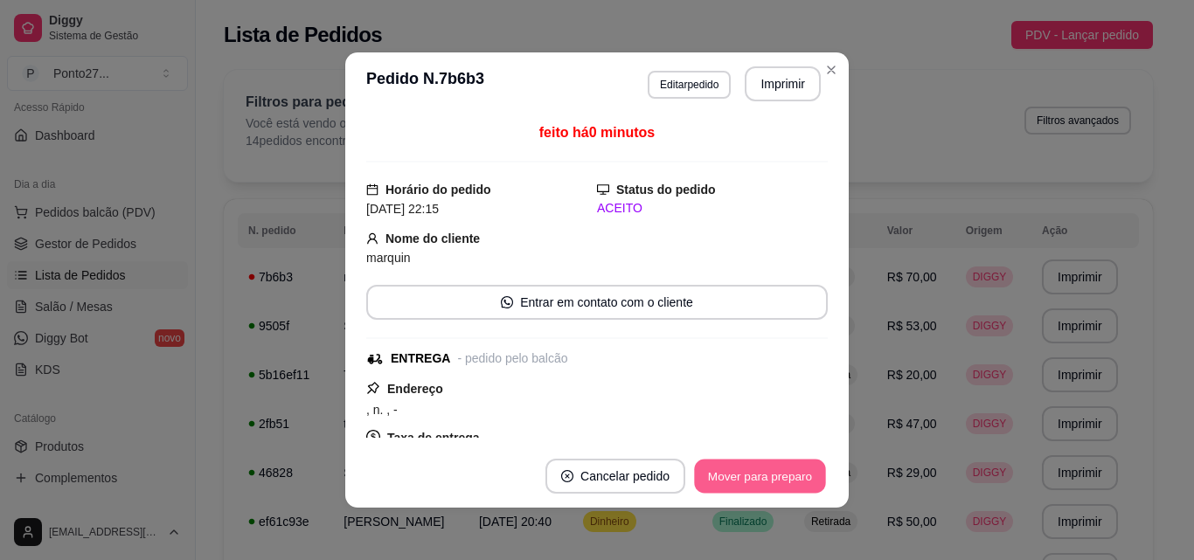
click at [795, 483] on button "Mover para preparo" at bounding box center [759, 477] width 131 height 34
click at [794, 483] on button "Mover para entrega" at bounding box center [760, 476] width 135 height 35
click at [794, 483] on button "Mover para finalizado" at bounding box center [755, 477] width 141 height 34
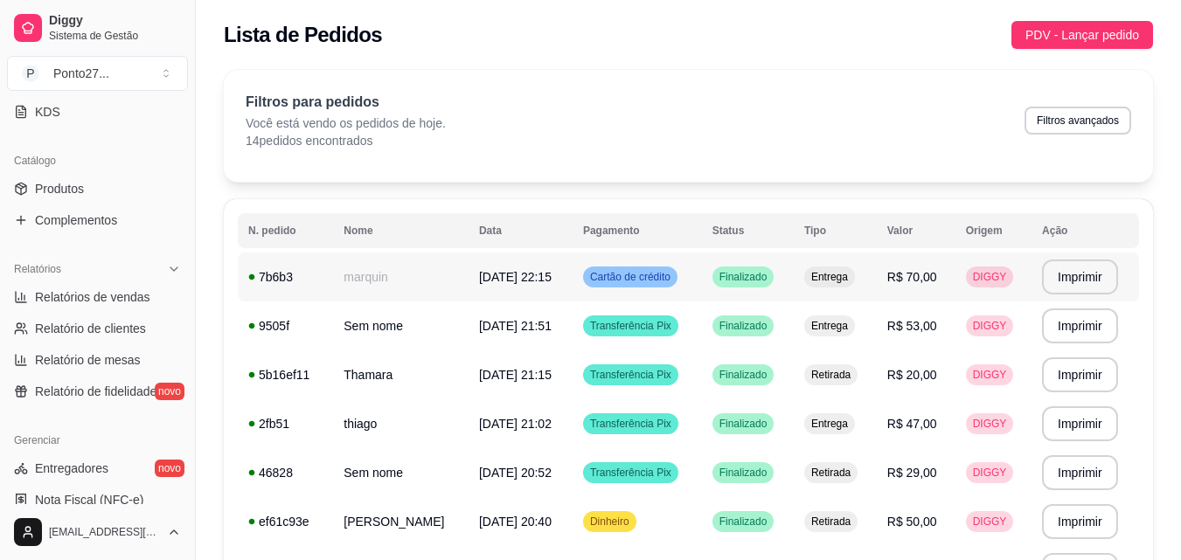
scroll to position [400, 0]
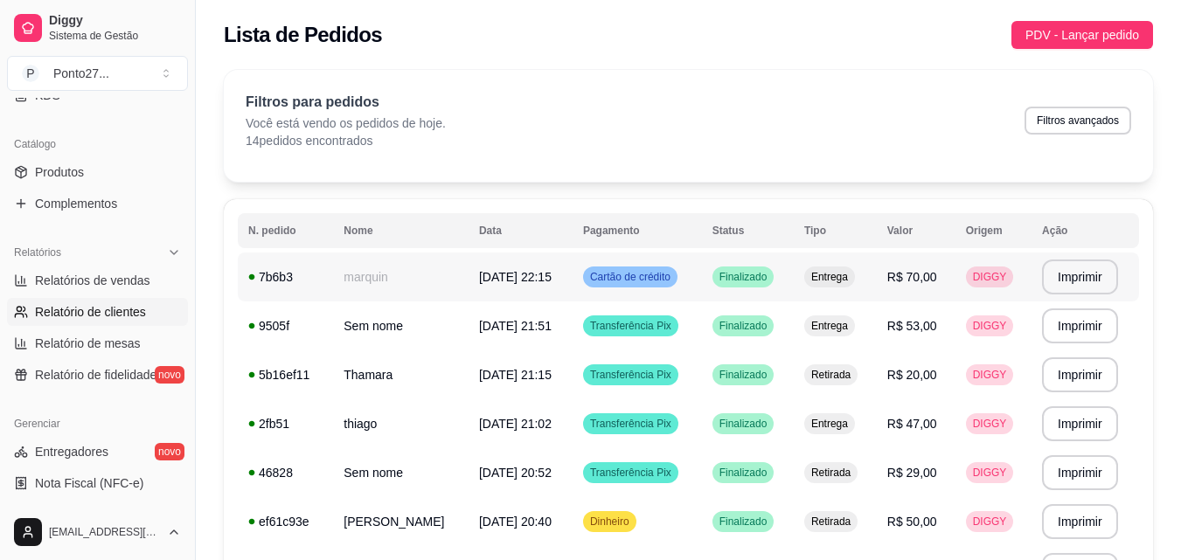
click at [100, 312] on span "Relatório de clientes" at bounding box center [90, 311] width 111 height 17
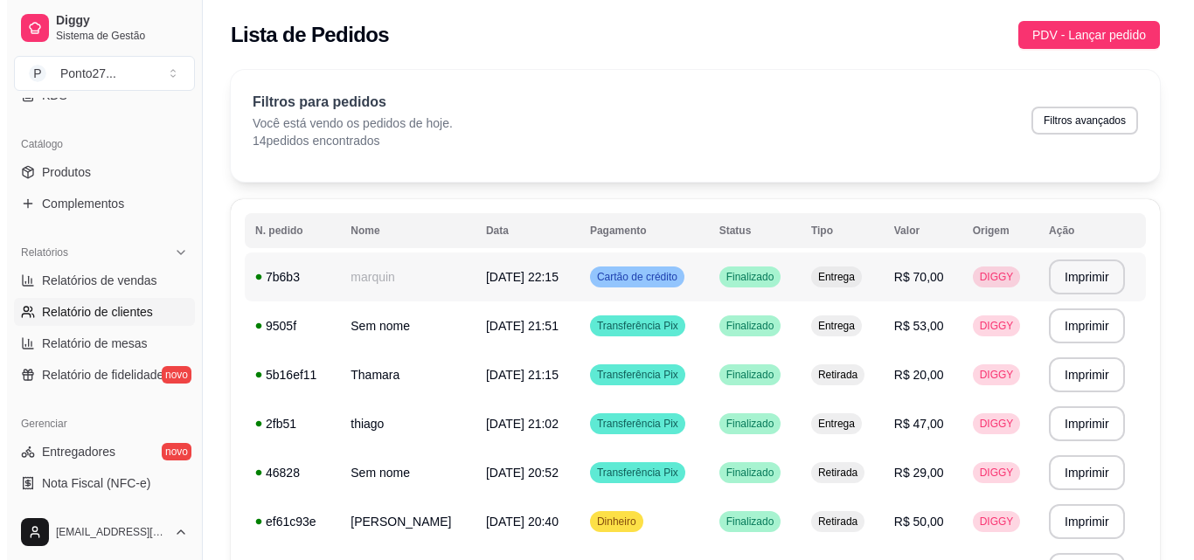
select select "30"
select select "HIGHEST_TOTAL_SPENT_WITH_ORDERS"
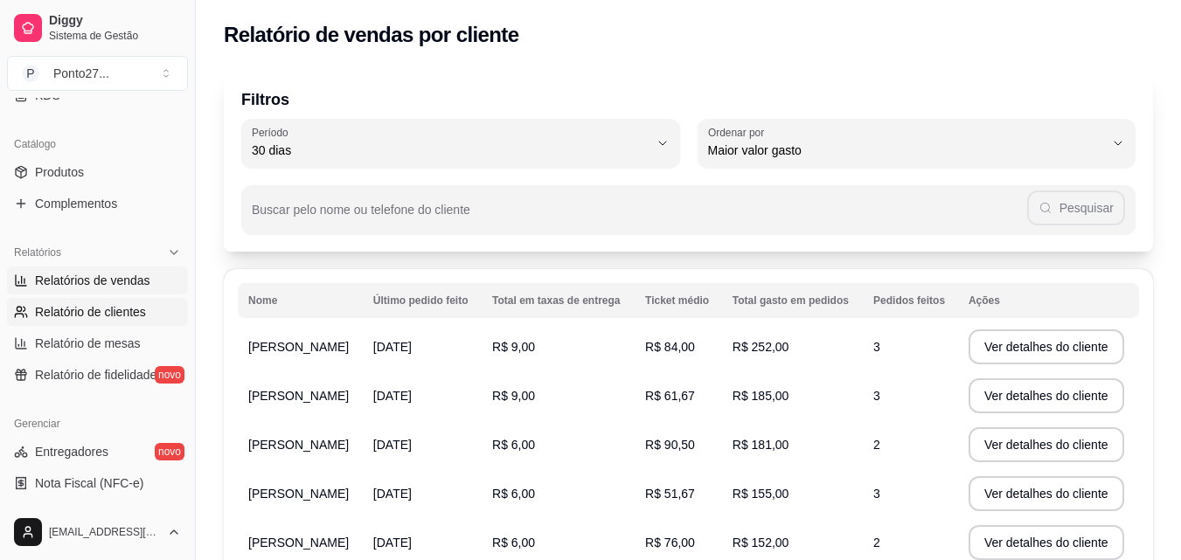
click at [121, 284] on span "Relatórios de vendas" at bounding box center [92, 280] width 115 height 17
select select "ALL"
select select "0"
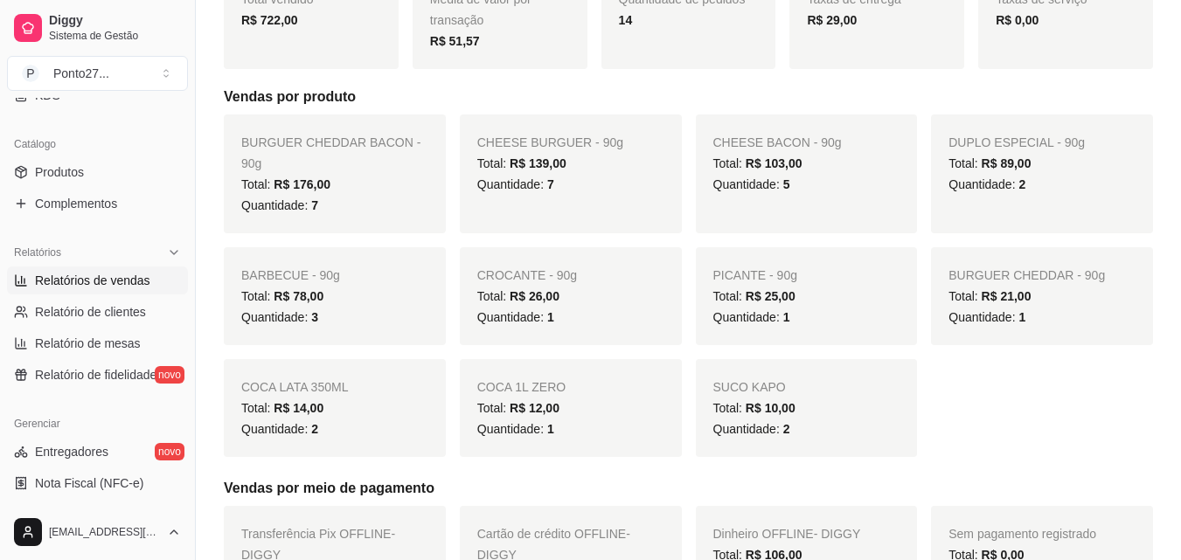
scroll to position [309, 0]
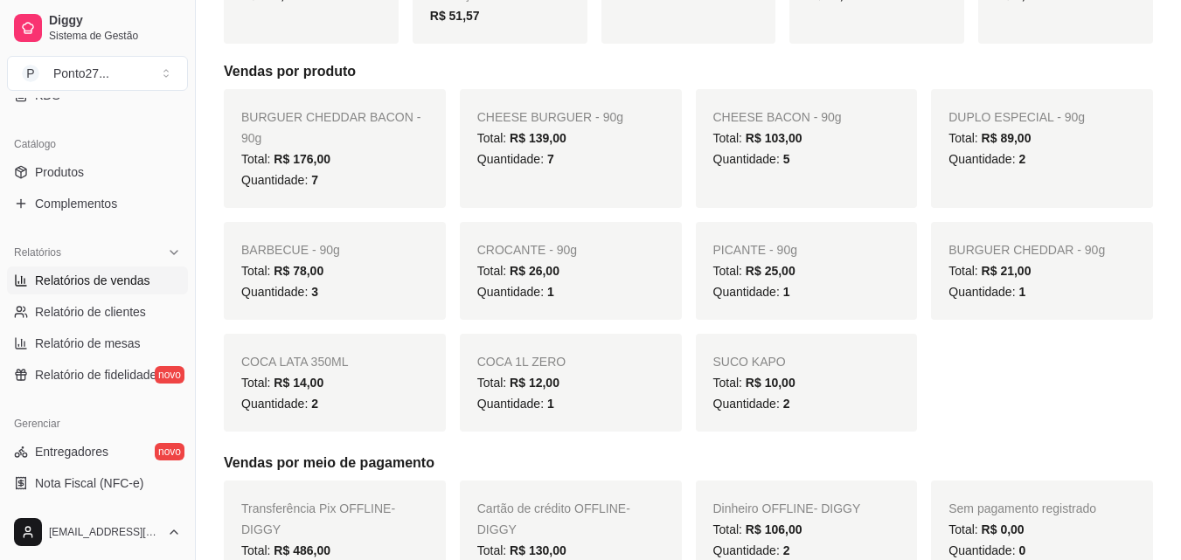
click at [94, 289] on link "Relatórios de vendas" at bounding box center [97, 281] width 181 height 28
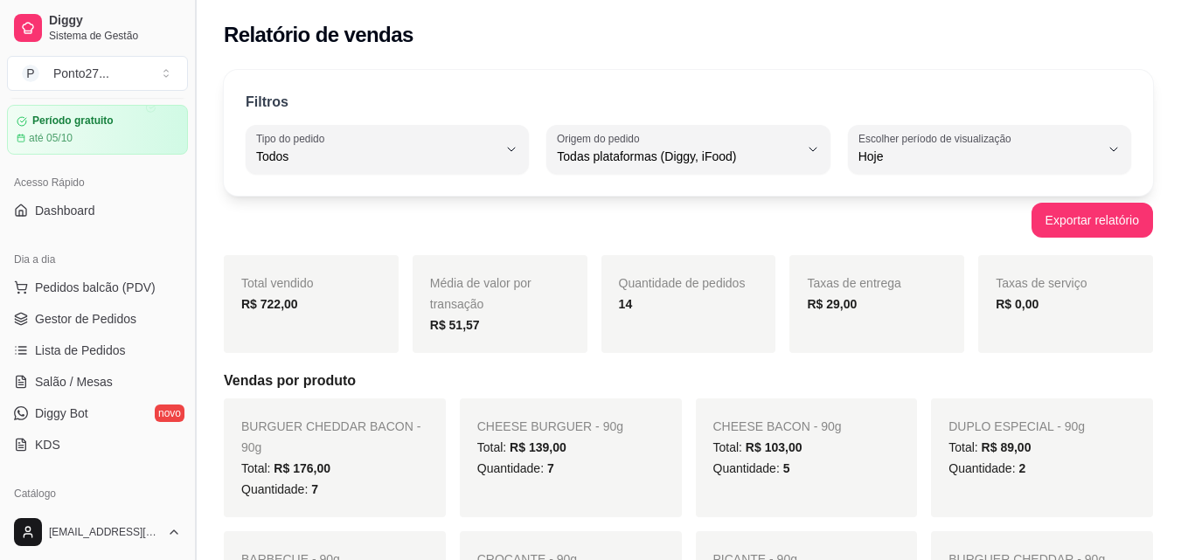
scroll to position [53, 0]
click at [83, 344] on span "Lista de Pedidos" at bounding box center [80, 347] width 91 height 17
